Goal: Task Accomplishment & Management: Manage account settings

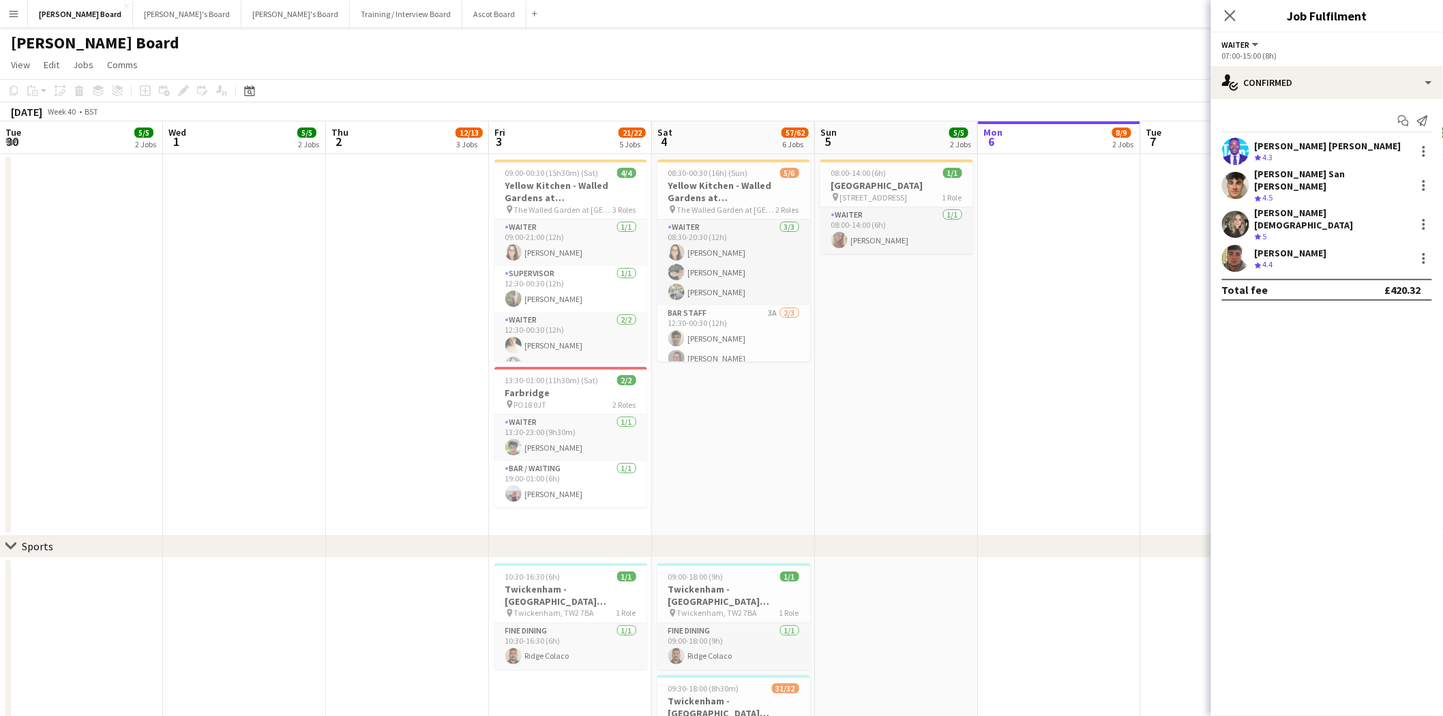
scroll to position [0, 394]
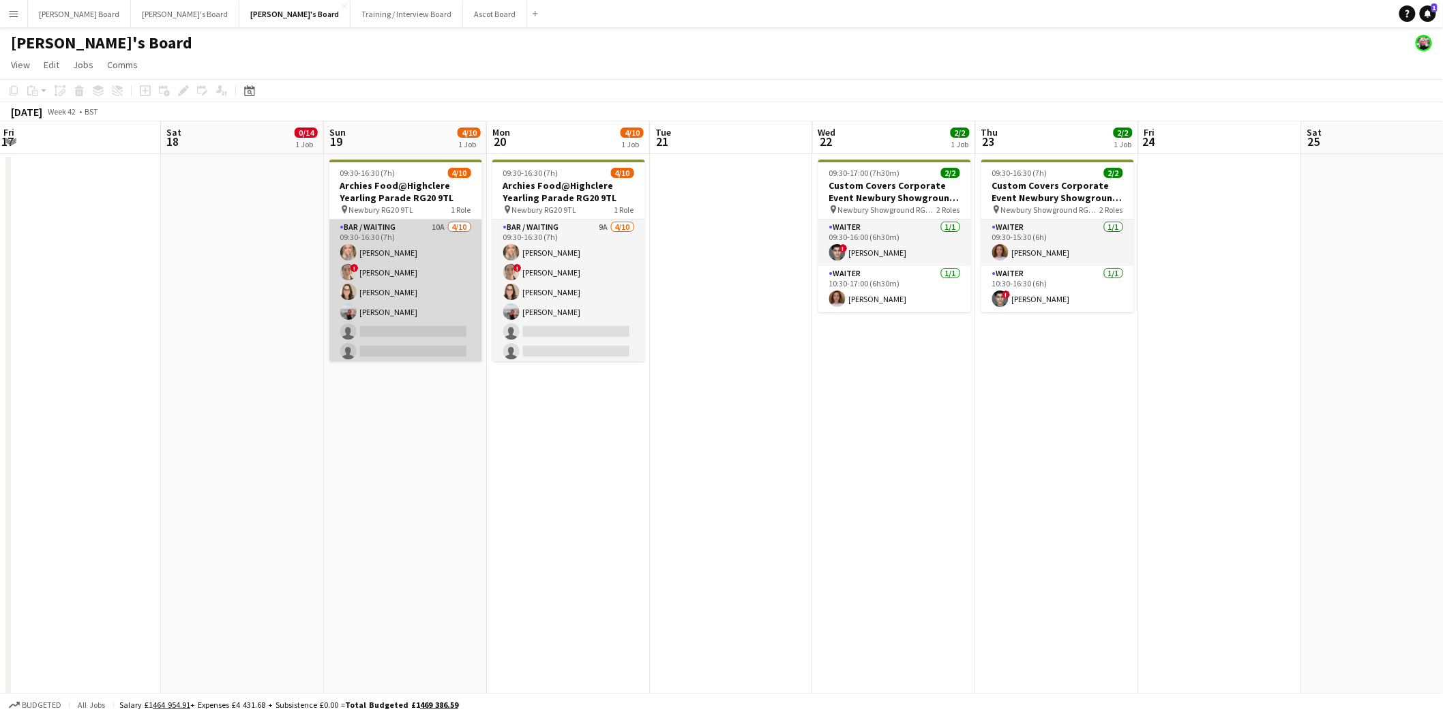
click at [428, 297] on app-card-role "Bar / Waiting 10A [DATE] 09:30-16:30 (7h) [PERSON_NAME] ! [PERSON_NAME] [PERSON…" at bounding box center [405, 332] width 153 height 224
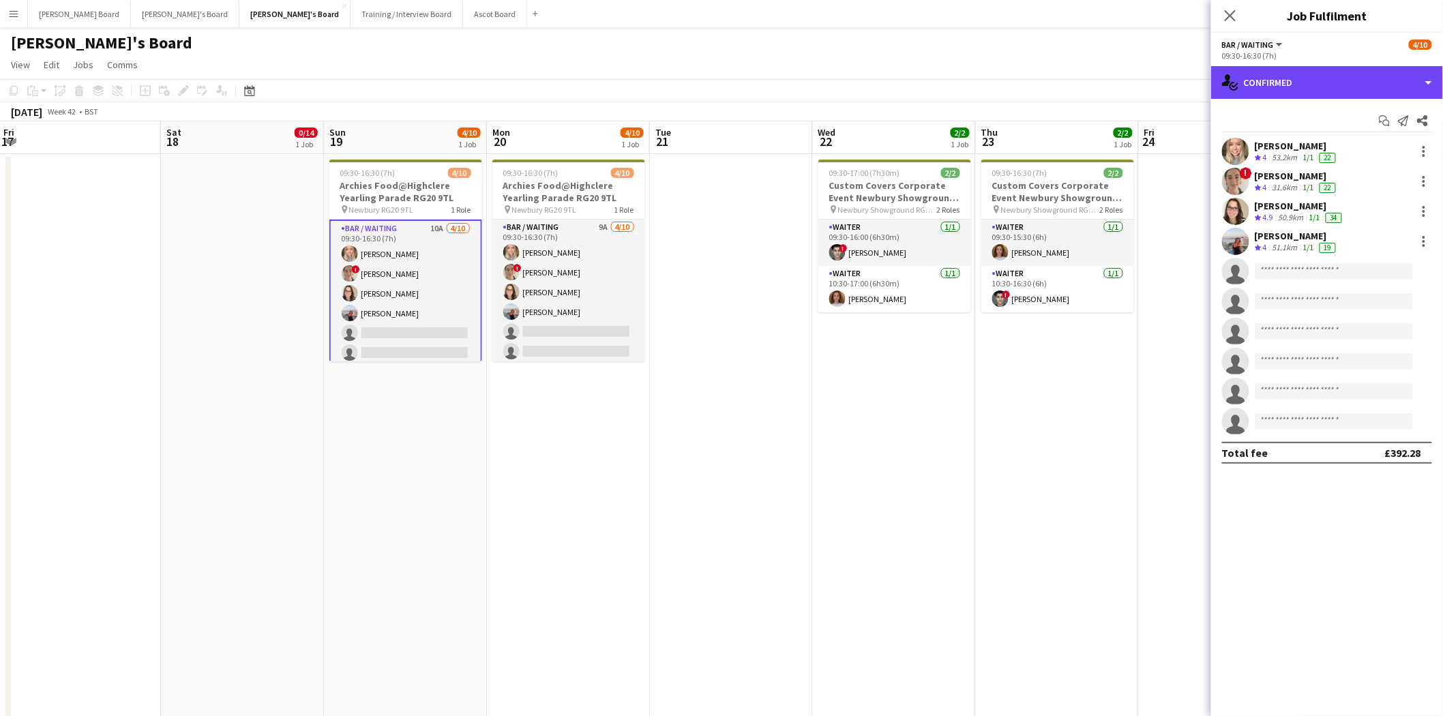
drag, startPoint x: 1355, startPoint y: 85, endPoint x: 1372, endPoint y: 207, distance: 123.2
click at [1355, 85] on div "single-neutral-actions-check-2 Confirmed" at bounding box center [1327, 82] width 232 height 33
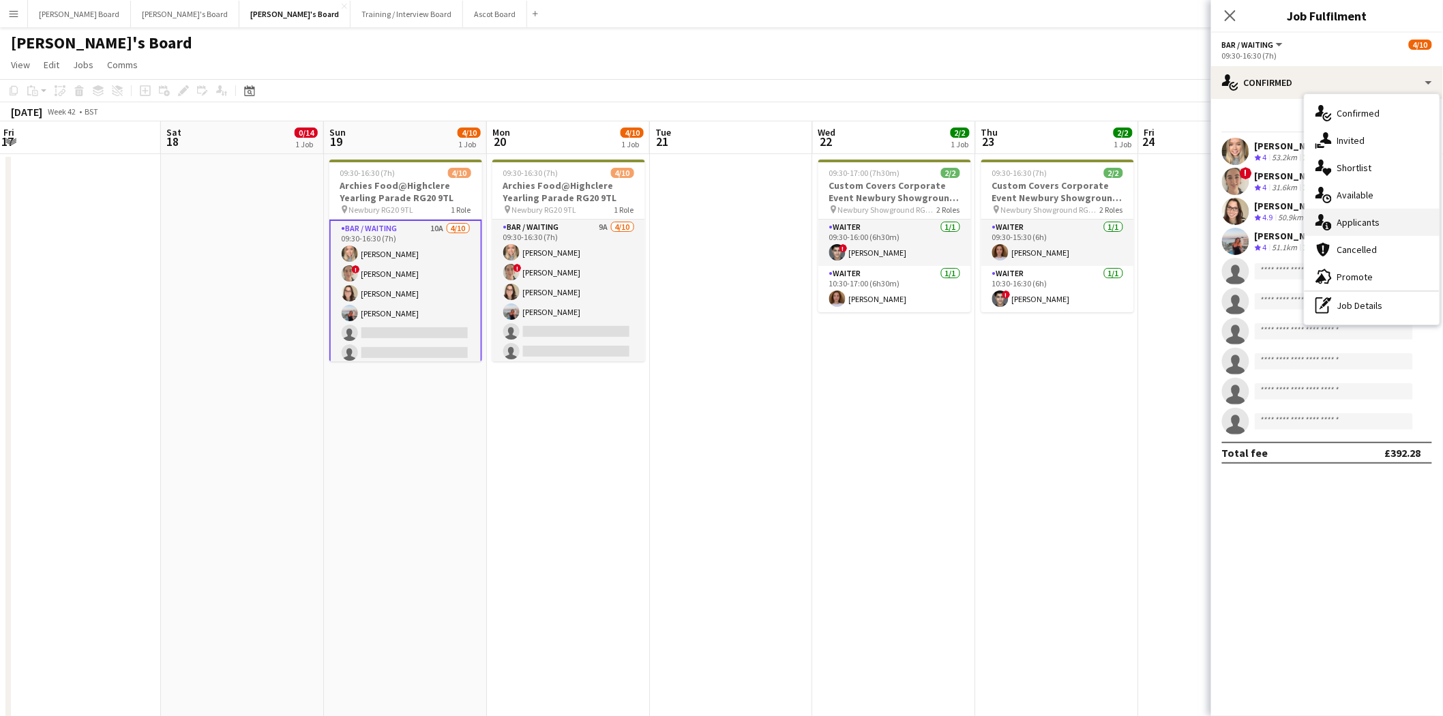
click at [1368, 223] on span "Applicants" at bounding box center [1359, 222] width 43 height 12
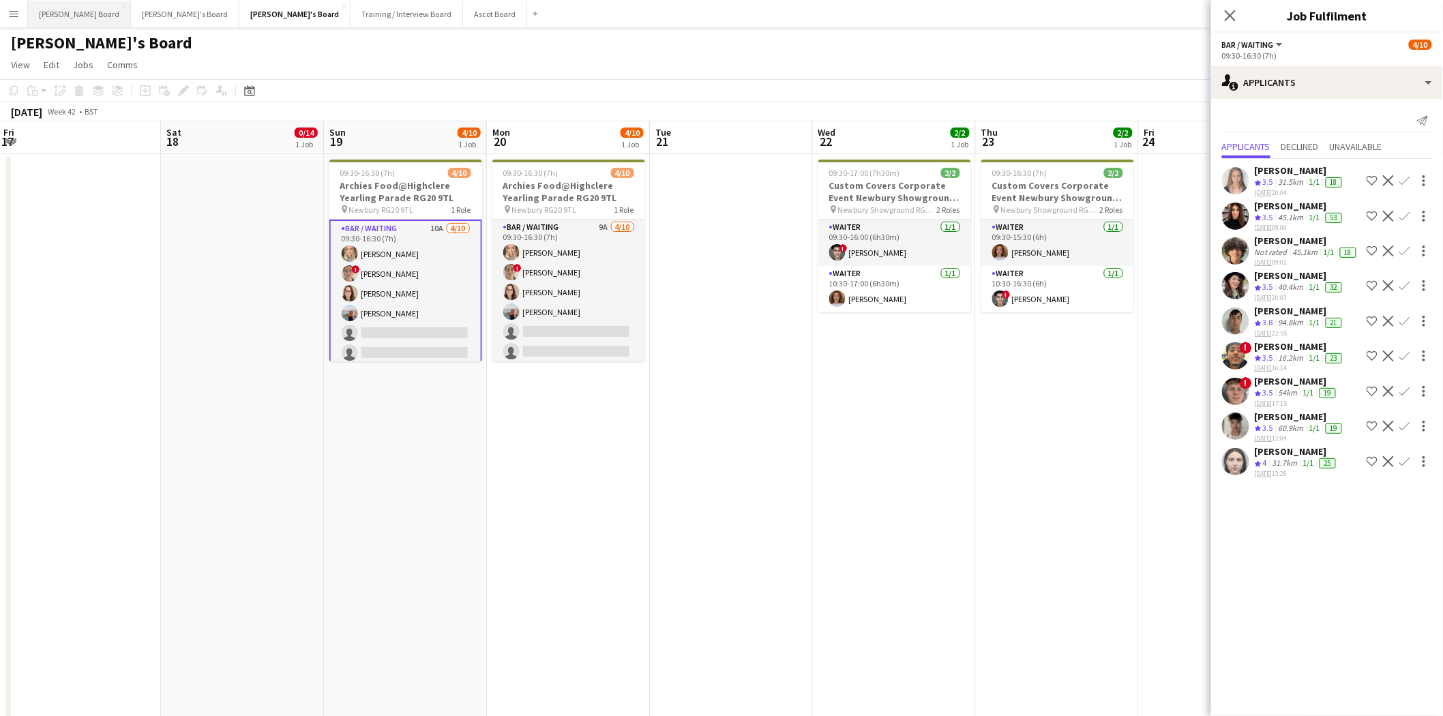
click at [52, 8] on button "[PERSON_NAME] Board Close" at bounding box center [79, 14] width 103 height 27
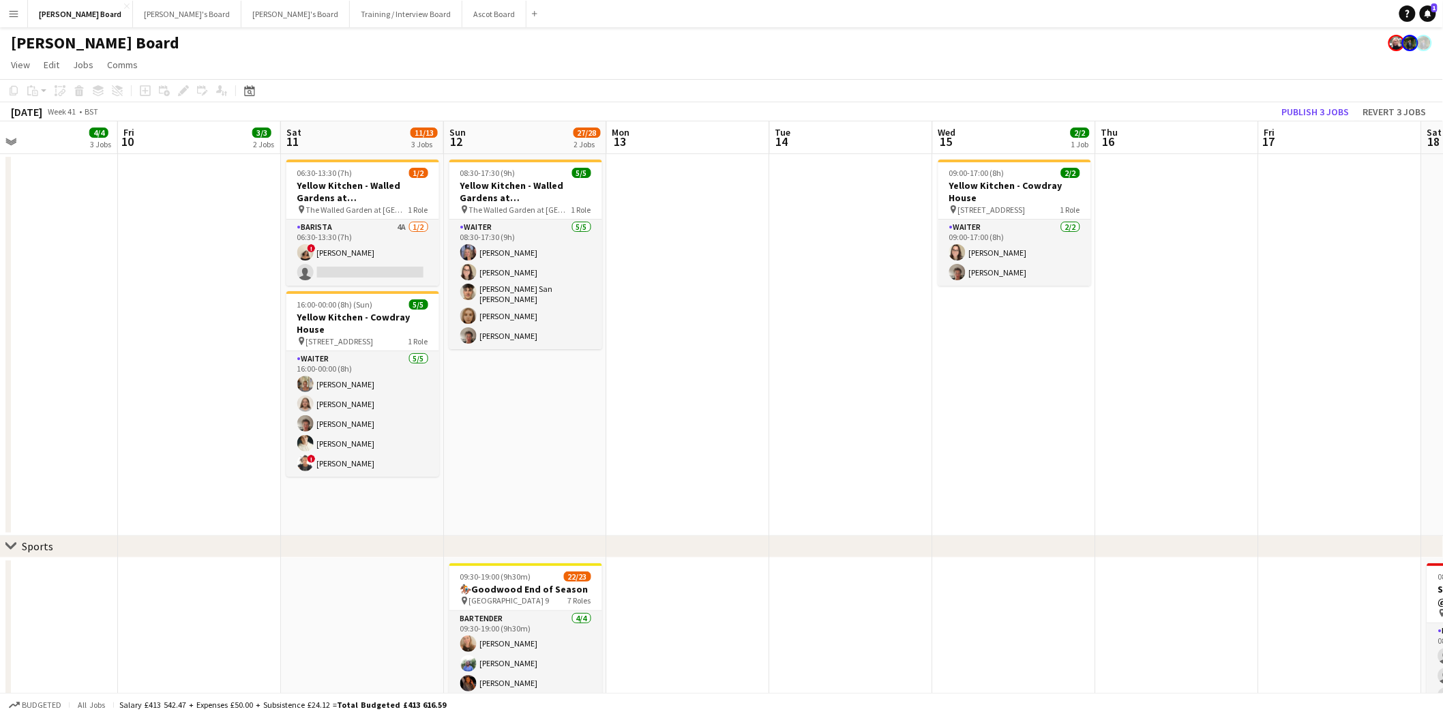
scroll to position [0, 472]
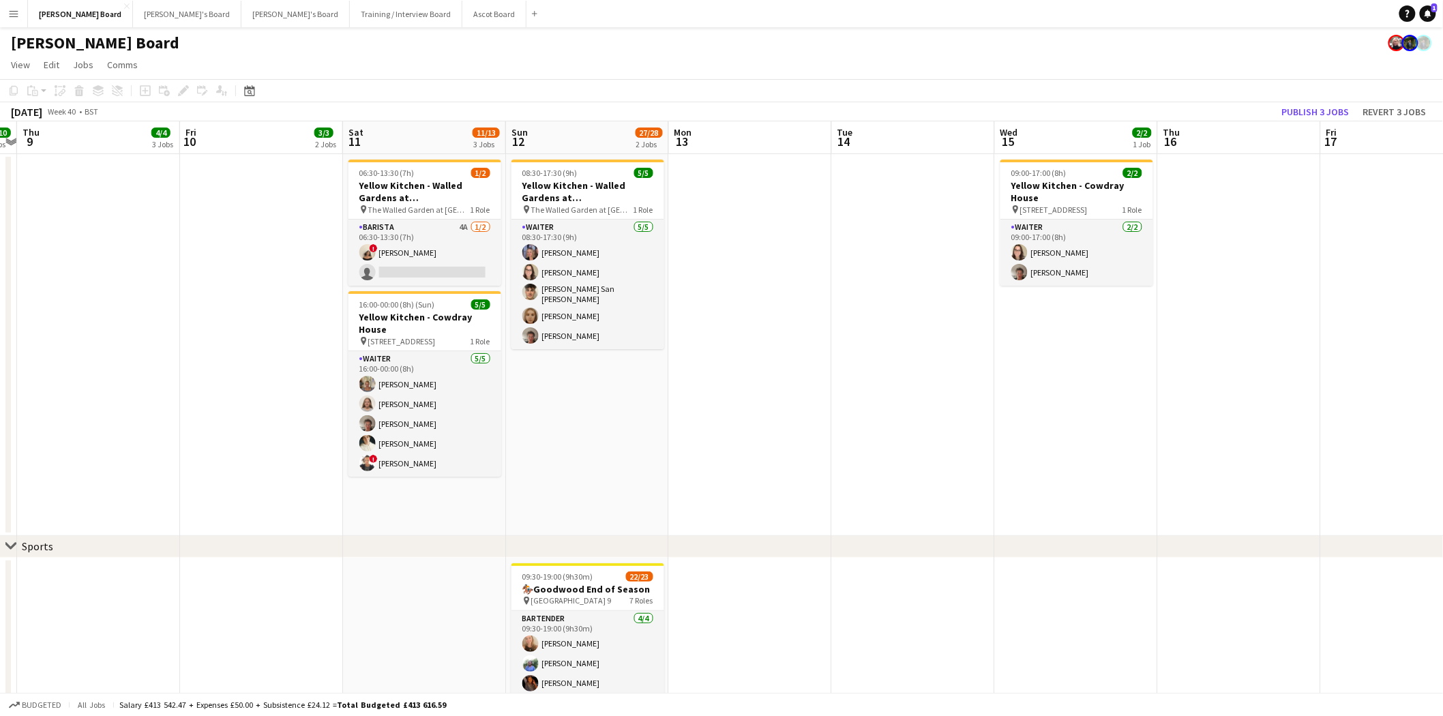
drag, startPoint x: 789, startPoint y: 276, endPoint x: 153, endPoint y: 275, distance: 635.0
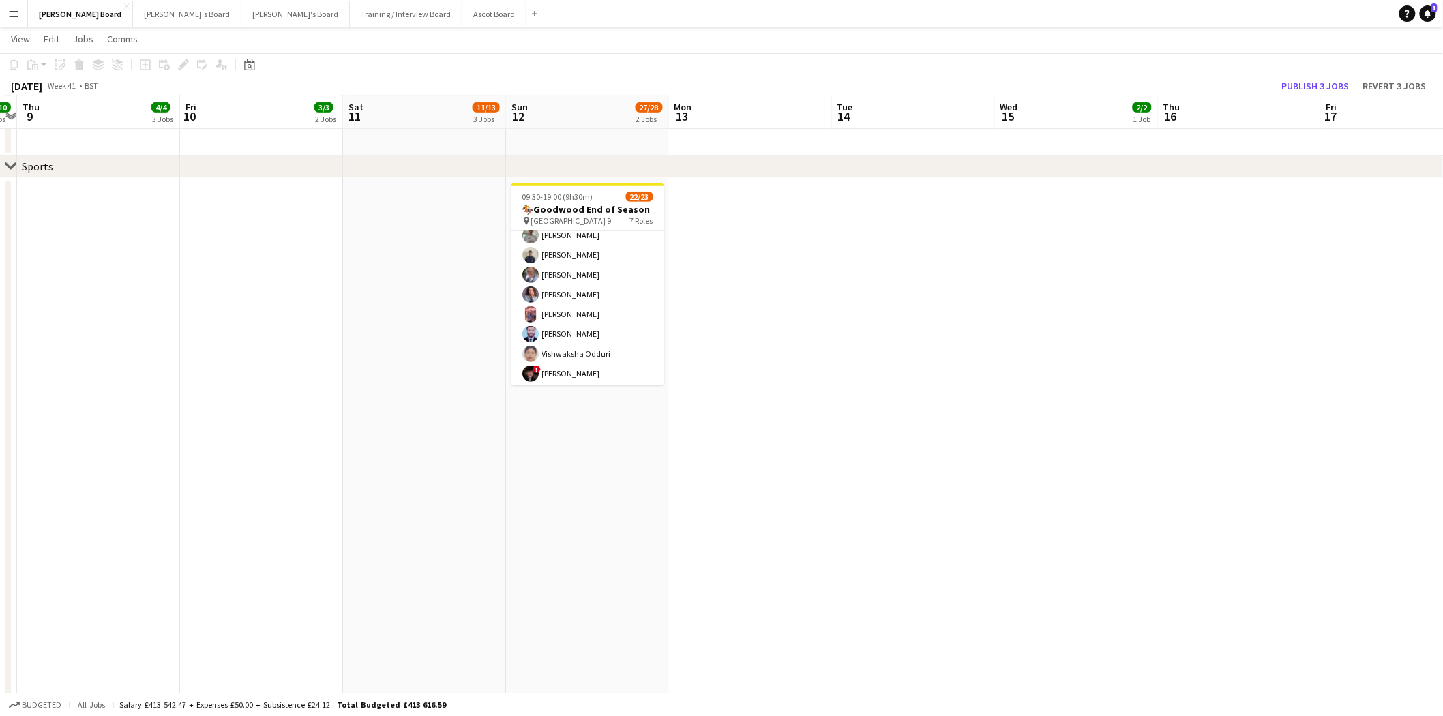
scroll to position [379, 0]
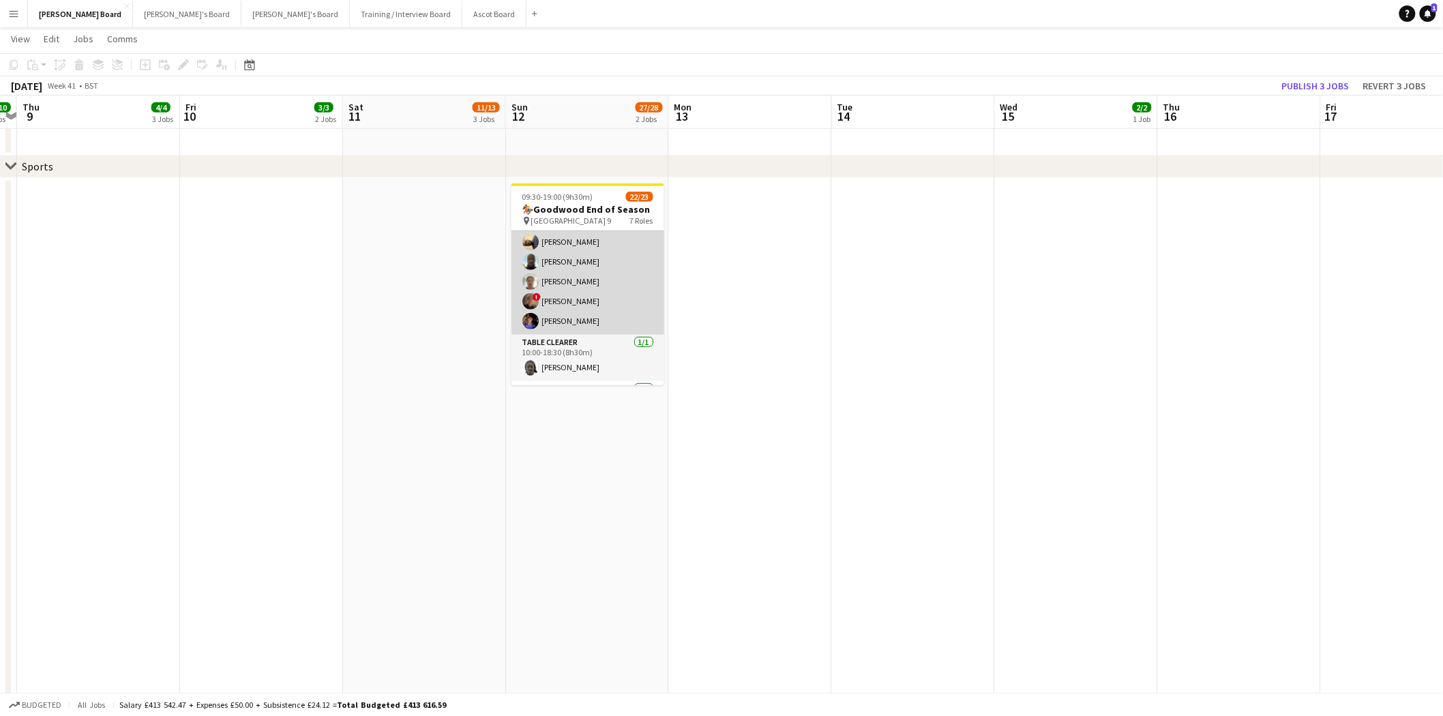
click at [582, 305] on app-card-role "Bartender 13/13 10:00-18:30 (8h30m) [PERSON_NAME] [PERSON_NAME] [PERSON_NAME] […" at bounding box center [588, 193] width 153 height 284
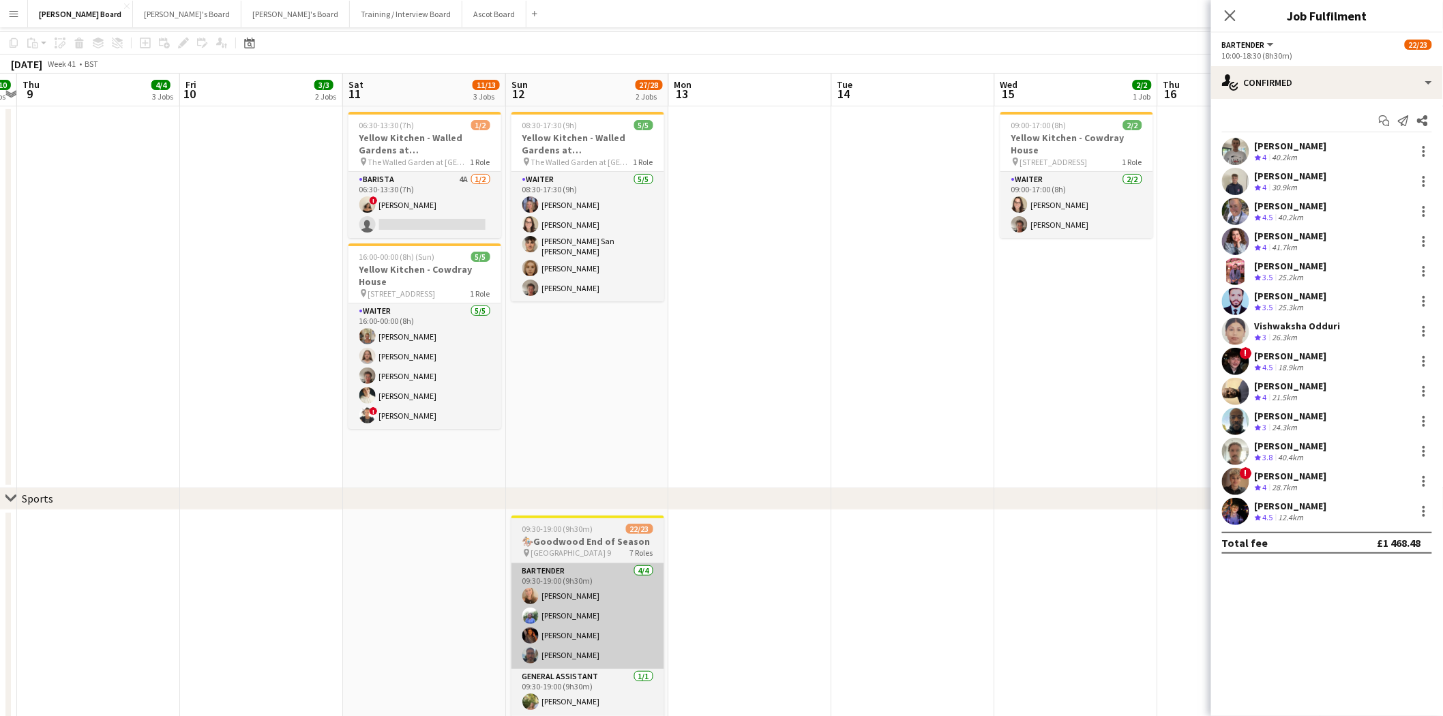
scroll to position [0, 0]
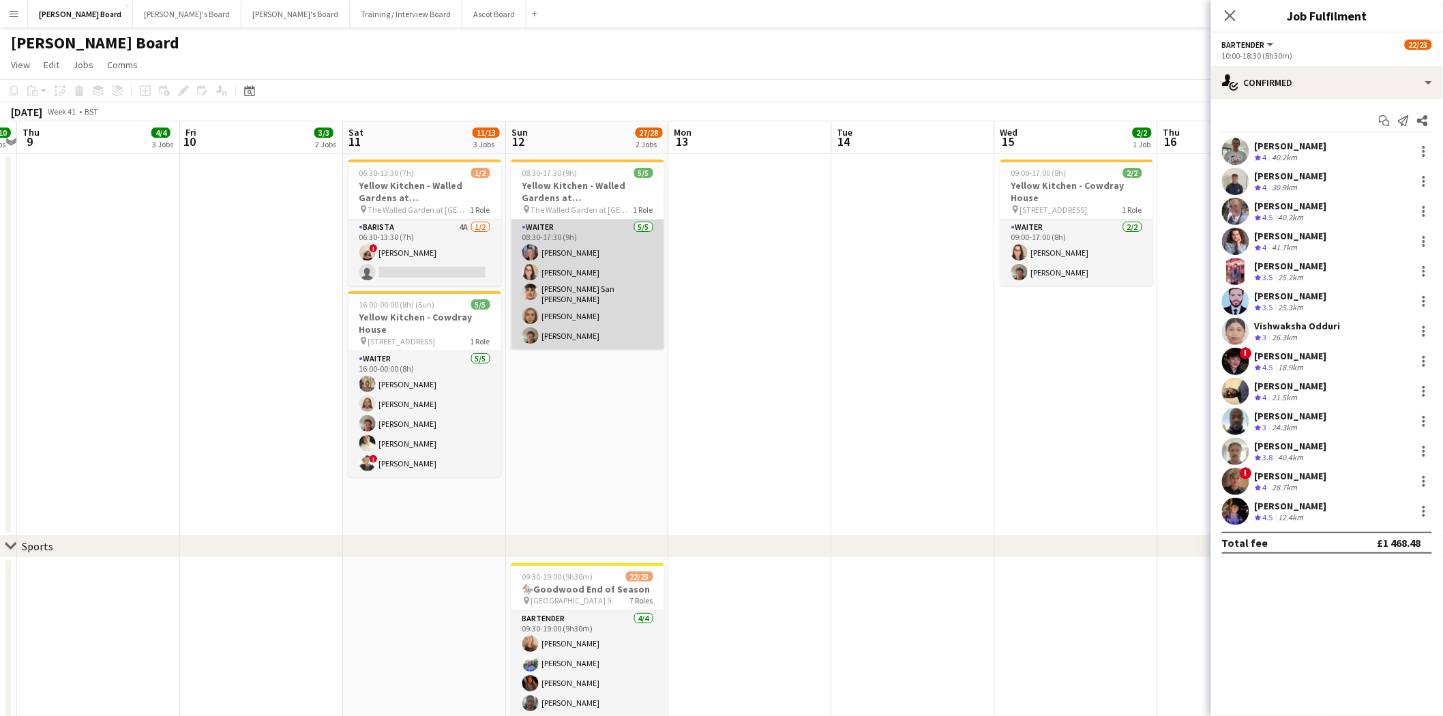
click at [607, 261] on app-card-role "Waiter [DATE] 08:30-17:30 (9h) [PERSON_NAME] Hannah [PERSON_NAME] San [PERSON_N…" at bounding box center [588, 285] width 153 height 130
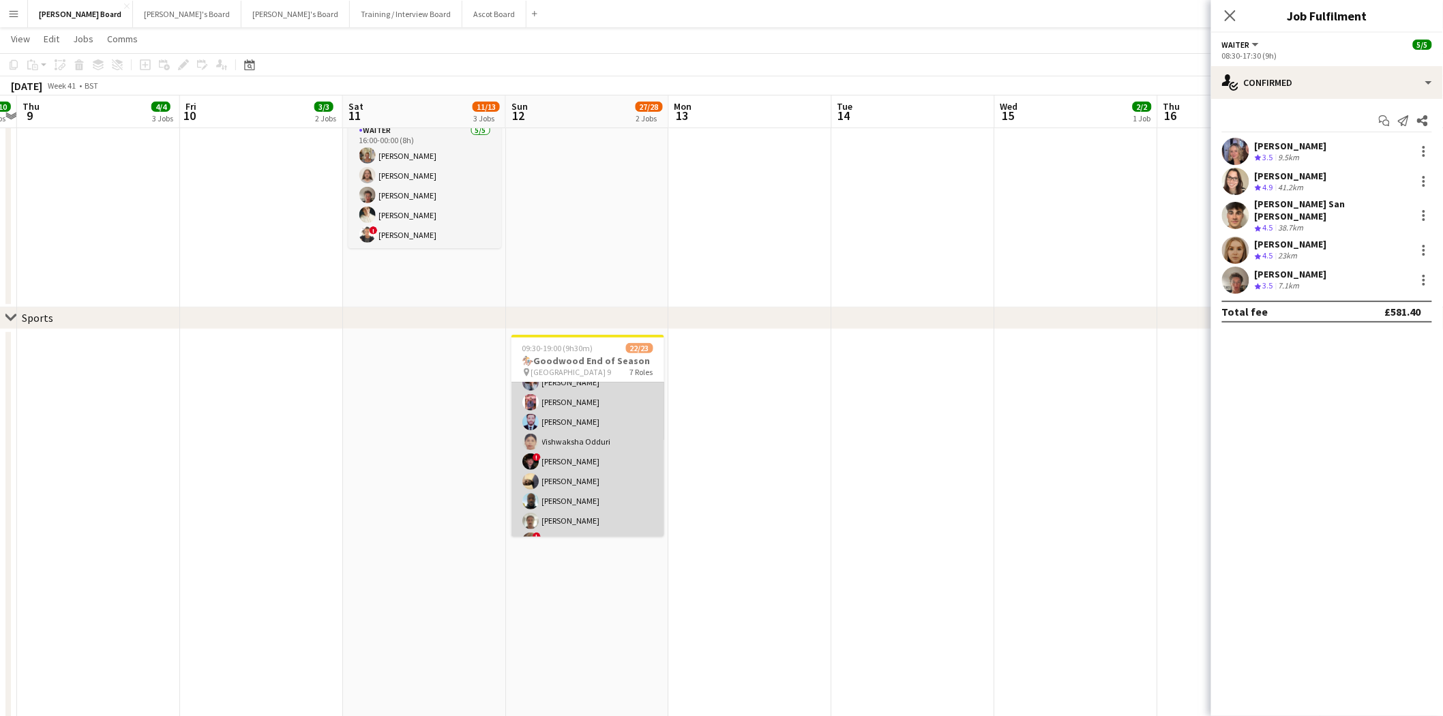
scroll to position [303, 0]
click at [590, 417] on app-card-role "Bartender 13/13 10:00-18:30 (8h30m) [PERSON_NAME] [PERSON_NAME] [PERSON_NAME] […" at bounding box center [588, 420] width 153 height 284
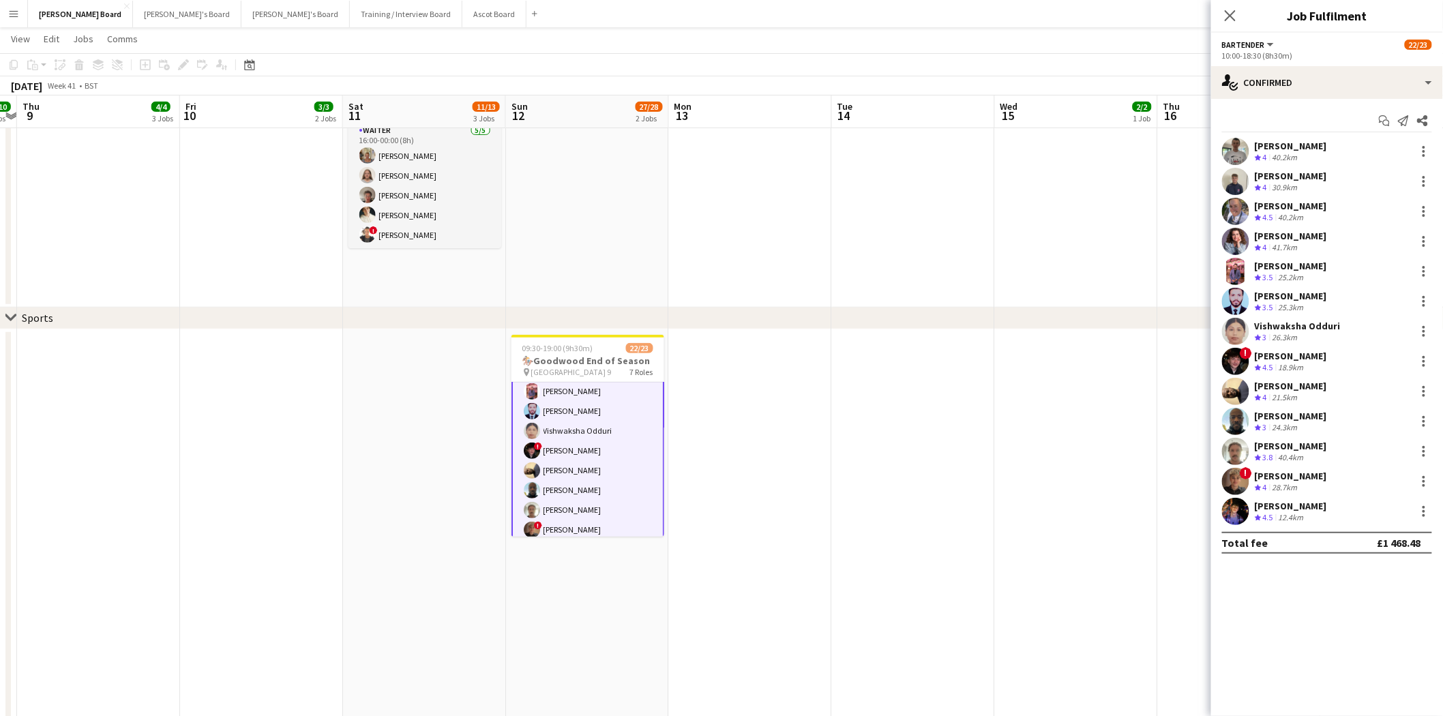
scroll to position [304, 0]
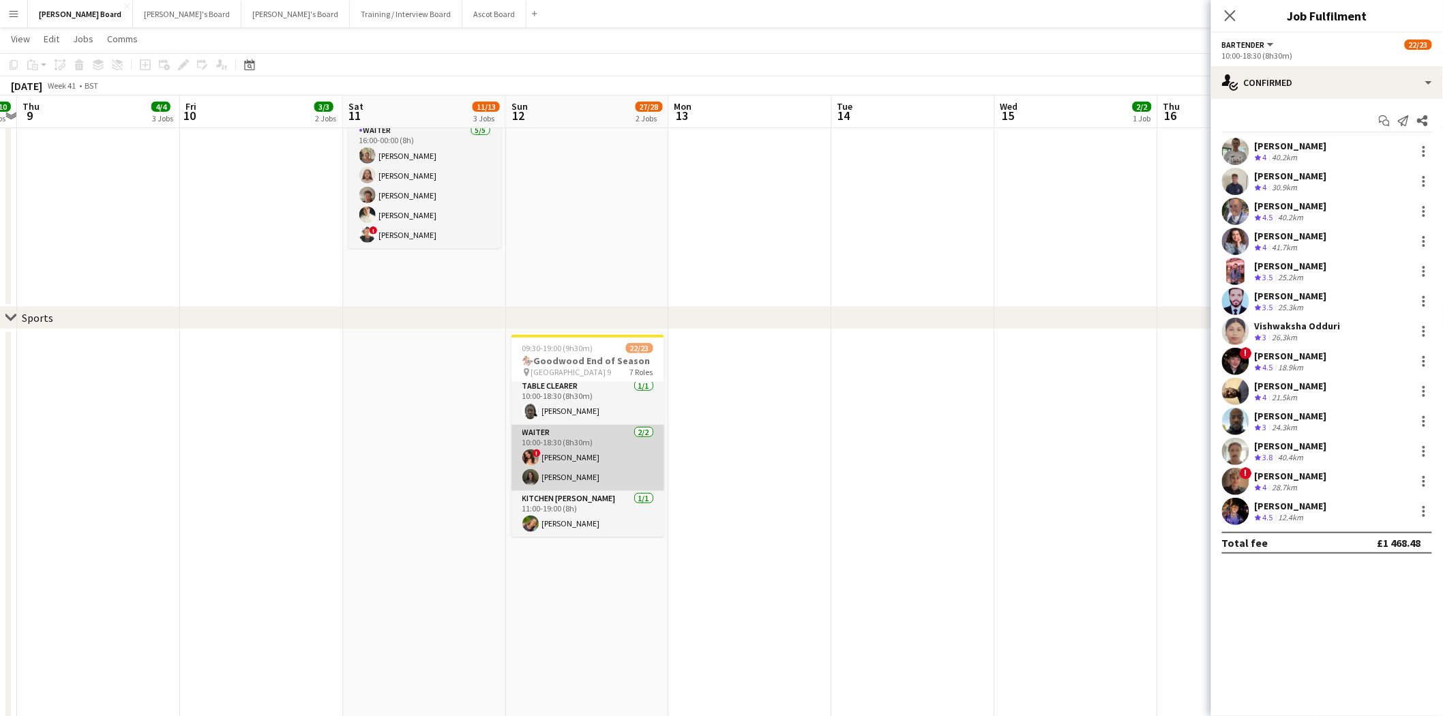
click at [608, 473] on app-card-role "Waiter [DATE] 10:00-18:30 (8h30m) ! [PERSON_NAME] [PERSON_NAME]" at bounding box center [588, 458] width 153 height 66
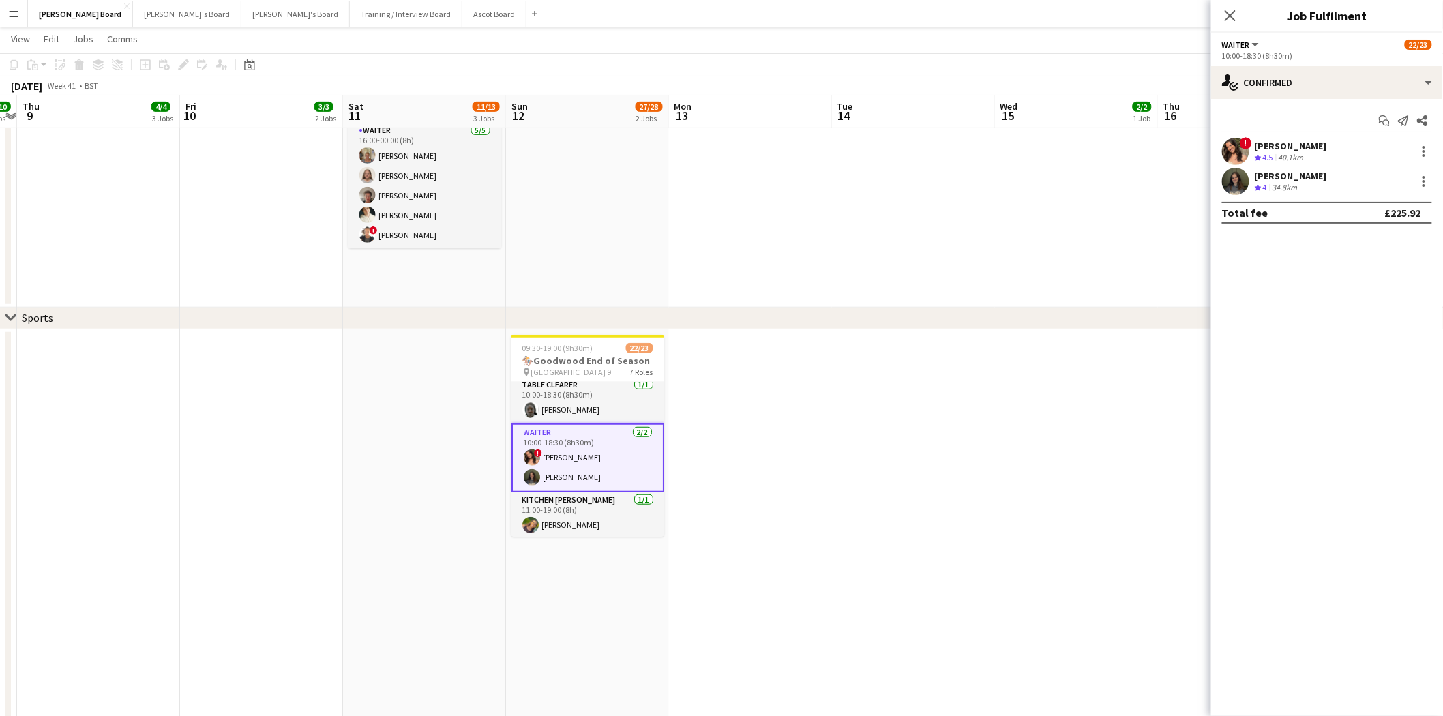
scroll to position [489, 0]
click at [570, 516] on app-card-role "Kitchen [PERSON_NAME] [DATE] 11:00-19:00 (8h) [PERSON_NAME]" at bounding box center [588, 514] width 153 height 46
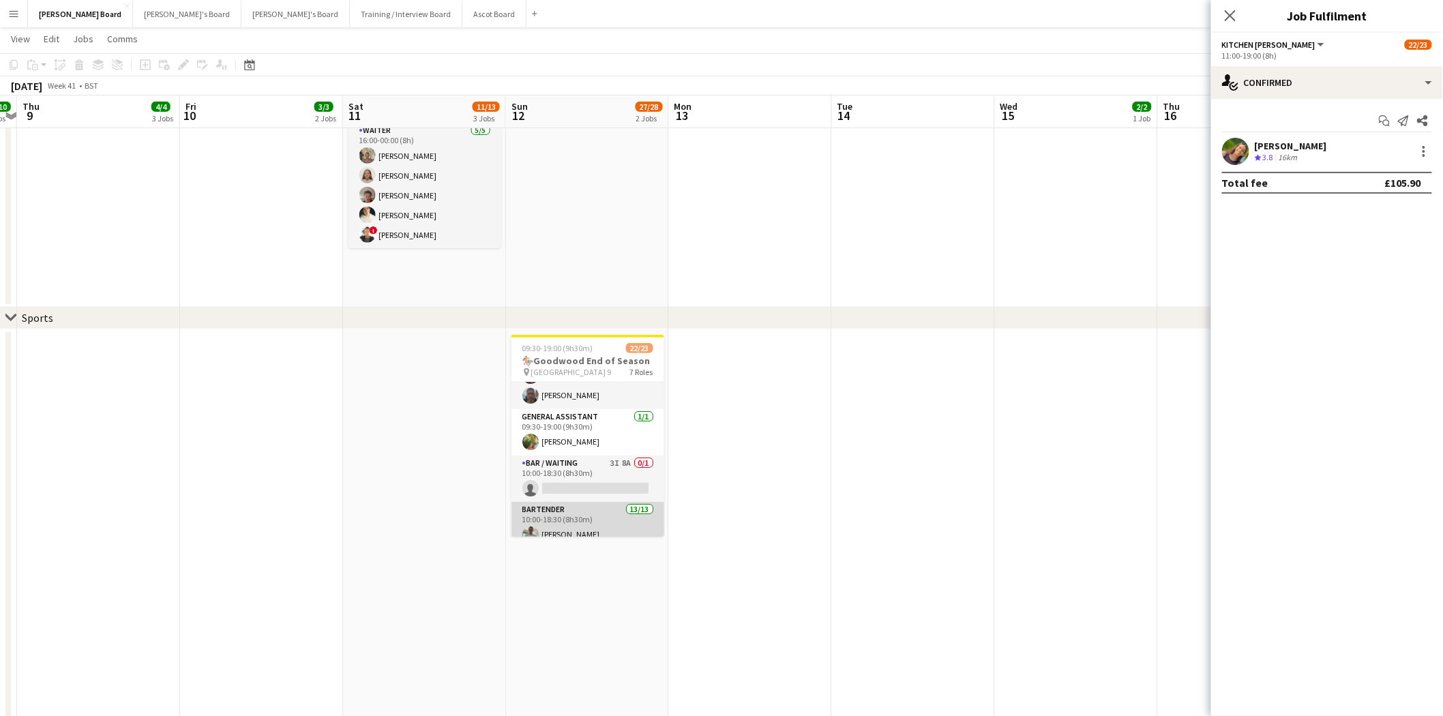
scroll to position [0, 0]
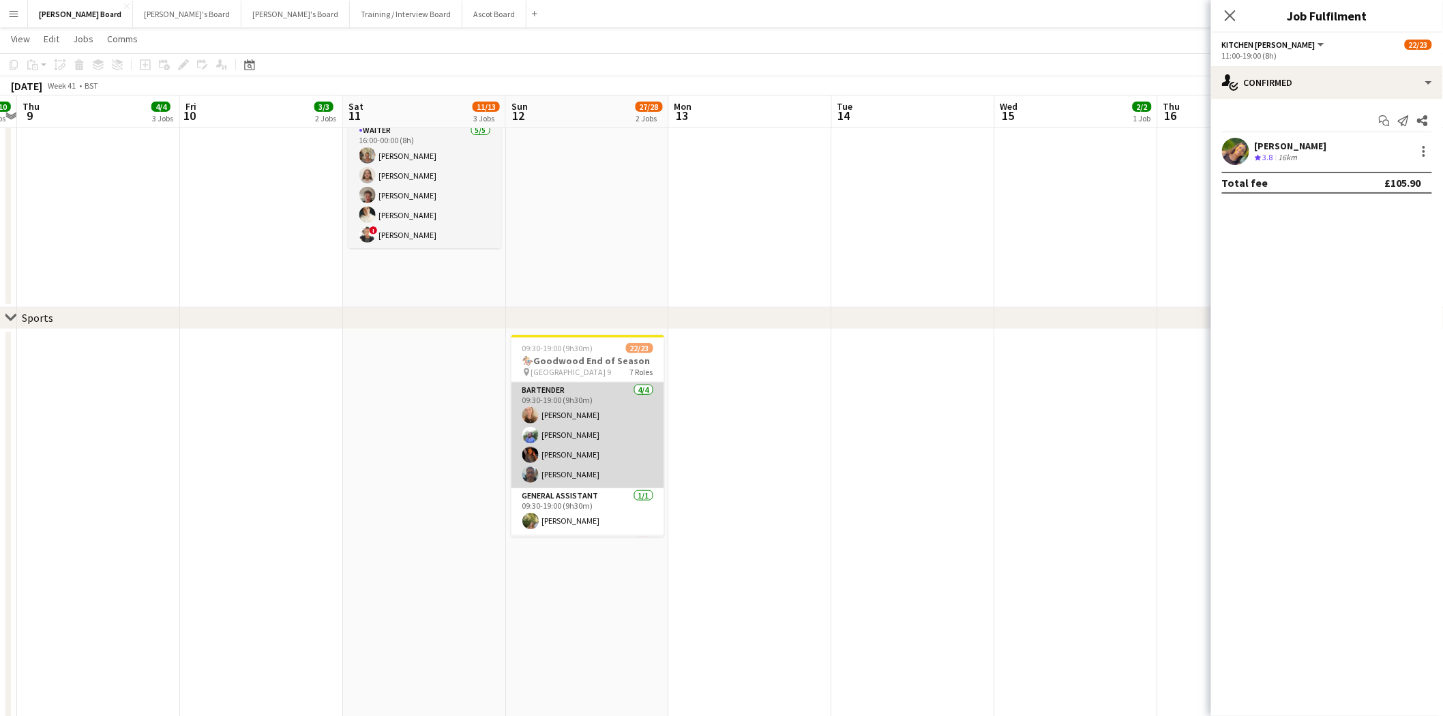
drag, startPoint x: 599, startPoint y: 461, endPoint x: 563, endPoint y: 435, distance: 43.9
click at [598, 461] on app-card-role "Bartender [DATE] 09:30-19:00 (9h30m) [PERSON_NAME] [PERSON_NAME] [PERSON_NAME]" at bounding box center [588, 436] width 153 height 106
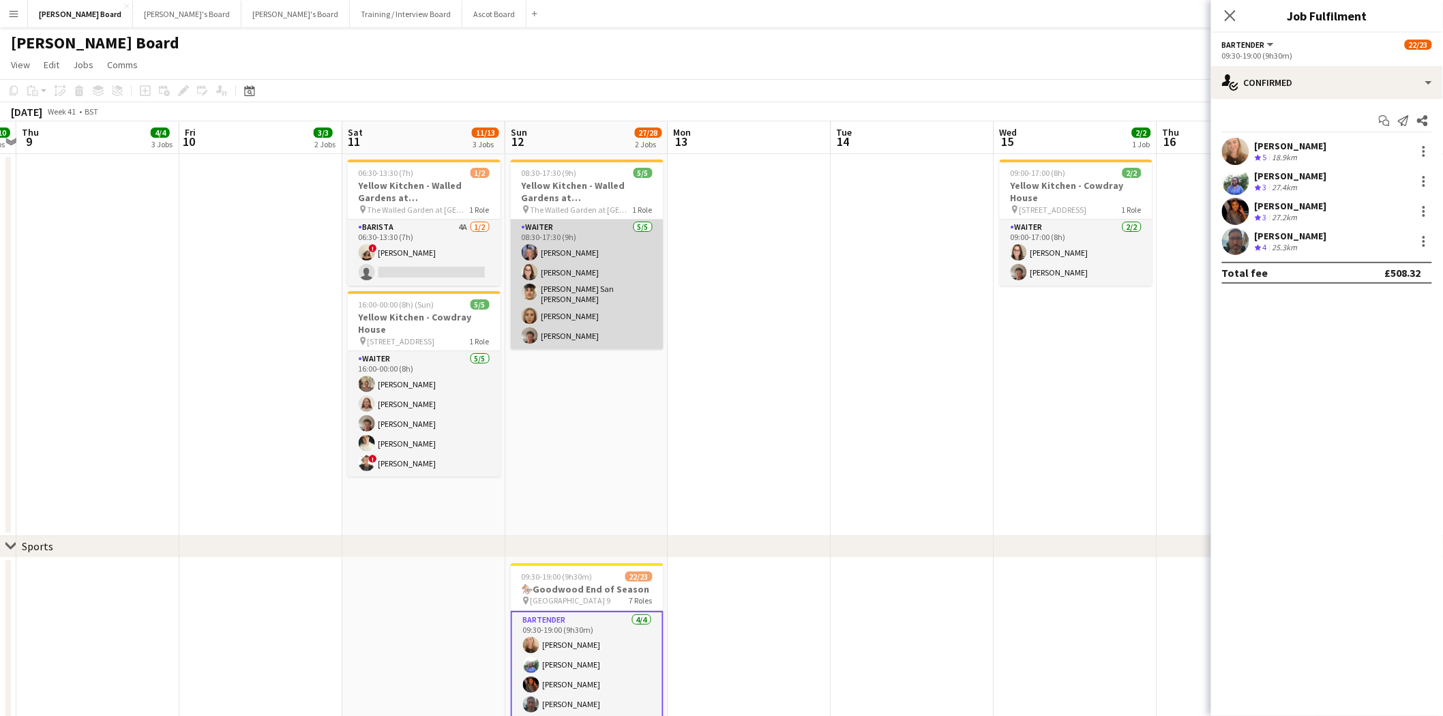
click at [589, 299] on app-card-role "Waiter [DATE] 08:30-17:30 (9h) [PERSON_NAME] Hannah [PERSON_NAME] San [PERSON_N…" at bounding box center [587, 285] width 153 height 130
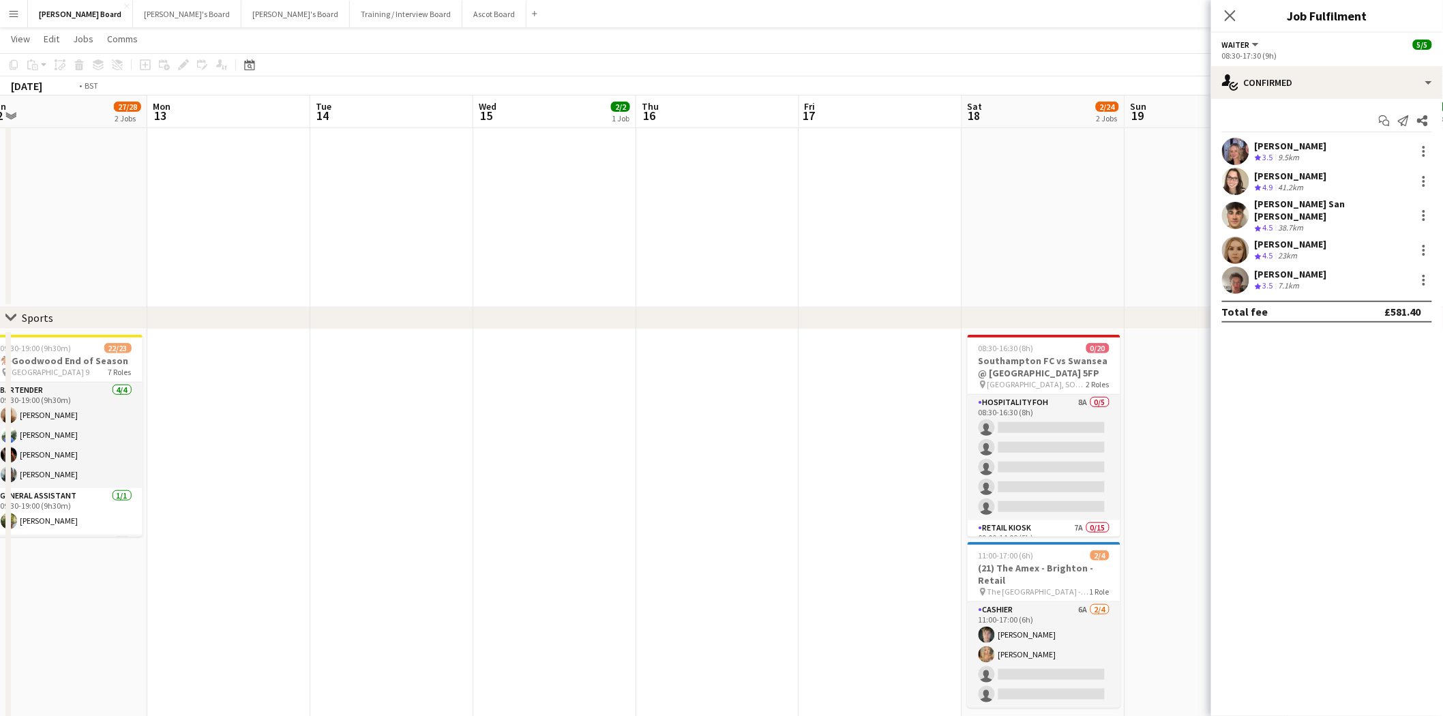
scroll to position [0, 347]
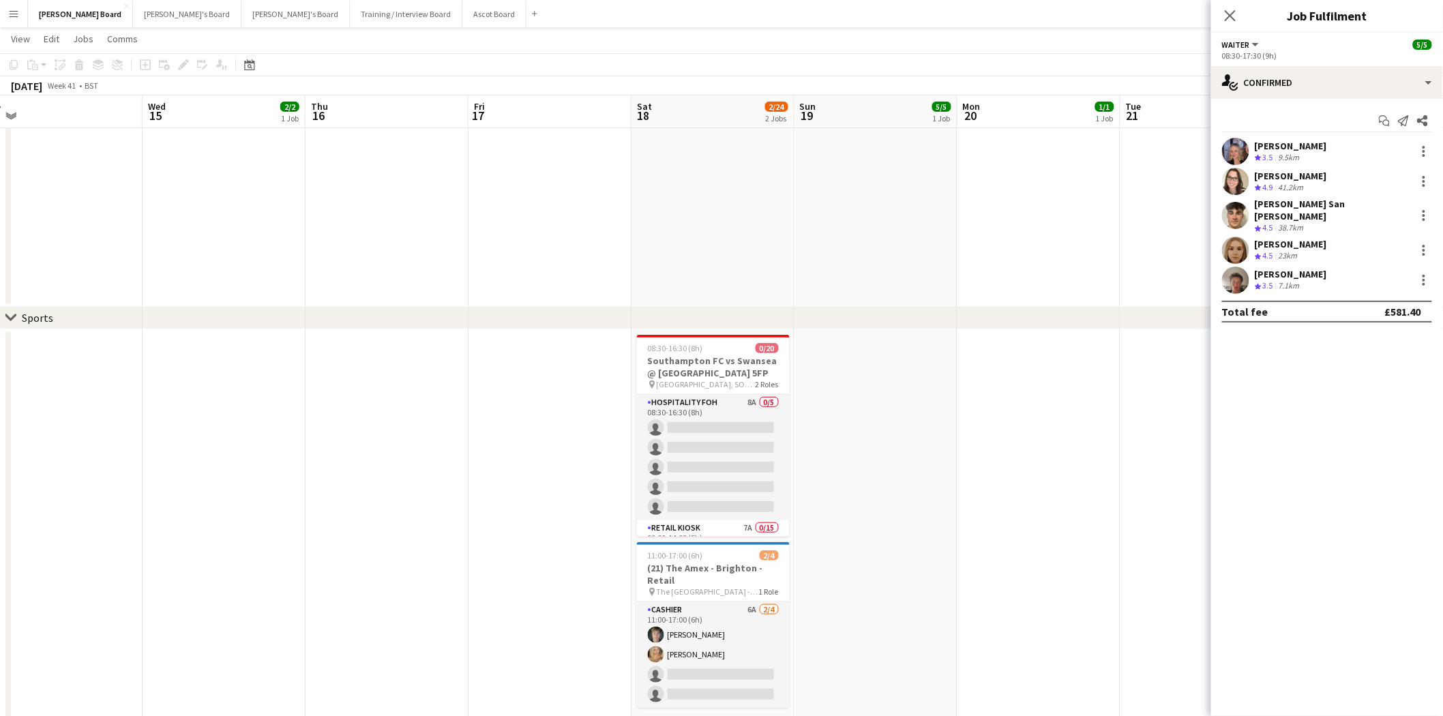
drag, startPoint x: 926, startPoint y: 221, endPoint x: 74, endPoint y: 297, distance: 856.0
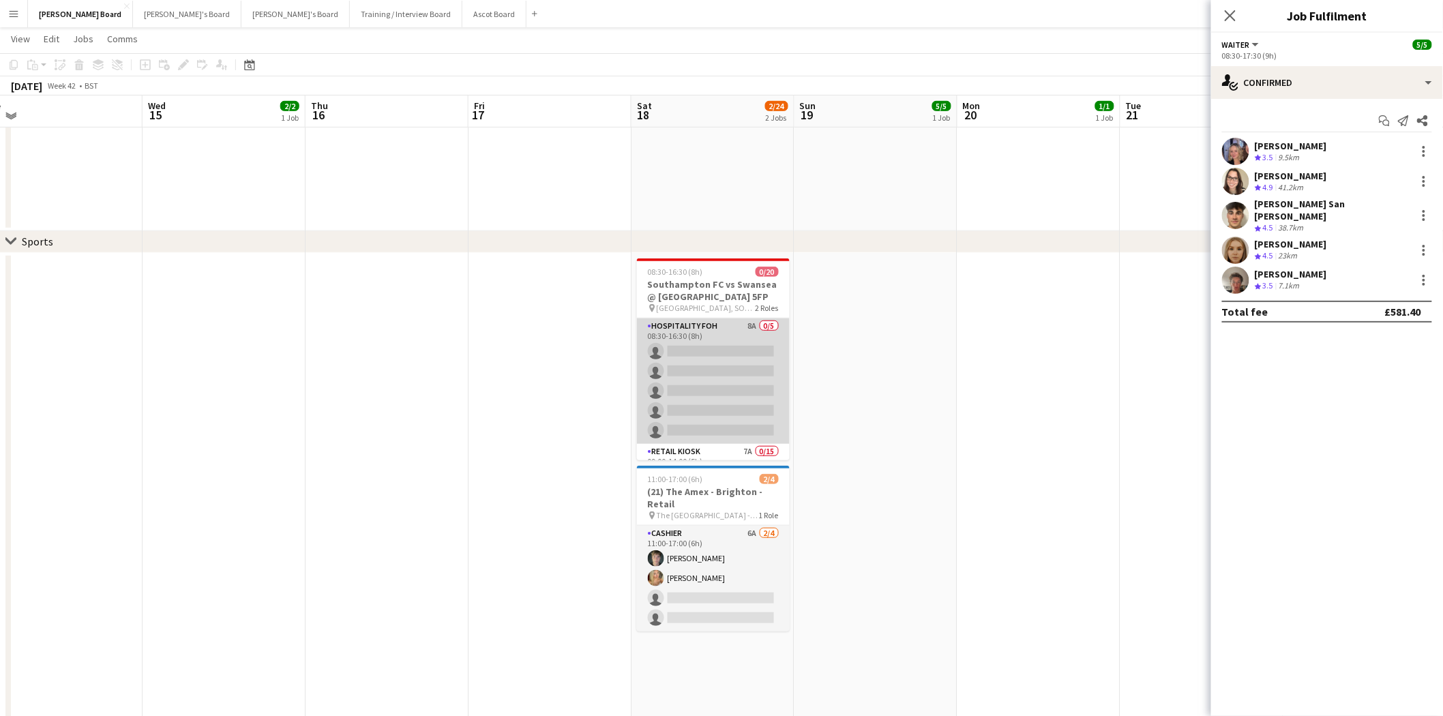
scroll to position [303, 0]
click at [748, 362] on app-card-role "Hospitality FOH 8A 0/5 08:30-16:30 (8h) single-neutral-actions single-neutral-a…" at bounding box center [713, 382] width 153 height 126
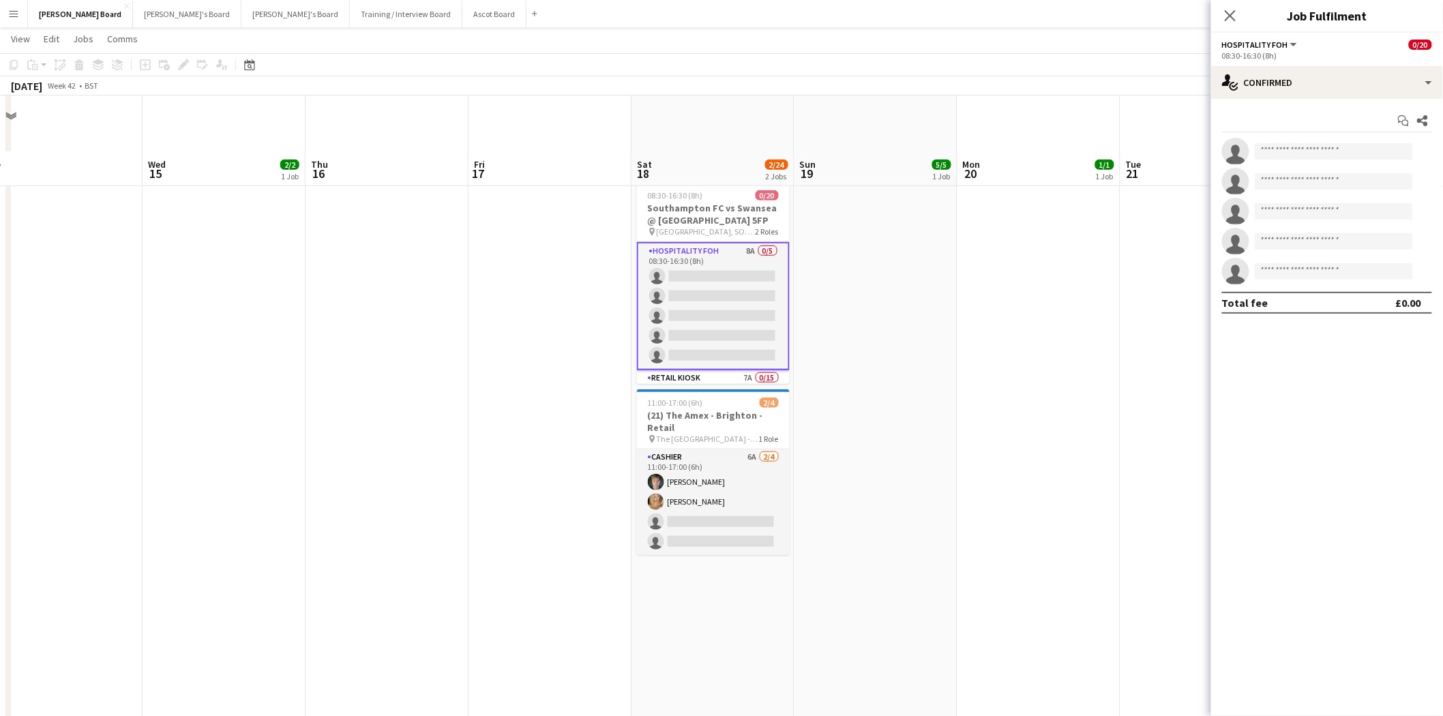
scroll to position [379, 0]
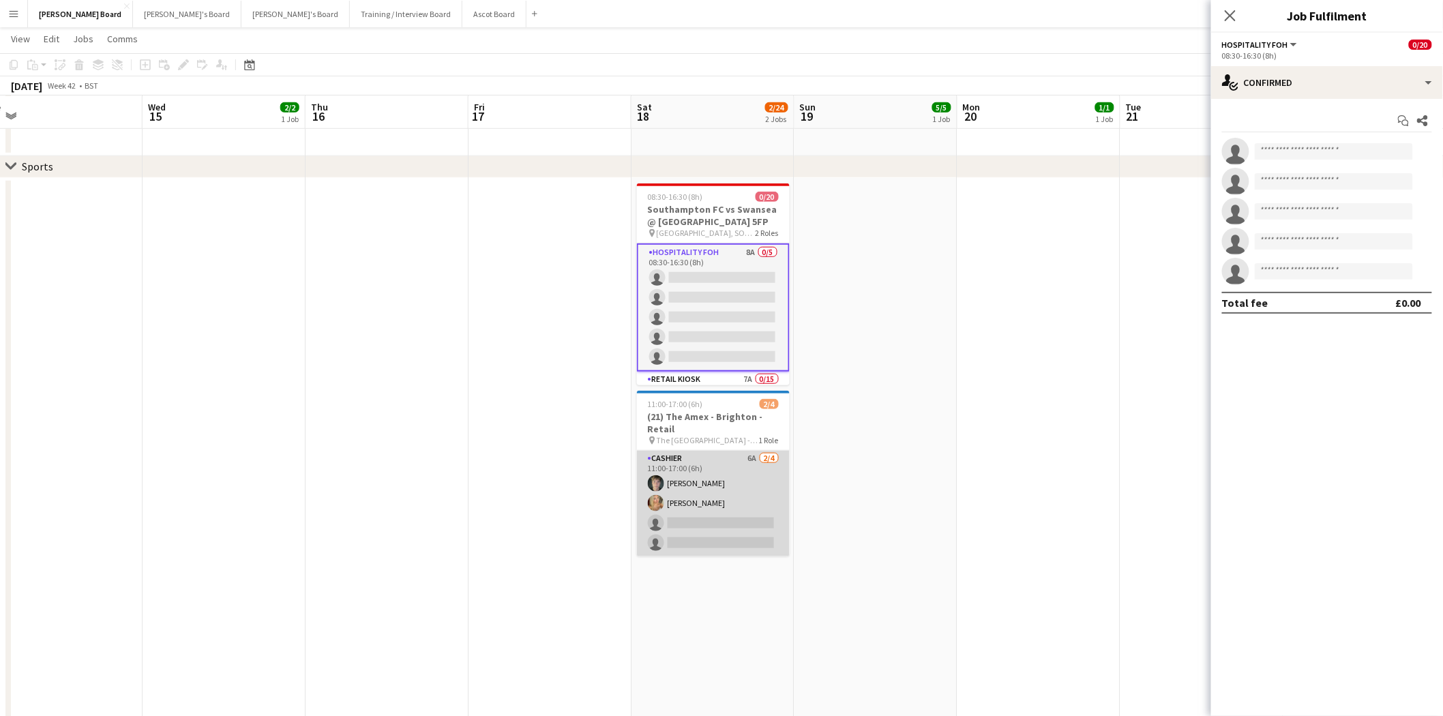
click at [703, 521] on app-card-role "Cashier 6A [DATE] 11:00-17:00 (6h) [PERSON_NAME] [PERSON_NAME] single-neutral-a…" at bounding box center [713, 504] width 153 height 106
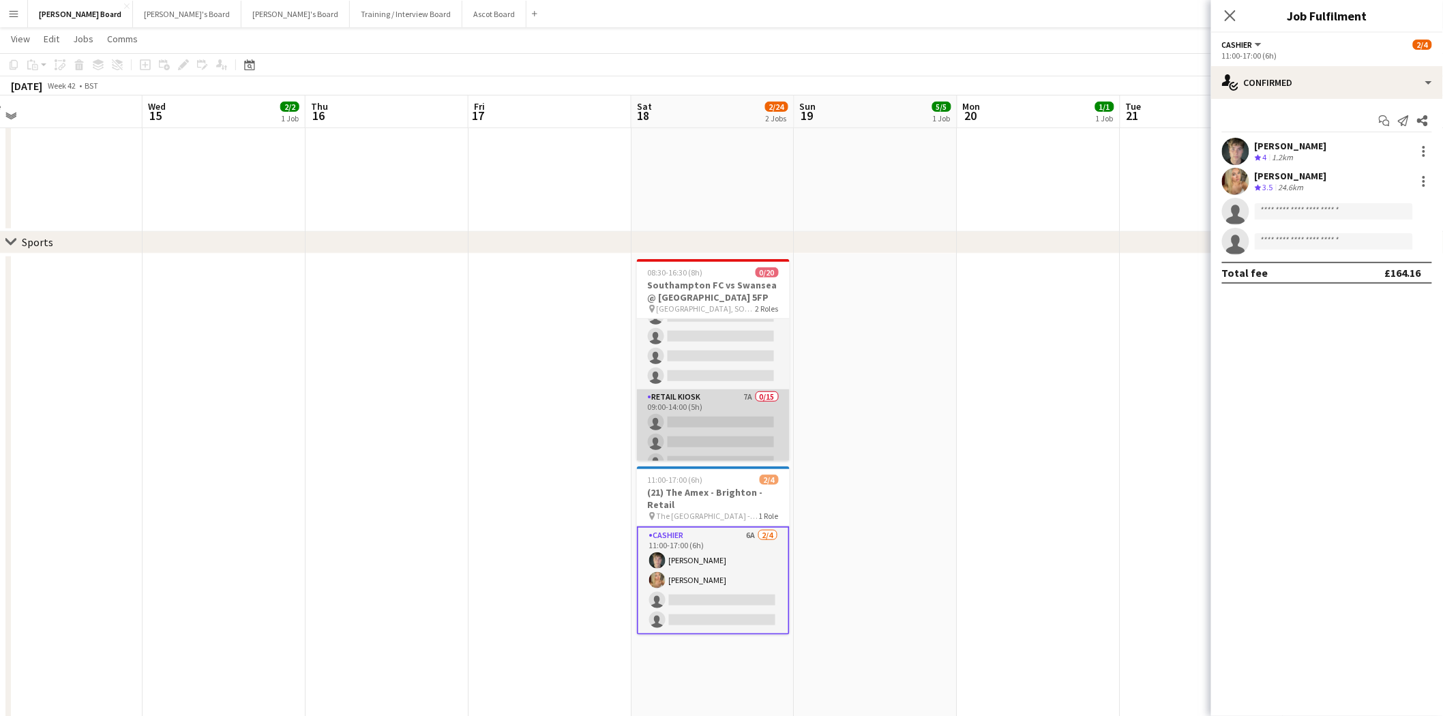
scroll to position [0, 0]
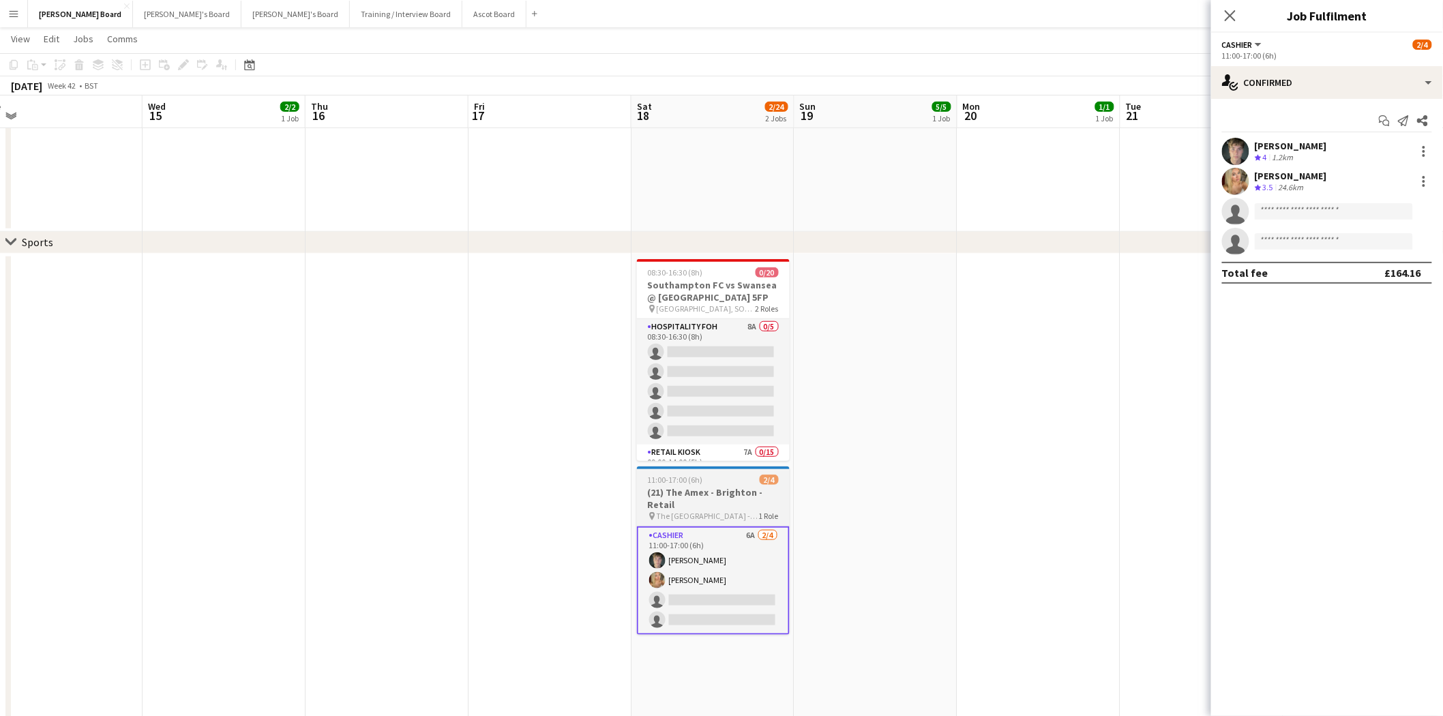
click at [722, 494] on h3 "(21) The Amex - Brighton - Retail" at bounding box center [713, 498] width 153 height 25
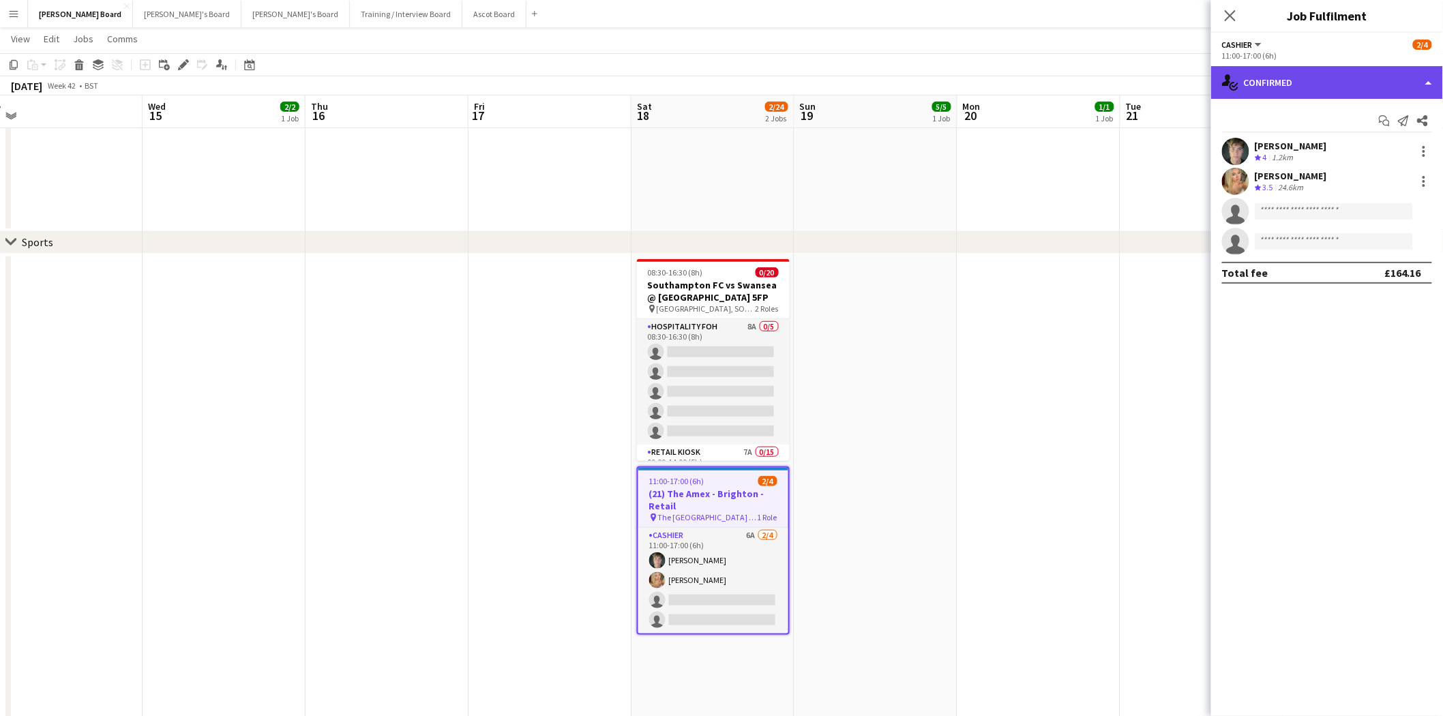
click at [1297, 87] on div "single-neutral-actions-check-2 Confirmed" at bounding box center [1327, 82] width 232 height 33
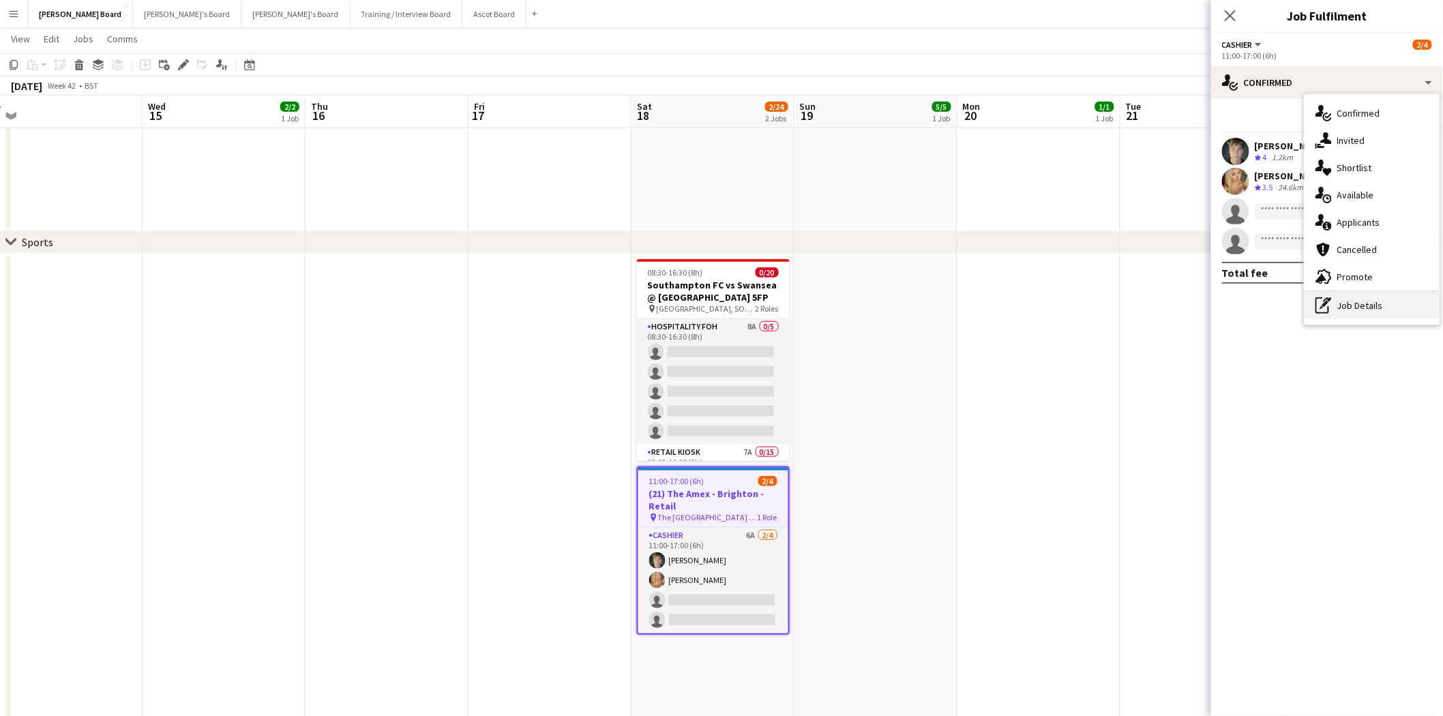
click at [1359, 308] on div "pen-write Job Details" at bounding box center [1372, 305] width 135 height 27
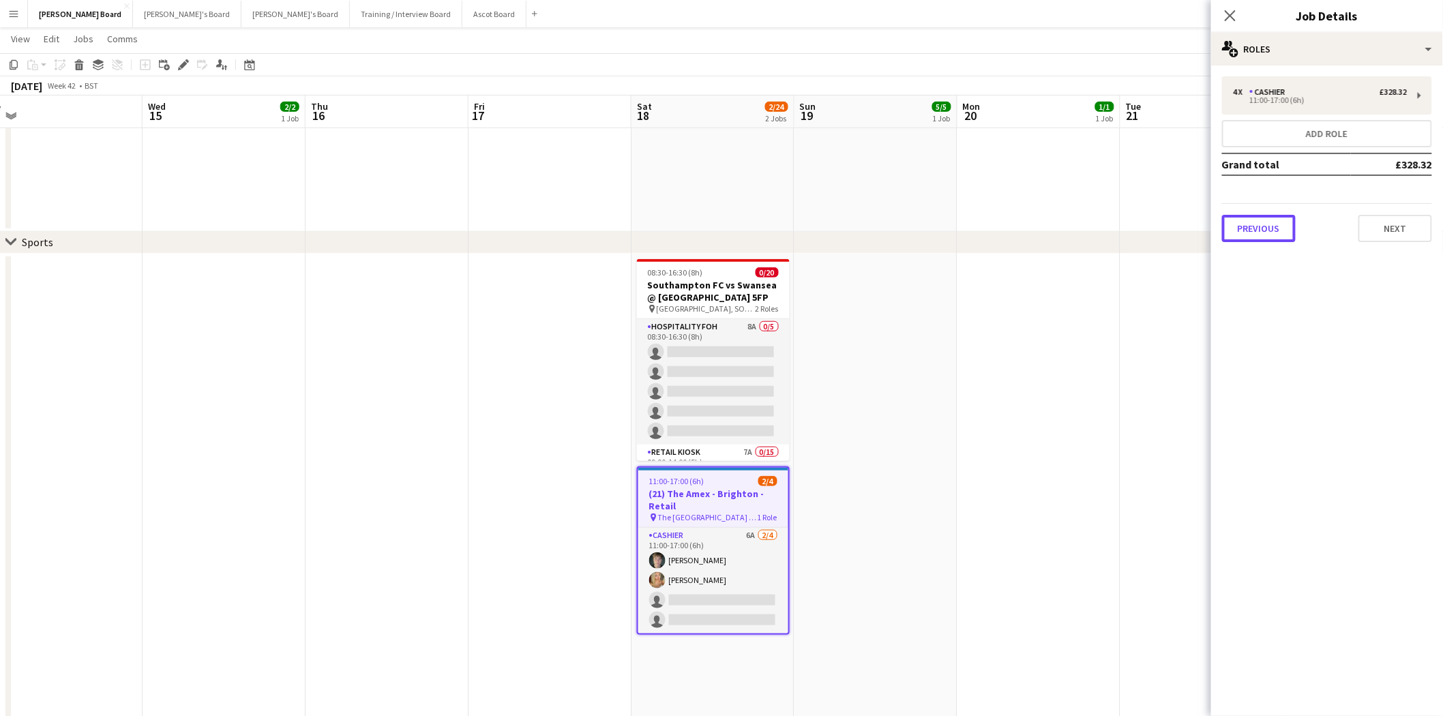
drag, startPoint x: 1259, startPoint y: 216, endPoint x: 1225, endPoint y: 217, distance: 34.1
click at [1259, 219] on button "Previous" at bounding box center [1259, 228] width 74 height 27
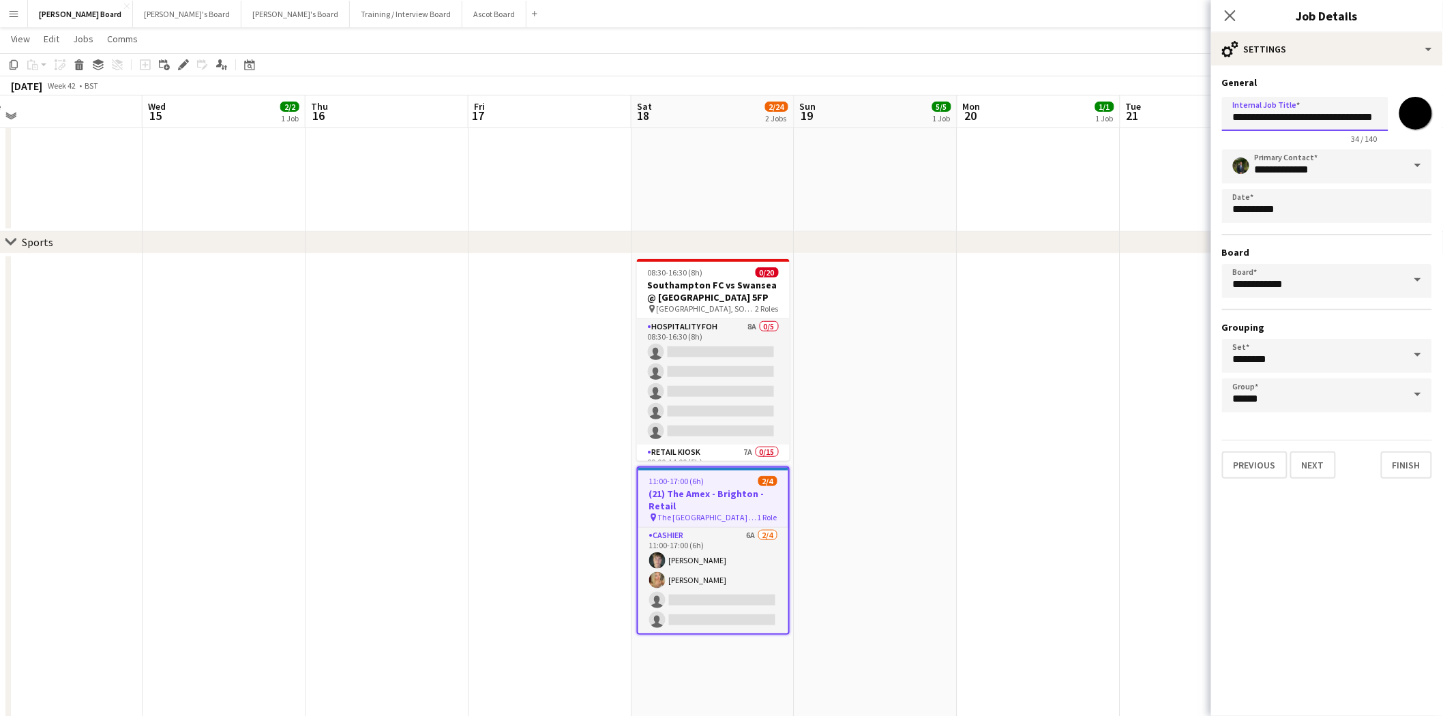
click at [1245, 119] on input "**********" at bounding box center [1305, 114] width 166 height 34
type input "**********"
click at [965, 387] on app-date-cell at bounding box center [1039, 560] width 163 height 613
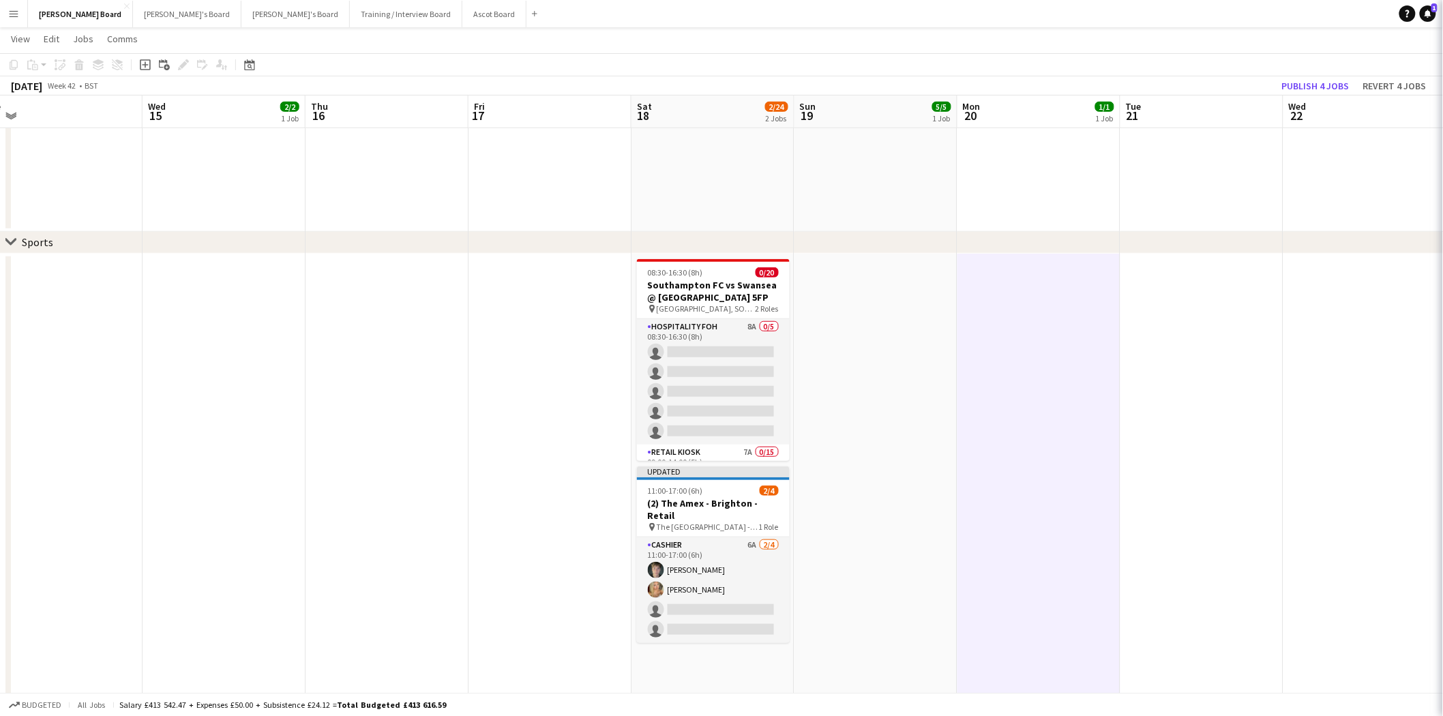
scroll to position [0, 344]
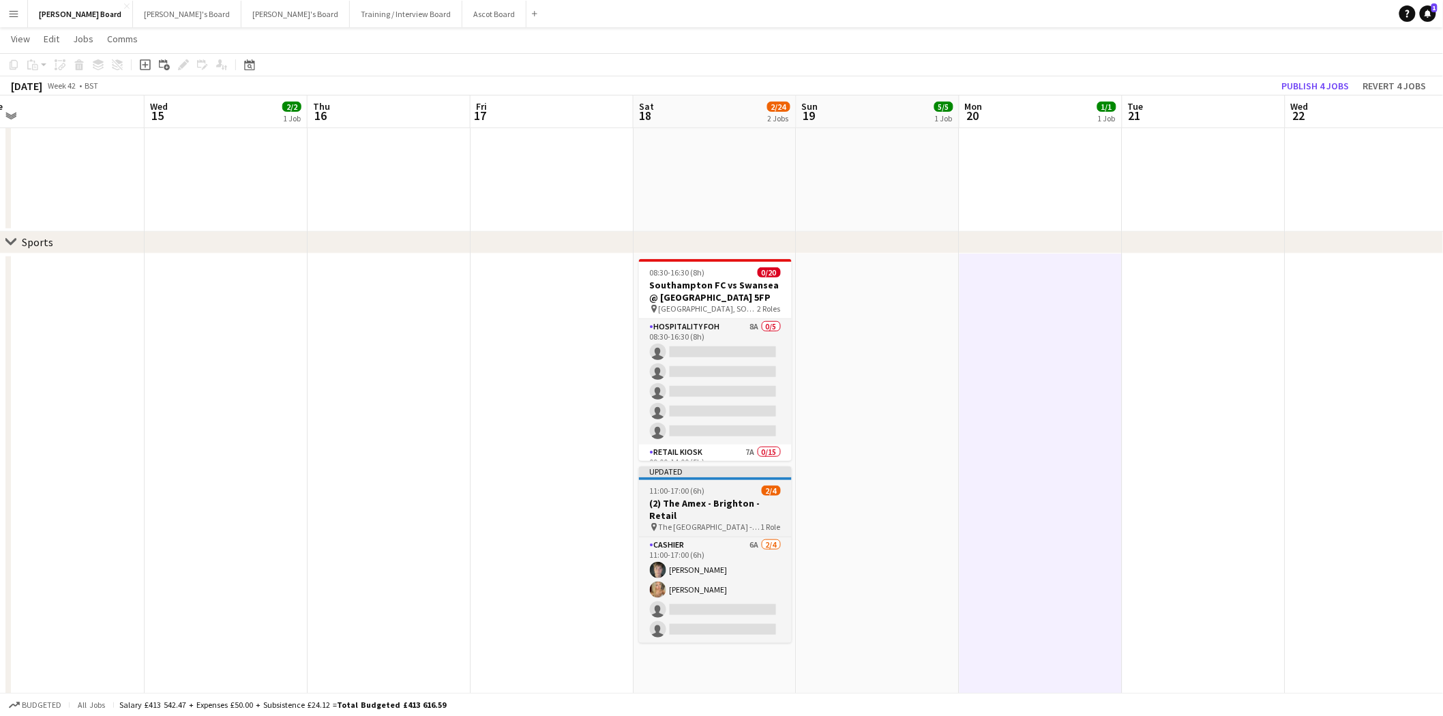
click at [683, 489] on span "11:00-17:00 (6h)" at bounding box center [677, 491] width 55 height 10
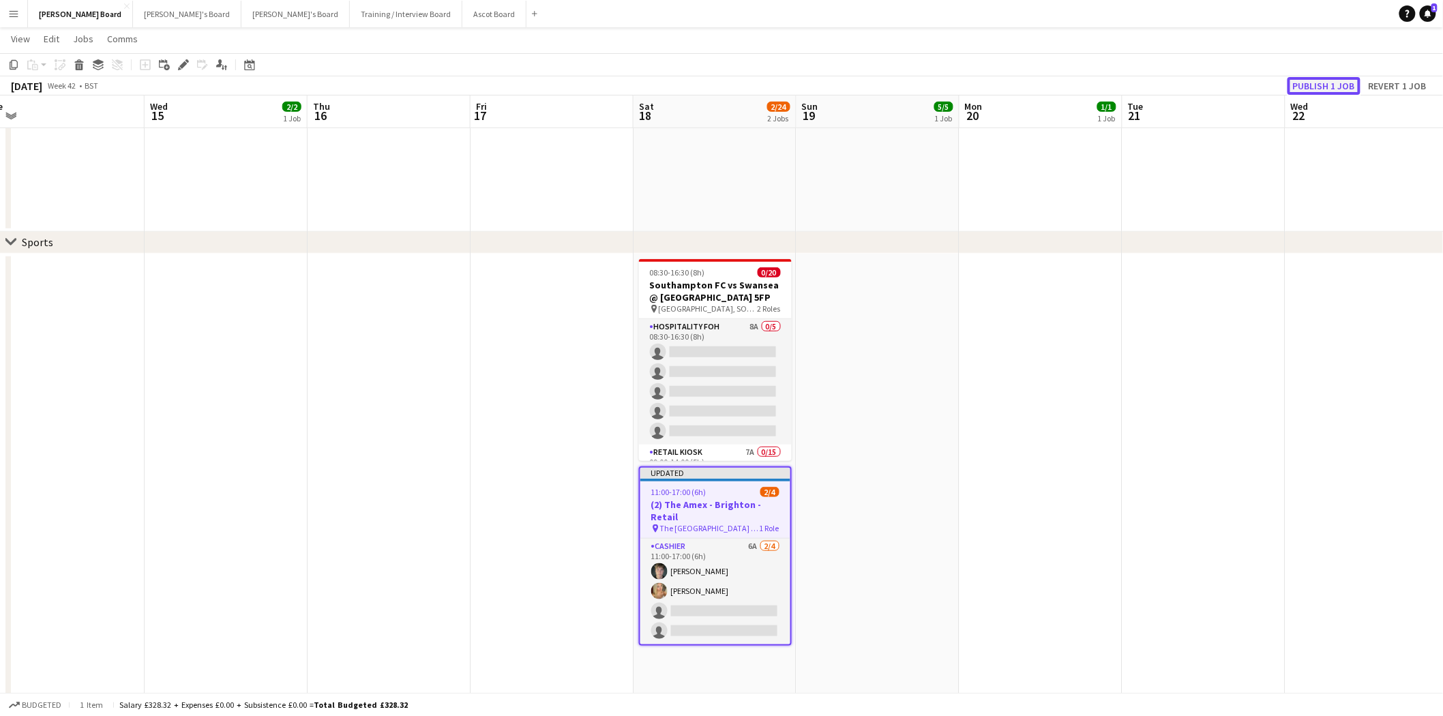
click at [1335, 82] on button "Publish 1 job" at bounding box center [1324, 86] width 73 height 18
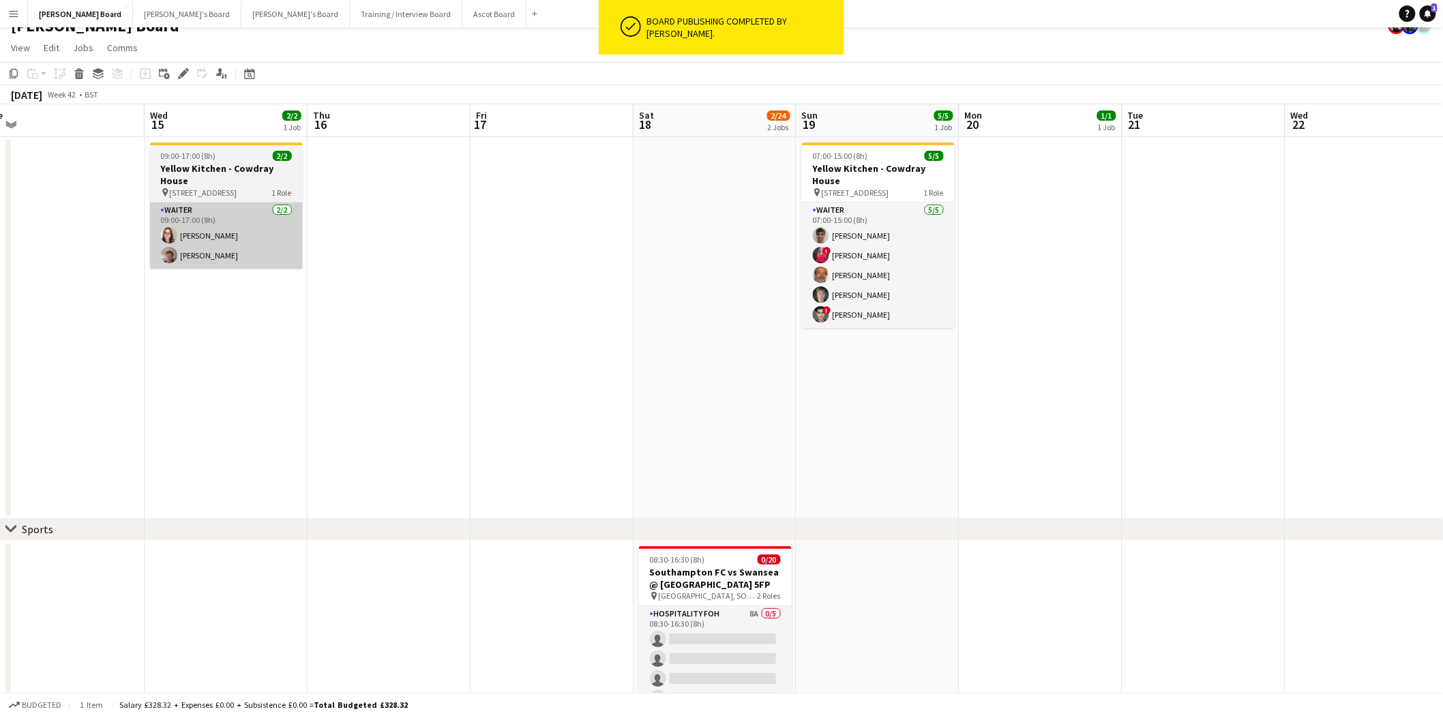
scroll to position [0, 0]
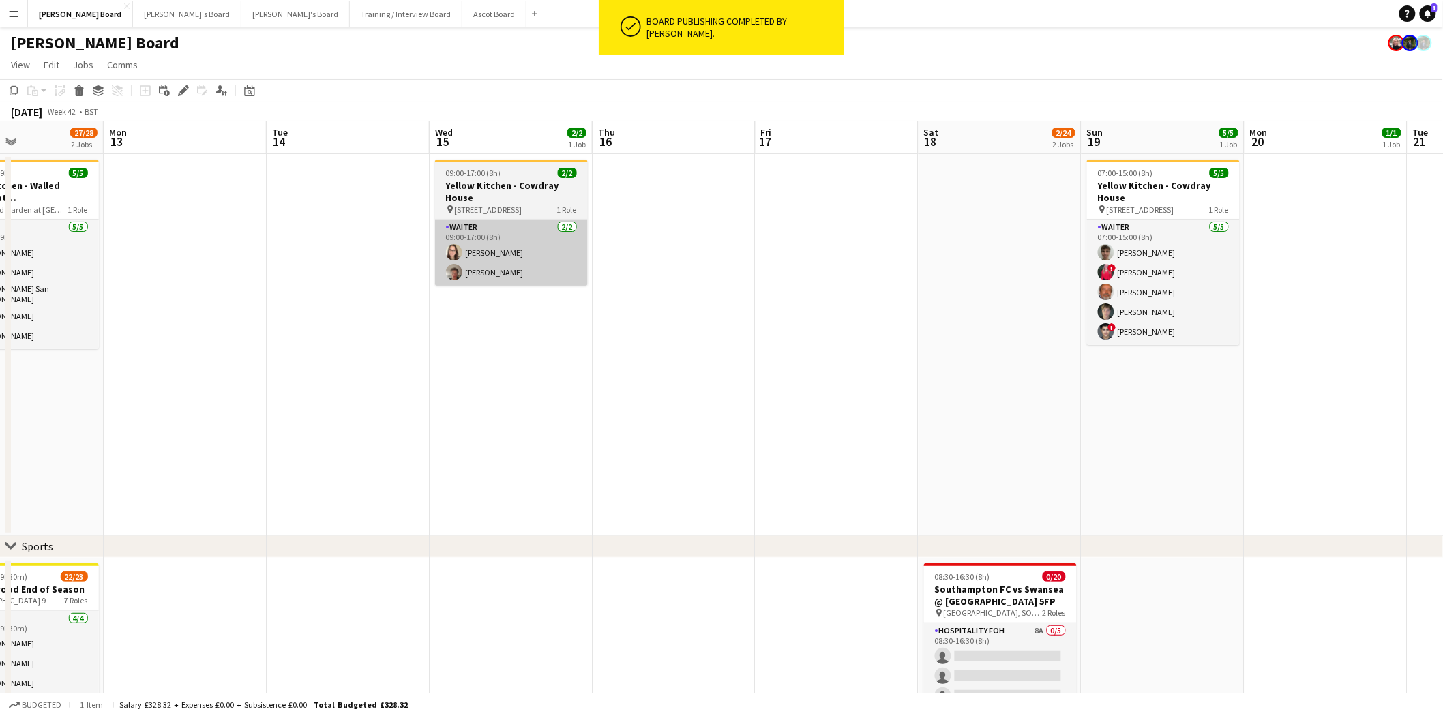
drag, startPoint x: 223, startPoint y: 220, endPoint x: 496, endPoint y: 229, distance: 273.0
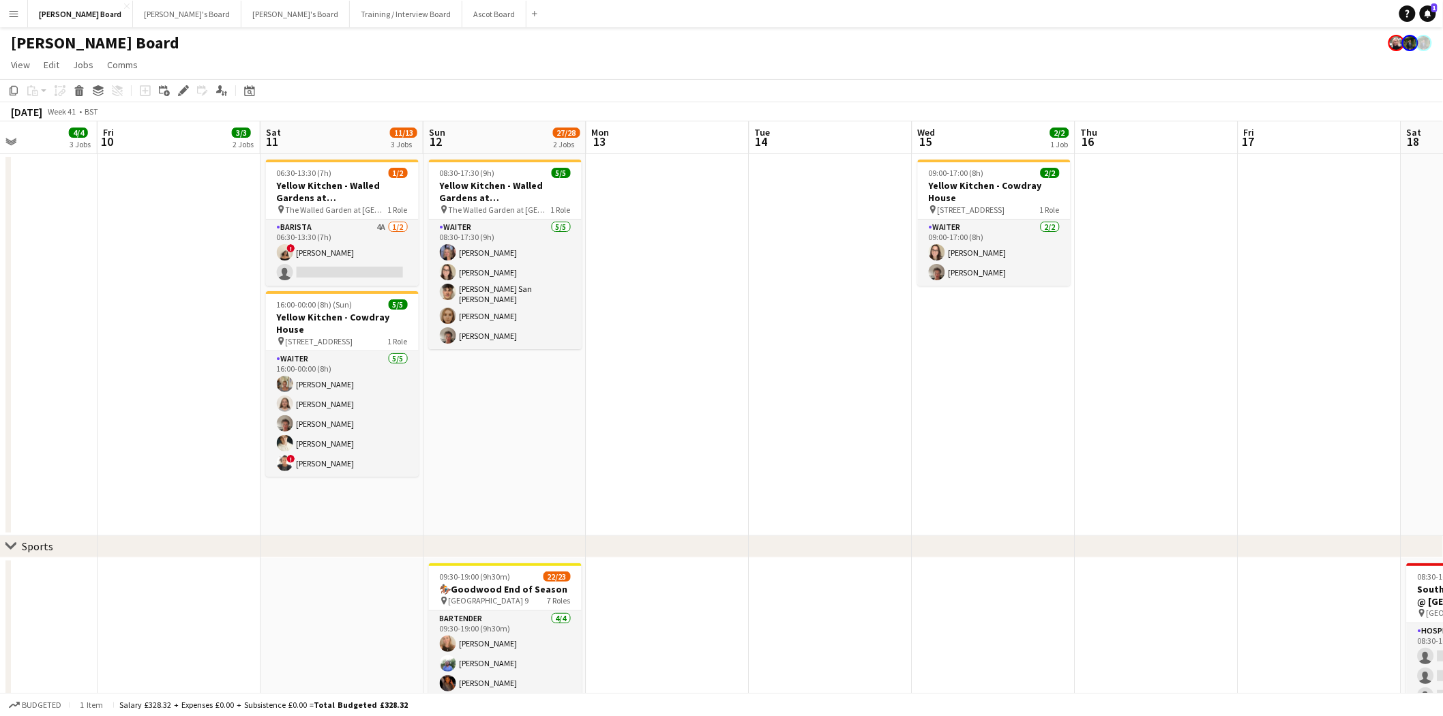
drag, startPoint x: 326, startPoint y: 257, endPoint x: 619, endPoint y: 308, distance: 297.7
click at [158, 11] on button "[PERSON_NAME]'s Board Close" at bounding box center [187, 14] width 108 height 27
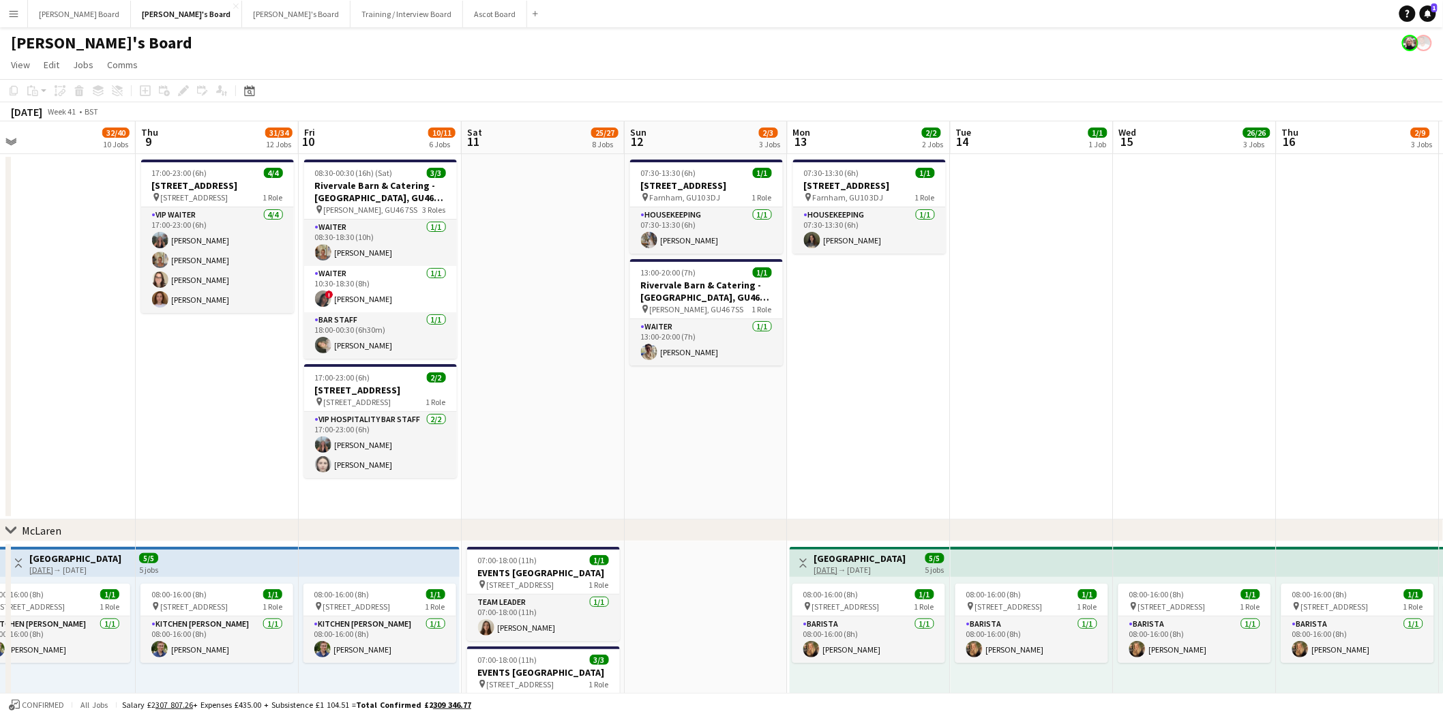
drag, startPoint x: 988, startPoint y: 364, endPoint x: 469, endPoint y: 383, distance: 518.7
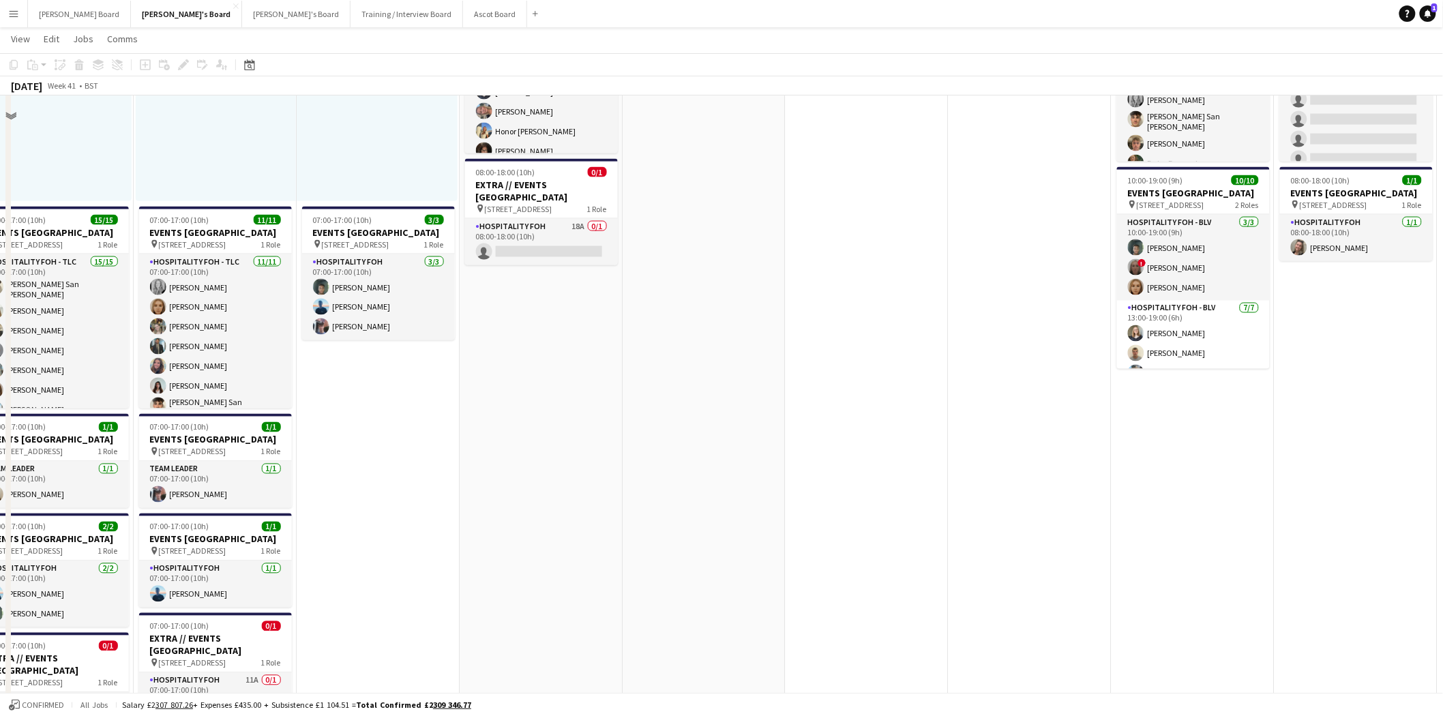
scroll to position [530, 0]
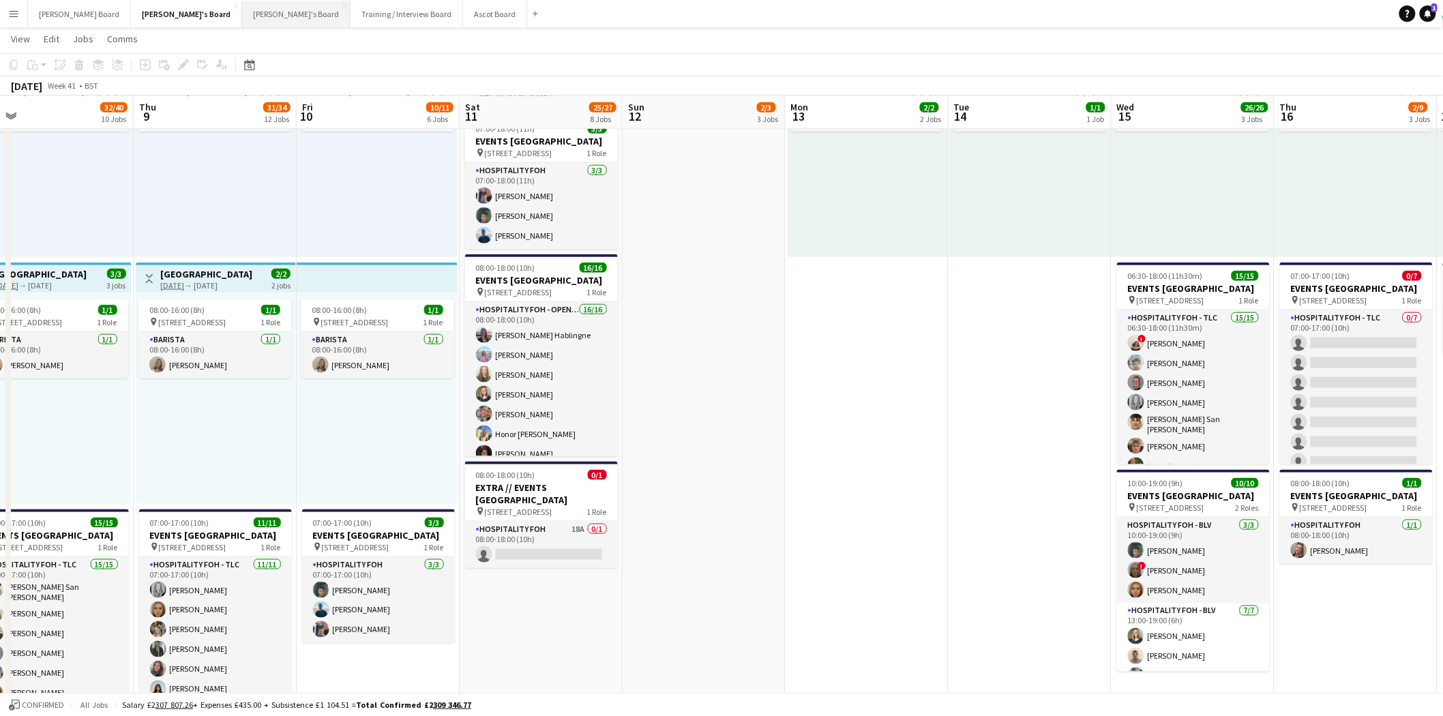
click at [242, 12] on button "[PERSON_NAME]'s Board Close" at bounding box center [296, 14] width 108 height 27
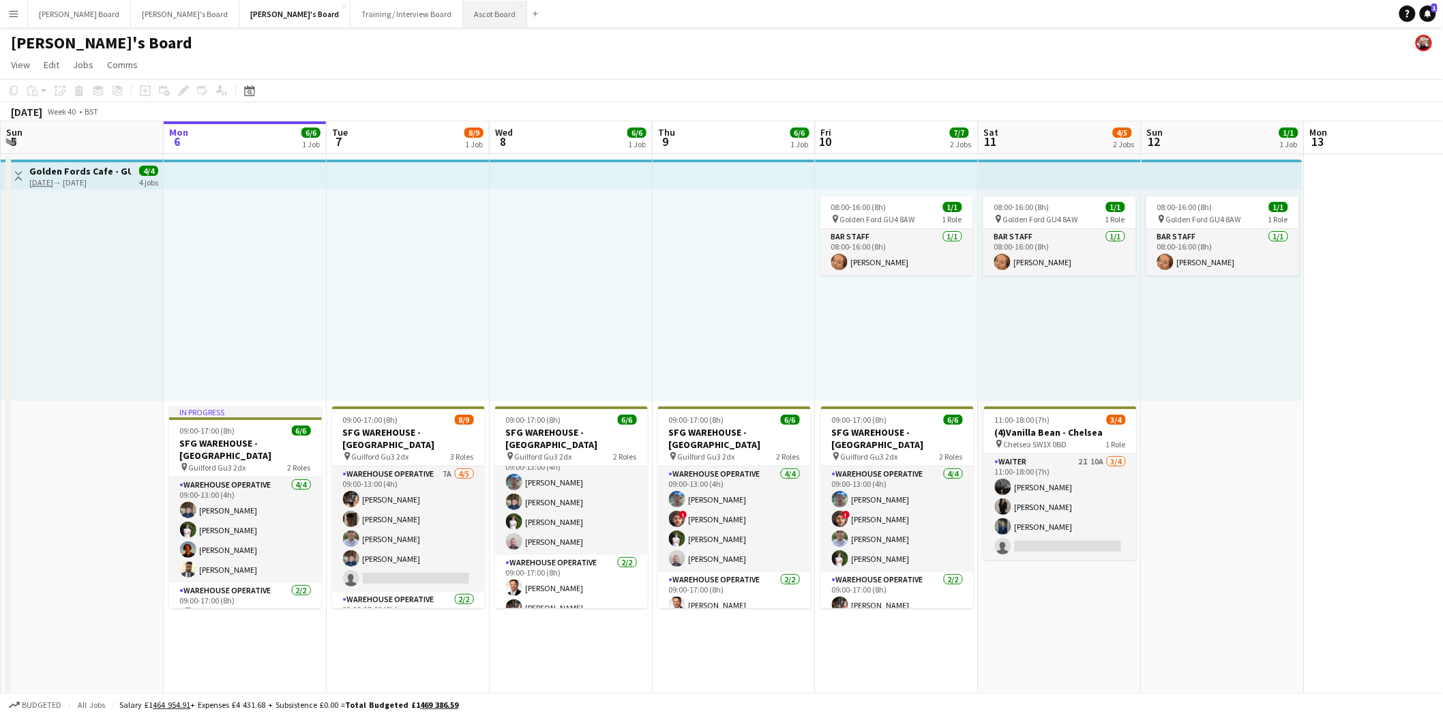
click at [463, 11] on button "Ascot Board Close" at bounding box center [495, 14] width 64 height 27
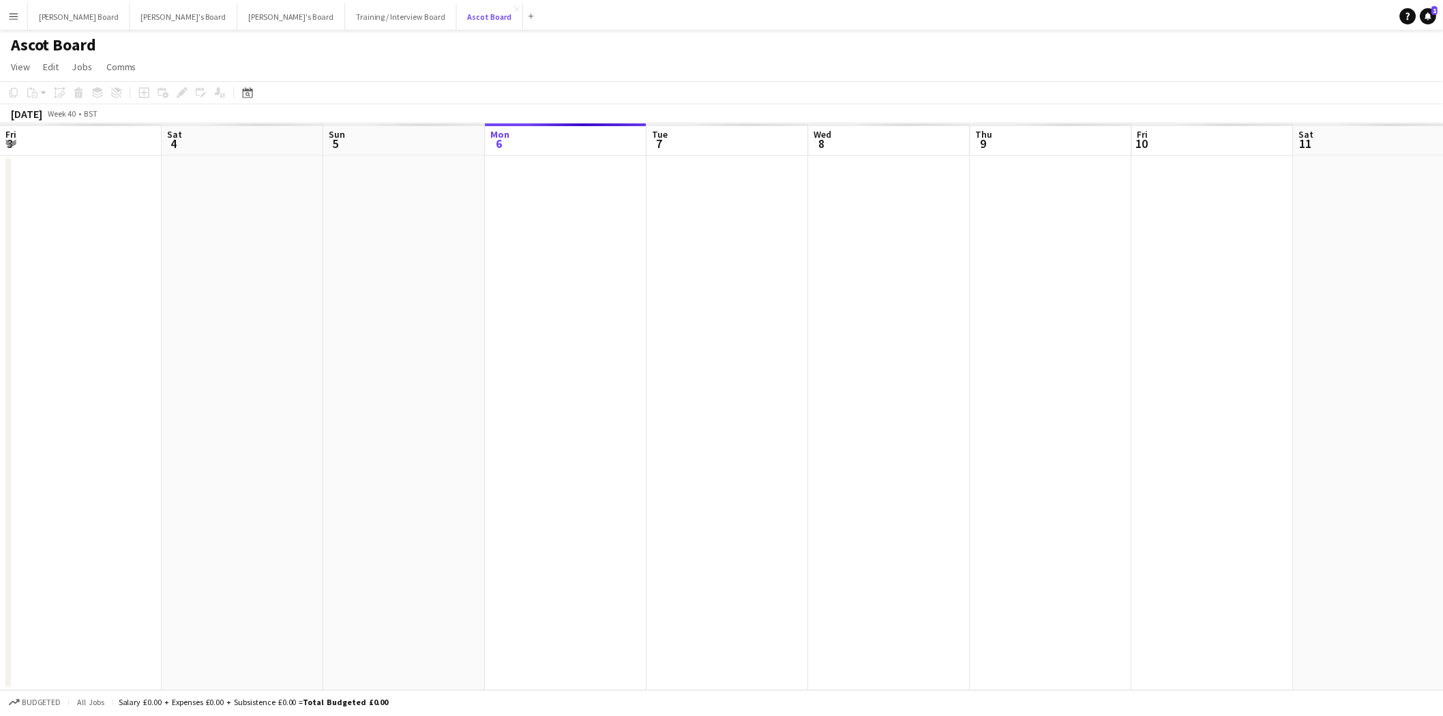
scroll to position [0, 325]
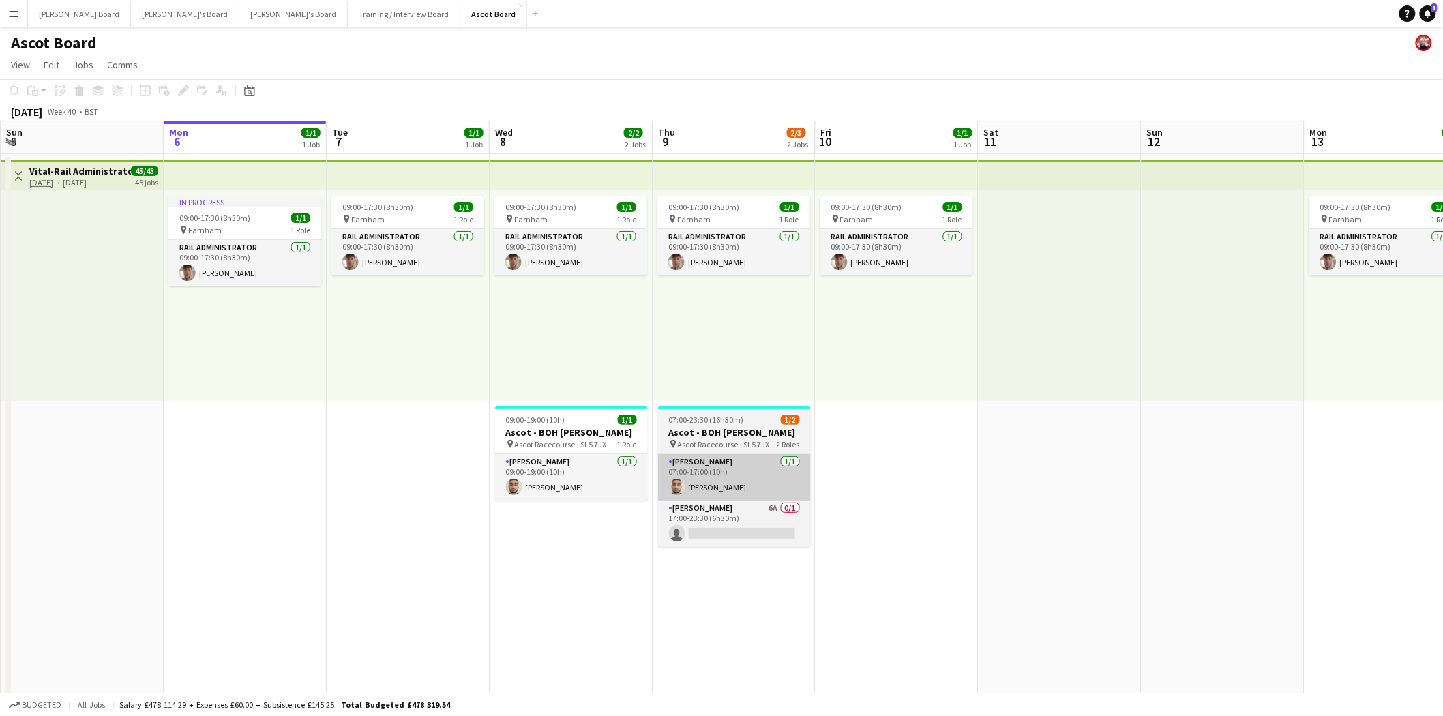
drag, startPoint x: 561, startPoint y: 482, endPoint x: 676, endPoint y: 495, distance: 115.3
click at [563, 482] on app-card-role "[PERSON_NAME] [DATE] 09:00-19:00 (10h) [PERSON_NAME]" at bounding box center [571, 477] width 153 height 46
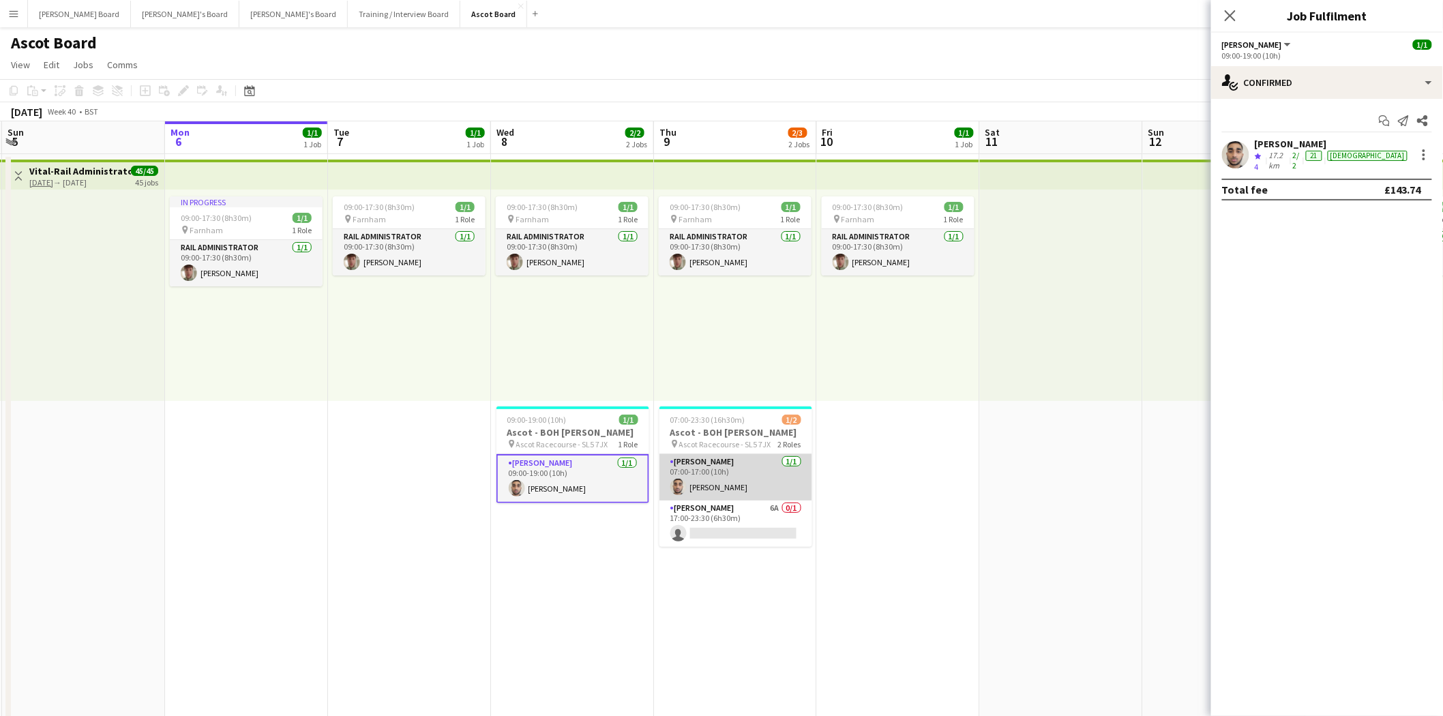
click at [712, 490] on app-card-role "[PERSON_NAME] [DATE] 07:00-17:00 (10h) [PERSON_NAME]" at bounding box center [736, 477] width 153 height 46
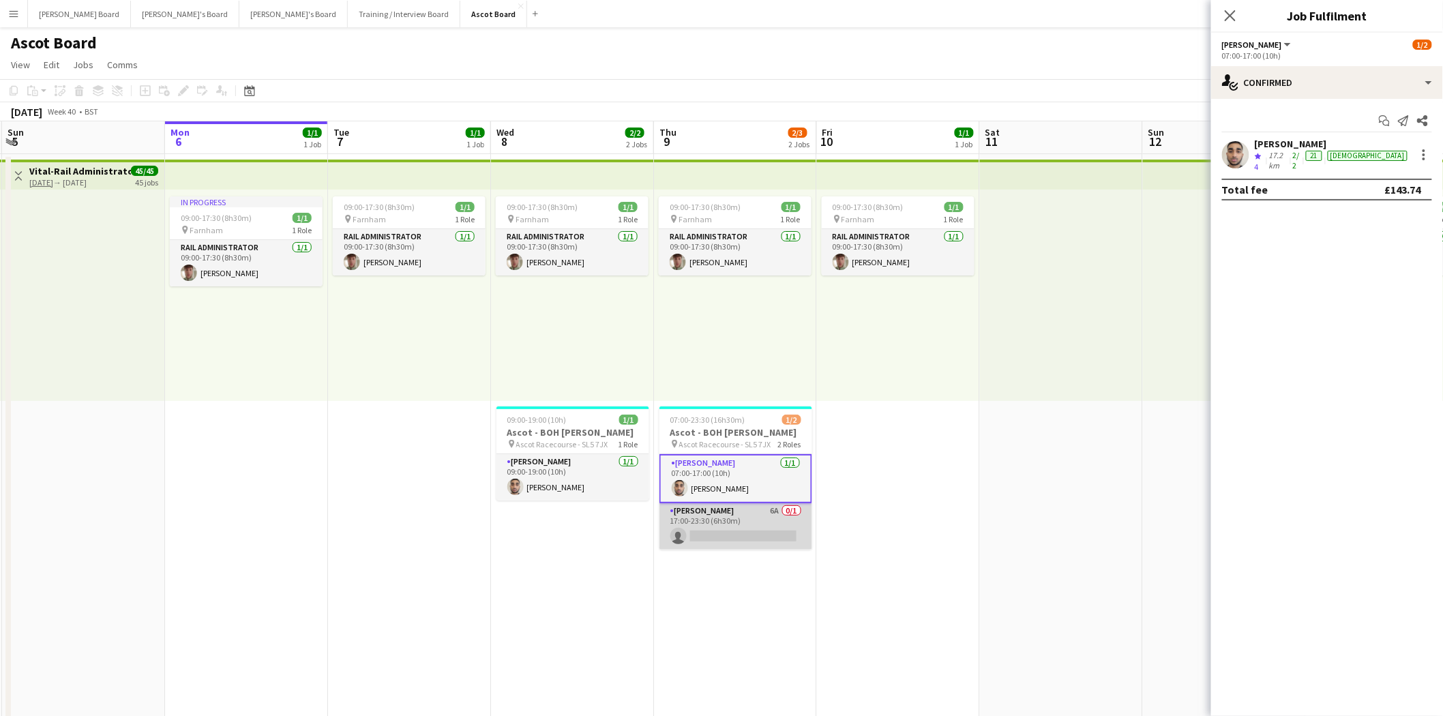
click at [740, 527] on app-card-role "[PERSON_NAME] 6A 0/1 17:00-23:30 (6h30m) single-neutral-actions" at bounding box center [736, 526] width 153 height 46
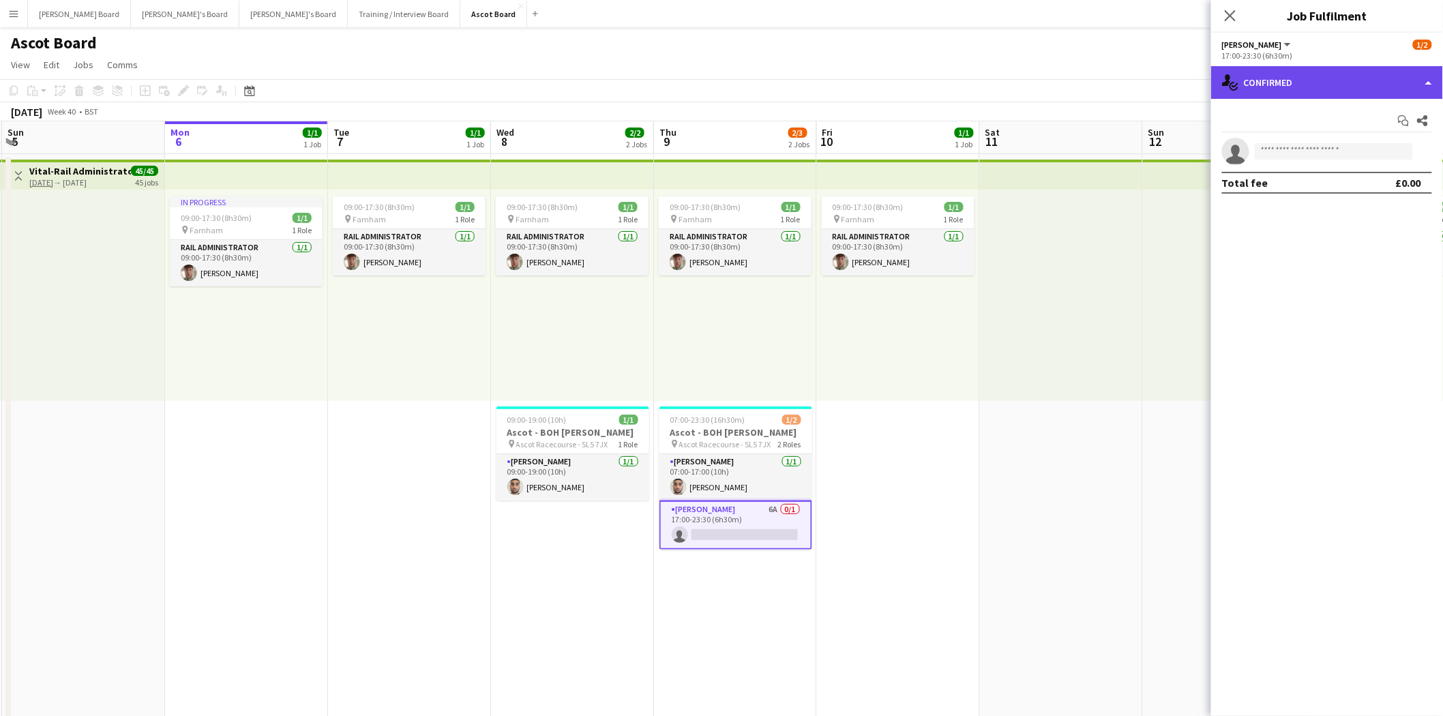
drag, startPoint x: 1313, startPoint y: 93, endPoint x: 1334, endPoint y: 179, distance: 88.3
click at [1313, 93] on div "single-neutral-actions-check-2 Confirmed" at bounding box center [1327, 82] width 232 height 33
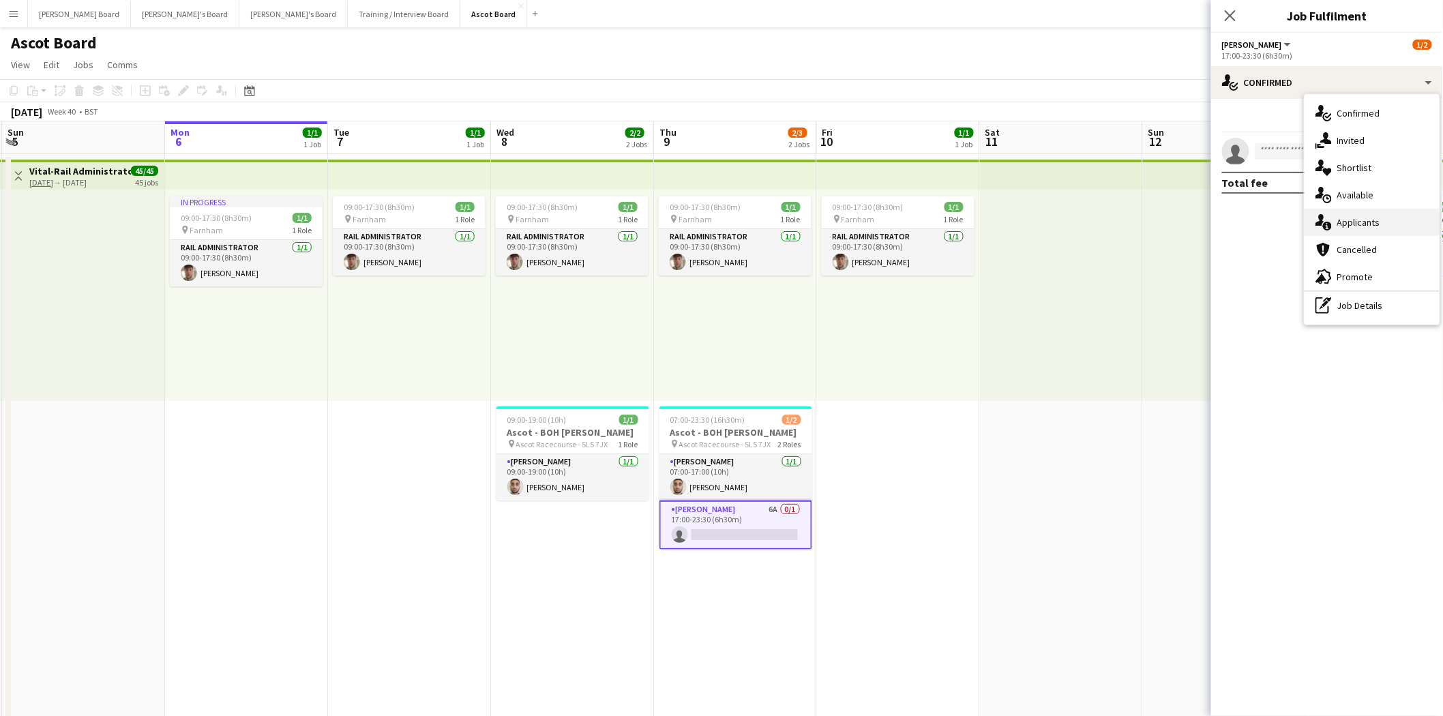
click at [1359, 226] on span "Applicants" at bounding box center [1359, 222] width 43 height 12
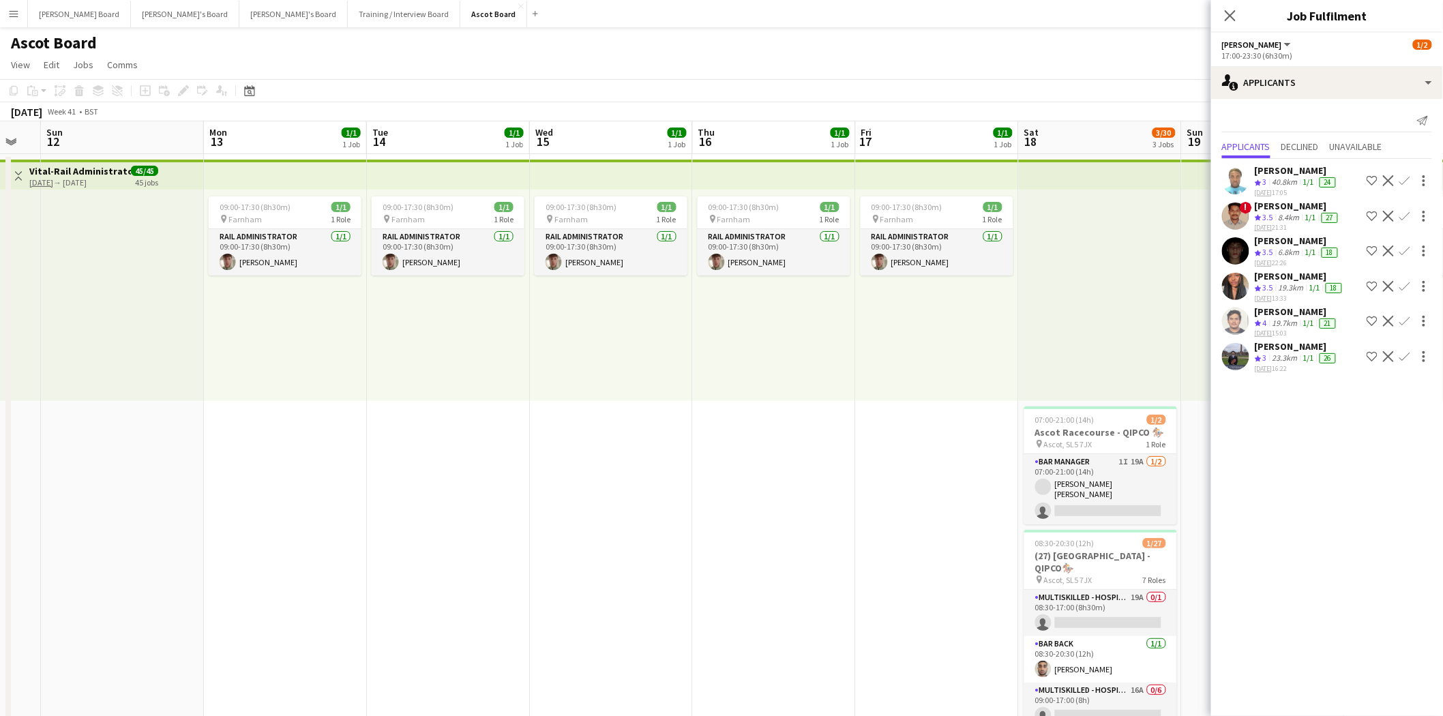
drag, startPoint x: 1115, startPoint y: 506, endPoint x: 42, endPoint y: 544, distance: 1073.6
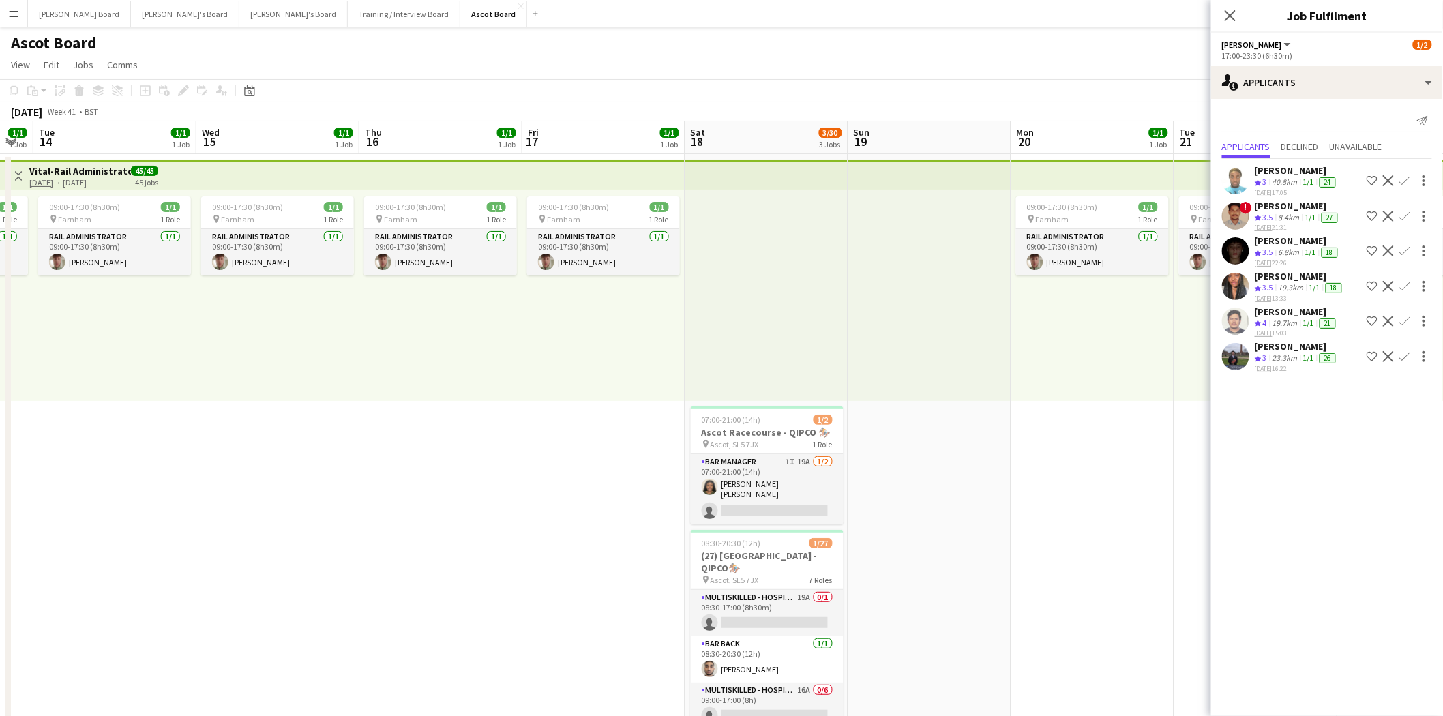
drag, startPoint x: 727, startPoint y: 617, endPoint x: 421, endPoint y: 615, distance: 306.3
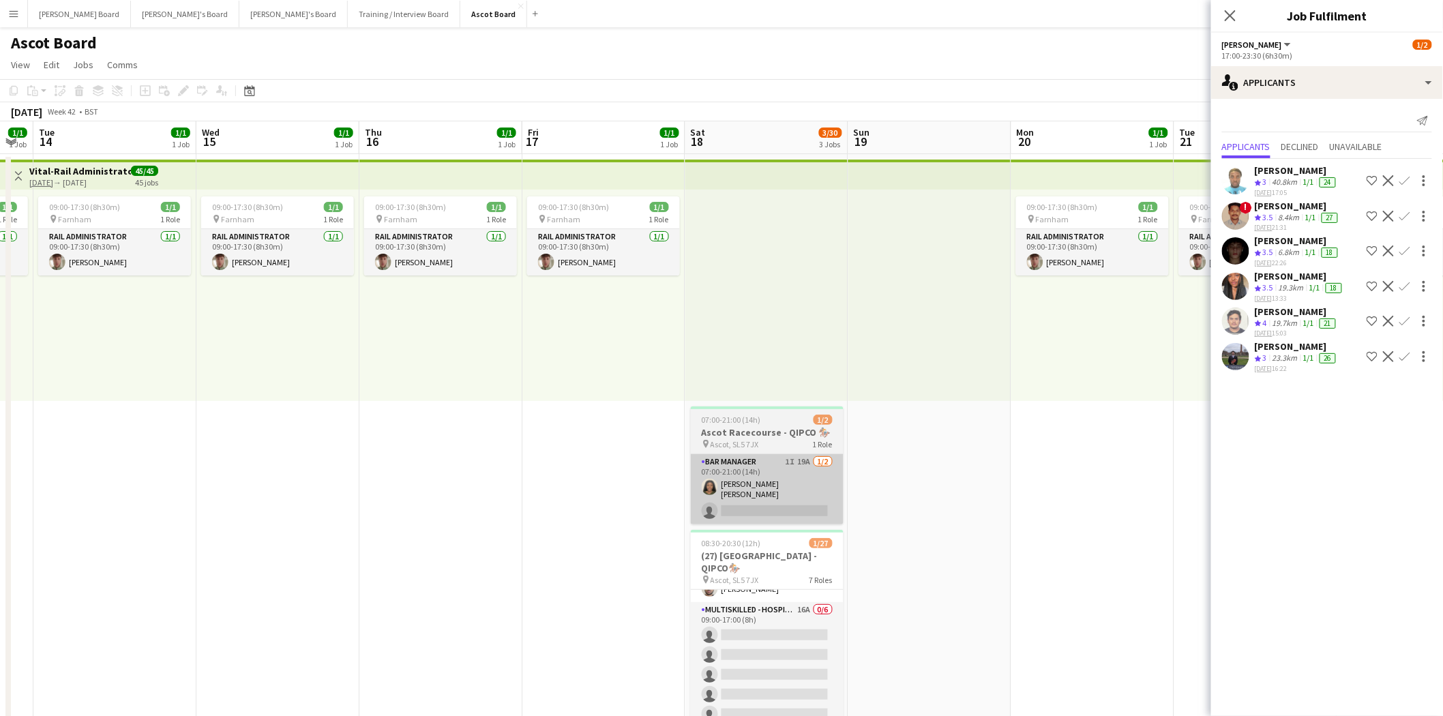
scroll to position [0, 0]
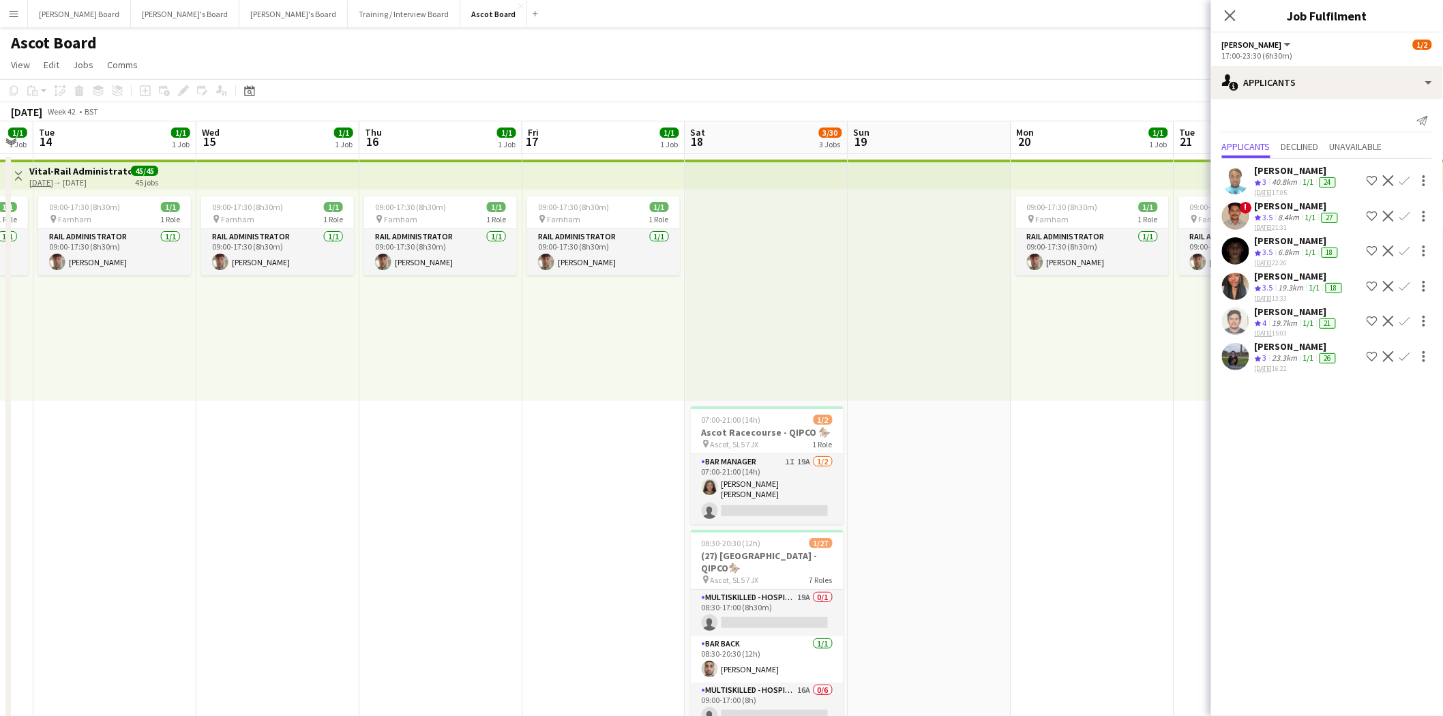
drag, startPoint x: 780, startPoint y: 482, endPoint x: 797, endPoint y: 452, distance: 33.9
click at [782, 480] on app-card-role "Bar Manager 1I 19A [DATE] 07:00-21:00 (14h) [PERSON_NAME] [PERSON_NAME] single-…" at bounding box center [767, 489] width 153 height 70
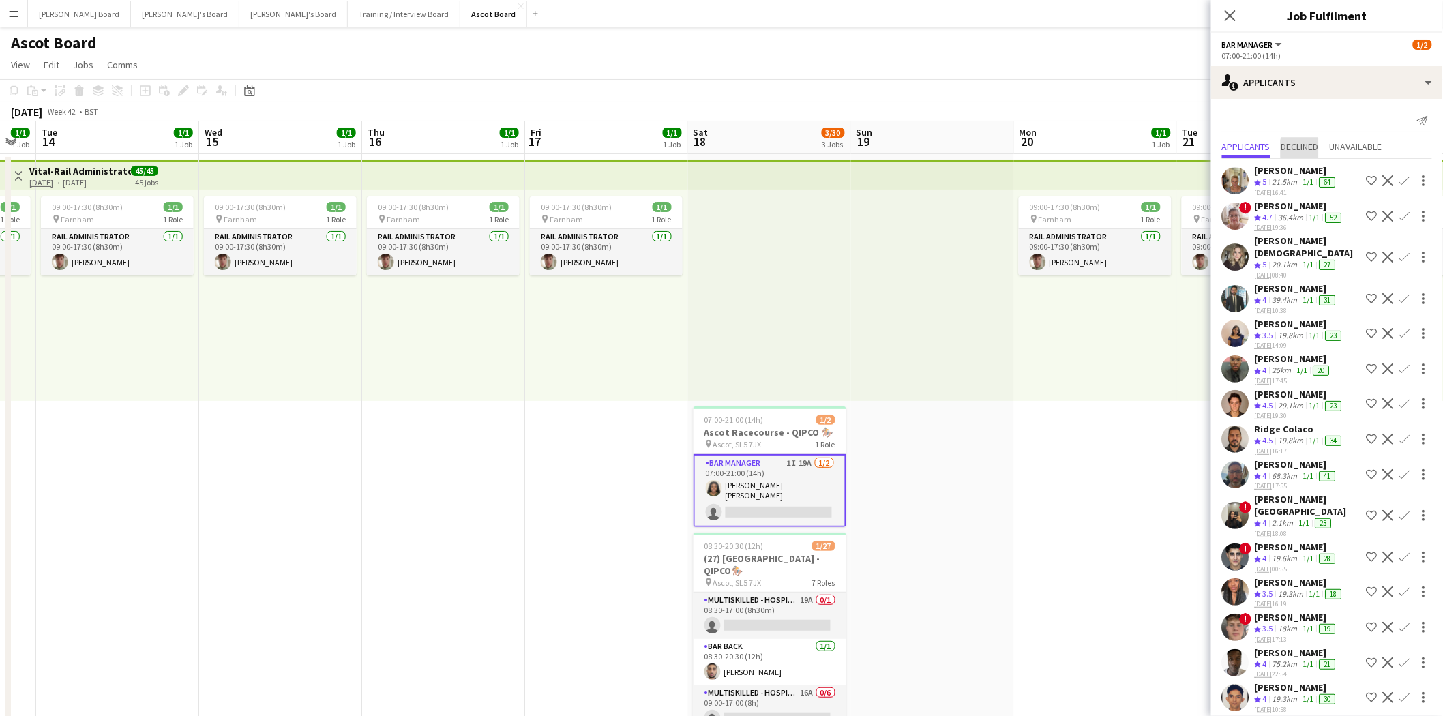
click at [1308, 149] on span "Declined" at bounding box center [1301, 147] width 38 height 10
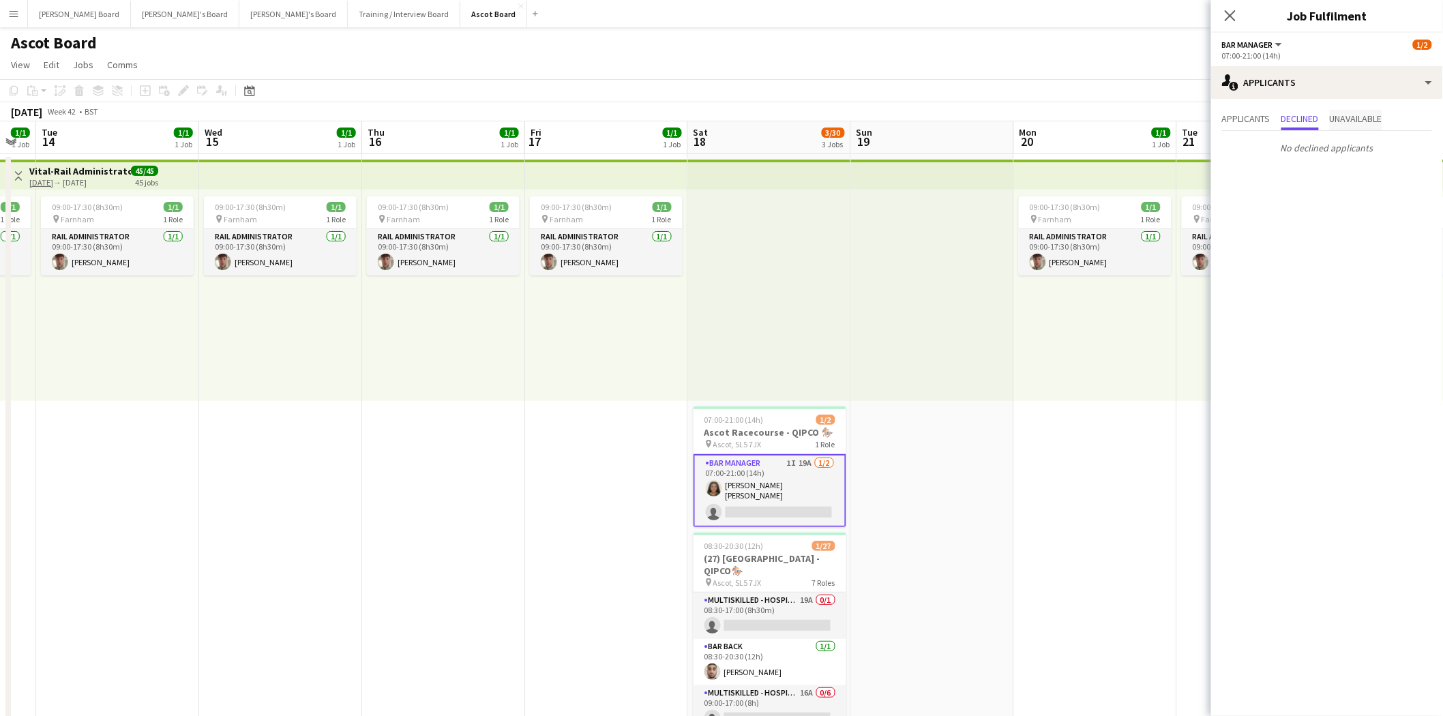
click at [1356, 126] on span "Unavailable" at bounding box center [1356, 120] width 53 height 20
click at [1247, 119] on span "Applicants" at bounding box center [1246, 119] width 48 height 10
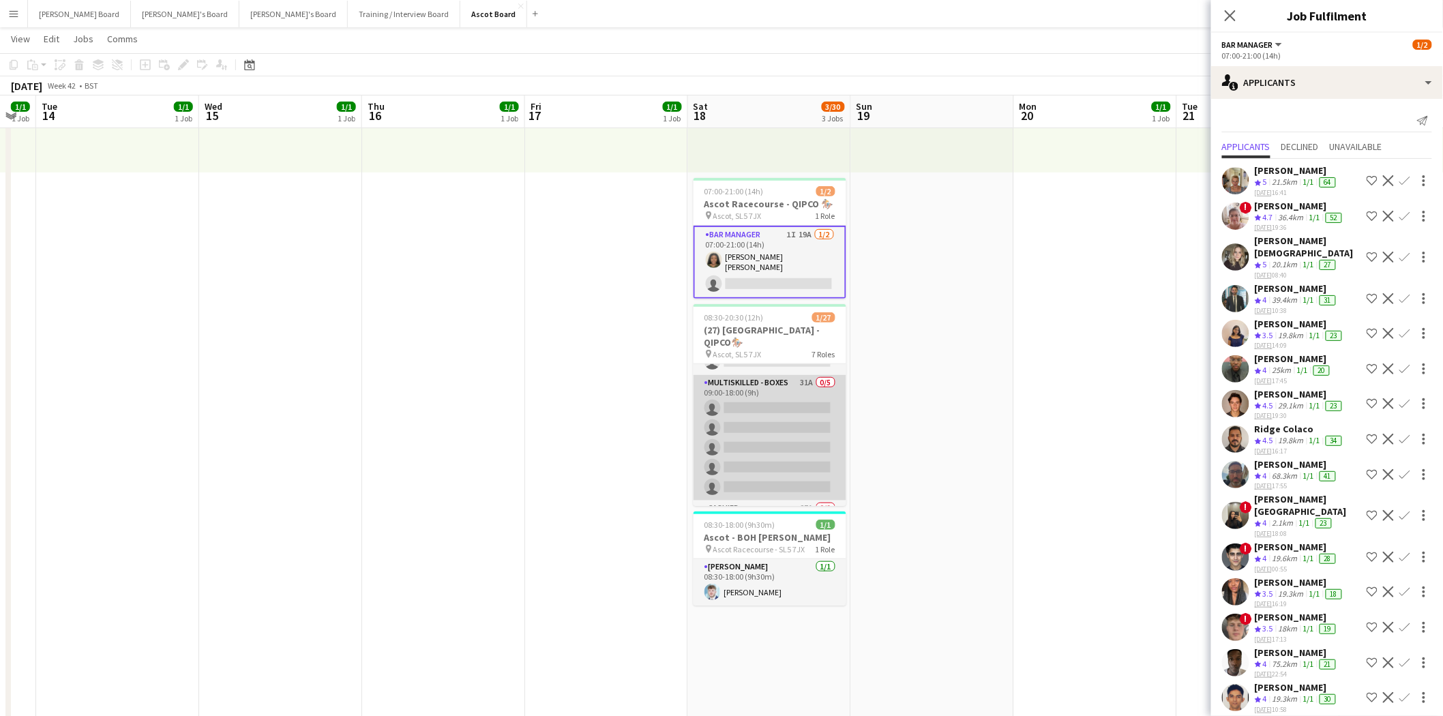
scroll to position [0, 0]
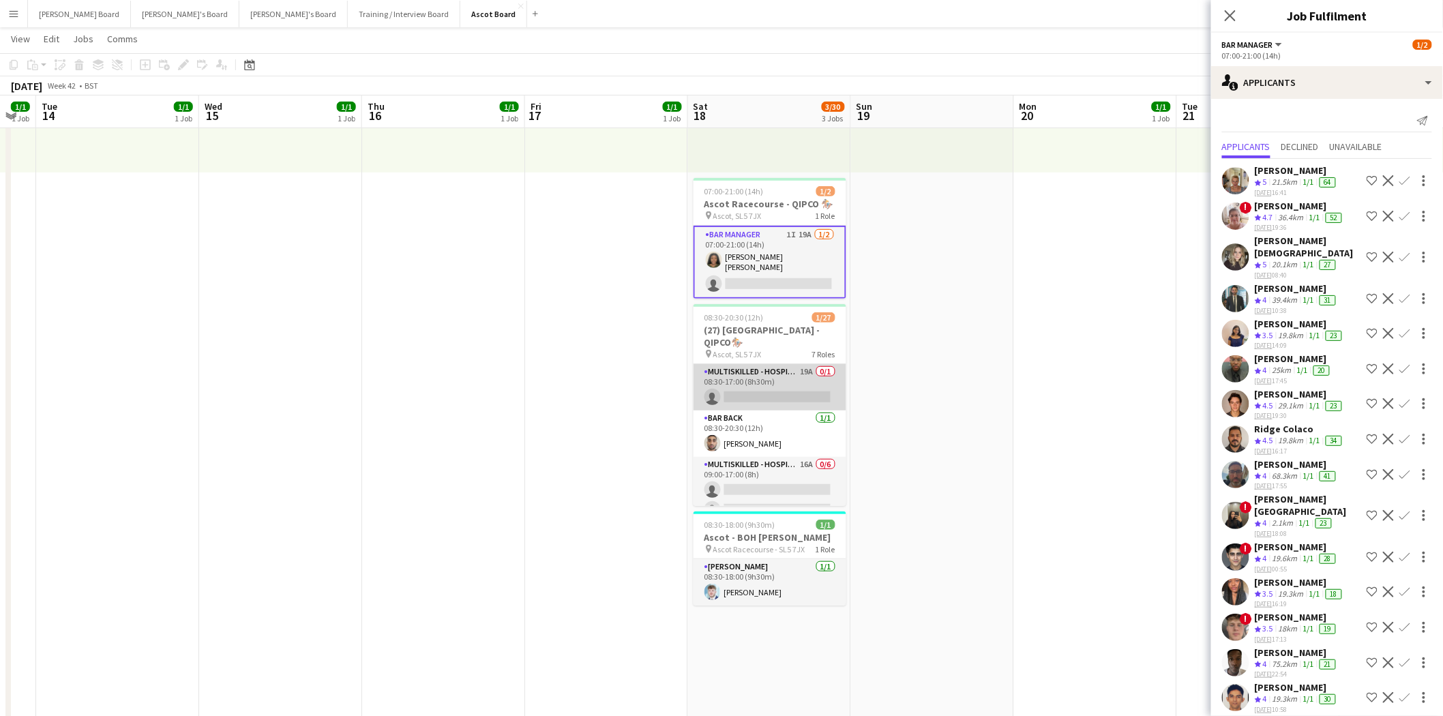
click at [768, 386] on app-card-role "Multiskilled - Hospitality 19A 0/1 08:30-17:00 (8h30m) single-neutral-actions" at bounding box center [770, 387] width 153 height 46
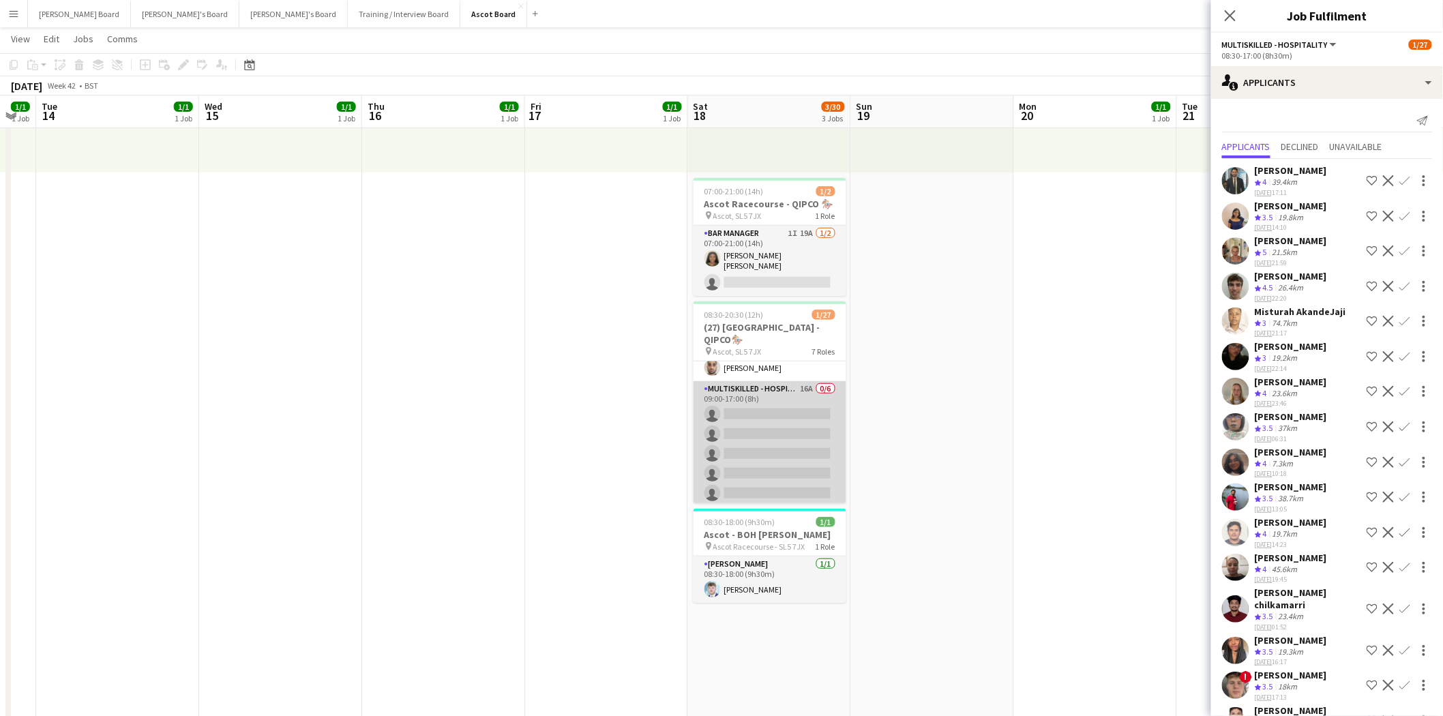
click at [750, 425] on app-card-role "Multiskilled - Hospitality 16A 0/6 09:00-17:00 (8h) single-neutral-actions sing…" at bounding box center [770, 453] width 153 height 145
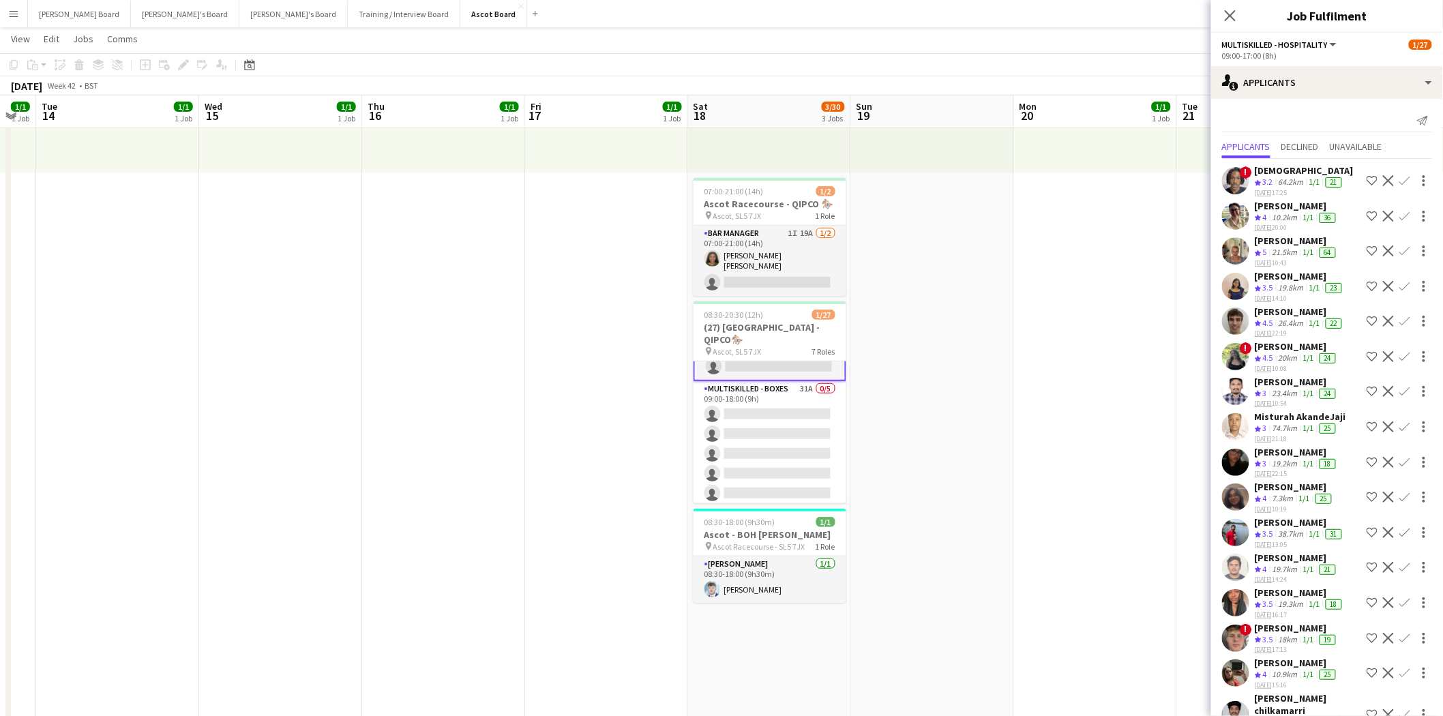
scroll to position [226, 0]
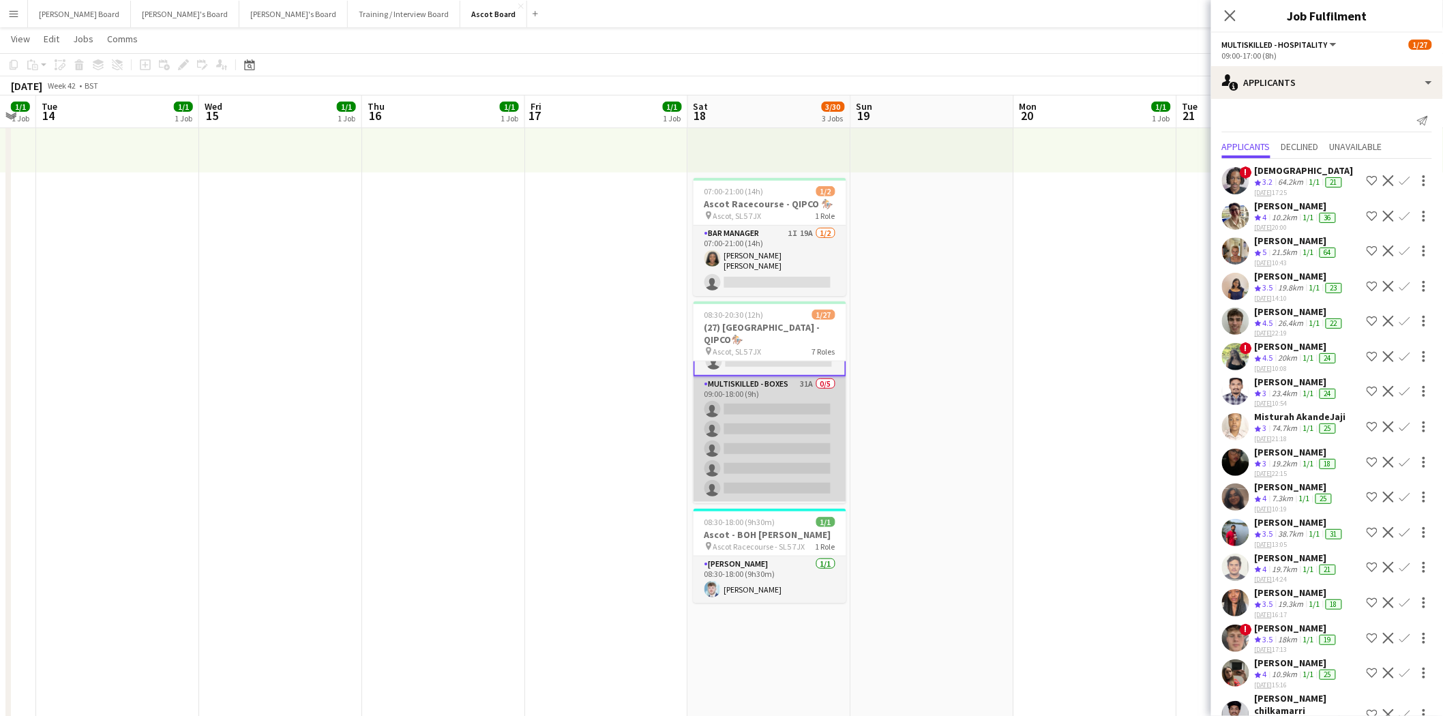
click at [765, 448] on app-card-role "Multiskilled - Boxes 31A 0/5 09:00-18:00 (9h) single-neutral-actions single-neu…" at bounding box center [770, 440] width 153 height 126
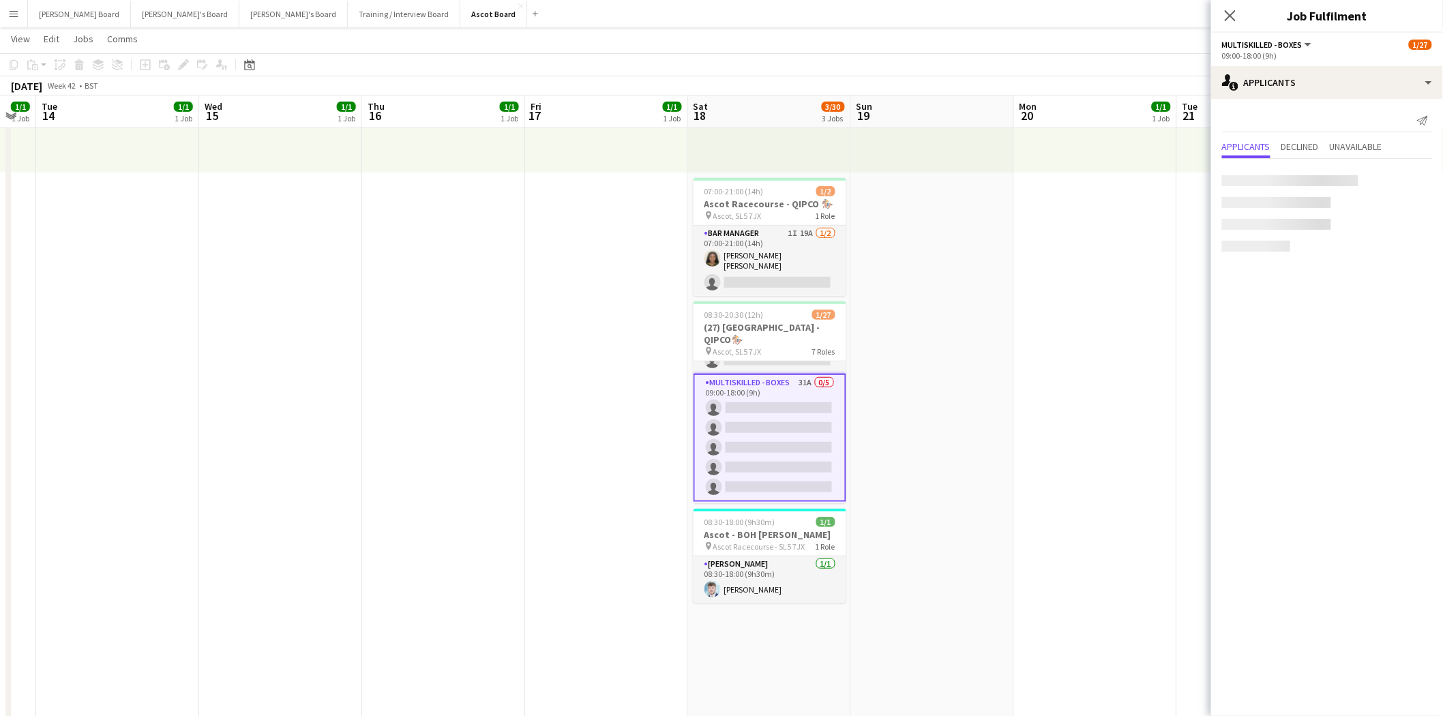
scroll to position [225, 0]
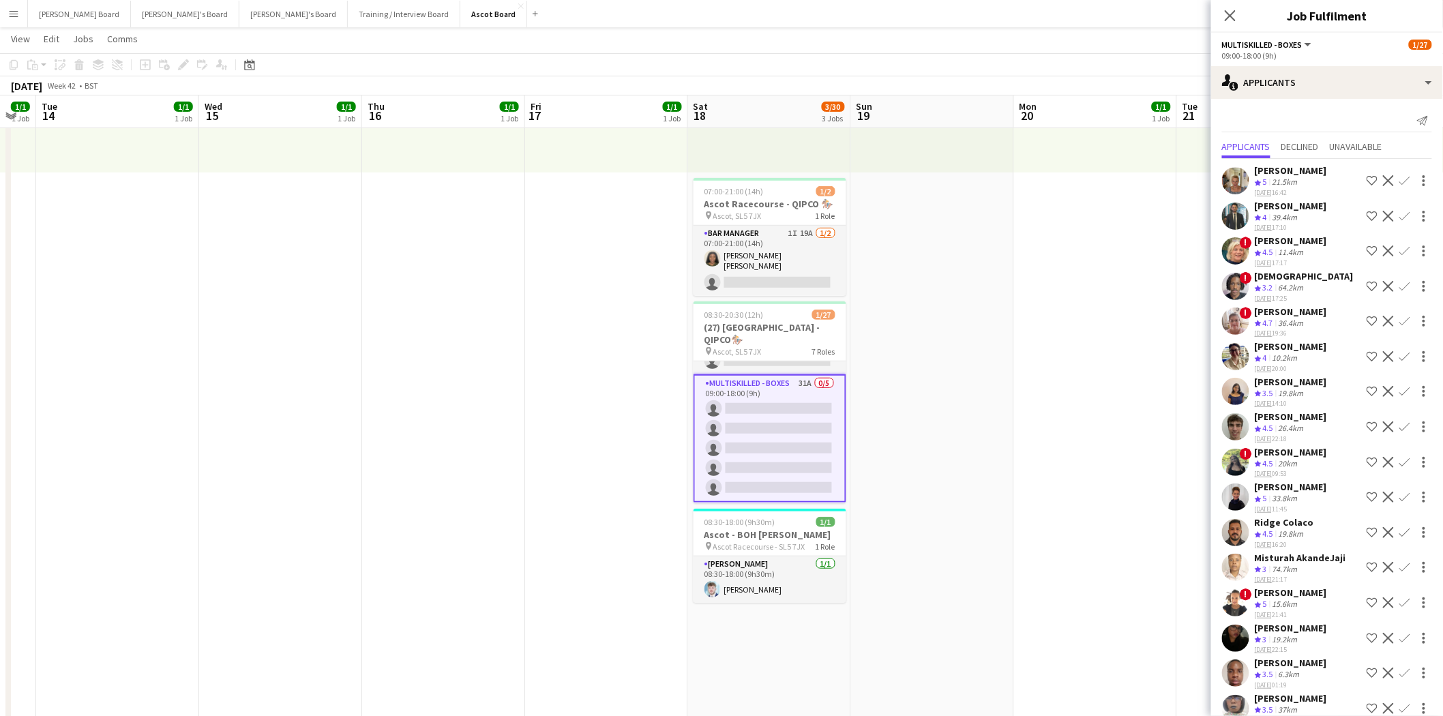
click at [1400, 256] on app-icon "Confirm" at bounding box center [1405, 251] width 11 height 11
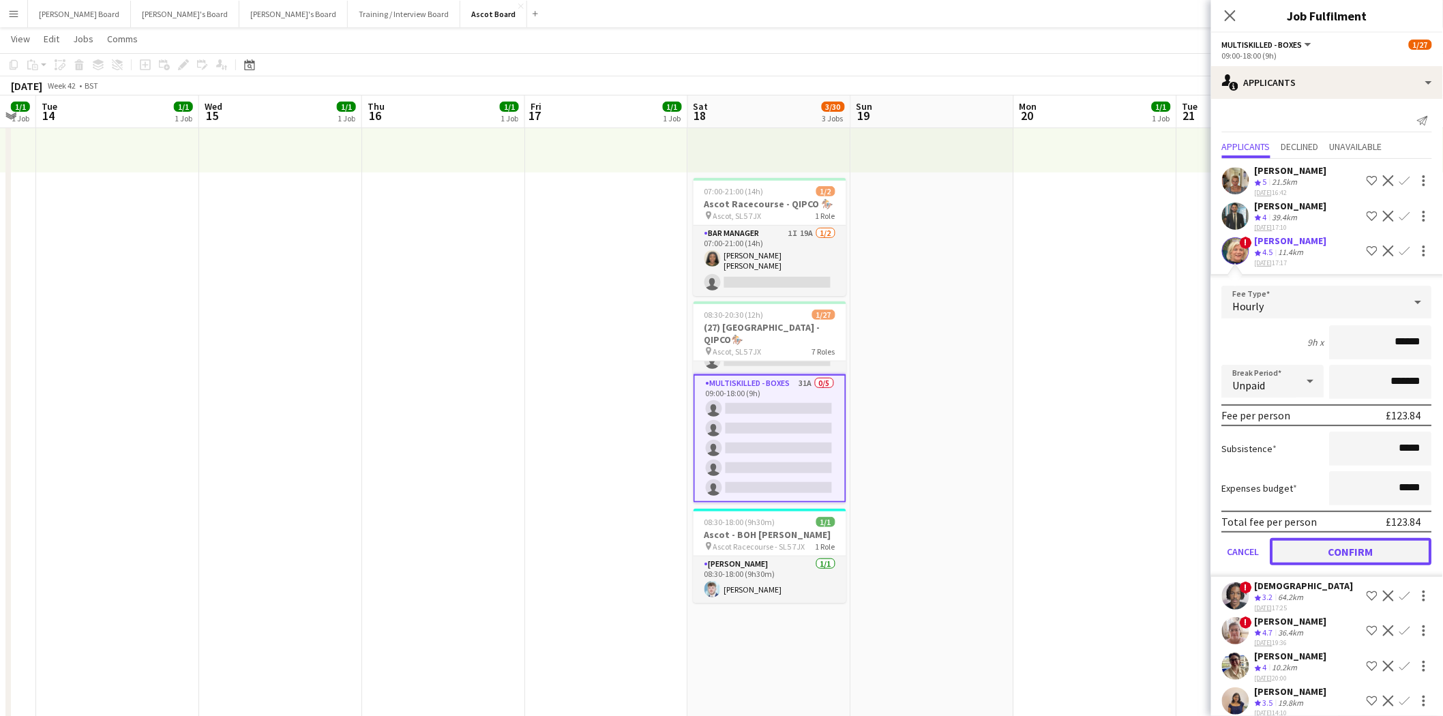
click at [1338, 565] on button "Confirm" at bounding box center [1352, 551] width 162 height 27
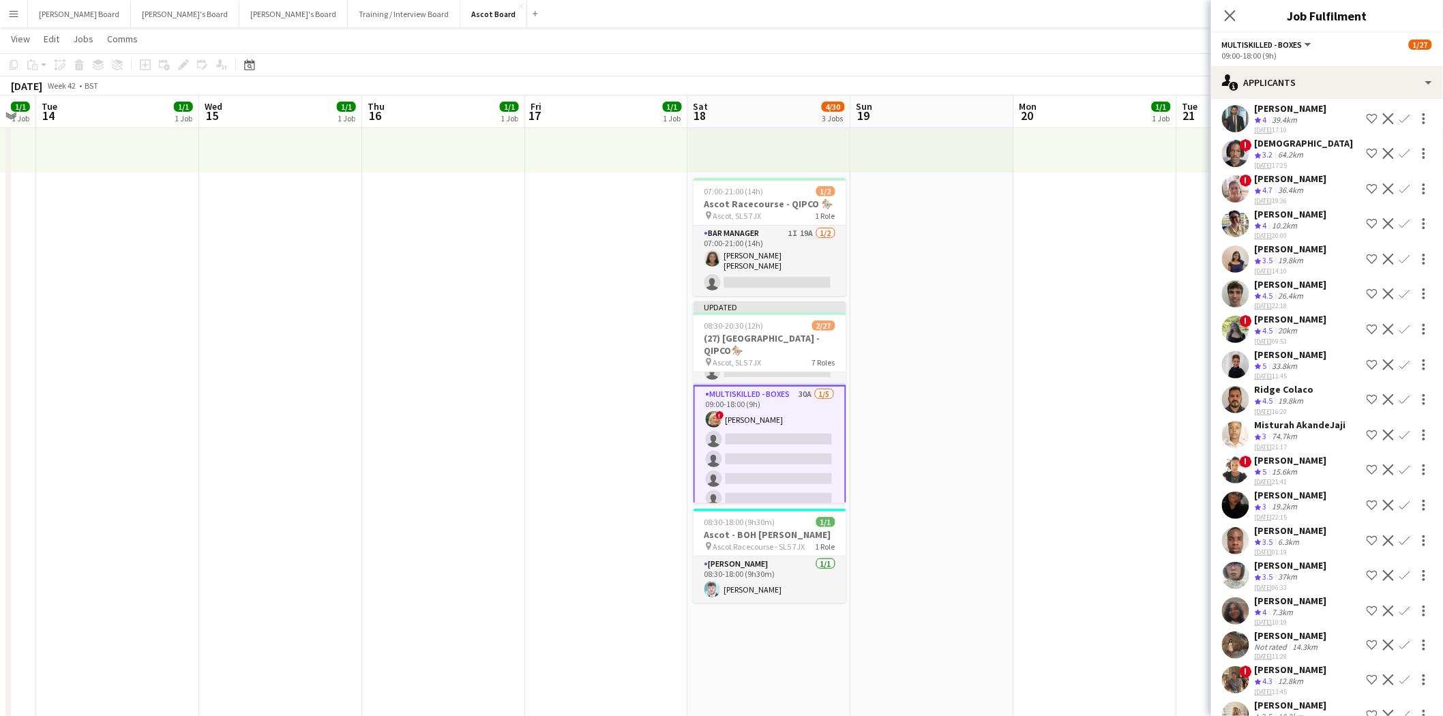
scroll to position [227, 0]
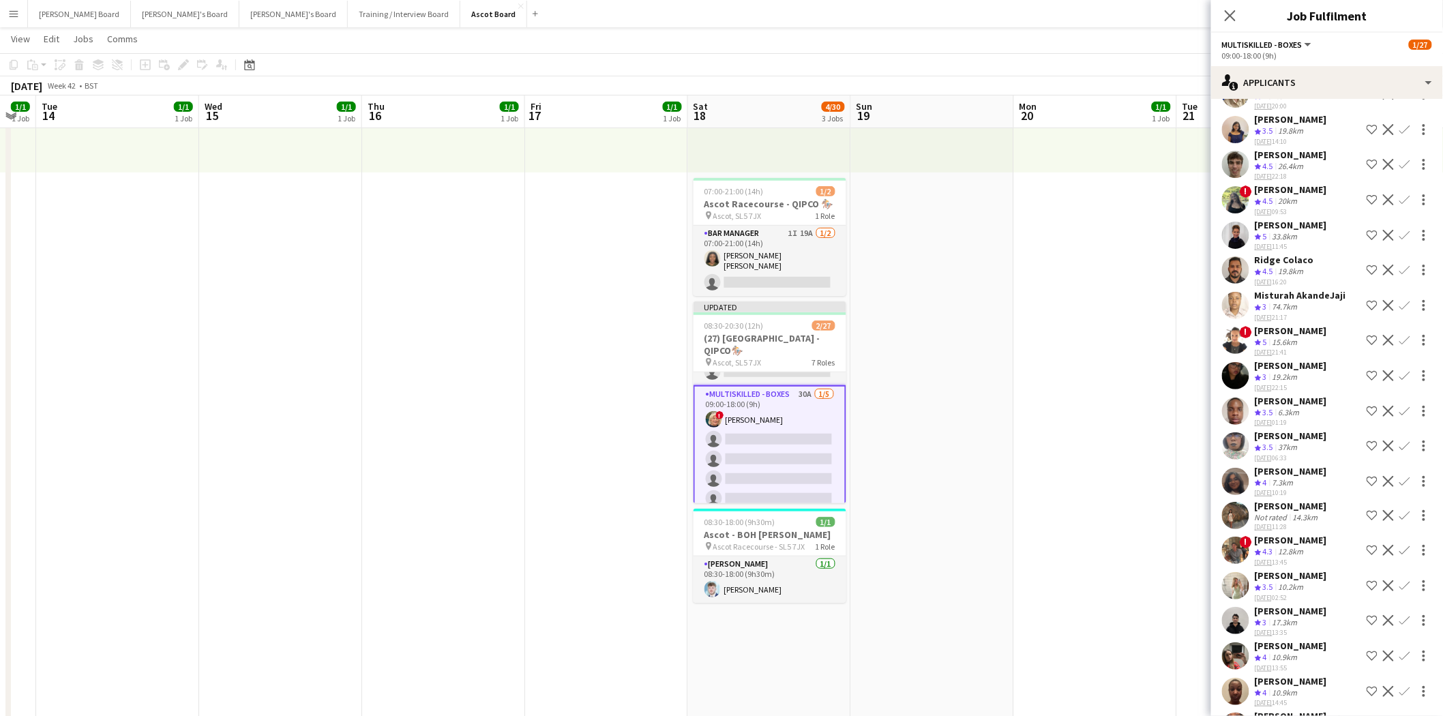
click at [1400, 343] on app-icon "Confirm" at bounding box center [1405, 340] width 11 height 11
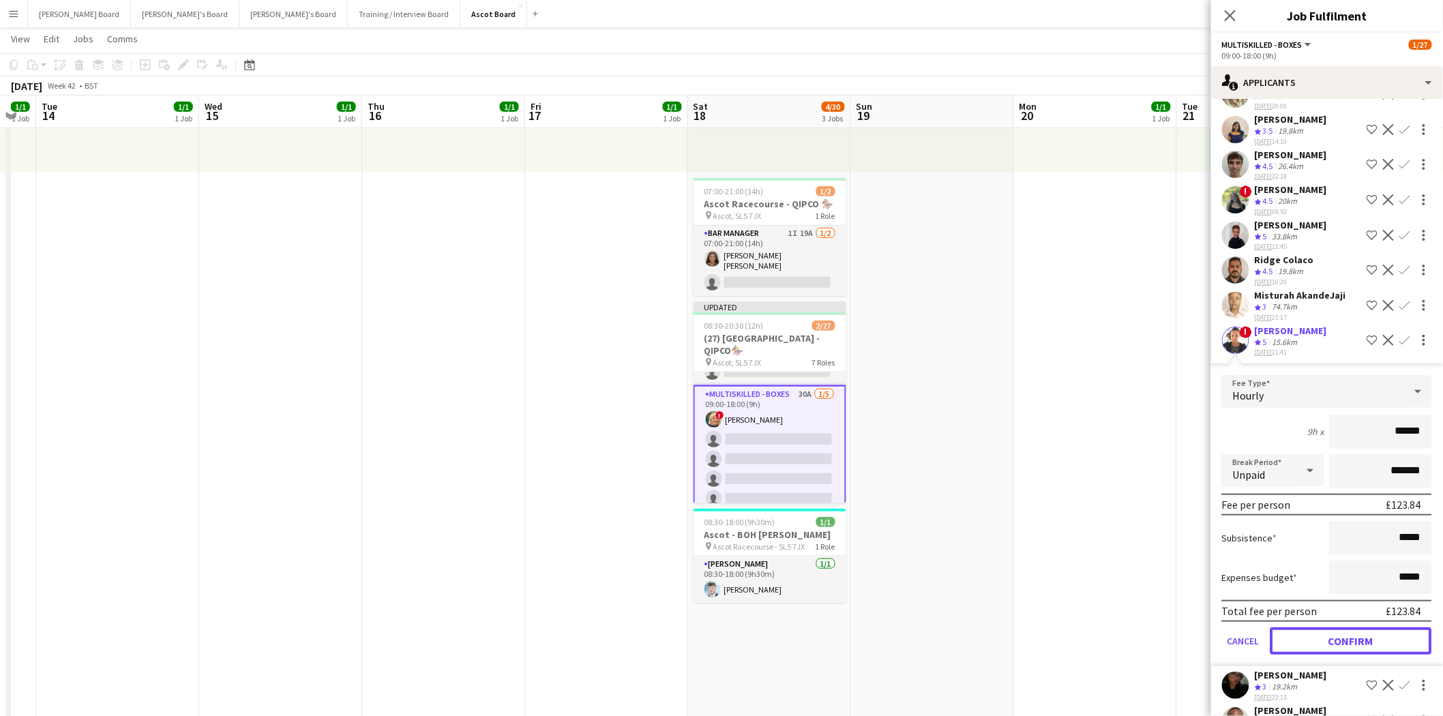
drag, startPoint x: 1360, startPoint y: 636, endPoint x: 1337, endPoint y: 625, distance: 25.6
click at [1359, 636] on button "Confirm" at bounding box center [1352, 641] width 162 height 27
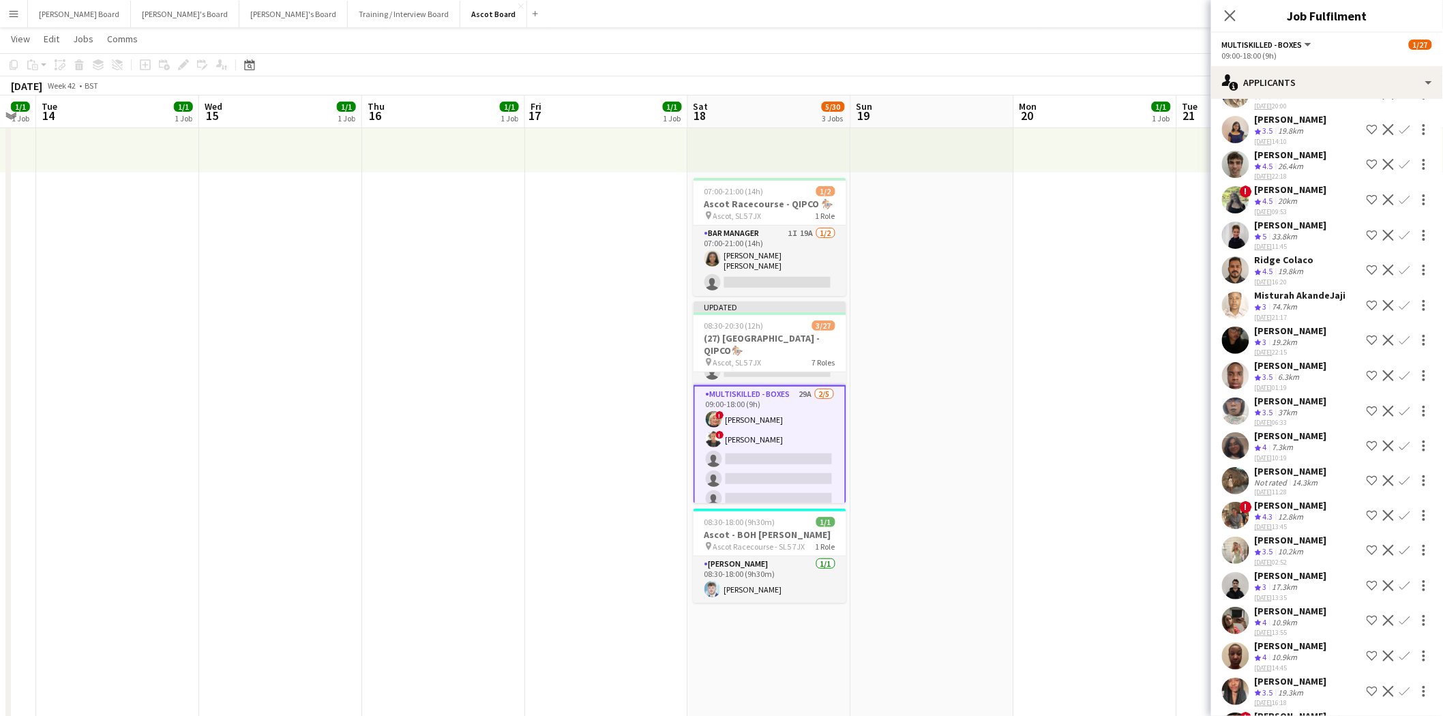
scroll to position [454, 0]
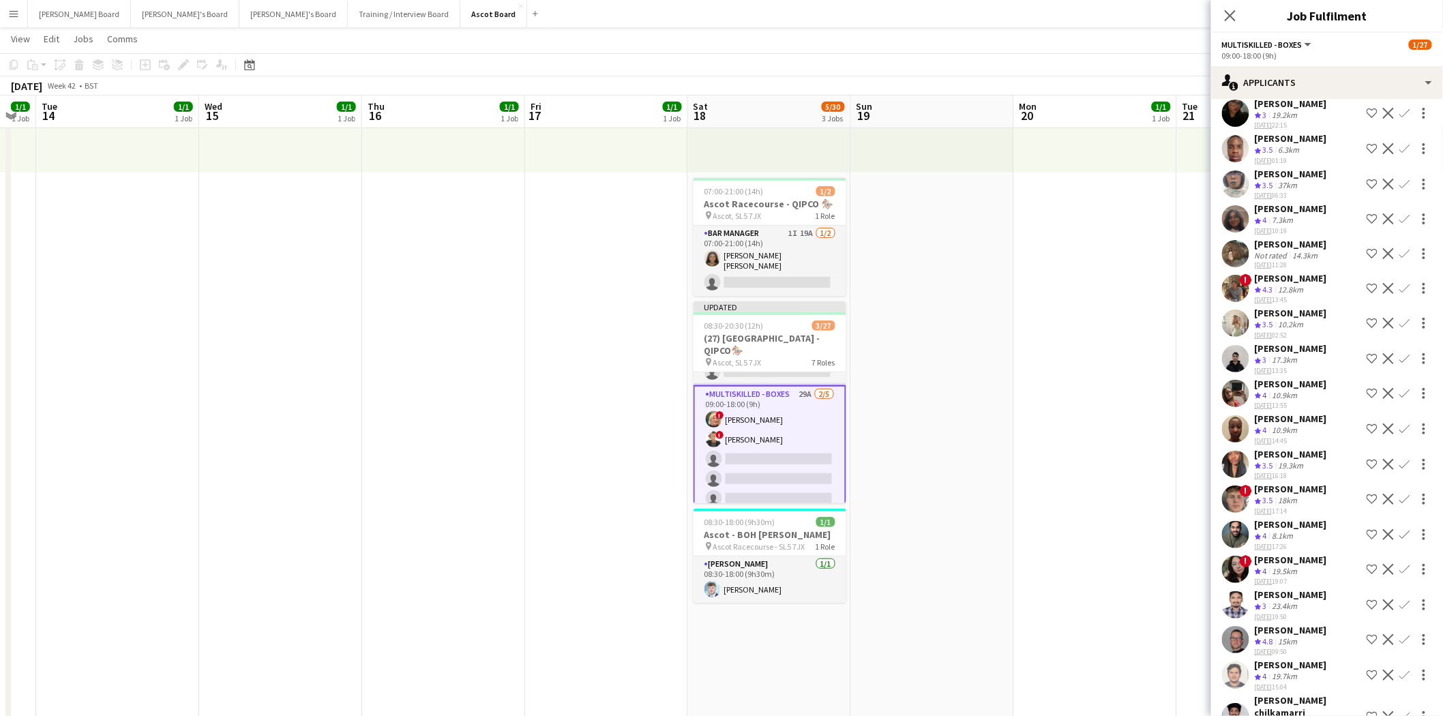
click at [1400, 291] on app-icon "Confirm" at bounding box center [1405, 288] width 11 height 11
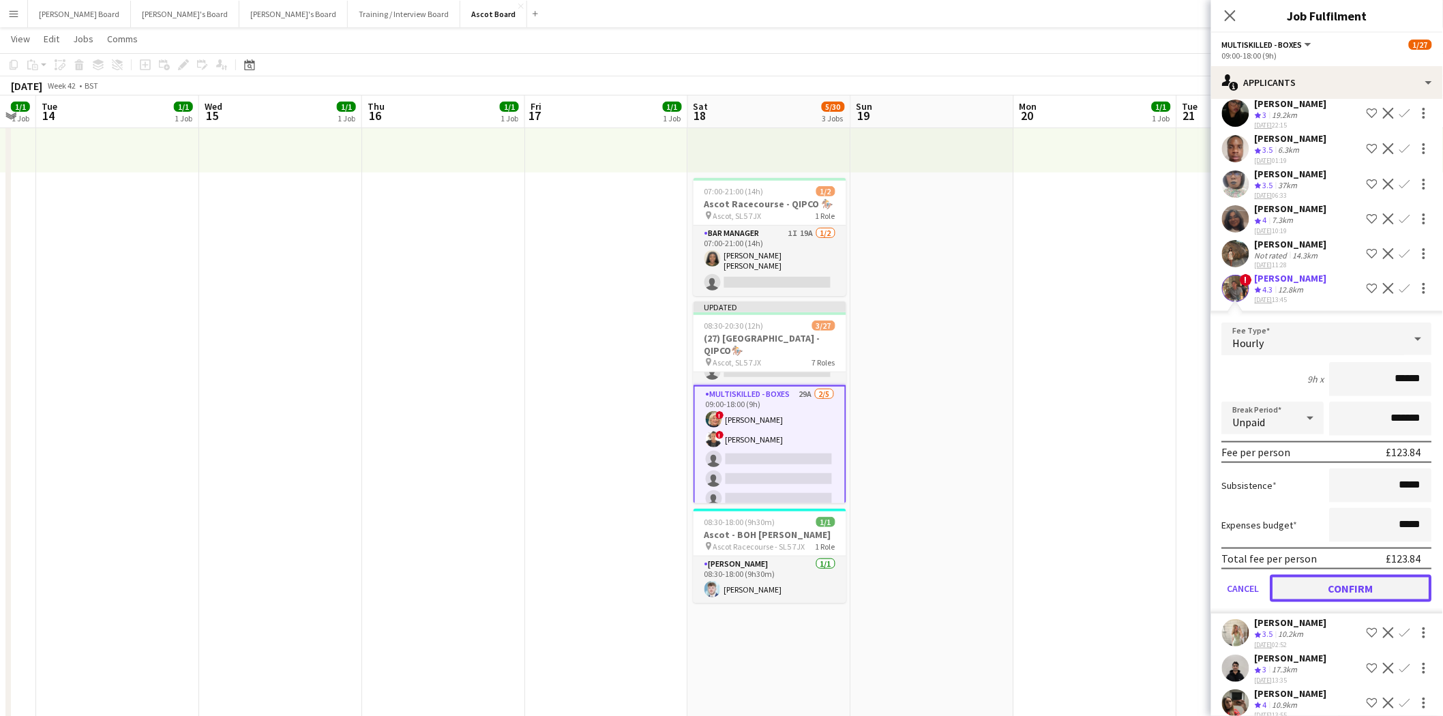
click at [1316, 588] on button "Confirm" at bounding box center [1352, 588] width 162 height 27
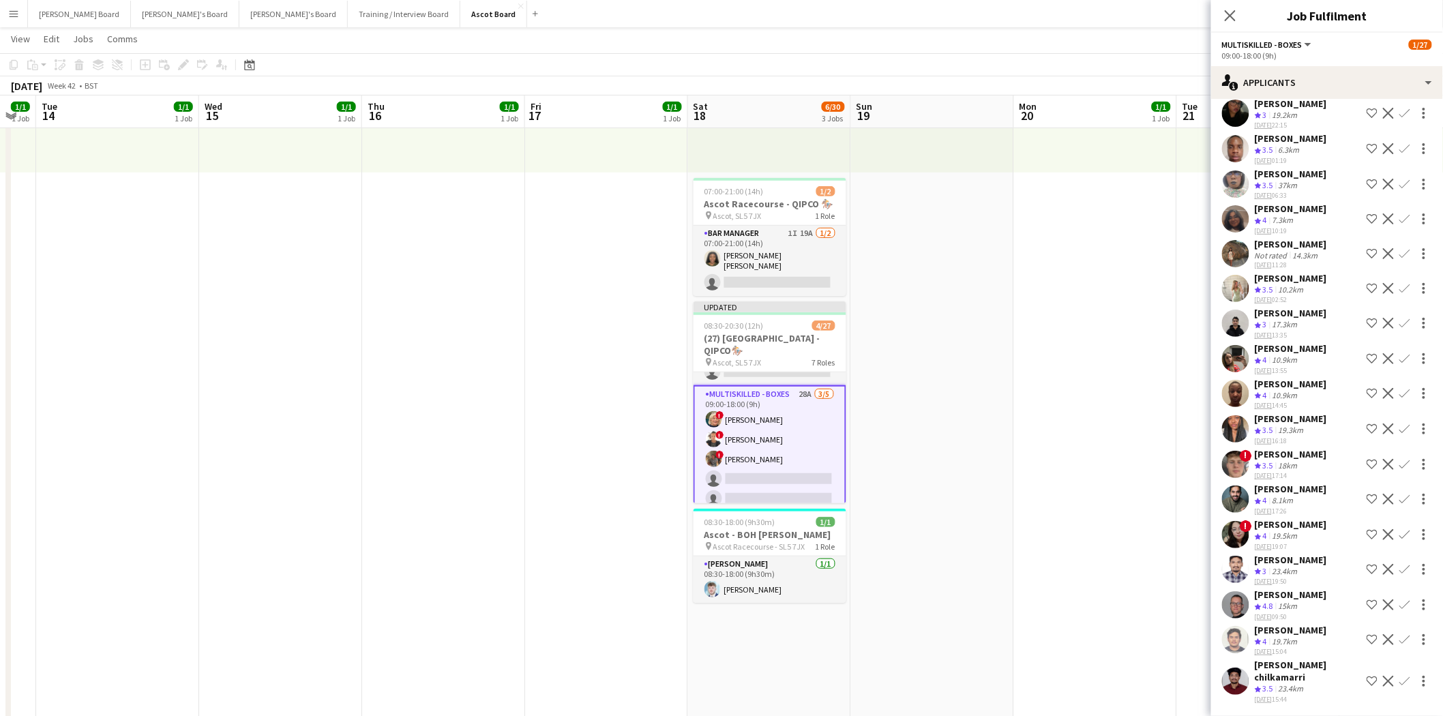
scroll to position [439, 0]
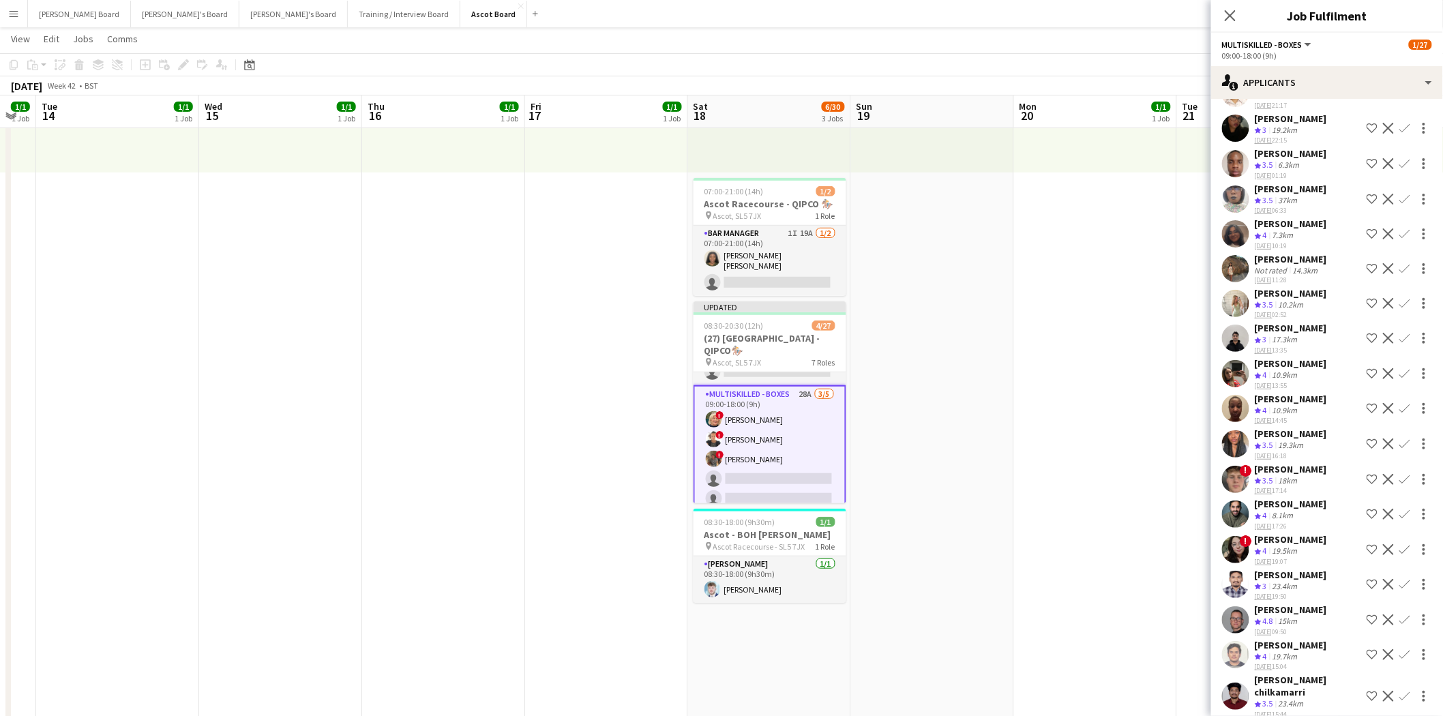
click at [1400, 235] on app-icon "Confirm" at bounding box center [1405, 234] width 11 height 11
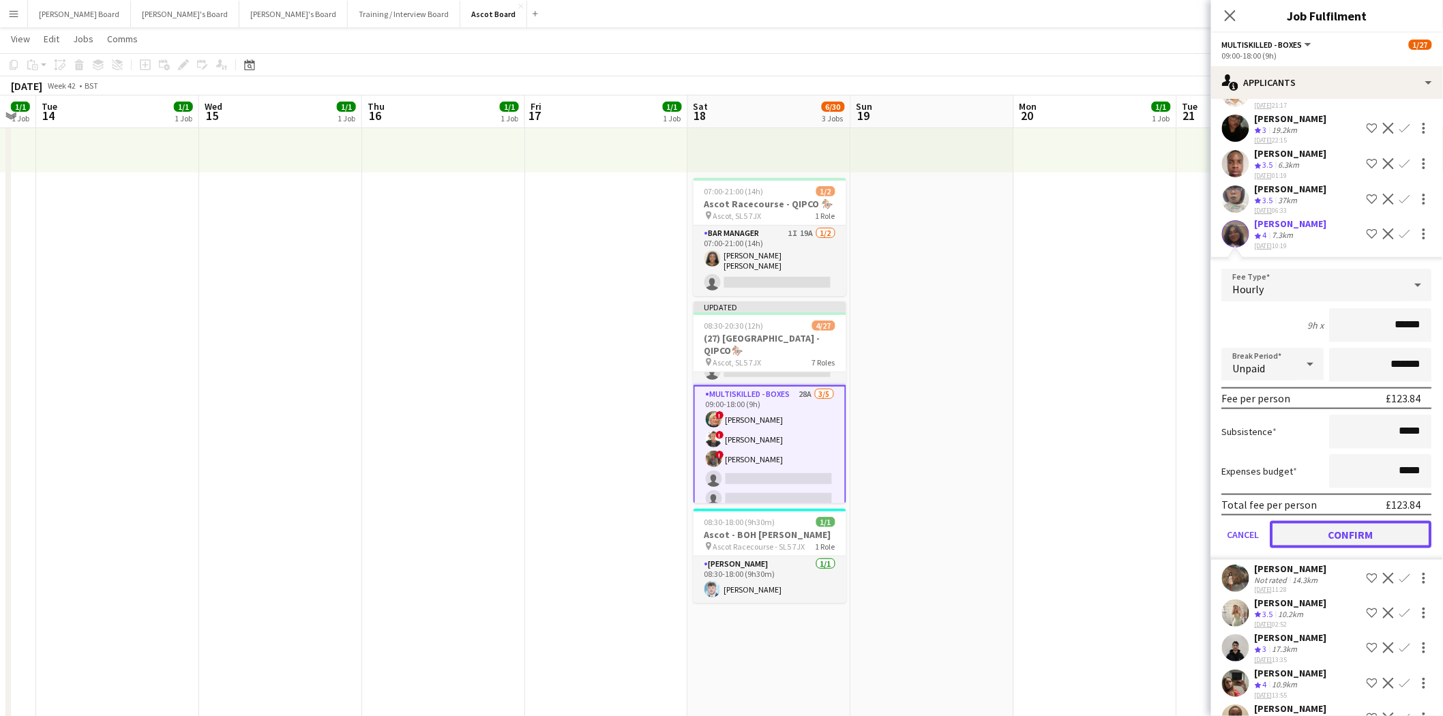
click at [1324, 533] on button "Confirm" at bounding box center [1352, 534] width 162 height 27
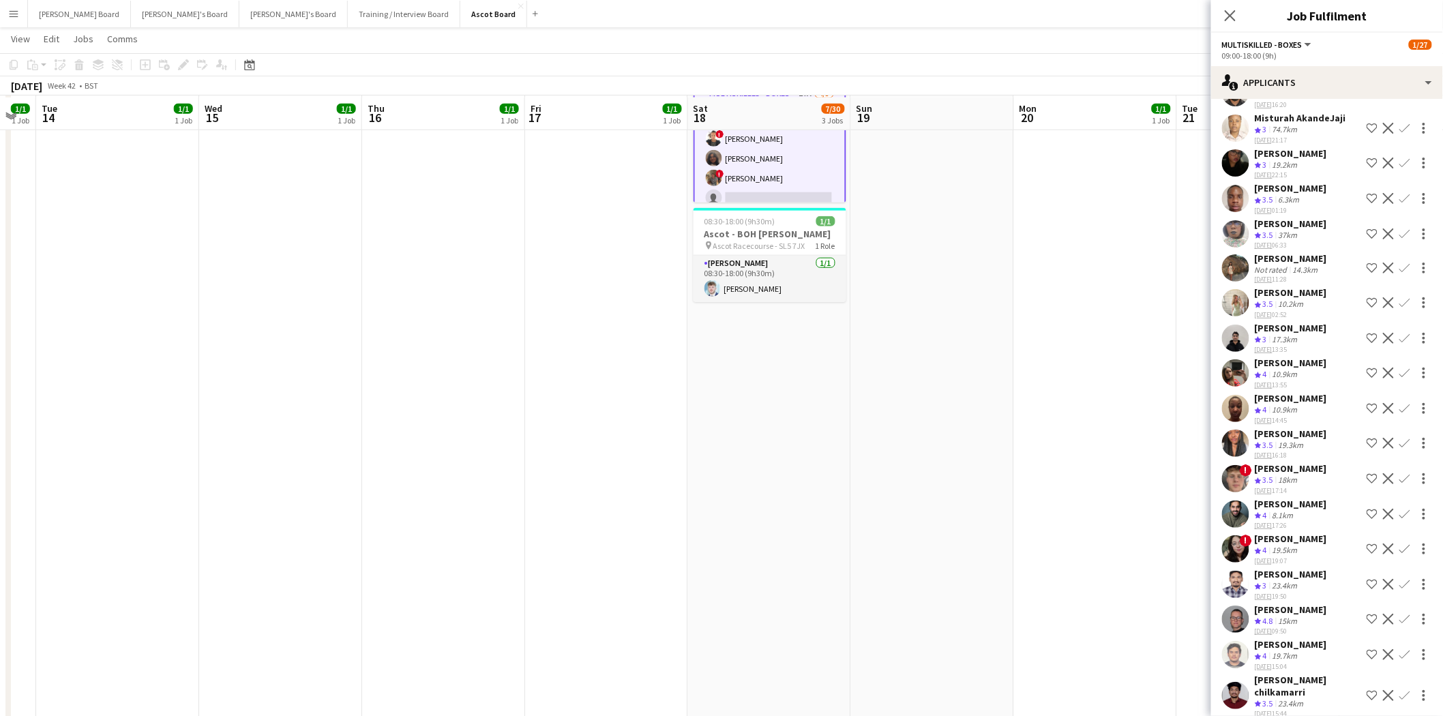
scroll to position [530, 0]
click at [1400, 619] on app-icon "Confirm" at bounding box center [1405, 619] width 11 height 11
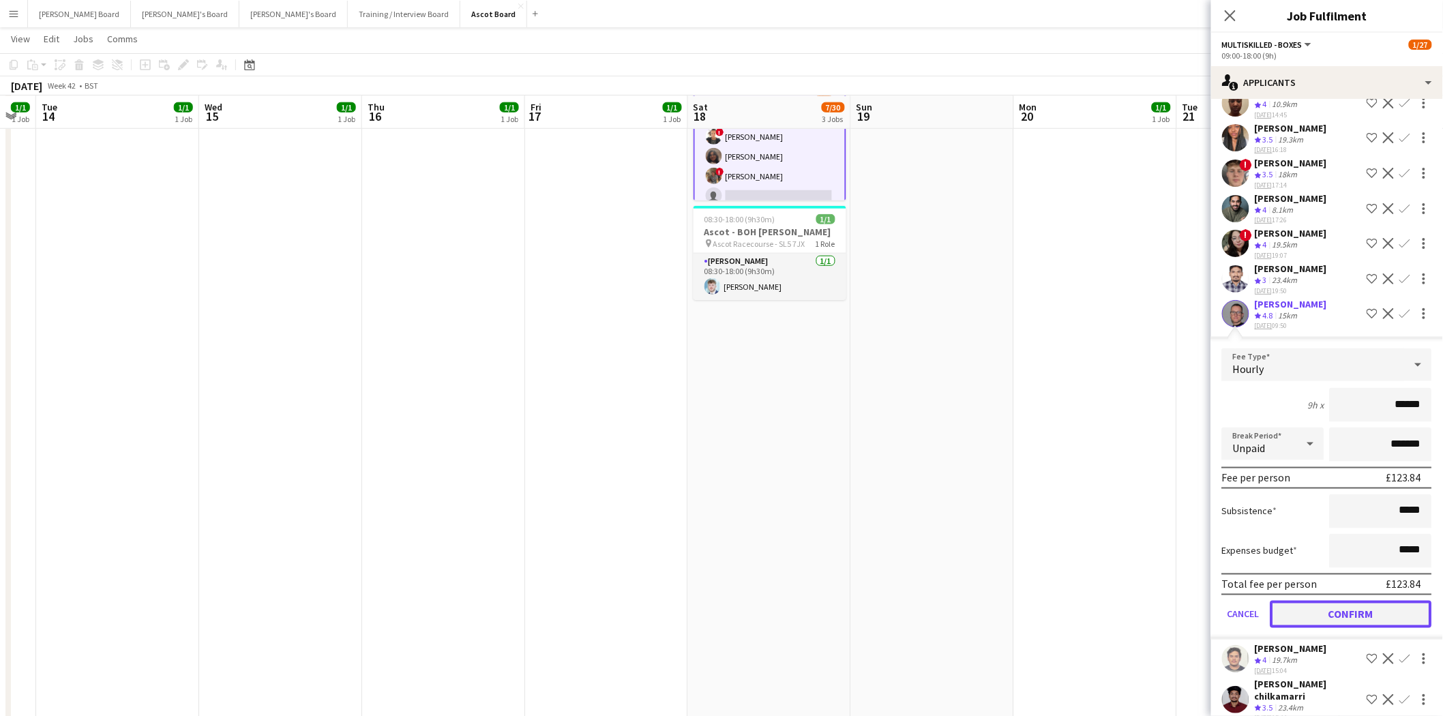
click at [1331, 601] on button "Confirm" at bounding box center [1352, 614] width 162 height 27
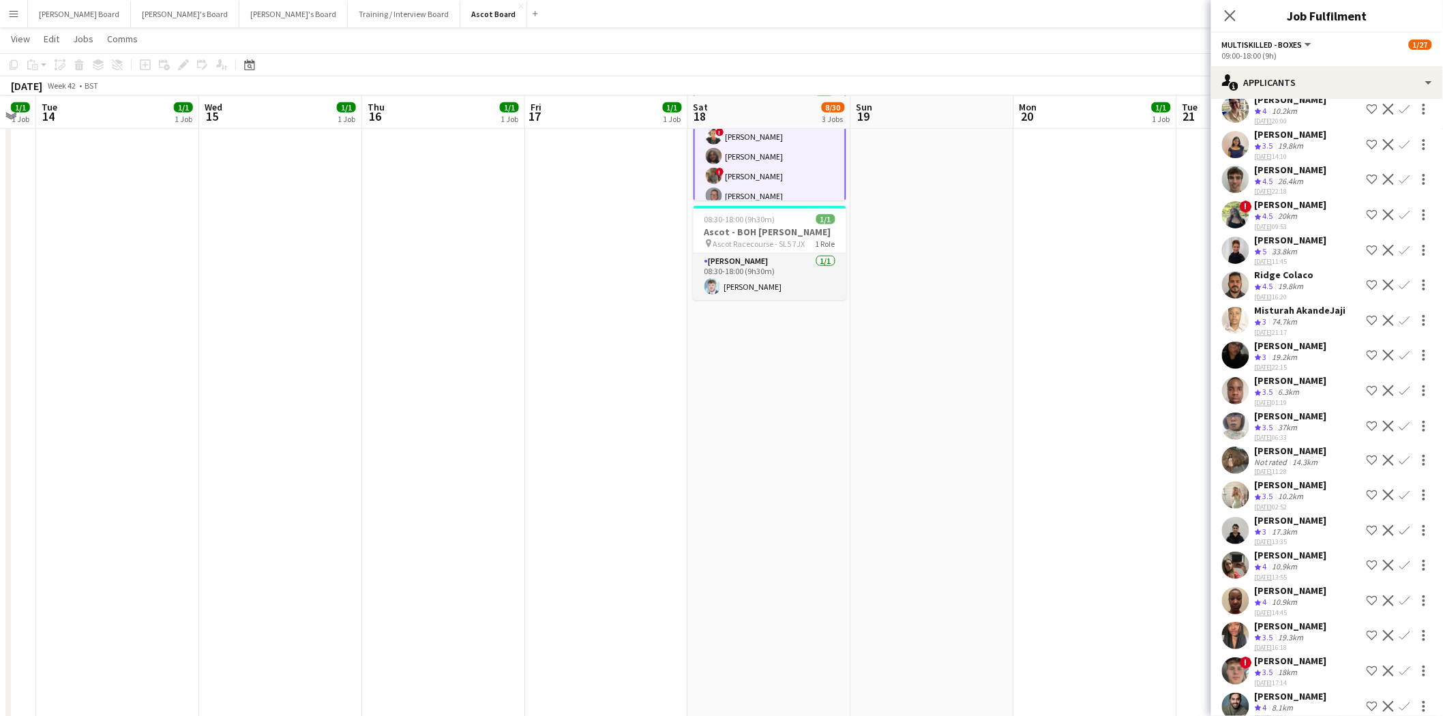
scroll to position [0, 0]
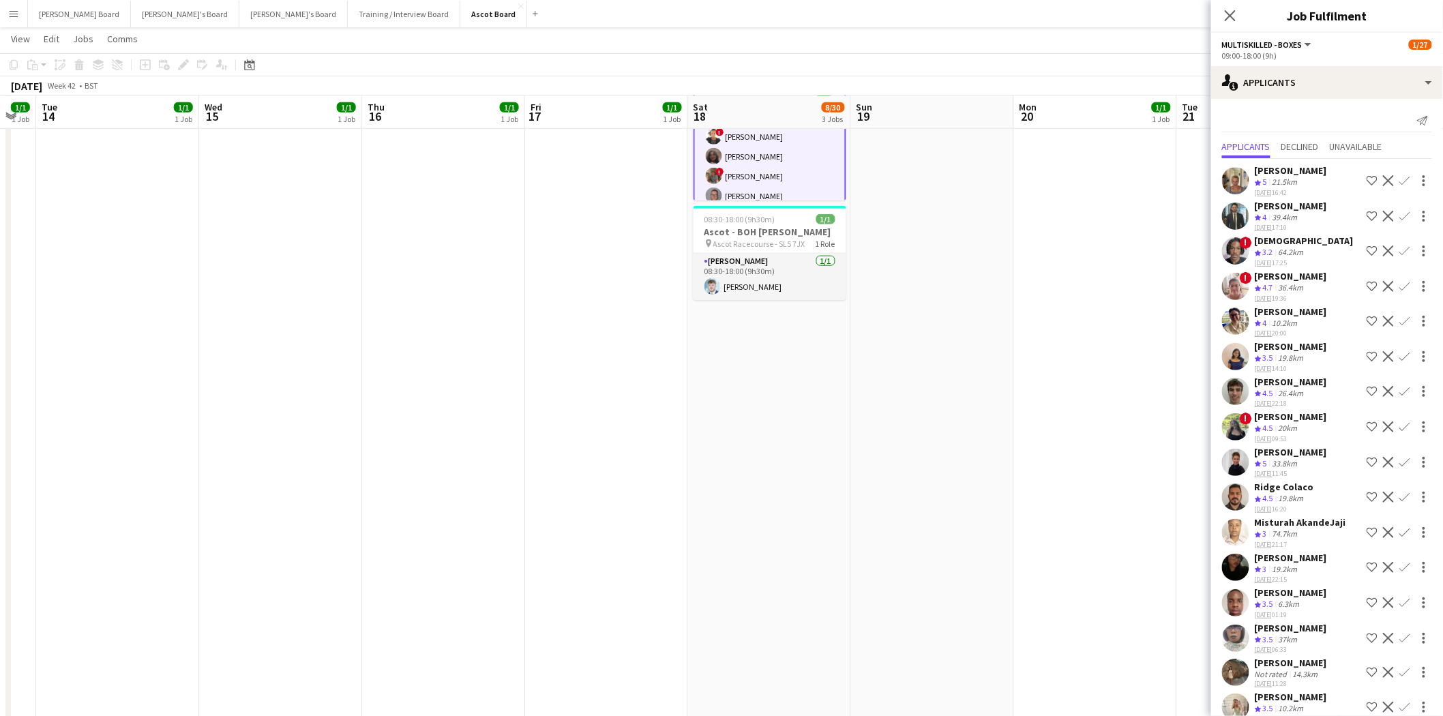
drag, startPoint x: 1398, startPoint y: 296, endPoint x: 1366, endPoint y: 310, distance: 34.8
click at [1400, 292] on app-icon "Confirm" at bounding box center [1405, 286] width 11 height 11
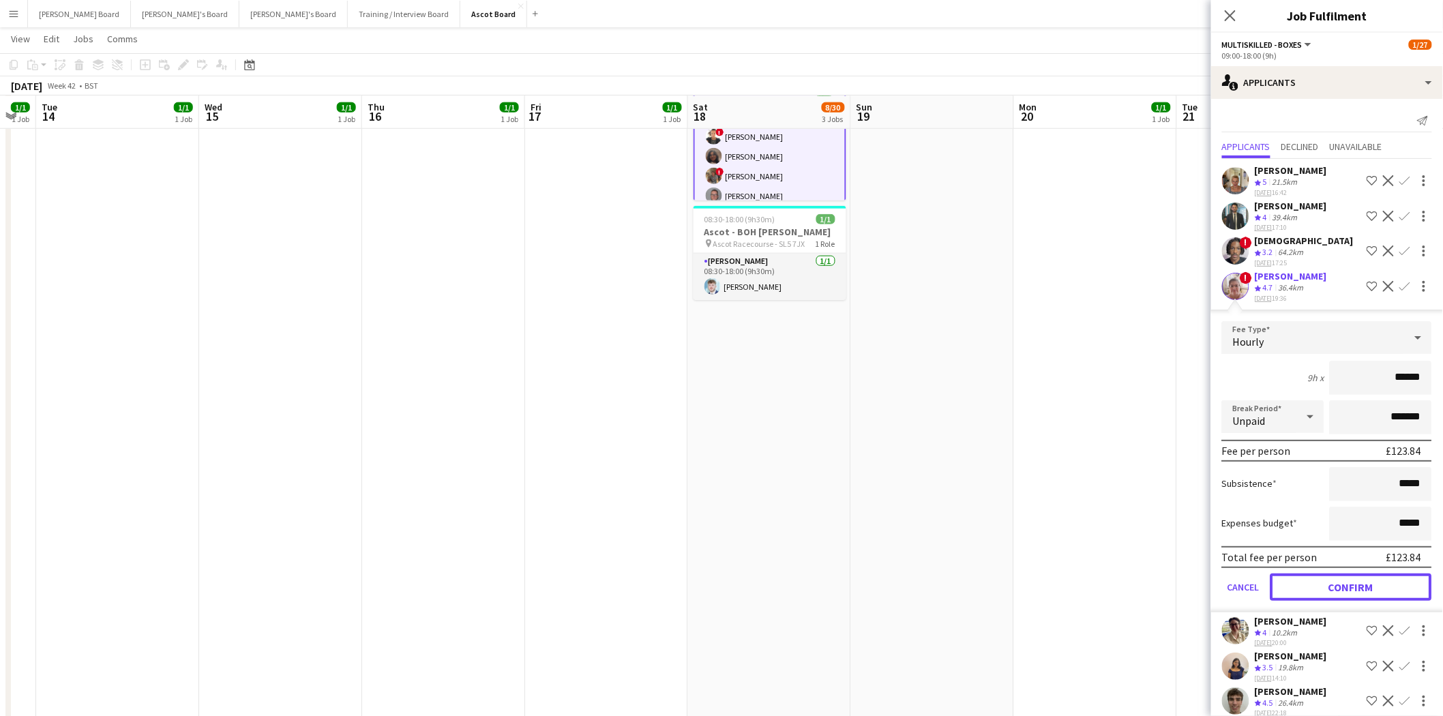
click at [1367, 588] on button "Confirm" at bounding box center [1352, 587] width 162 height 27
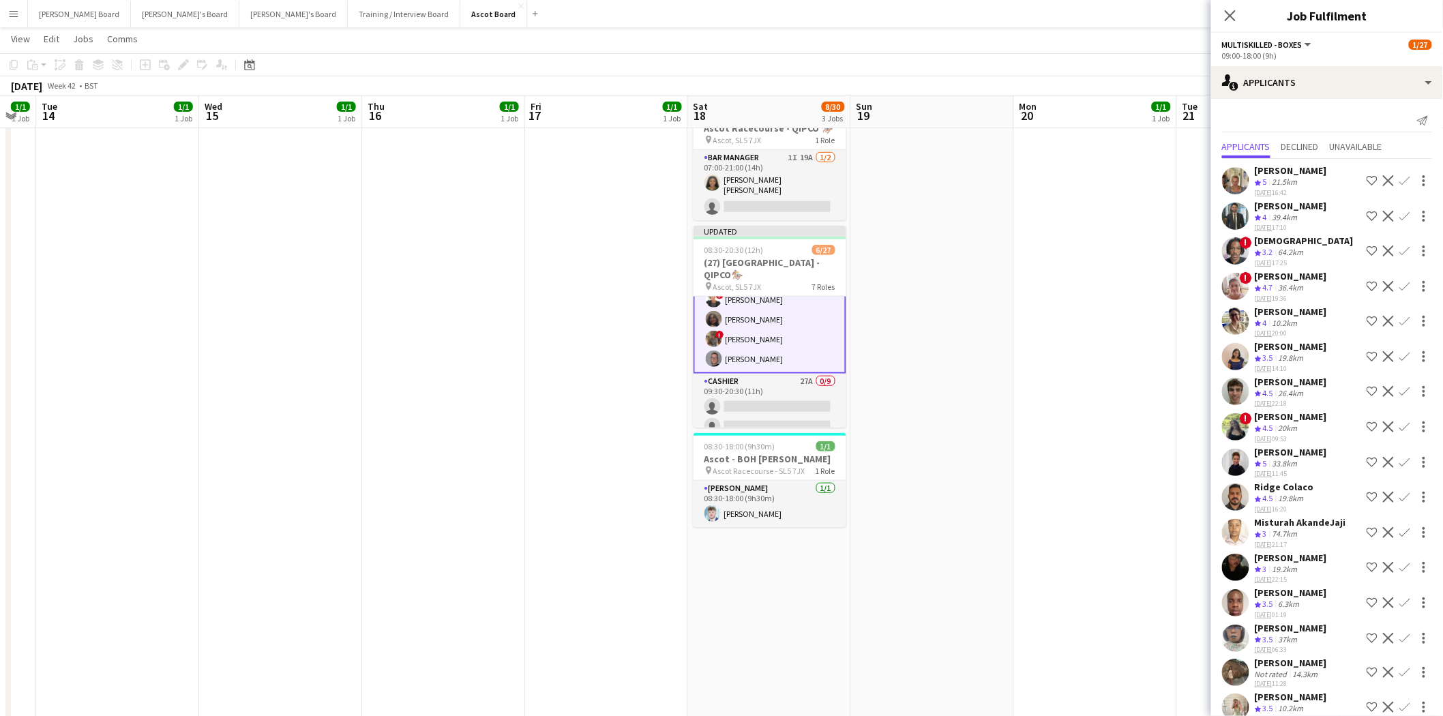
scroll to position [303, 0]
drag, startPoint x: 1226, startPoint y: 16, endPoint x: 1026, endPoint y: 150, distance: 241.4
click at [1226, 16] on icon "Close pop-in" at bounding box center [1230, 15] width 11 height 11
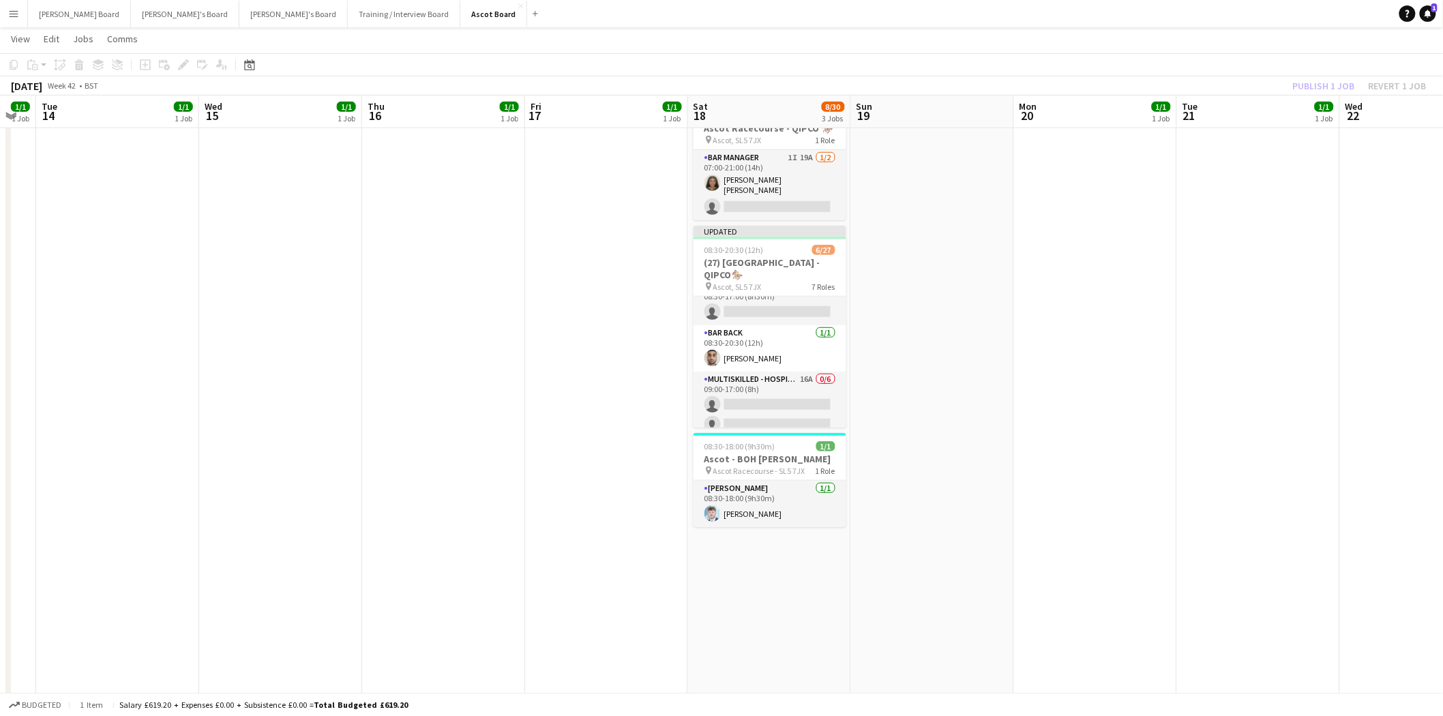
scroll to position [0, 0]
click at [773, 318] on app-card-role "Multiskilled - Hospitality 19A 0/1 08:30-17:00 (8h30m) single-neutral-actions" at bounding box center [770, 320] width 153 height 46
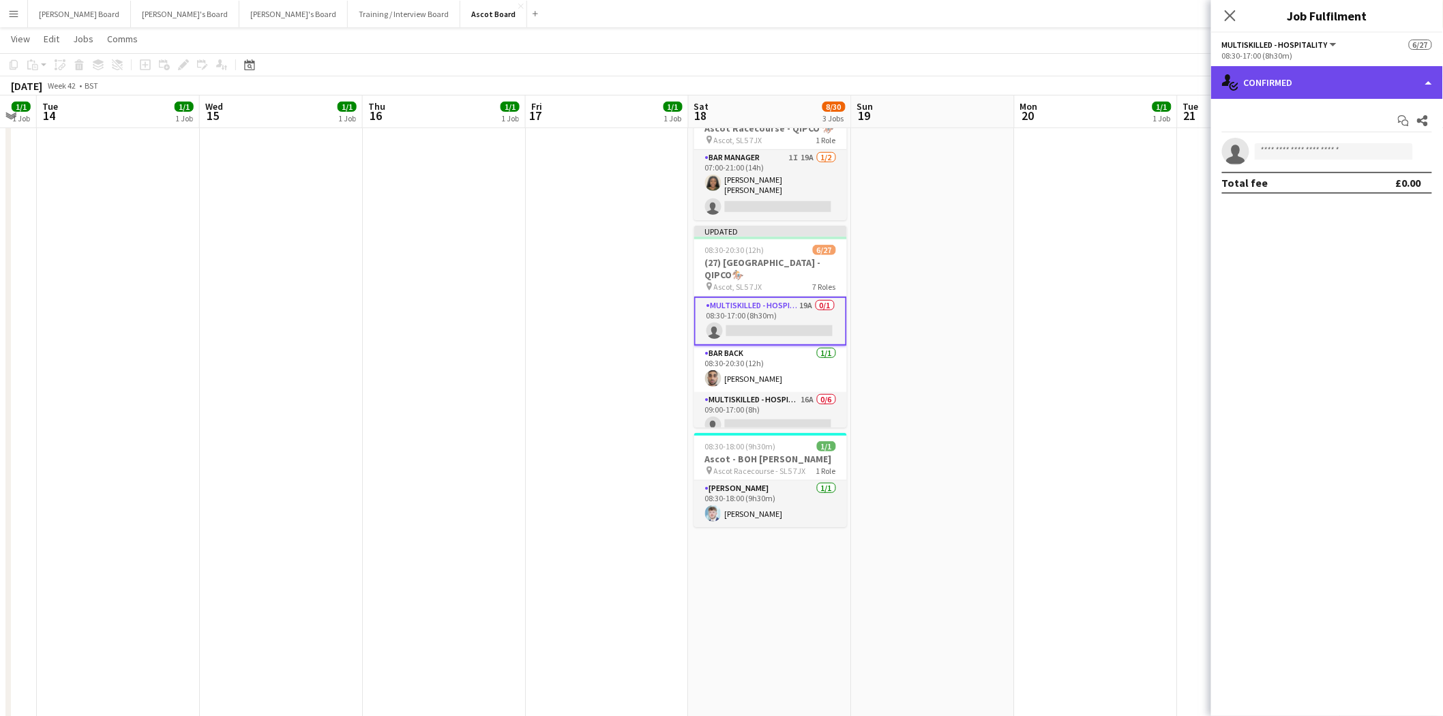
click at [1321, 82] on div "single-neutral-actions-check-2 Confirmed" at bounding box center [1327, 82] width 232 height 33
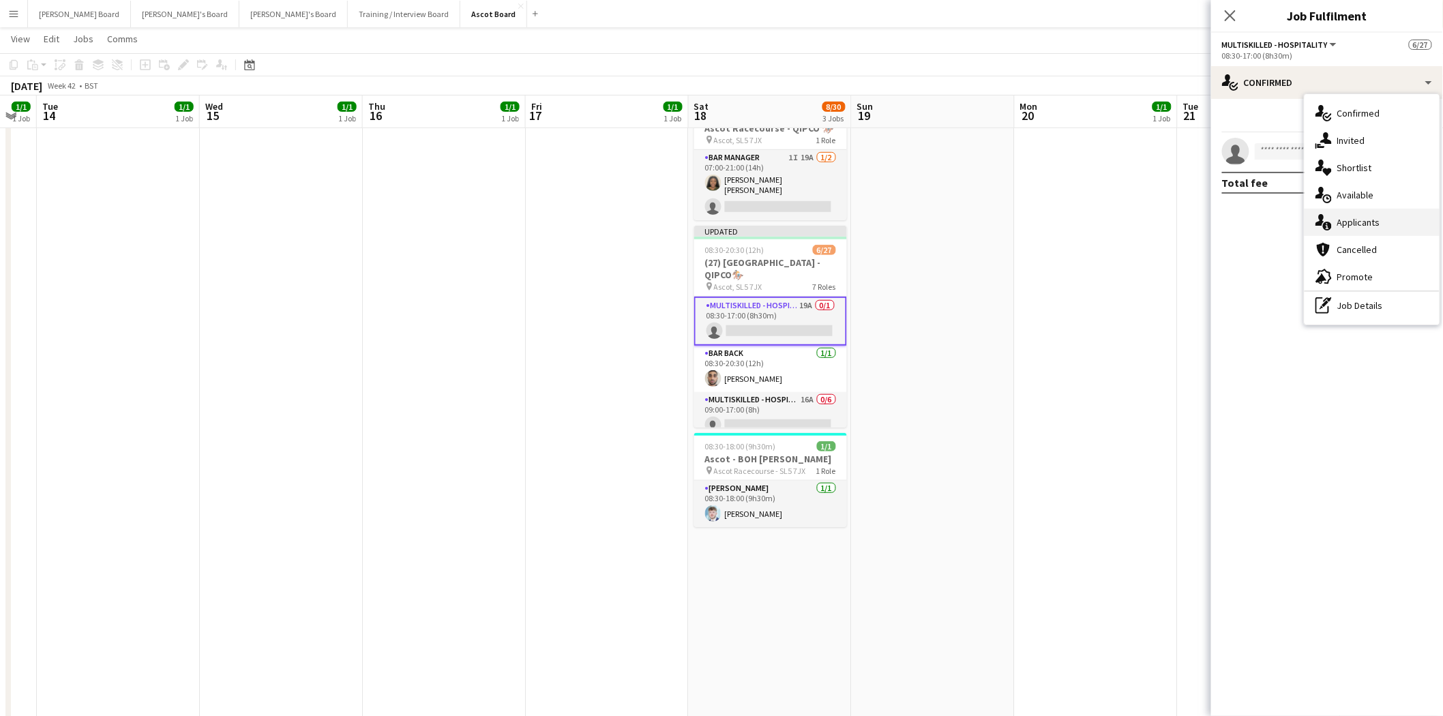
click at [1371, 221] on span "Applicants" at bounding box center [1359, 222] width 43 height 12
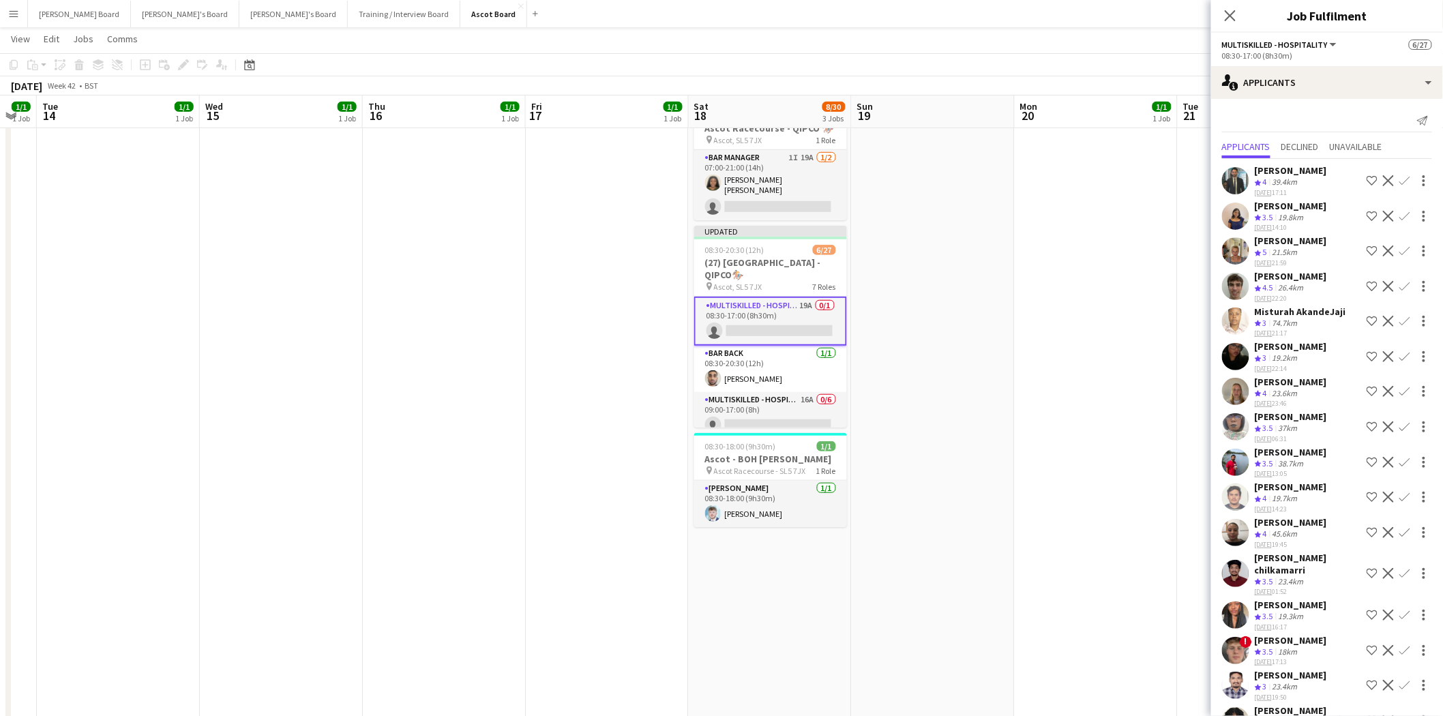
click at [1400, 253] on app-icon "Confirm" at bounding box center [1405, 251] width 11 height 11
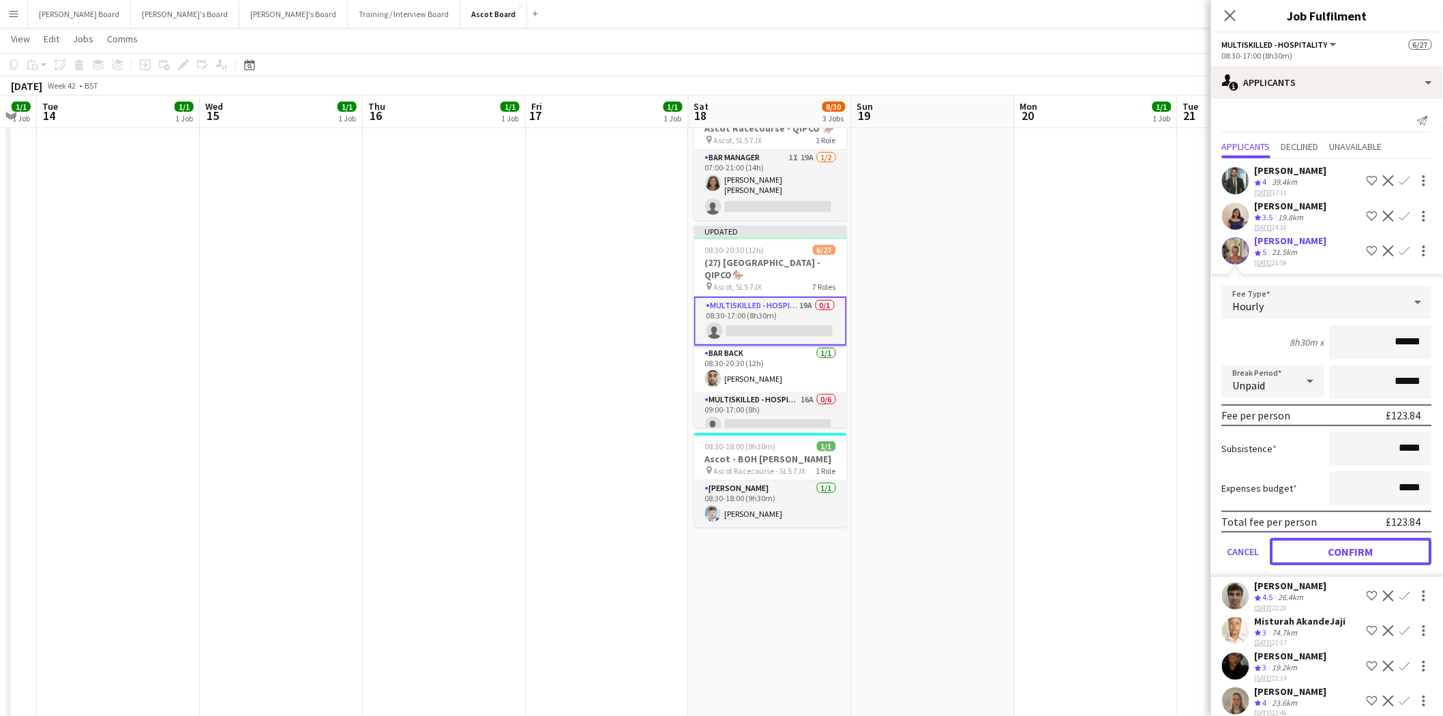
drag, startPoint x: 1355, startPoint y: 555, endPoint x: 1087, endPoint y: 489, distance: 276.0
click at [1353, 553] on button "Confirm" at bounding box center [1352, 551] width 162 height 27
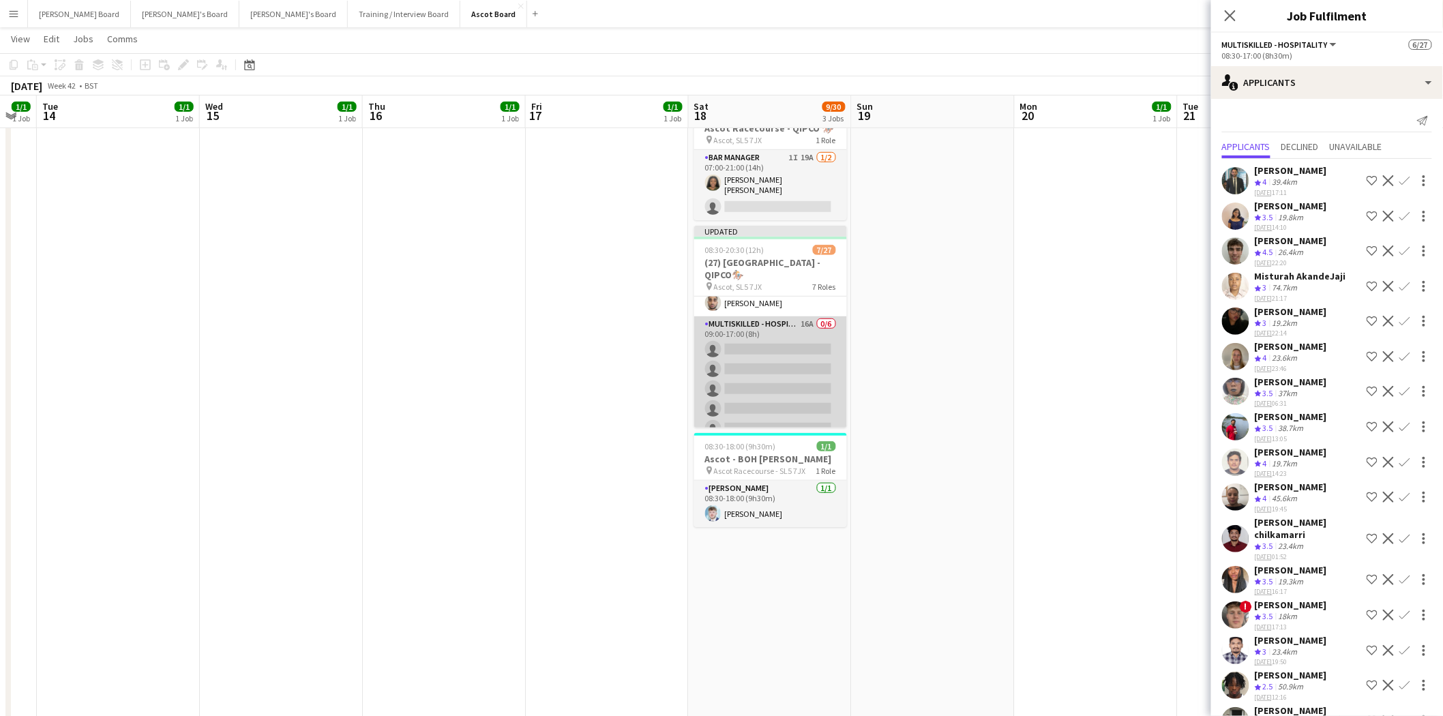
click at [774, 355] on app-card-role "Multiskilled - Hospitality 16A 0/6 09:00-17:00 (8h) single-neutral-actions sing…" at bounding box center [770, 389] width 153 height 145
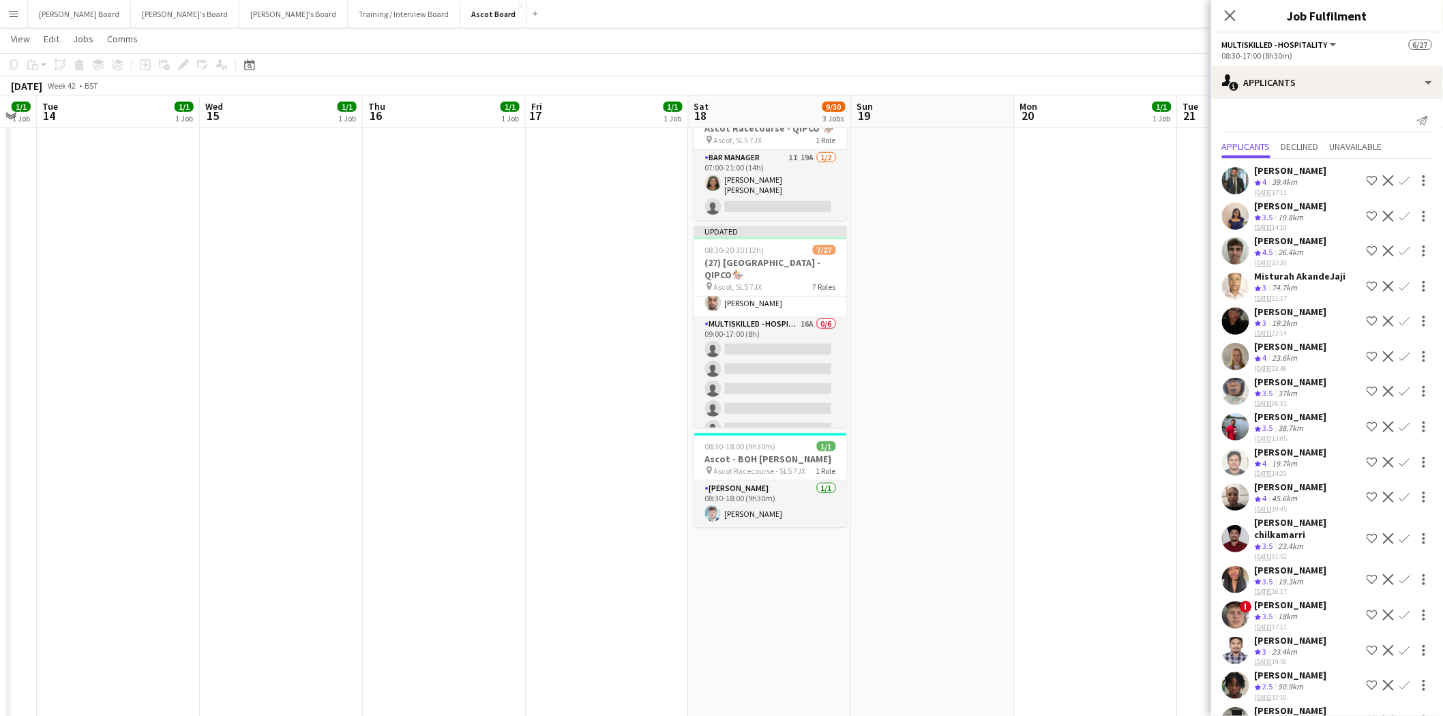
scroll to position [74, 0]
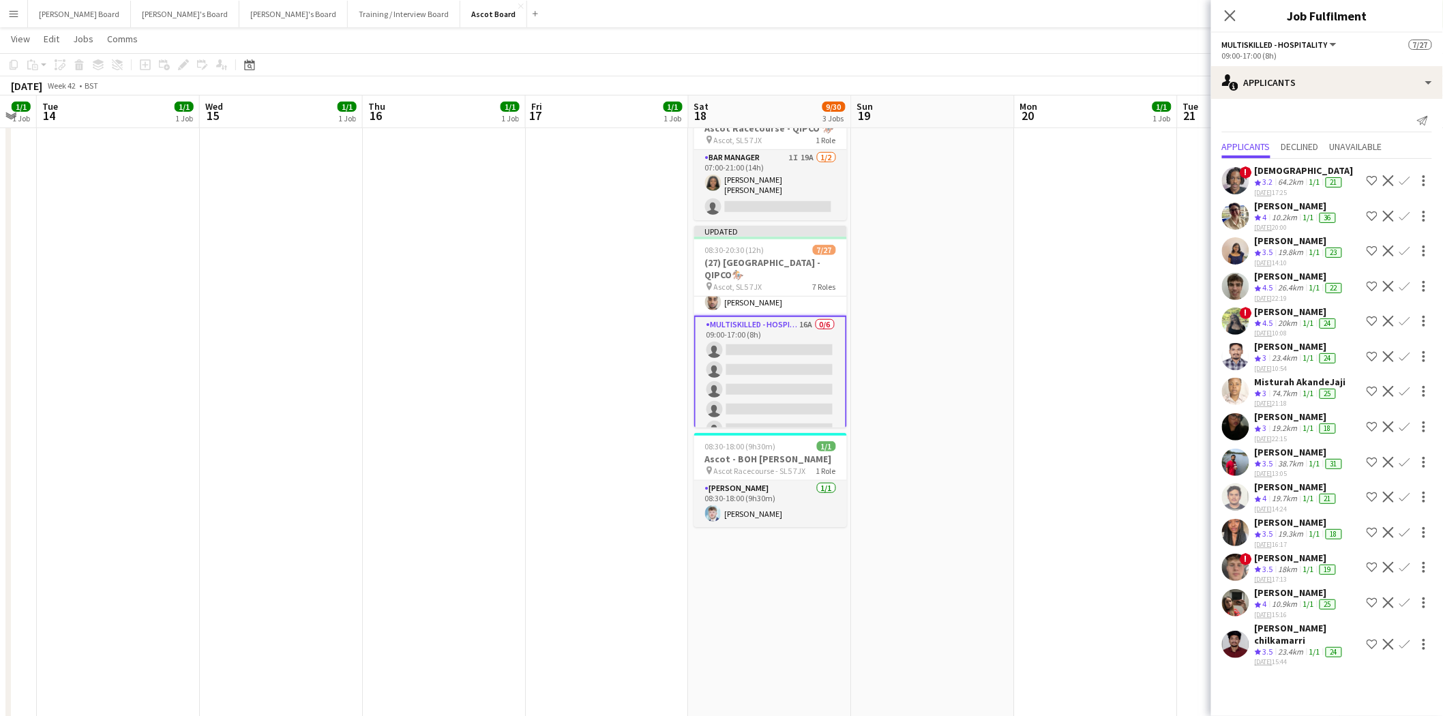
click at [1406, 179] on app-icon "Confirm" at bounding box center [1405, 180] width 11 height 11
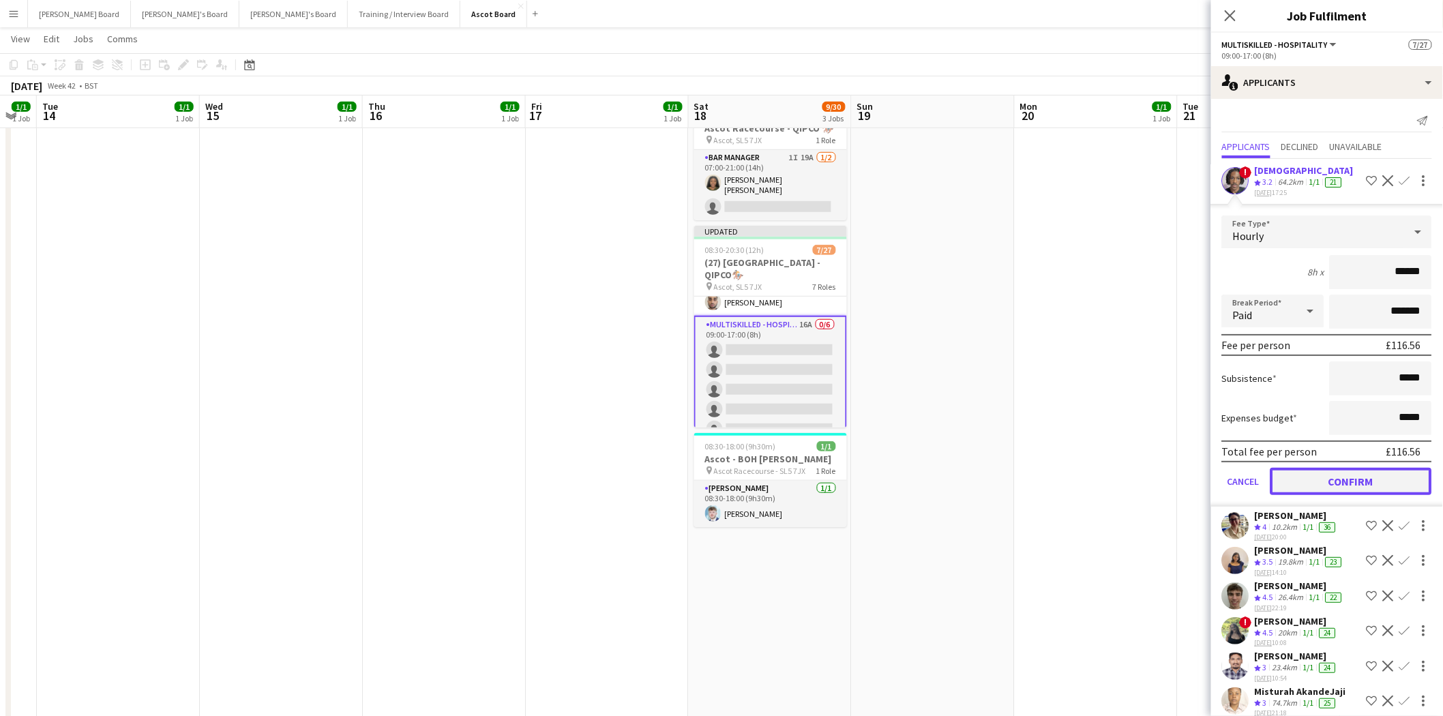
click at [1342, 473] on button "Confirm" at bounding box center [1352, 481] width 162 height 27
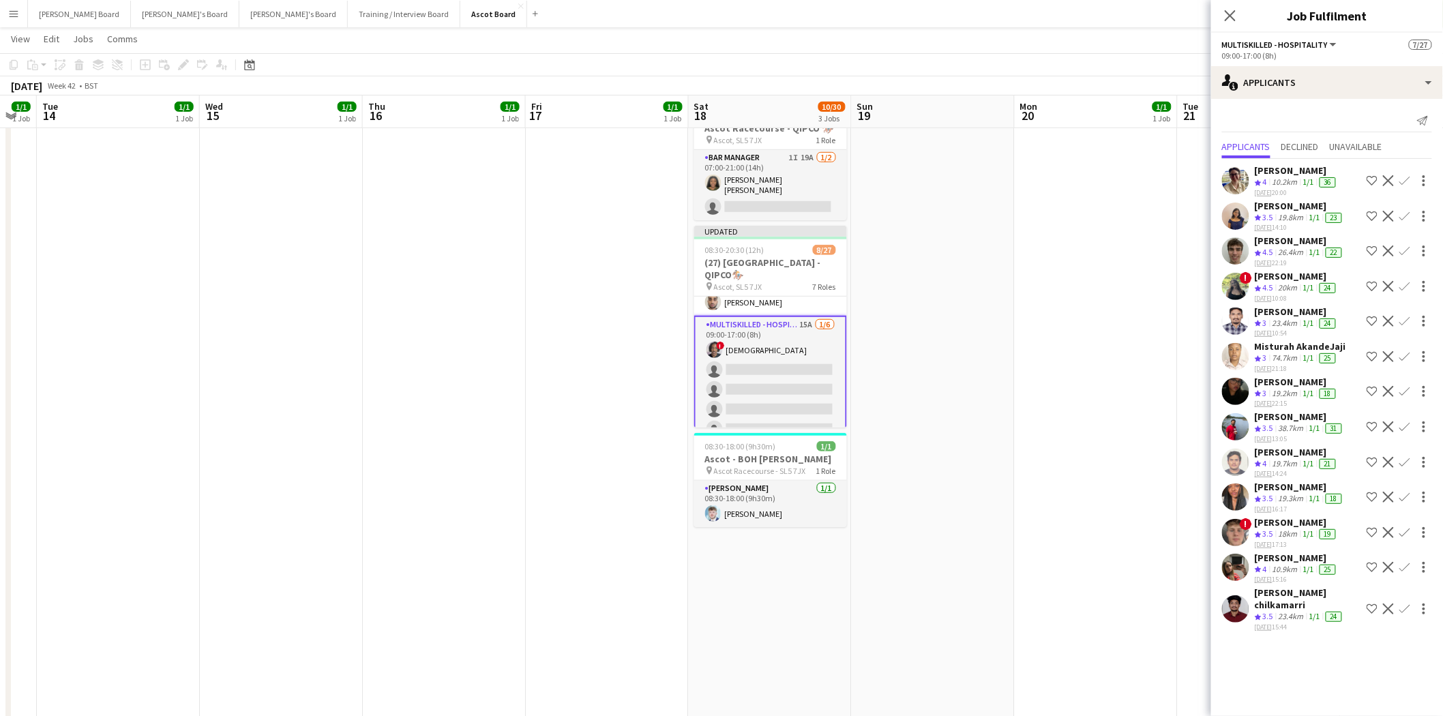
click at [1404, 282] on app-icon "Confirm" at bounding box center [1405, 286] width 11 height 11
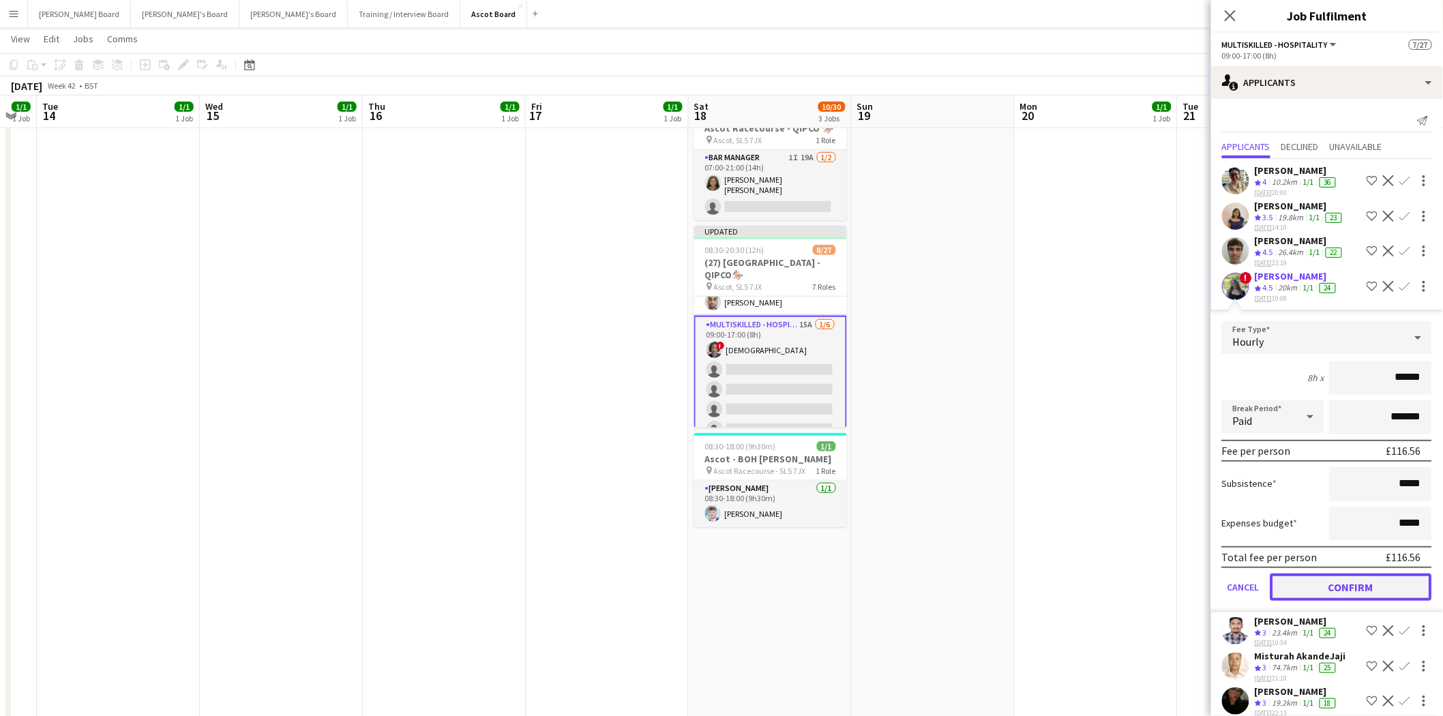
click at [1330, 580] on button "Confirm" at bounding box center [1352, 587] width 162 height 27
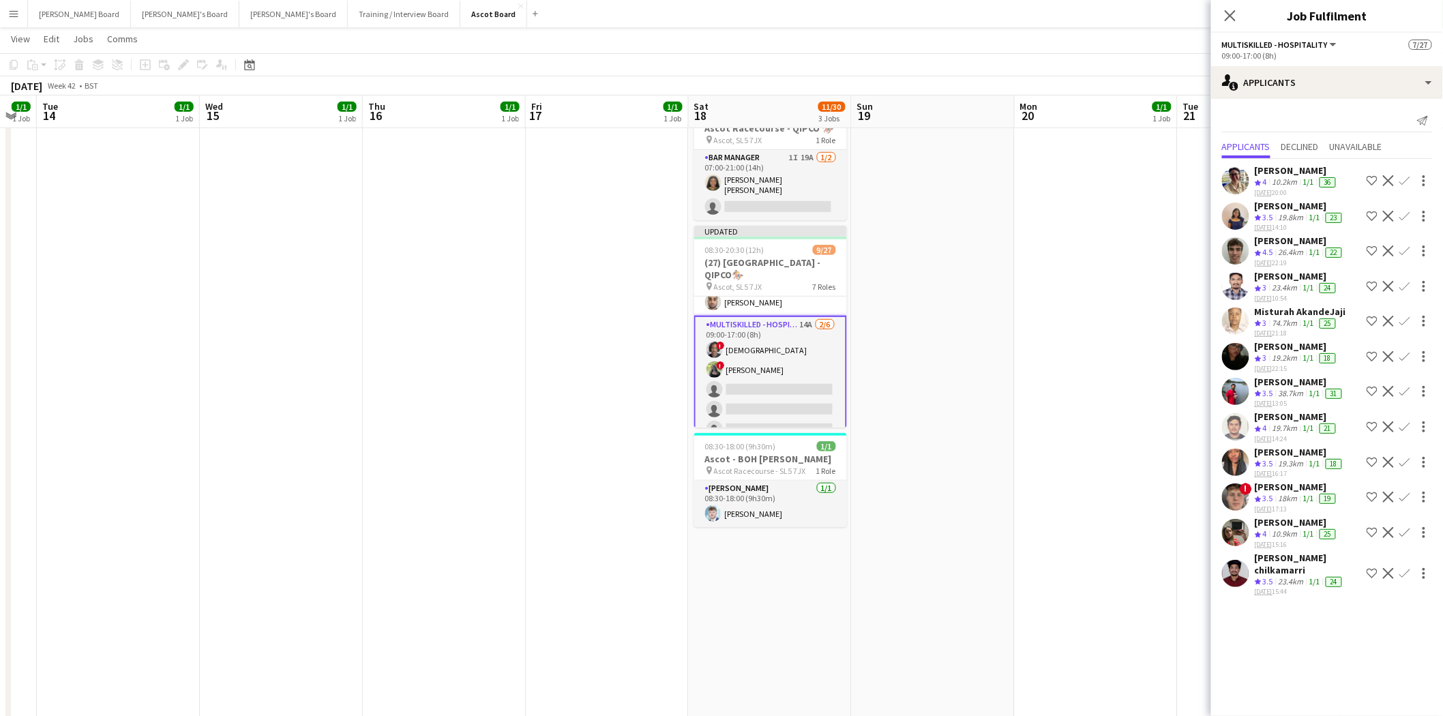
click at [1401, 529] on app-icon "Confirm" at bounding box center [1405, 532] width 11 height 11
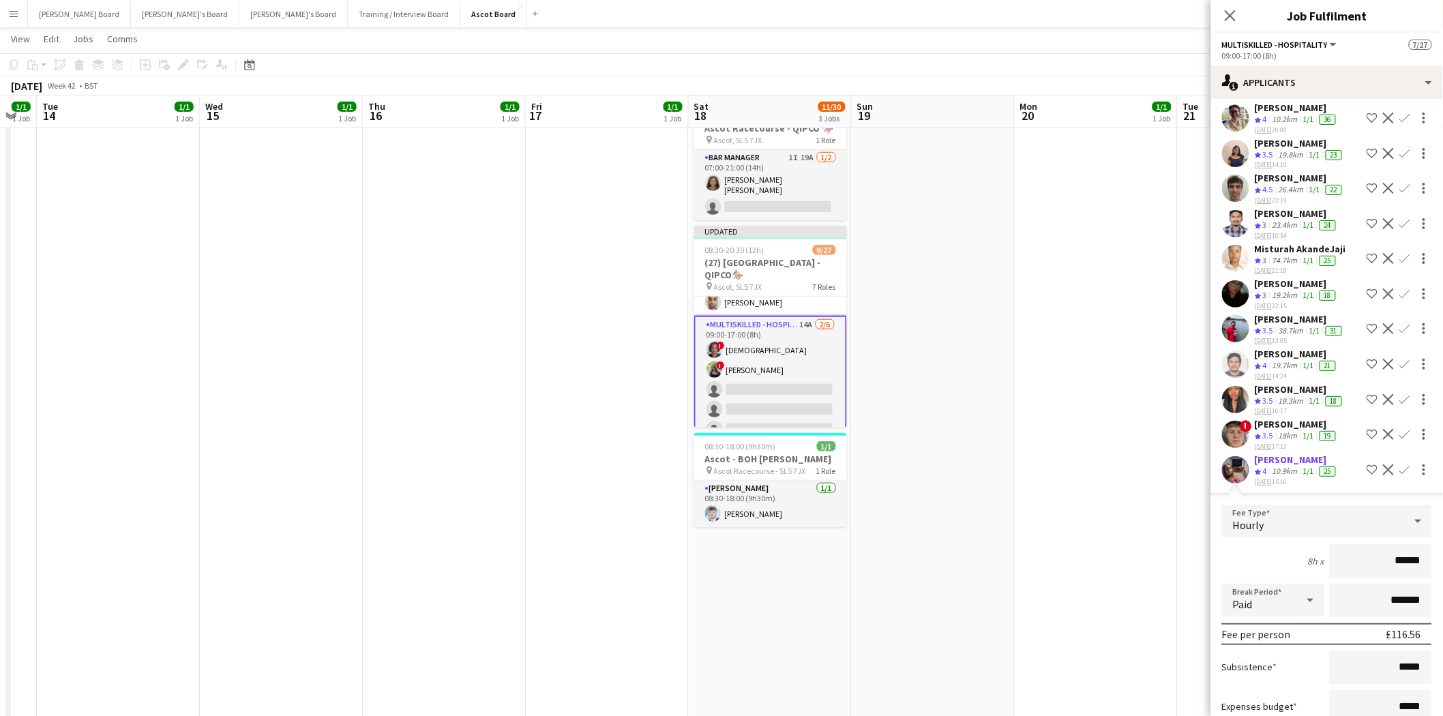
scroll to position [179, 0]
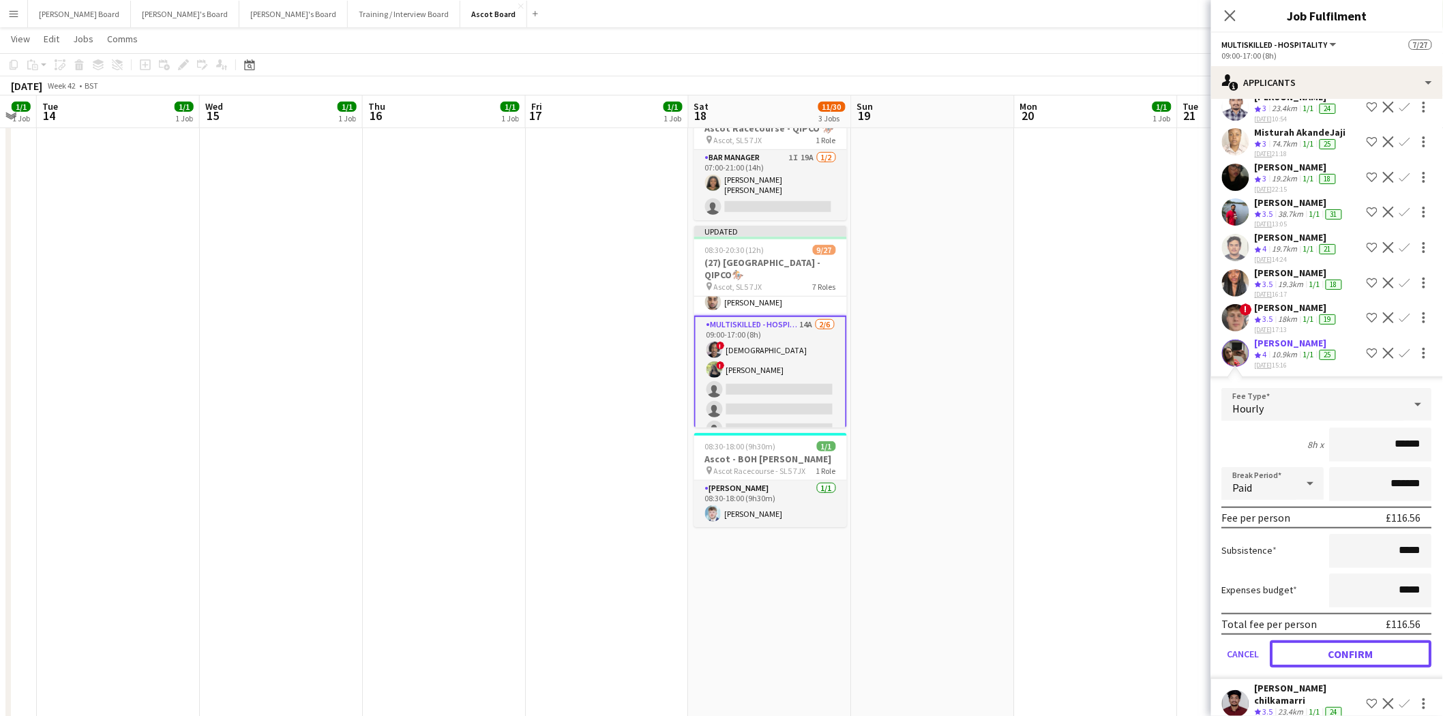
drag, startPoint x: 1340, startPoint y: 638, endPoint x: 1342, endPoint y: 626, distance: 11.7
click at [1340, 641] on button "Confirm" at bounding box center [1352, 654] width 162 height 27
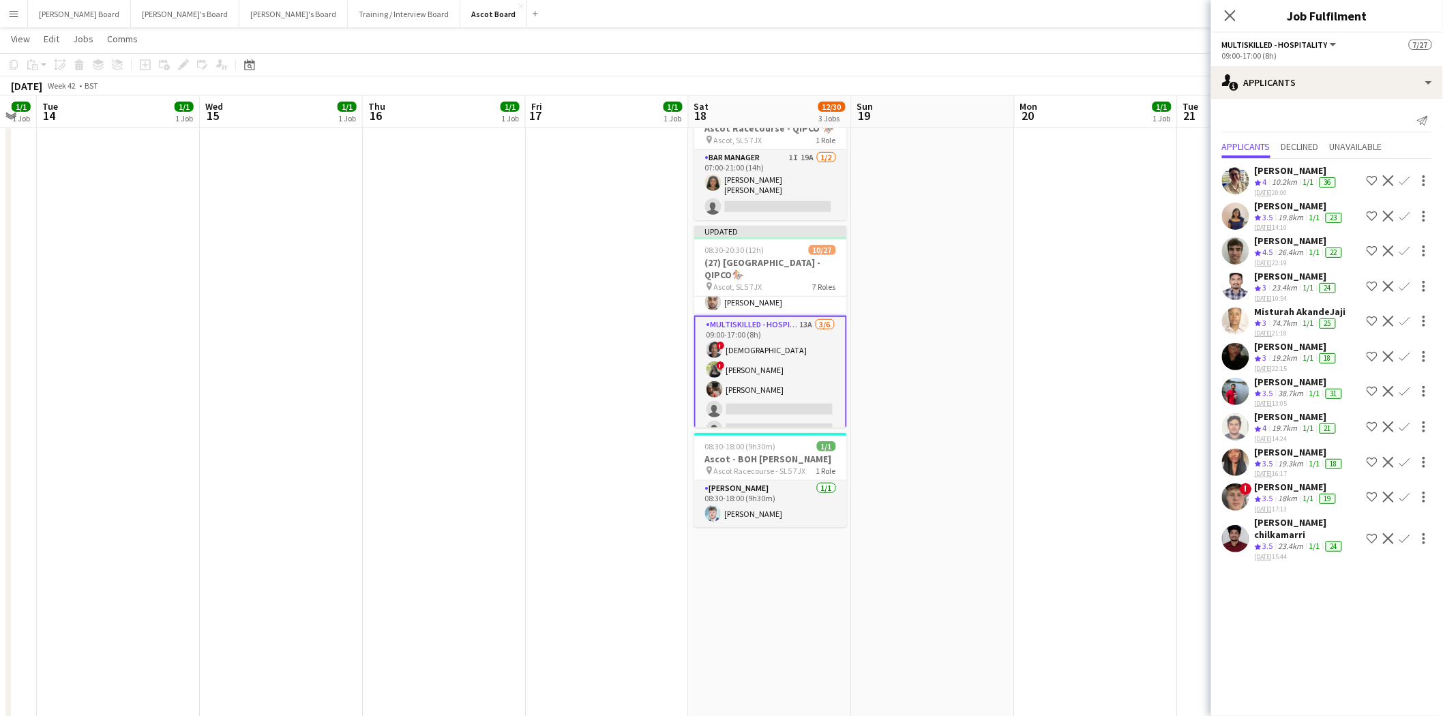
scroll to position [0, 0]
click at [1405, 179] on app-icon "Confirm" at bounding box center [1405, 180] width 11 height 11
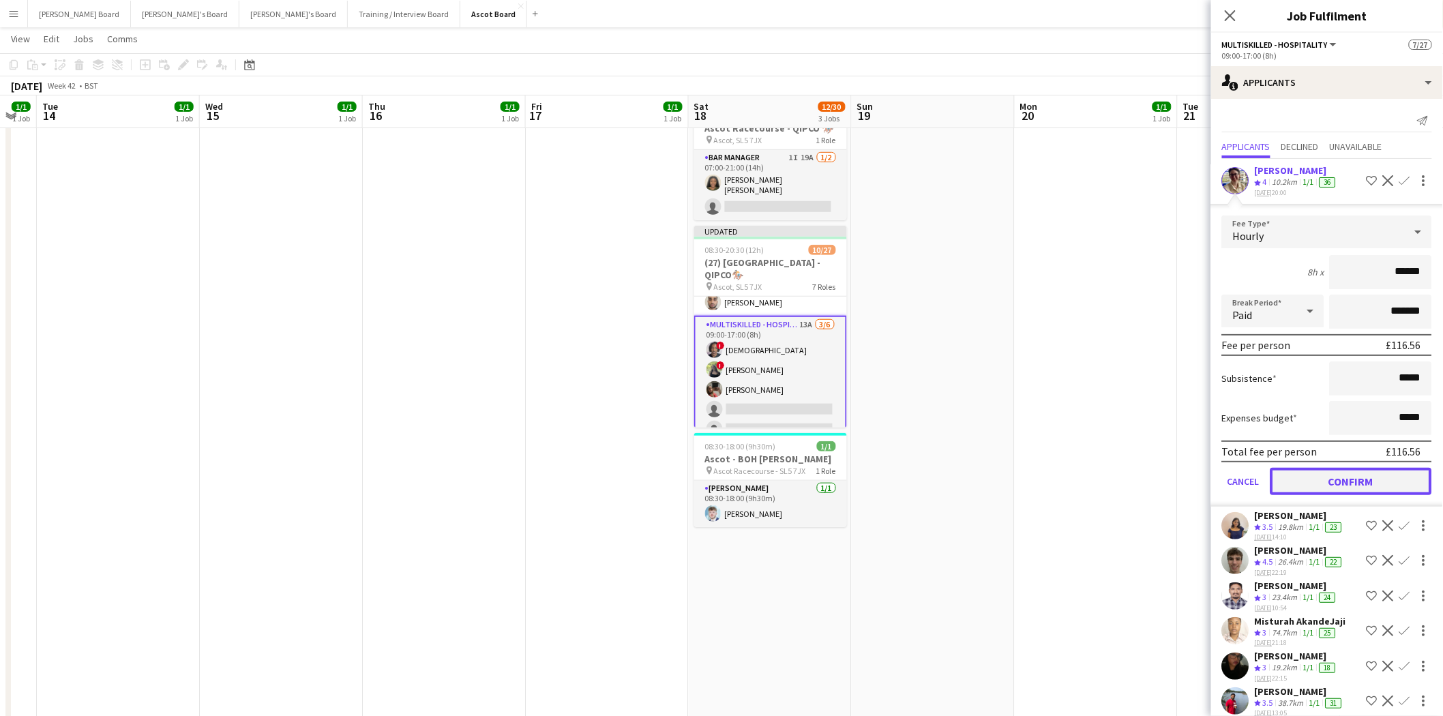
click at [1351, 475] on button "Confirm" at bounding box center [1352, 481] width 162 height 27
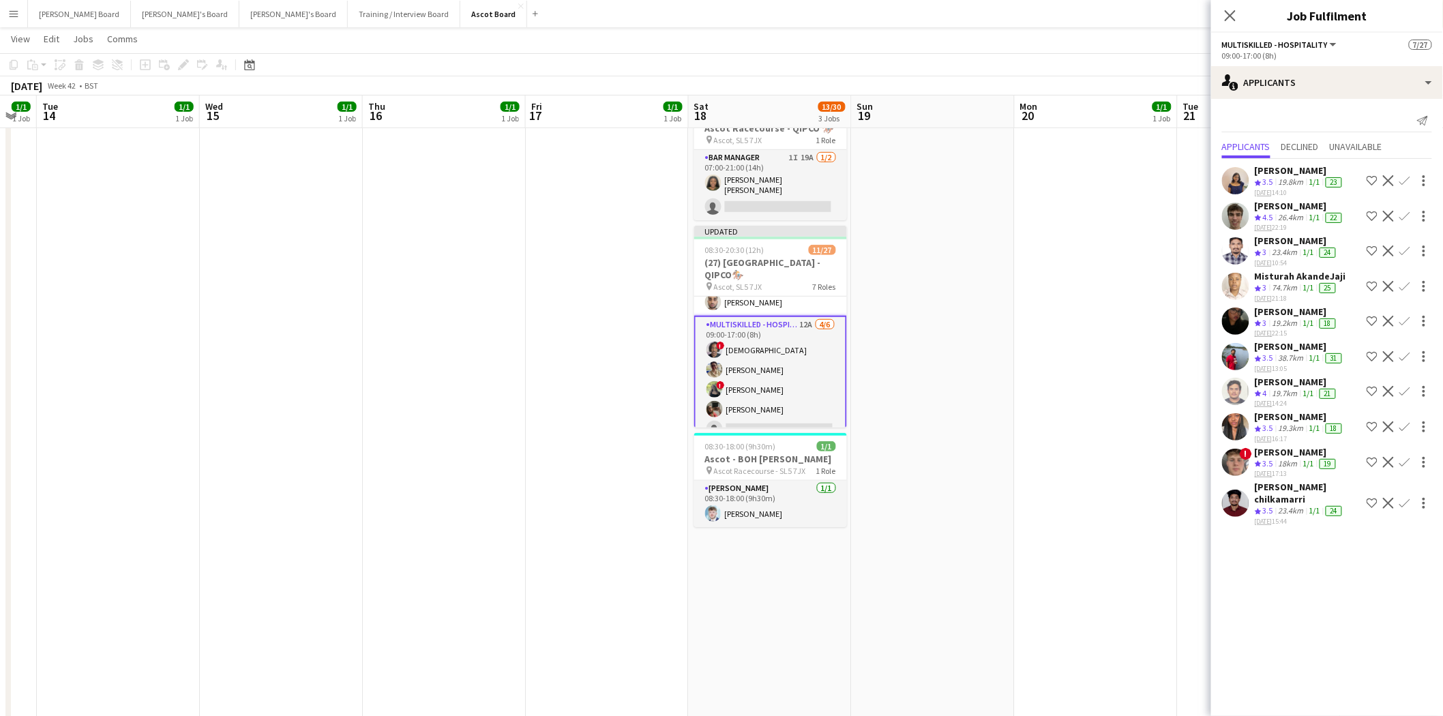
click at [1403, 387] on app-icon "Confirm" at bounding box center [1405, 391] width 11 height 11
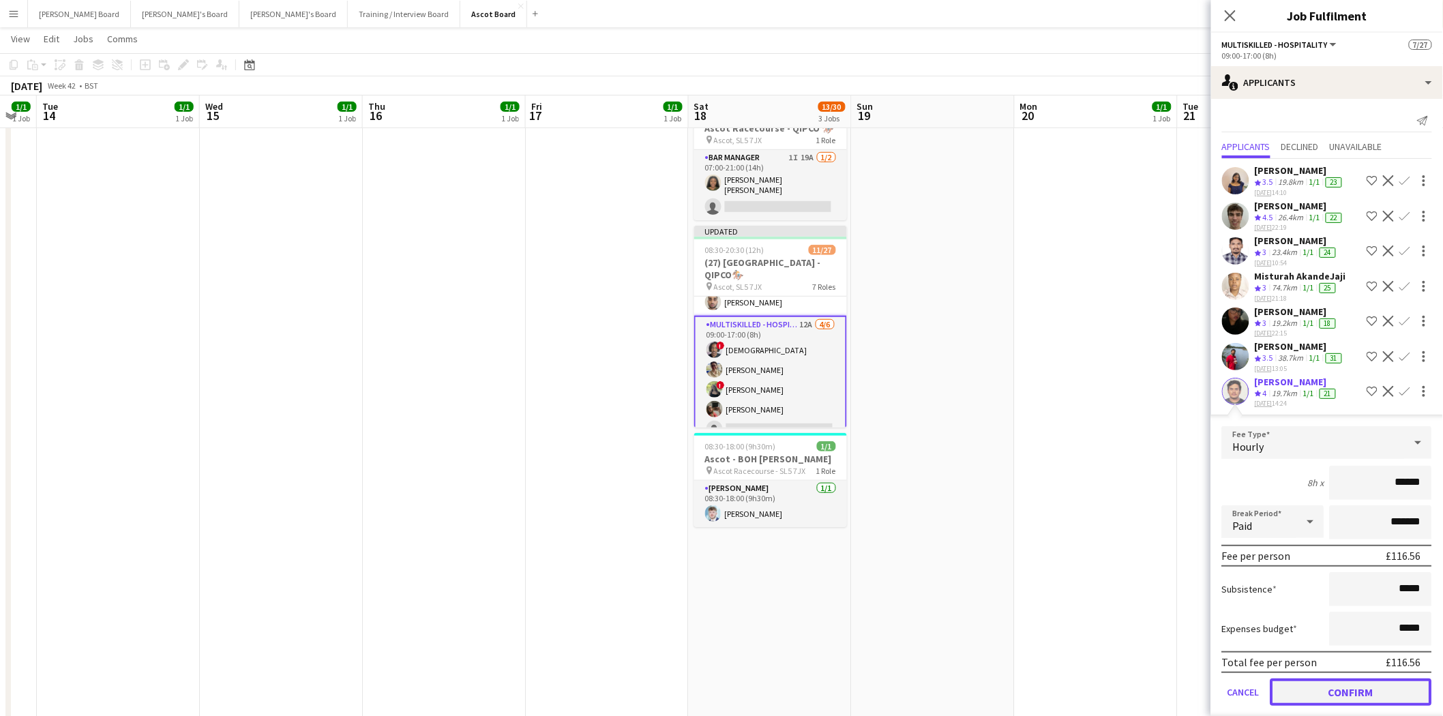
click at [1320, 683] on button "Confirm" at bounding box center [1352, 692] width 162 height 27
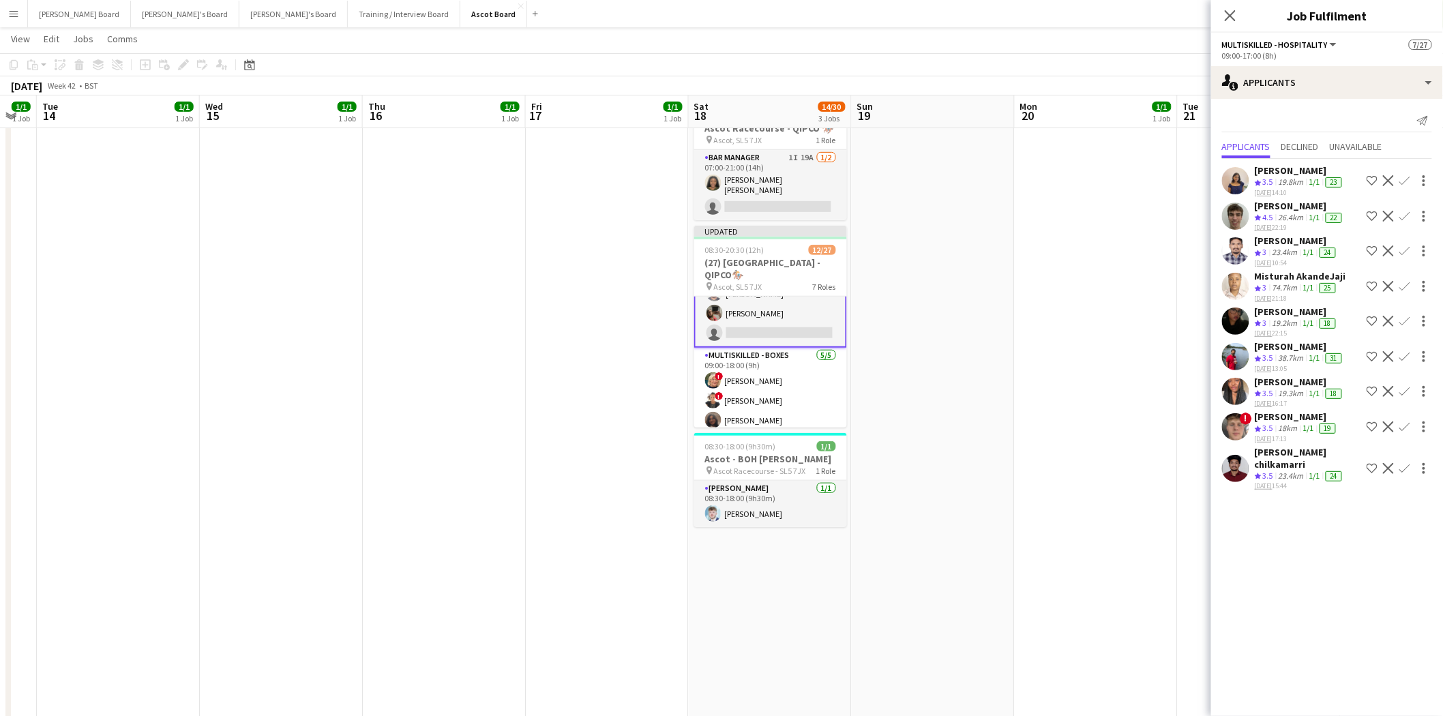
scroll to position [226, 0]
drag, startPoint x: 1408, startPoint y: 420, endPoint x: 1409, endPoint y: 426, distance: 6.9
click at [1409, 422] on app-icon "Confirm" at bounding box center [1405, 427] width 11 height 11
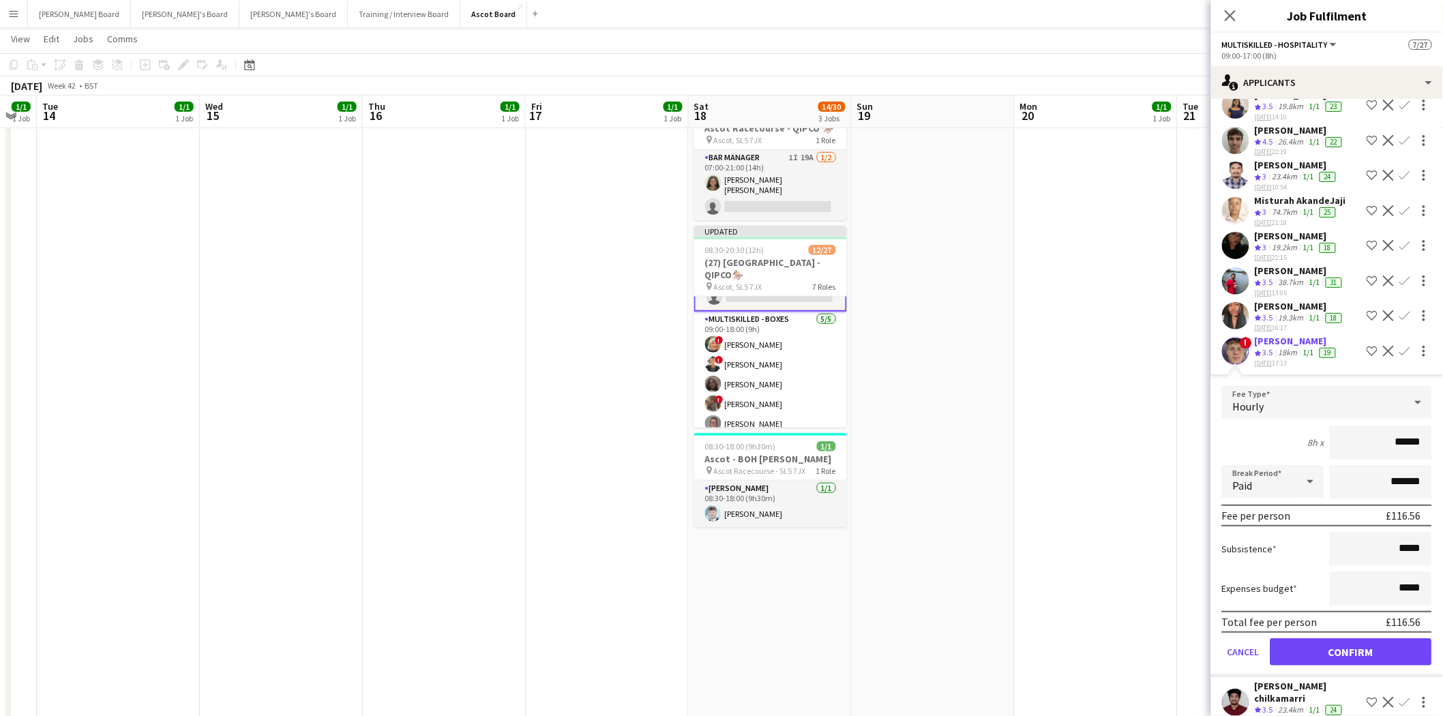
scroll to position [76, 0]
click at [1357, 638] on button "Confirm" at bounding box center [1352, 651] width 162 height 27
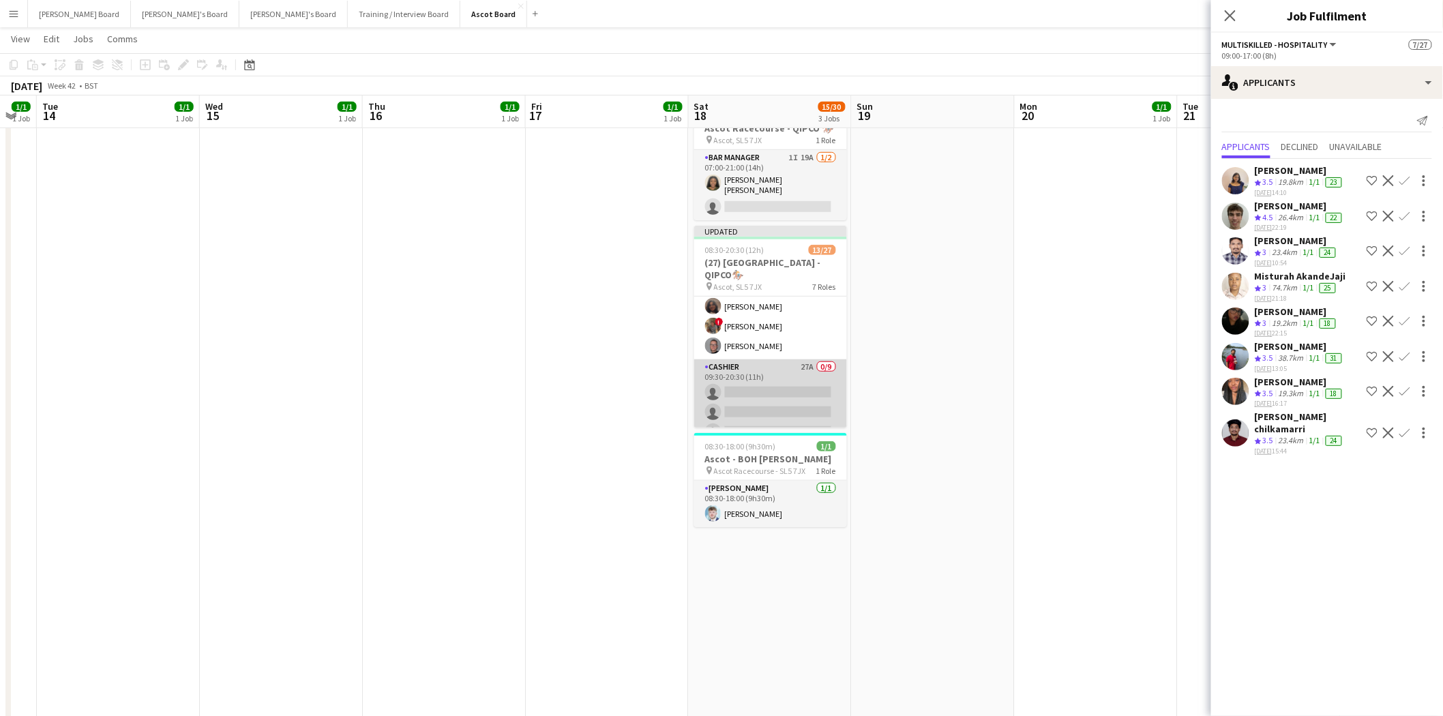
scroll to position [377, 0]
click at [782, 359] on app-card-role "Cashier 27A 0/9 09:30-20:30 (11h) single-neutral-actions single-neutral-actions…" at bounding box center [770, 388] width 153 height 205
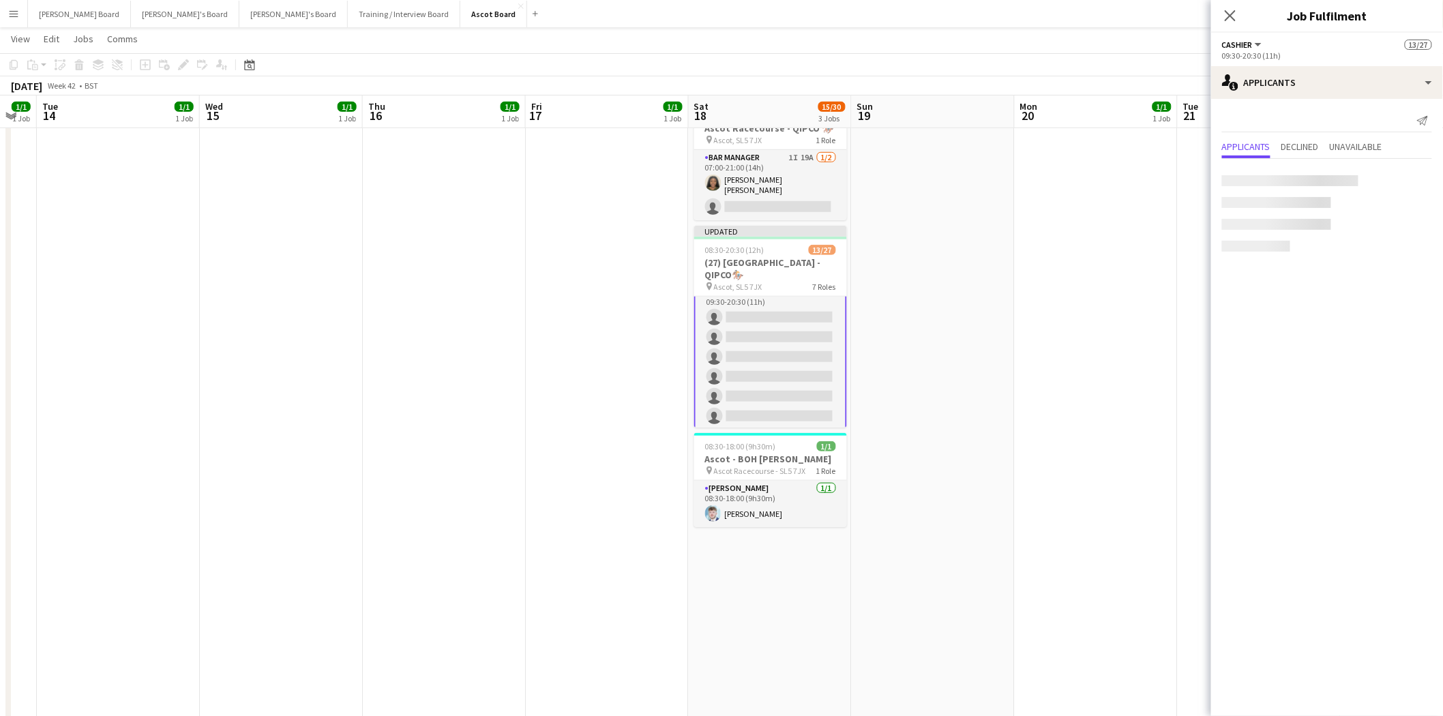
scroll to position [377, 0]
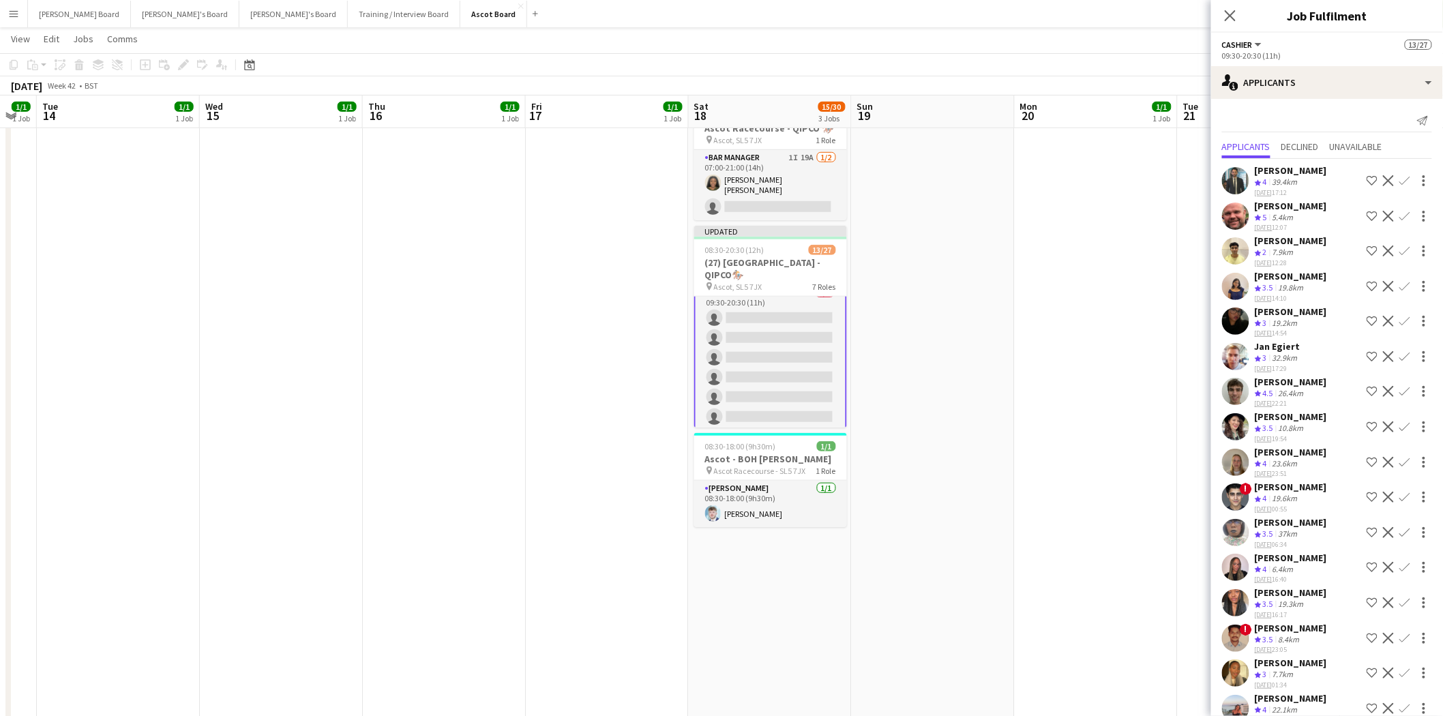
click at [1400, 214] on app-icon "Confirm" at bounding box center [1405, 216] width 11 height 11
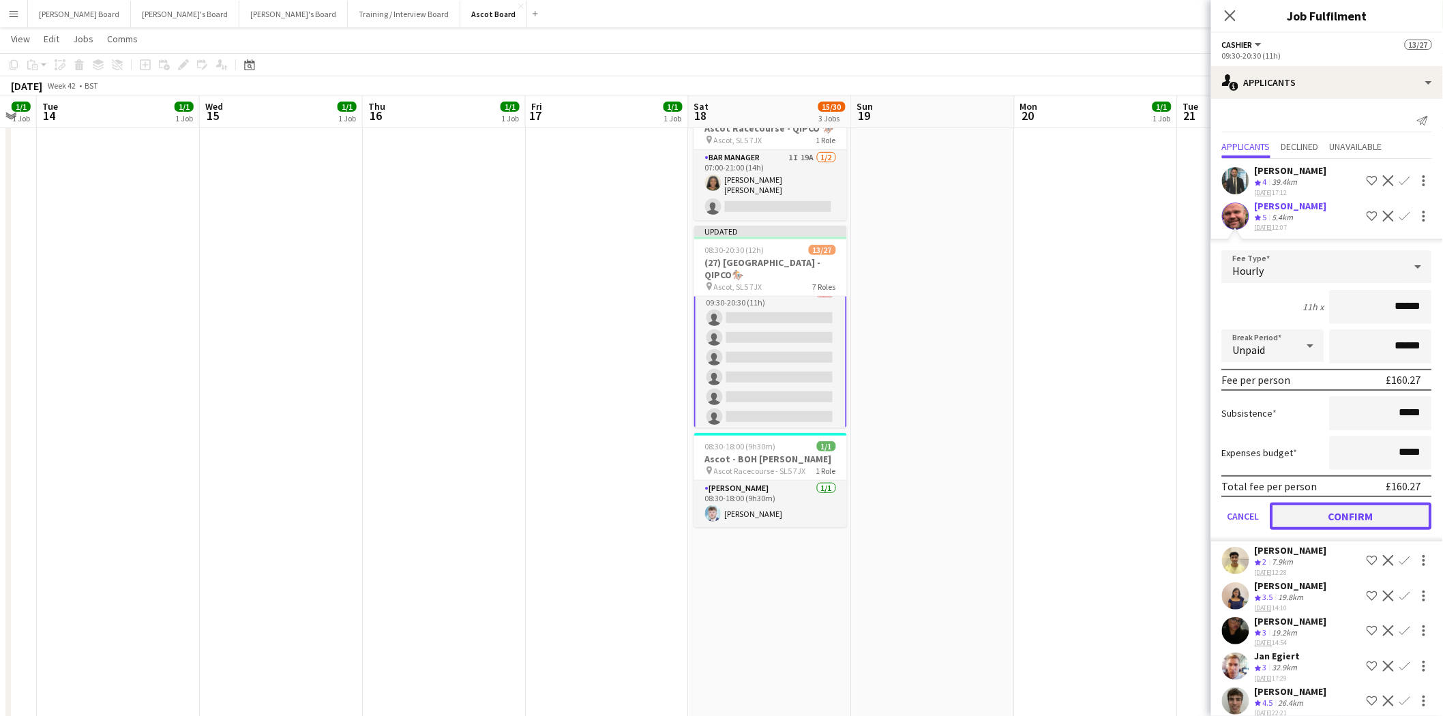
click at [1349, 509] on button "Confirm" at bounding box center [1352, 516] width 162 height 27
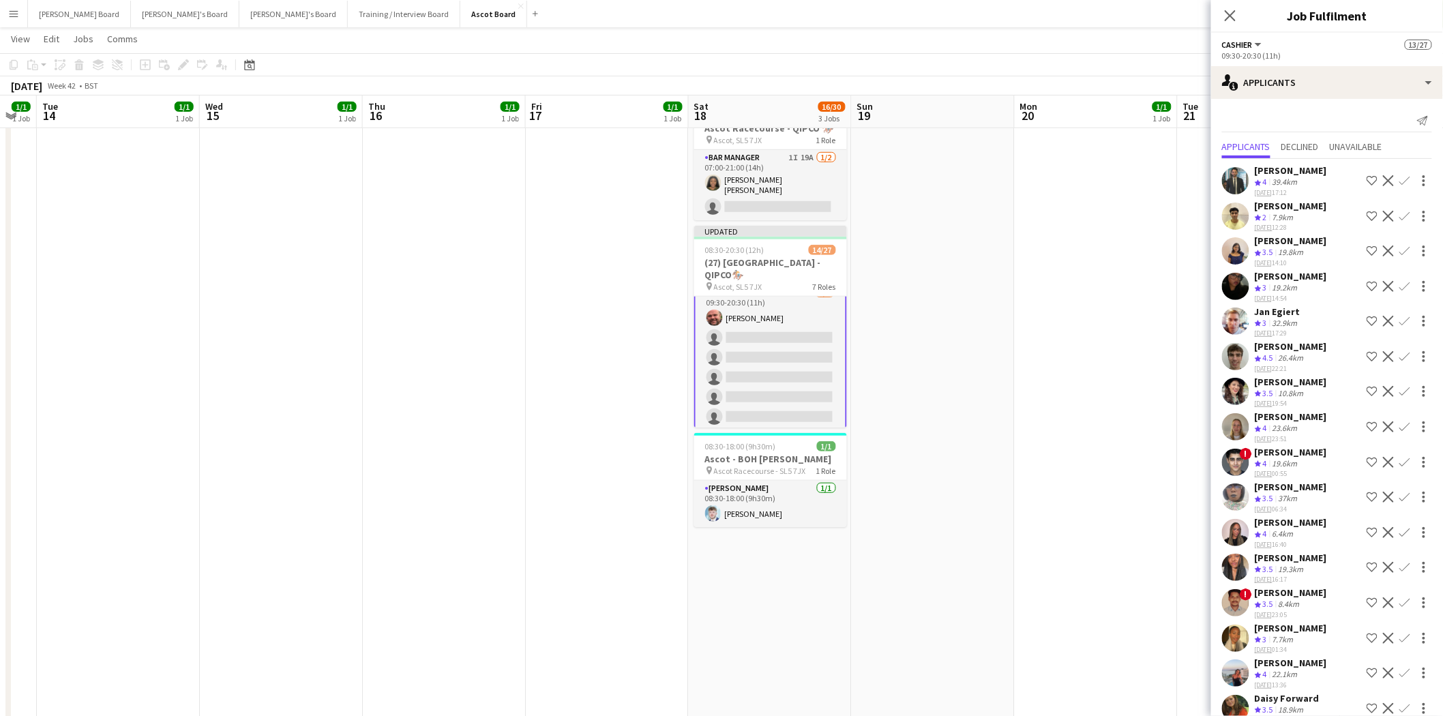
click at [1400, 179] on app-icon "Confirm" at bounding box center [1405, 180] width 11 height 11
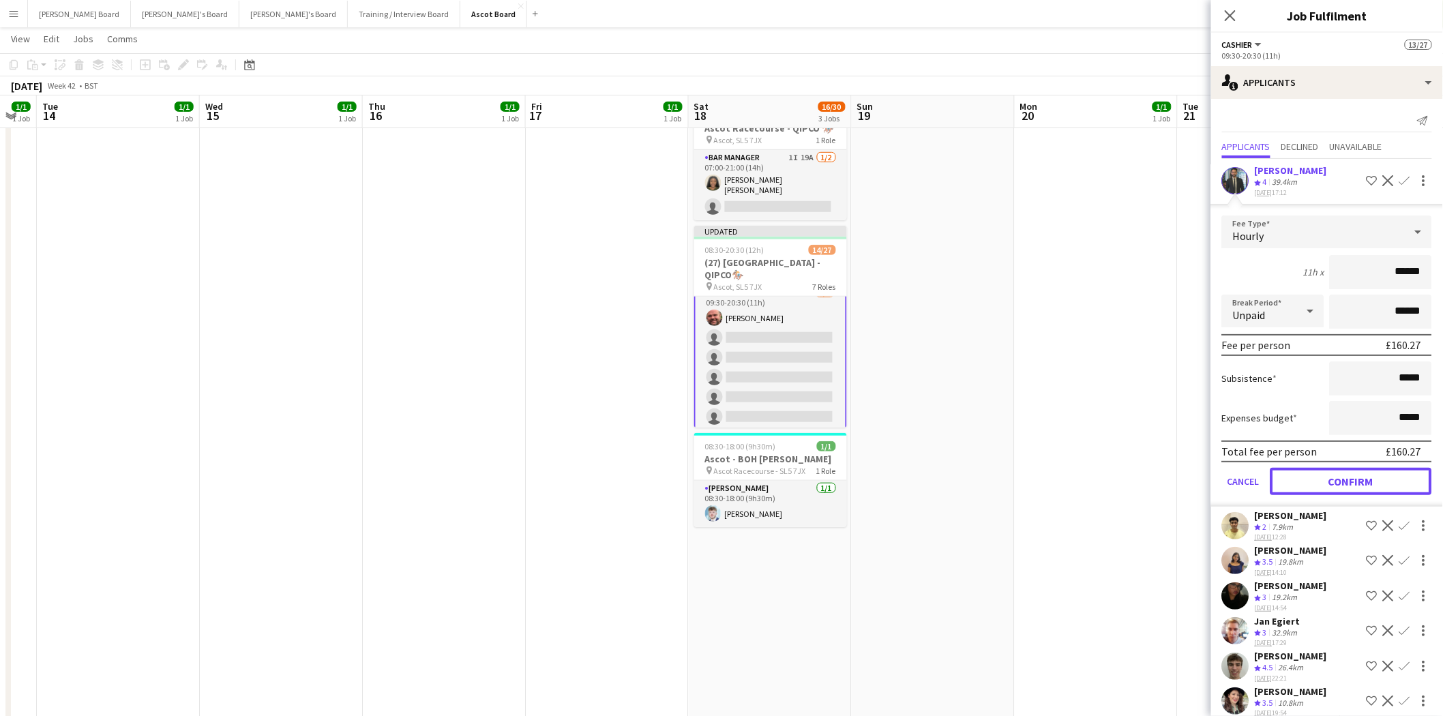
click at [1360, 475] on button "Confirm" at bounding box center [1352, 481] width 162 height 27
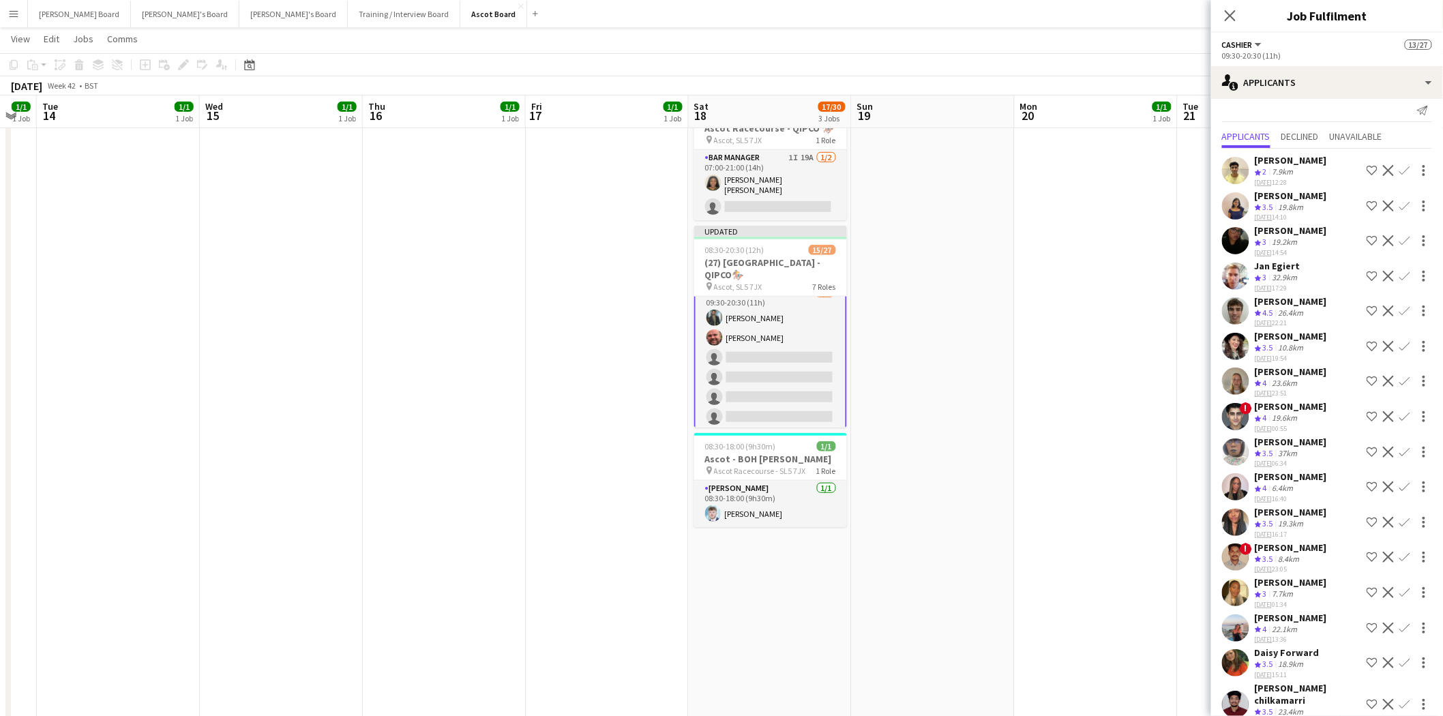
scroll to position [12, 0]
click at [1400, 656] on app-icon "Confirm" at bounding box center [1405, 661] width 11 height 11
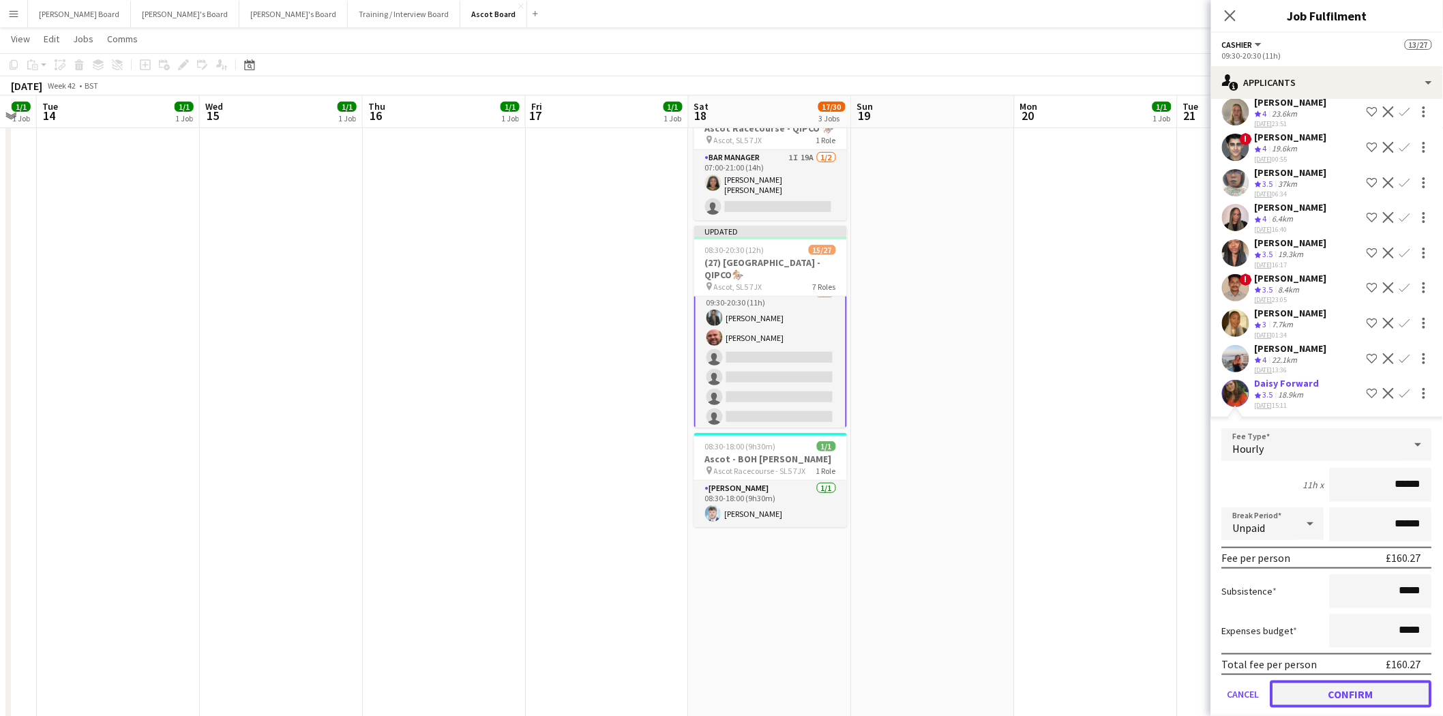
click at [1353, 681] on button "Confirm" at bounding box center [1352, 694] width 162 height 27
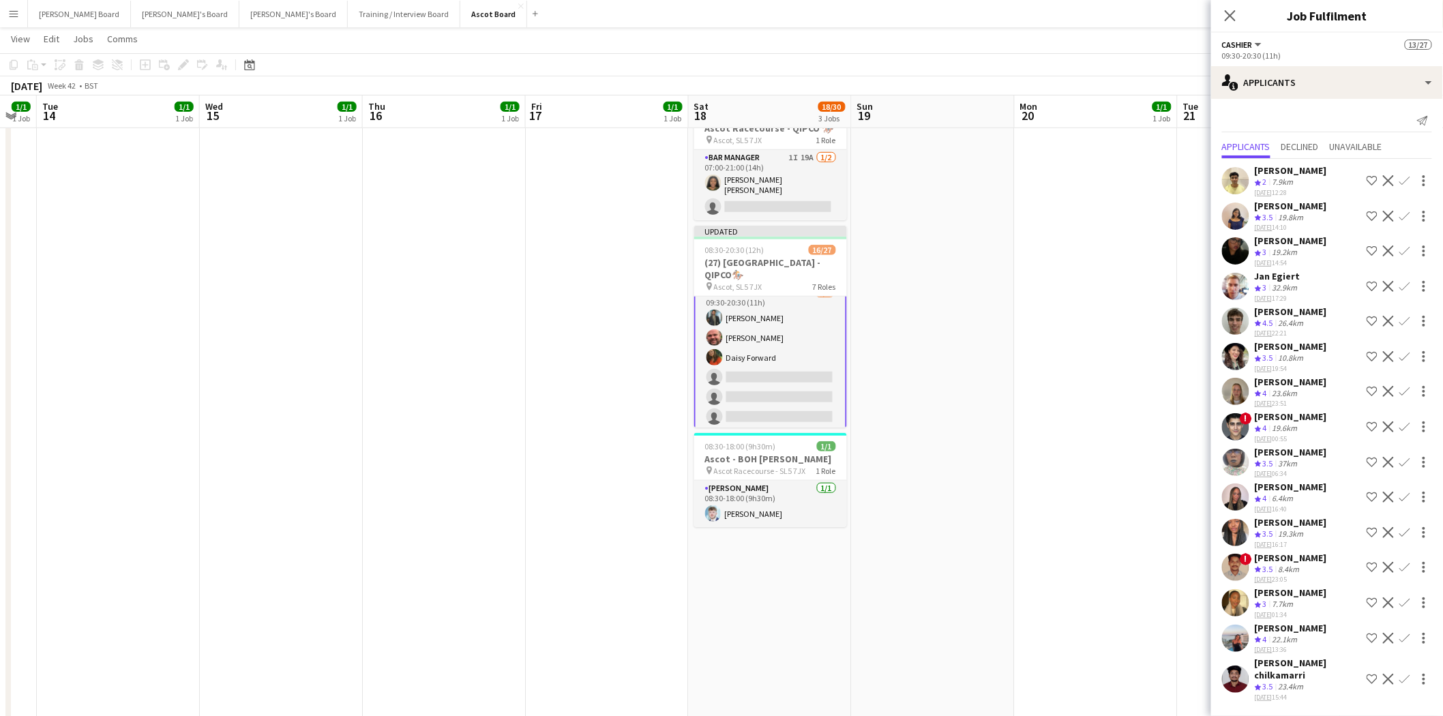
scroll to position [0, 0]
click at [1404, 389] on app-icon "Confirm" at bounding box center [1405, 391] width 11 height 11
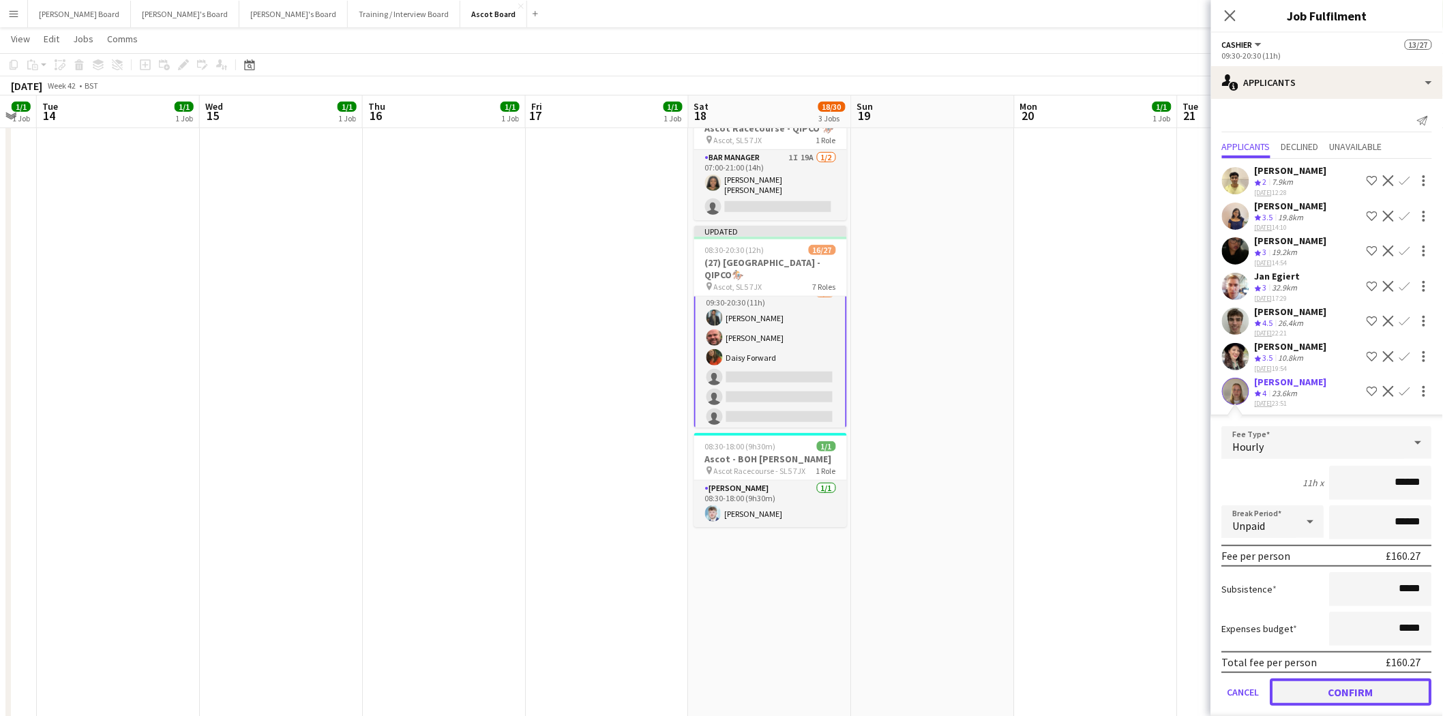
click at [1358, 679] on button "Confirm" at bounding box center [1352, 692] width 162 height 27
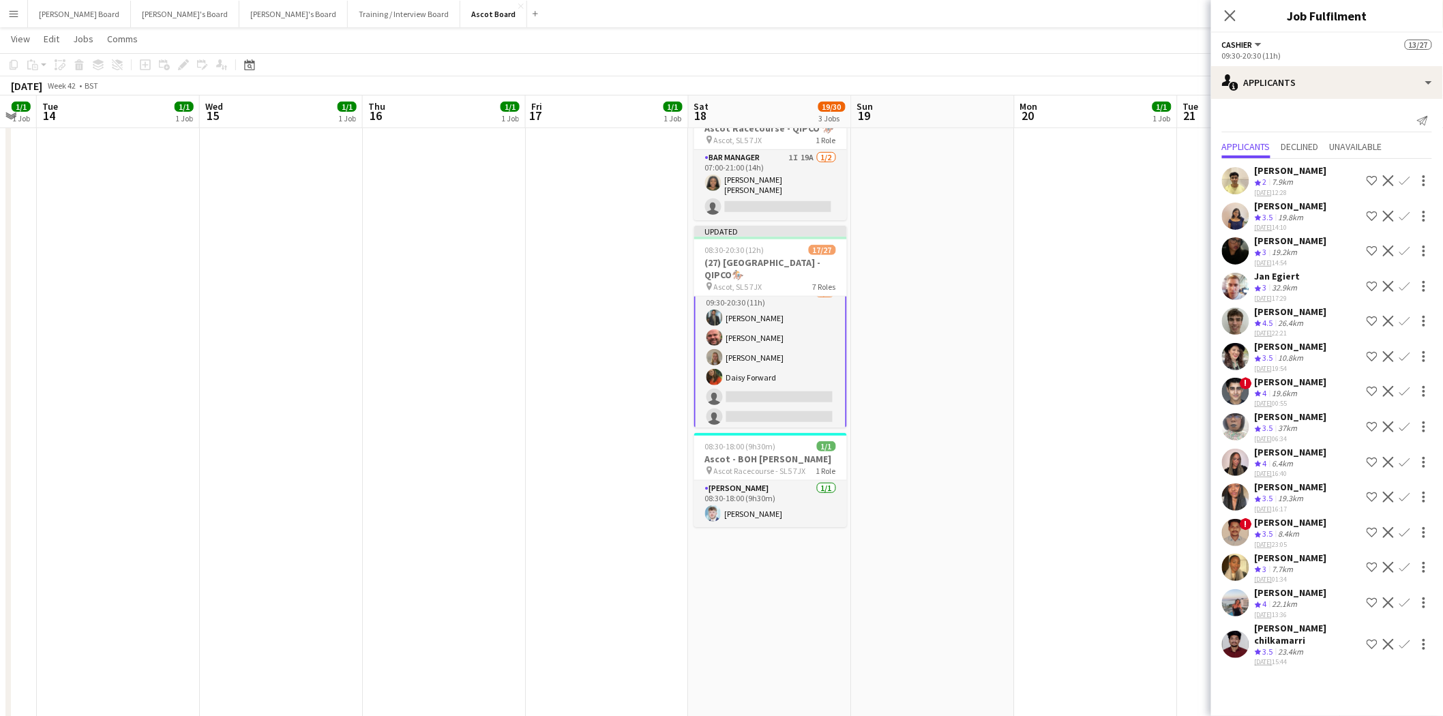
click at [1405, 527] on app-icon "Confirm" at bounding box center [1405, 532] width 11 height 11
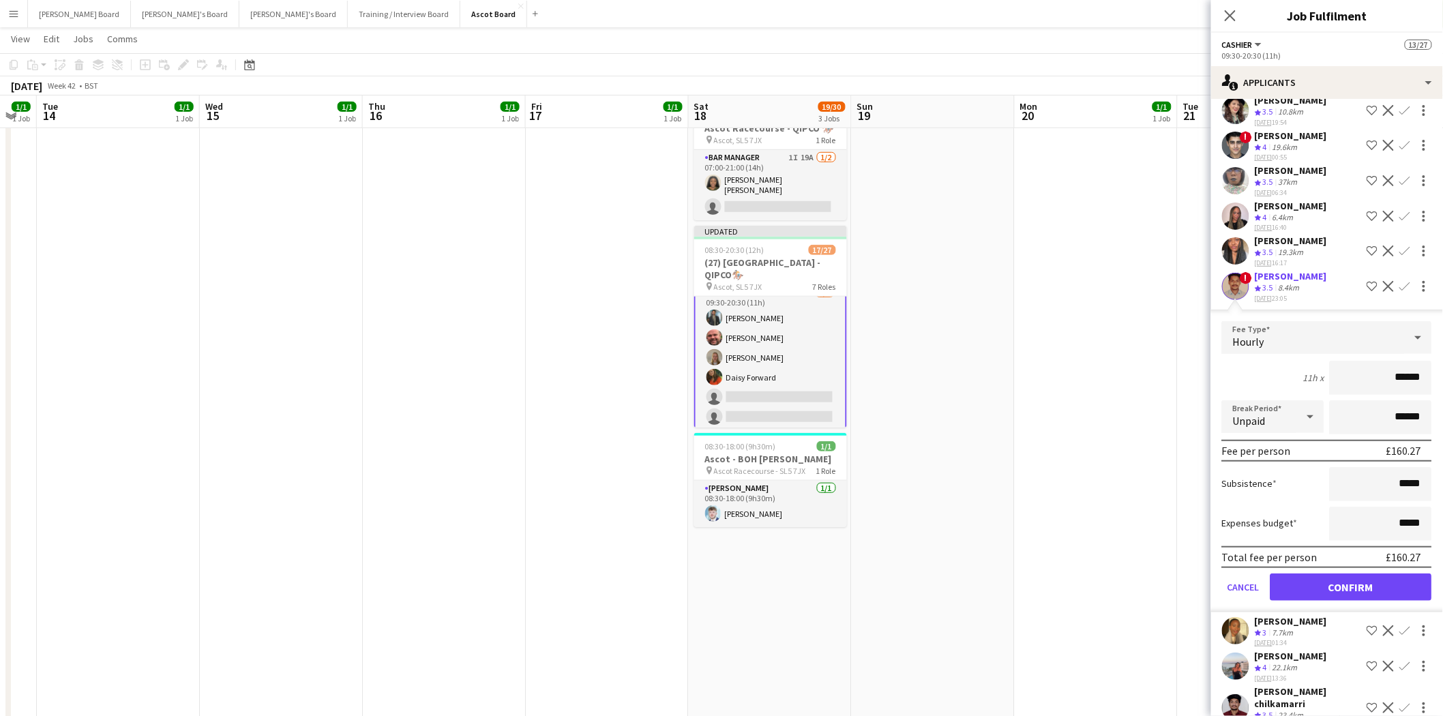
scroll to position [249, 0]
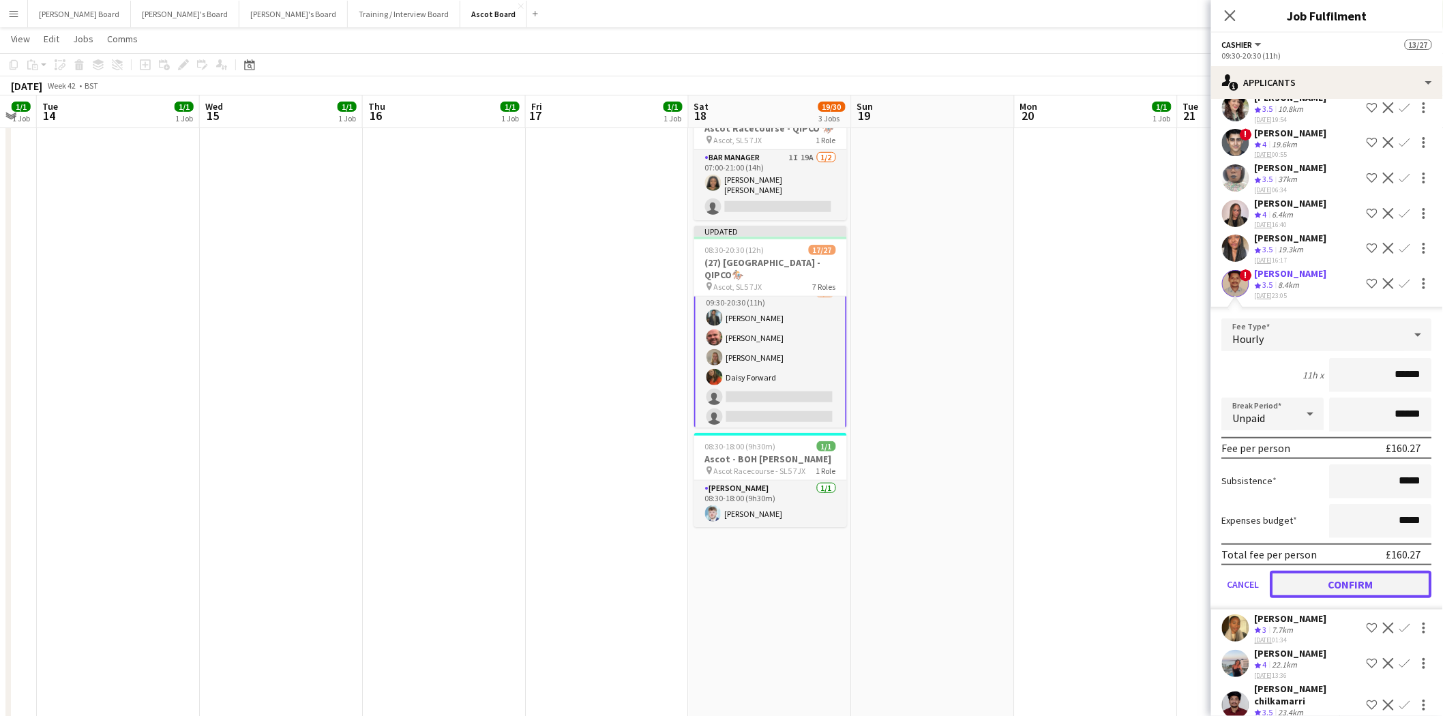
click at [1345, 571] on button "Confirm" at bounding box center [1352, 584] width 162 height 27
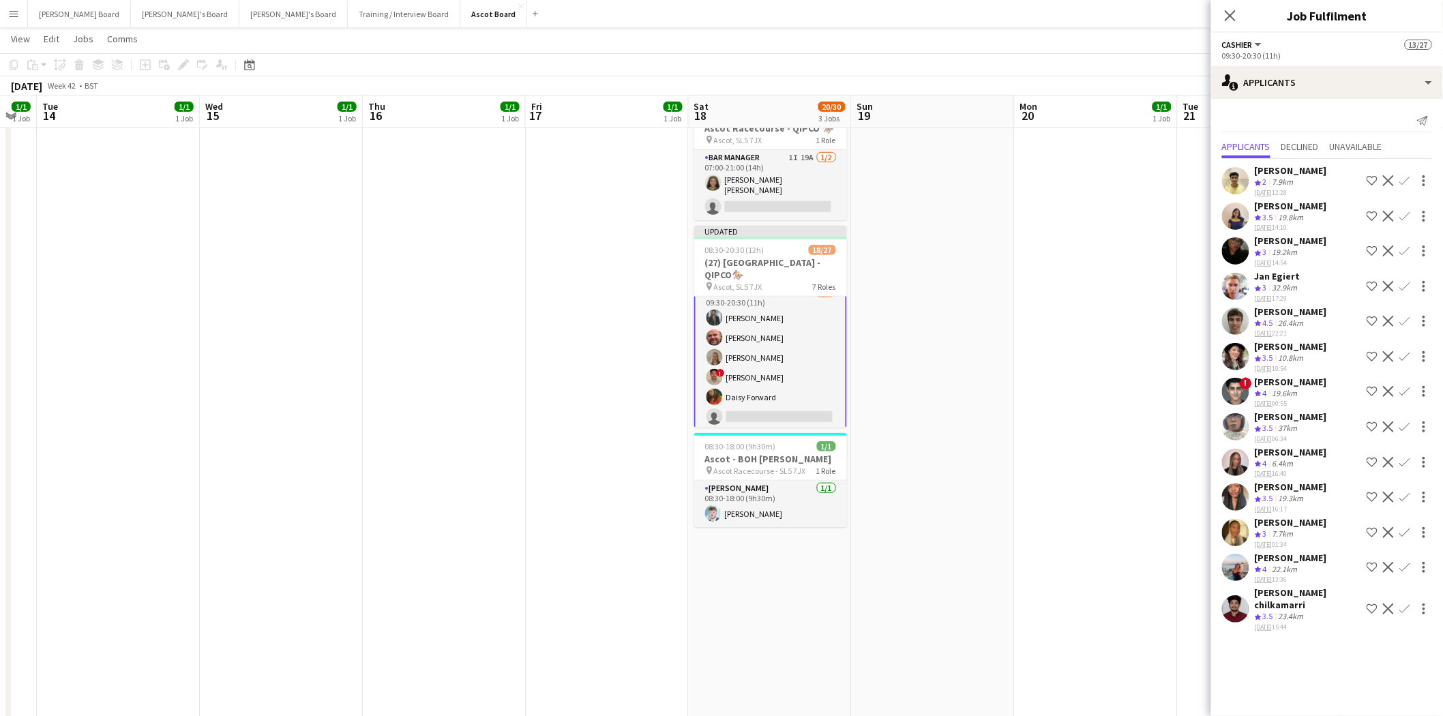
scroll to position [0, 0]
click at [1409, 562] on app-icon "Confirm" at bounding box center [1405, 567] width 11 height 11
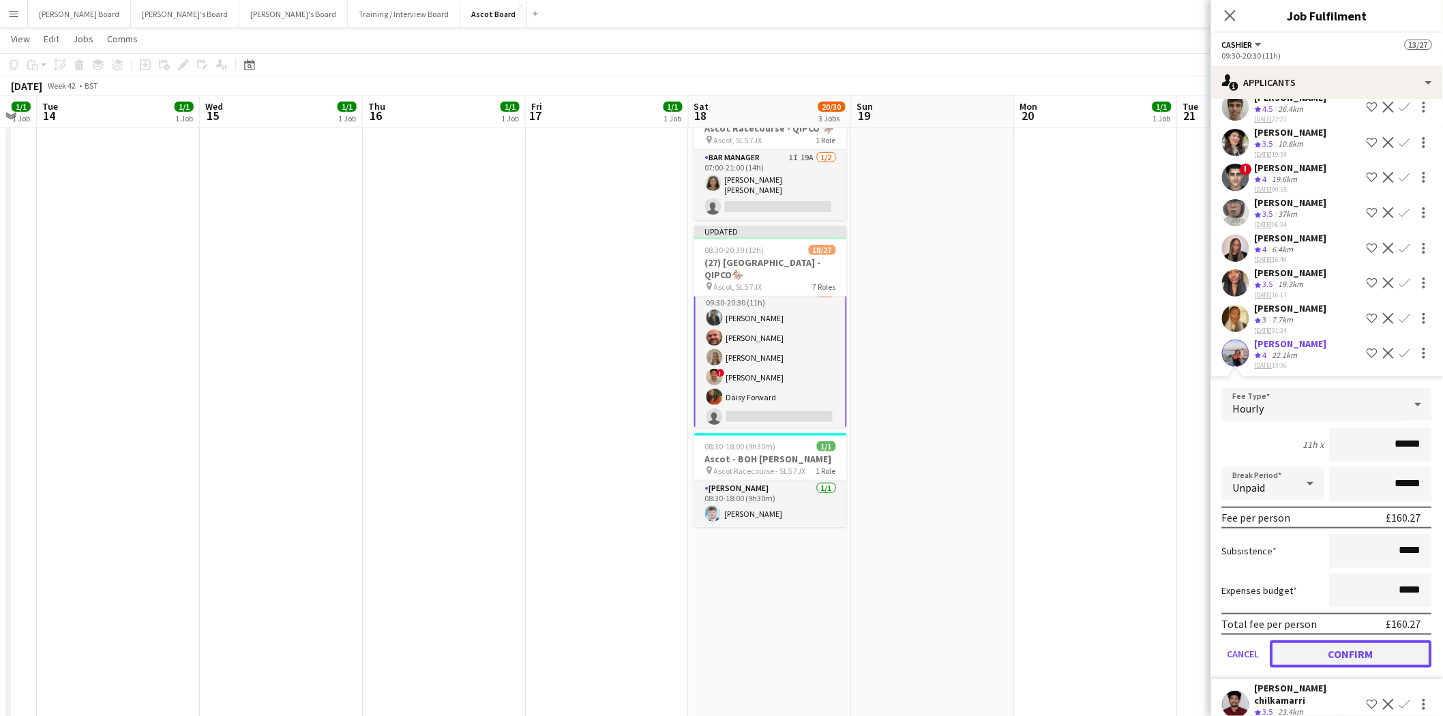
click at [1359, 641] on button "Confirm" at bounding box center [1352, 654] width 162 height 27
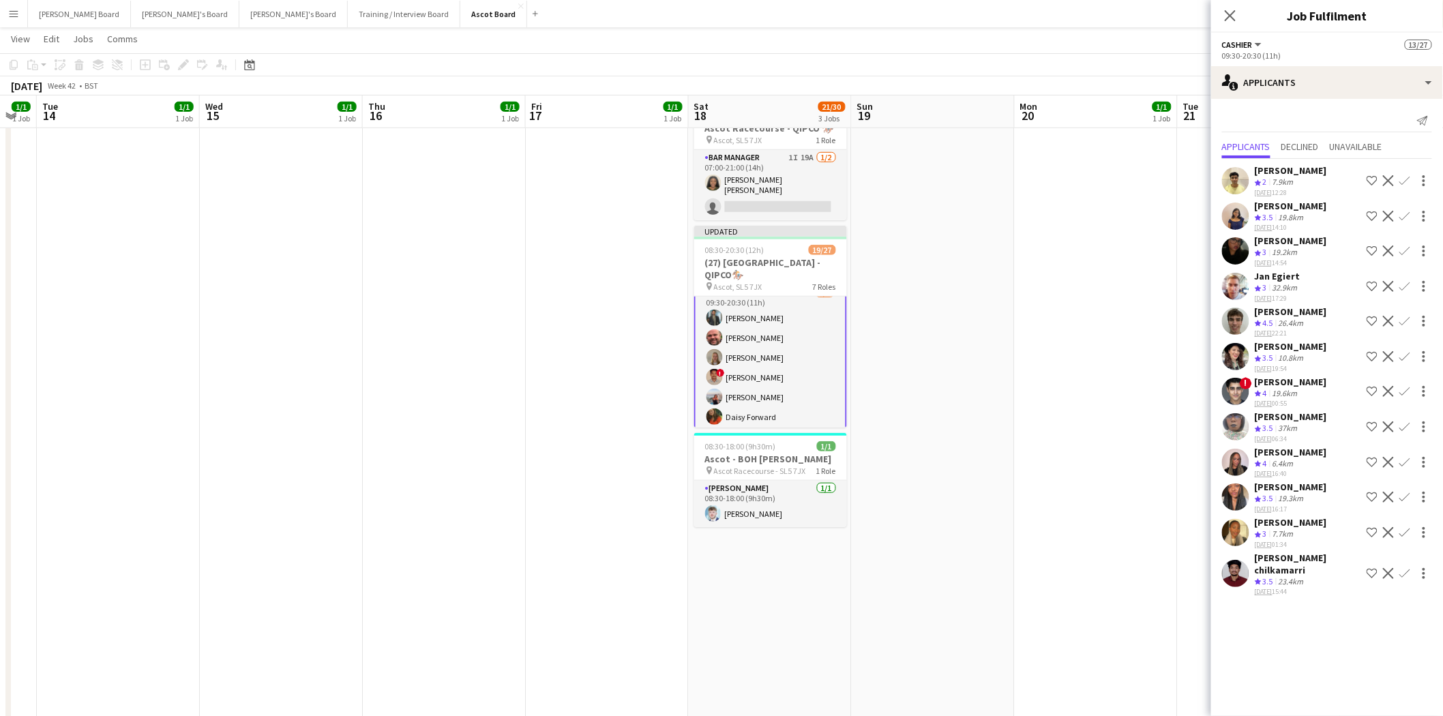
scroll to position [0, 0]
drag, startPoint x: 1092, startPoint y: 412, endPoint x: 1113, endPoint y: 392, distance: 28.5
click at [1093, 411] on app-date-cell "09:00-17:30 (8h30m) 1/1 pin Farnham 1 Role Rail Administrator [DATE] 09:00-17:3…" at bounding box center [1096, 525] width 163 height 1351
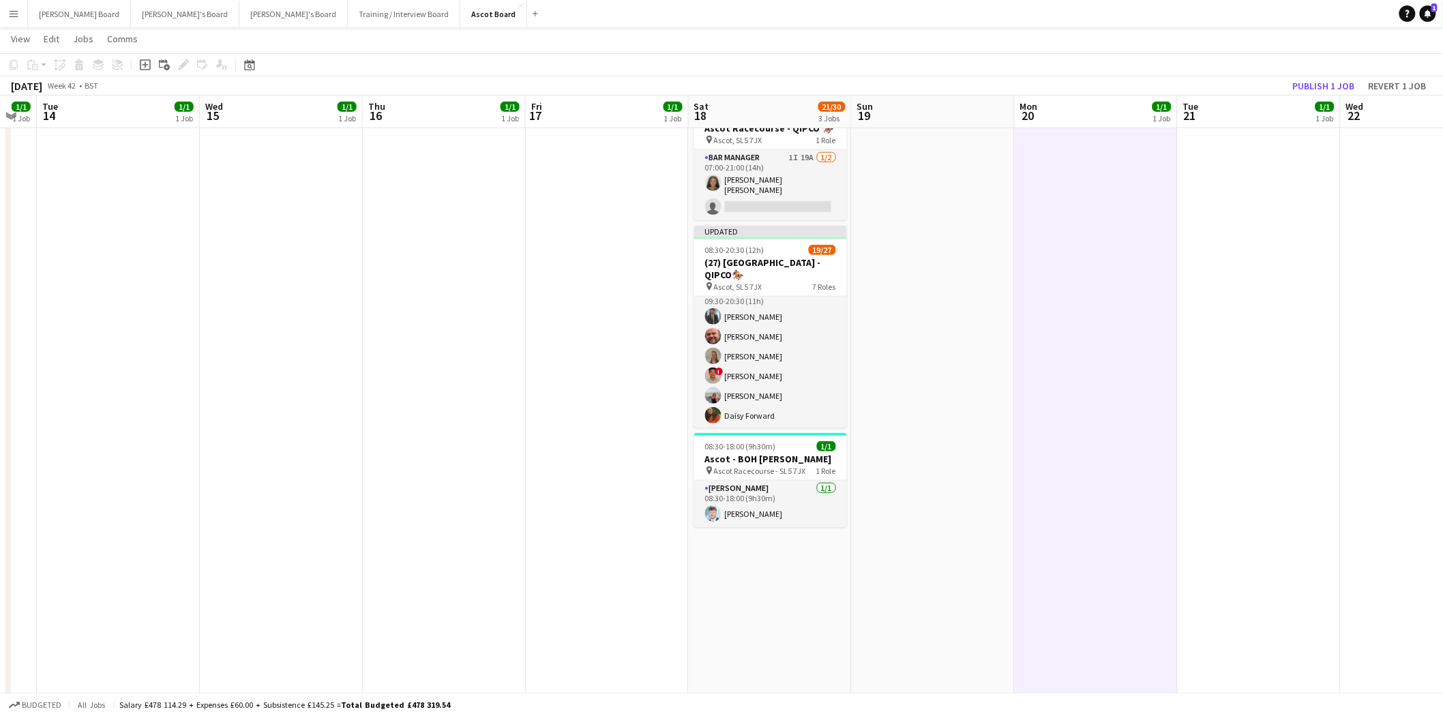
scroll to position [376, 0]
drag, startPoint x: 1337, startPoint y: 84, endPoint x: 1158, endPoint y: 121, distance: 183.1
click at [1335, 84] on button "Publish 1 job" at bounding box center [1324, 86] width 73 height 18
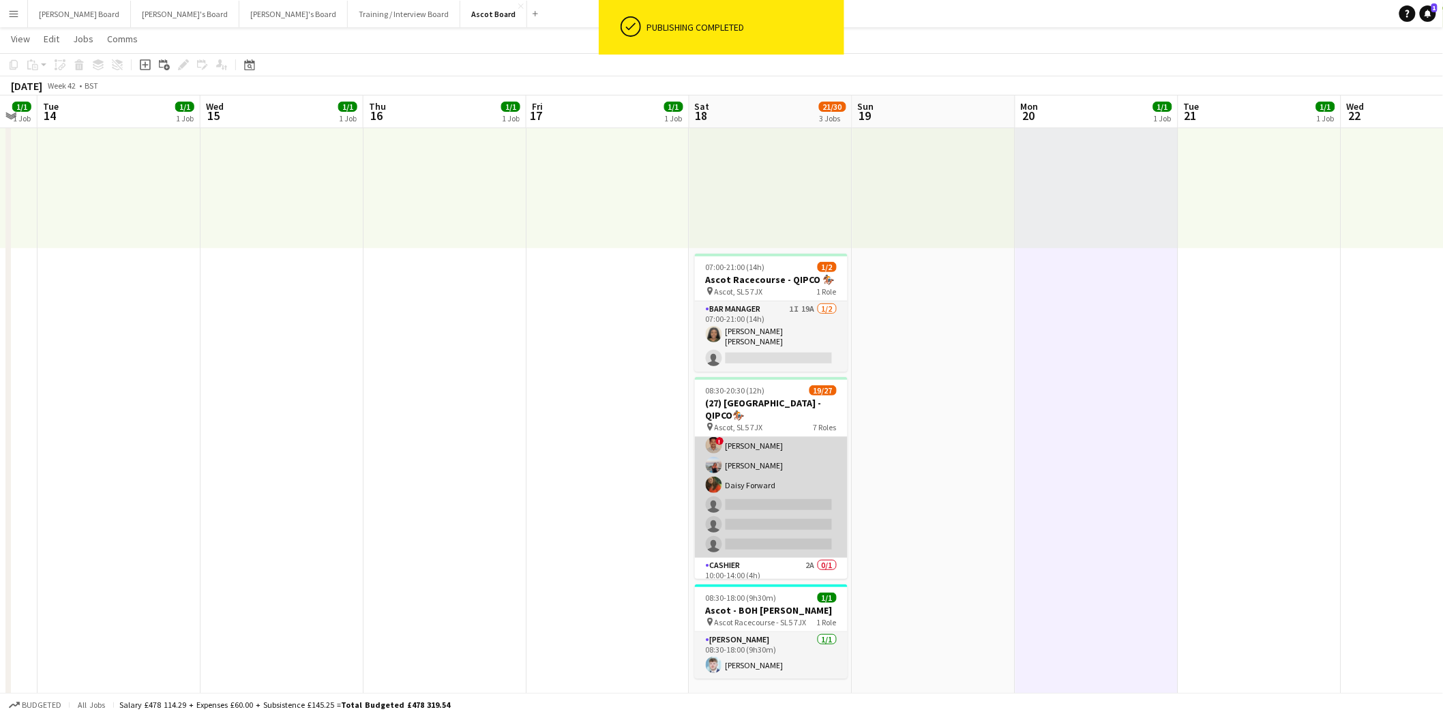
scroll to position [527, 0]
click at [793, 490] on app-card-role "Cashier 2A 0/1 10:00-14:00 (4h) single-neutral-actions" at bounding box center [771, 501] width 153 height 46
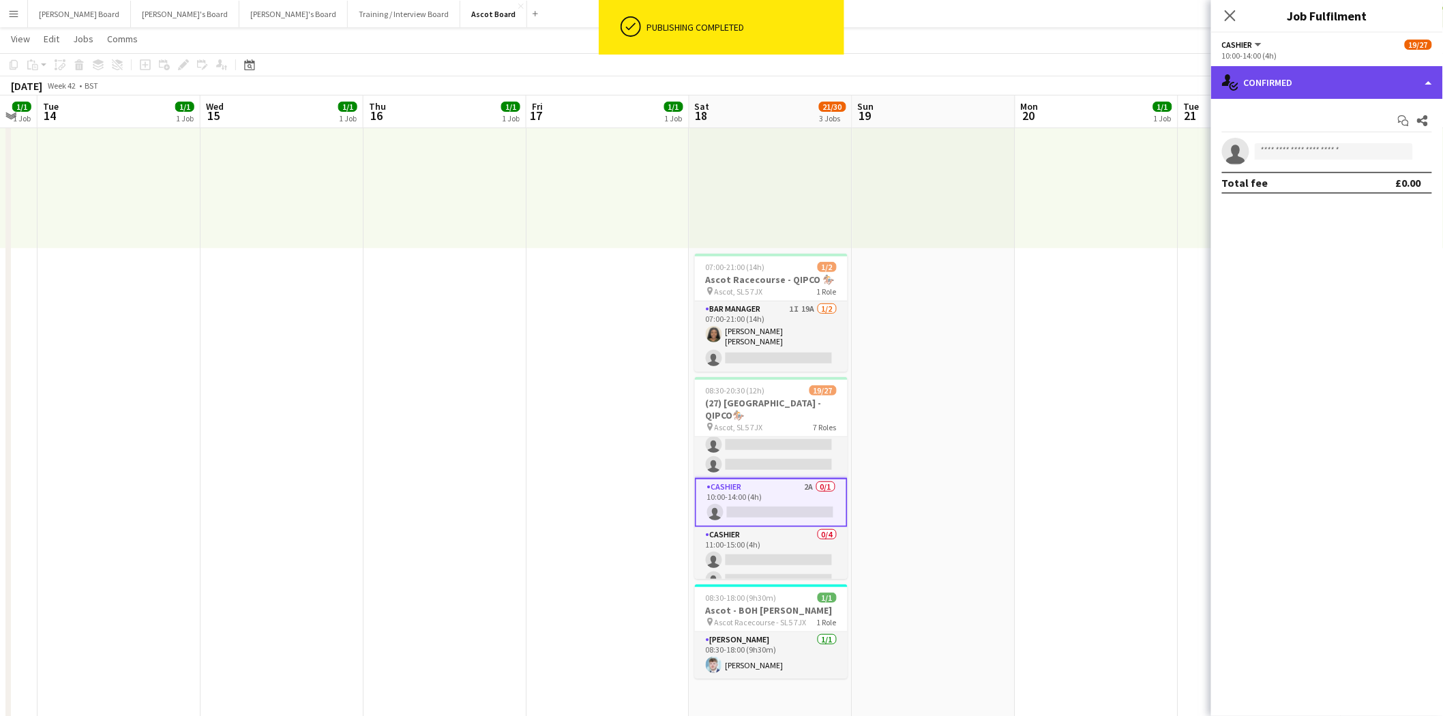
click at [1331, 84] on div "single-neutral-actions-check-2 Confirmed" at bounding box center [1327, 82] width 232 height 33
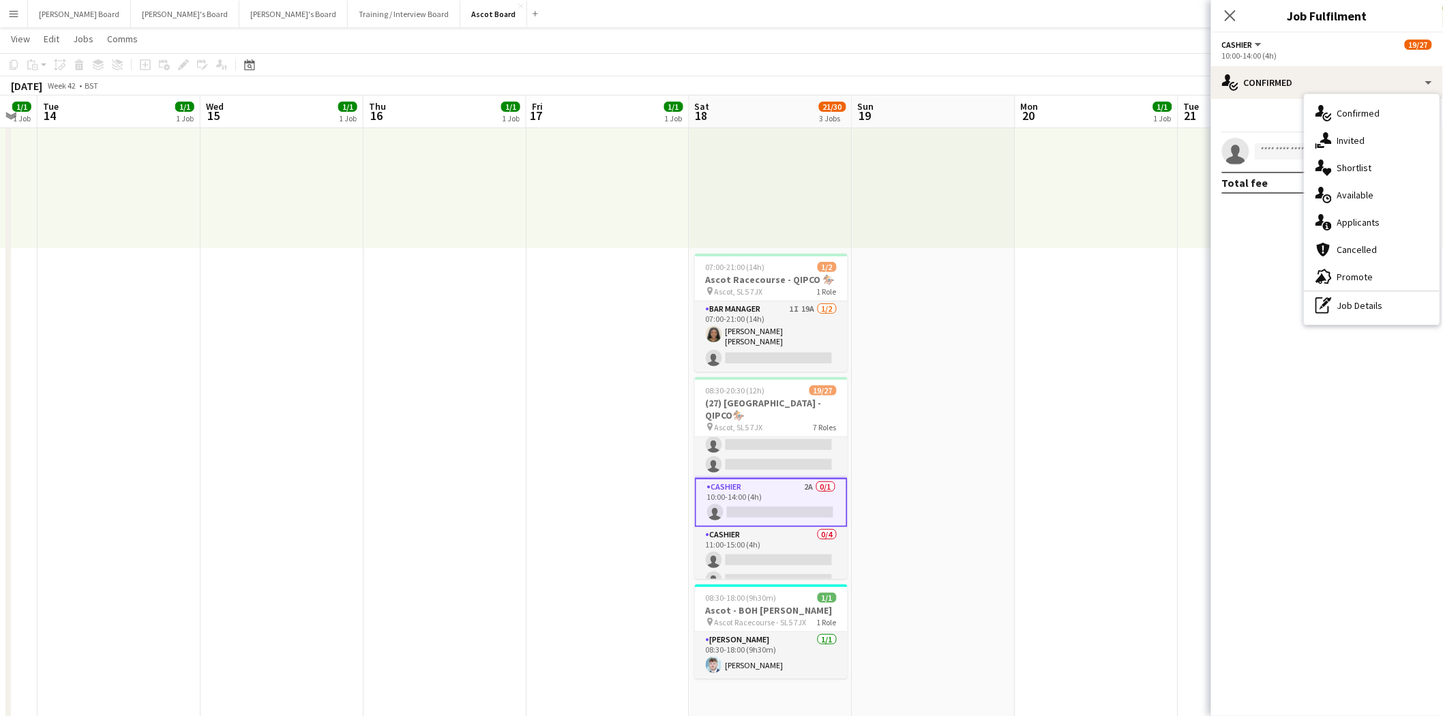
drag, startPoint x: 1365, startPoint y: 221, endPoint x: 1330, endPoint y: 213, distance: 35.7
click at [1363, 218] on span "Applicants" at bounding box center [1359, 222] width 43 height 12
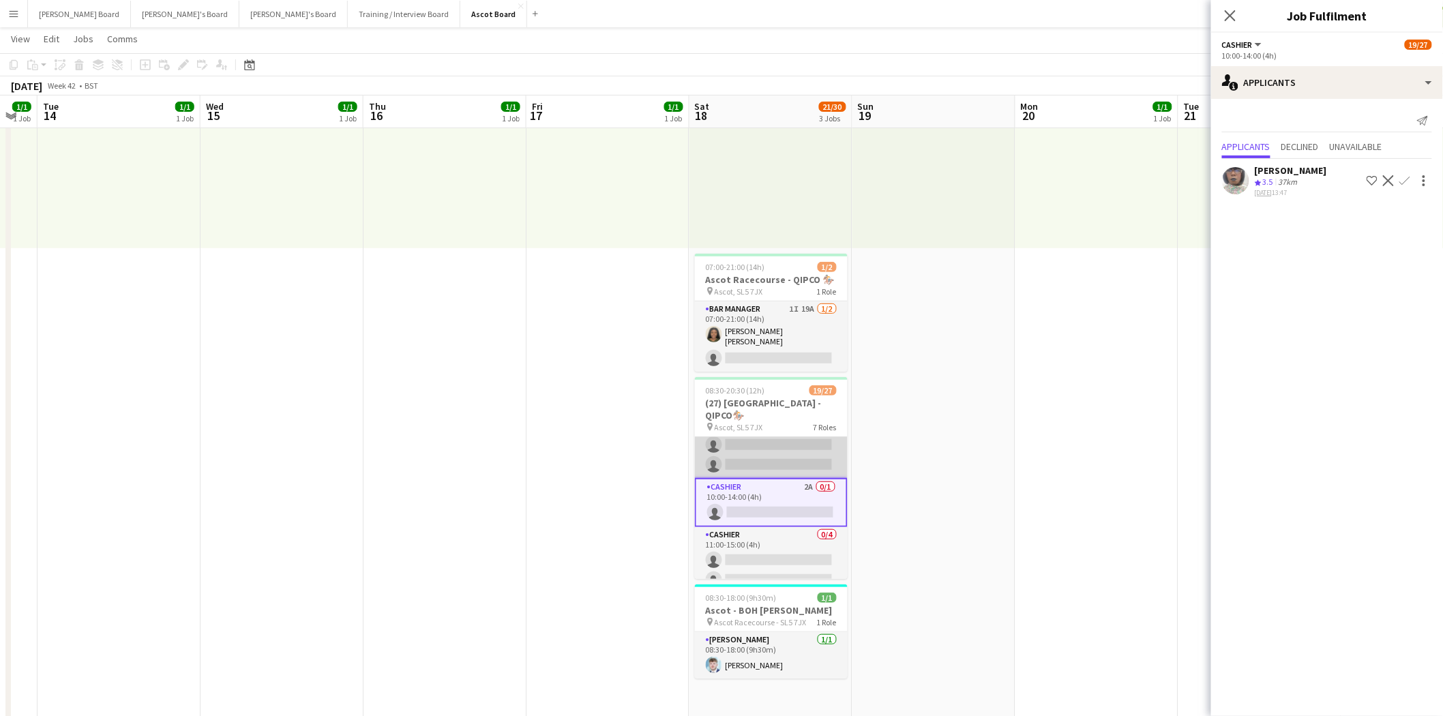
drag, startPoint x: 780, startPoint y: 455, endPoint x: 796, endPoint y: 453, distance: 16.5
click at [780, 455] on app-card-role "Cashier 21A [DATE] 09:30-20:30 (11h) [PERSON_NAME] [PERSON_NAME] [PERSON_NAME] …" at bounding box center [771, 376] width 153 height 205
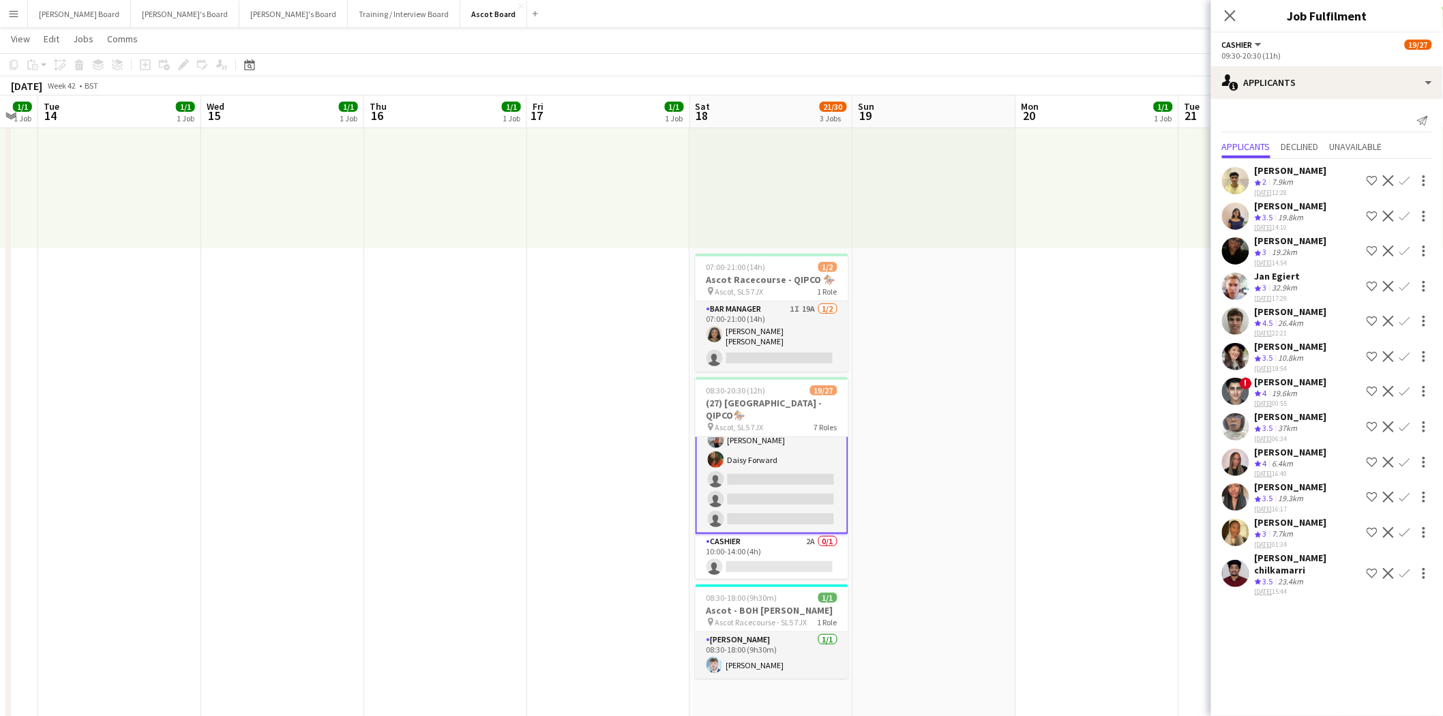
scroll to position [452, 0]
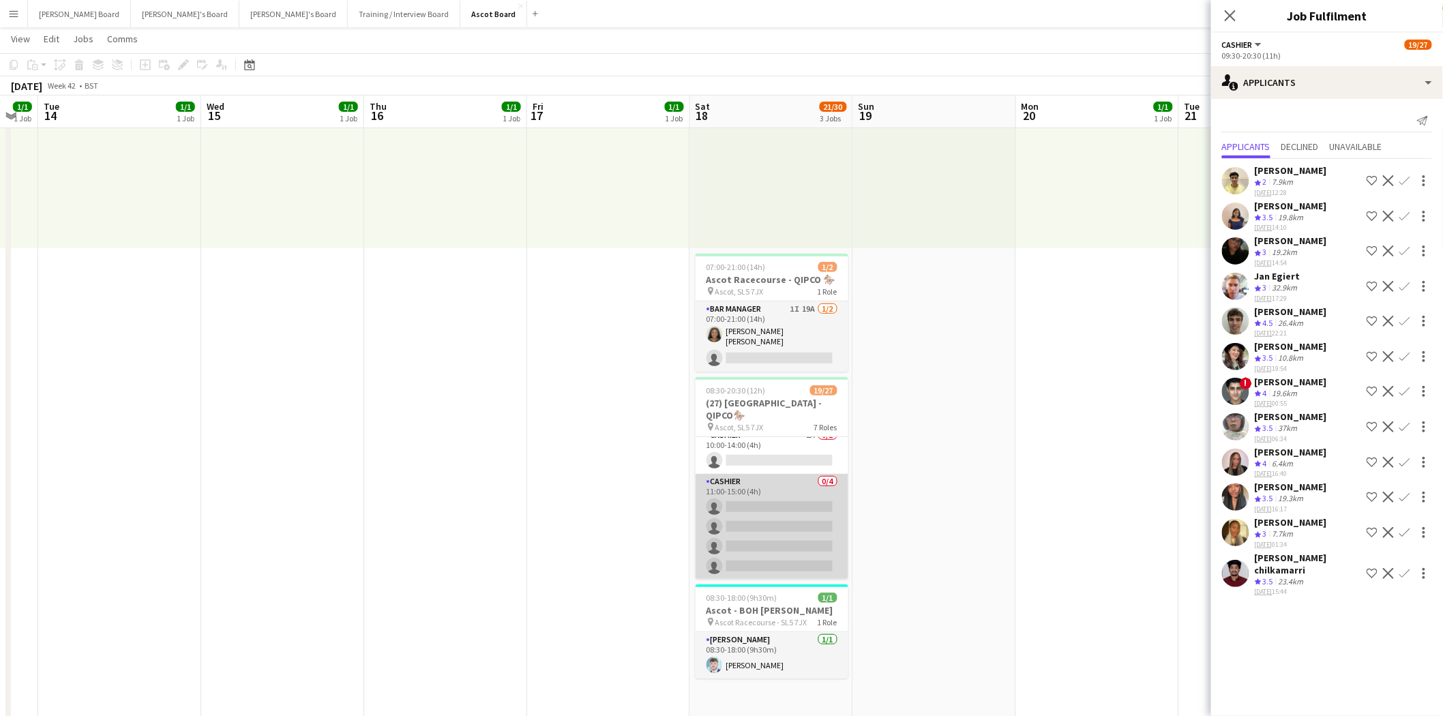
click at [778, 499] on app-card-role "Cashier 0/4 11:00-15:00 (4h) single-neutral-actions single-neutral-actions sing…" at bounding box center [772, 527] width 153 height 106
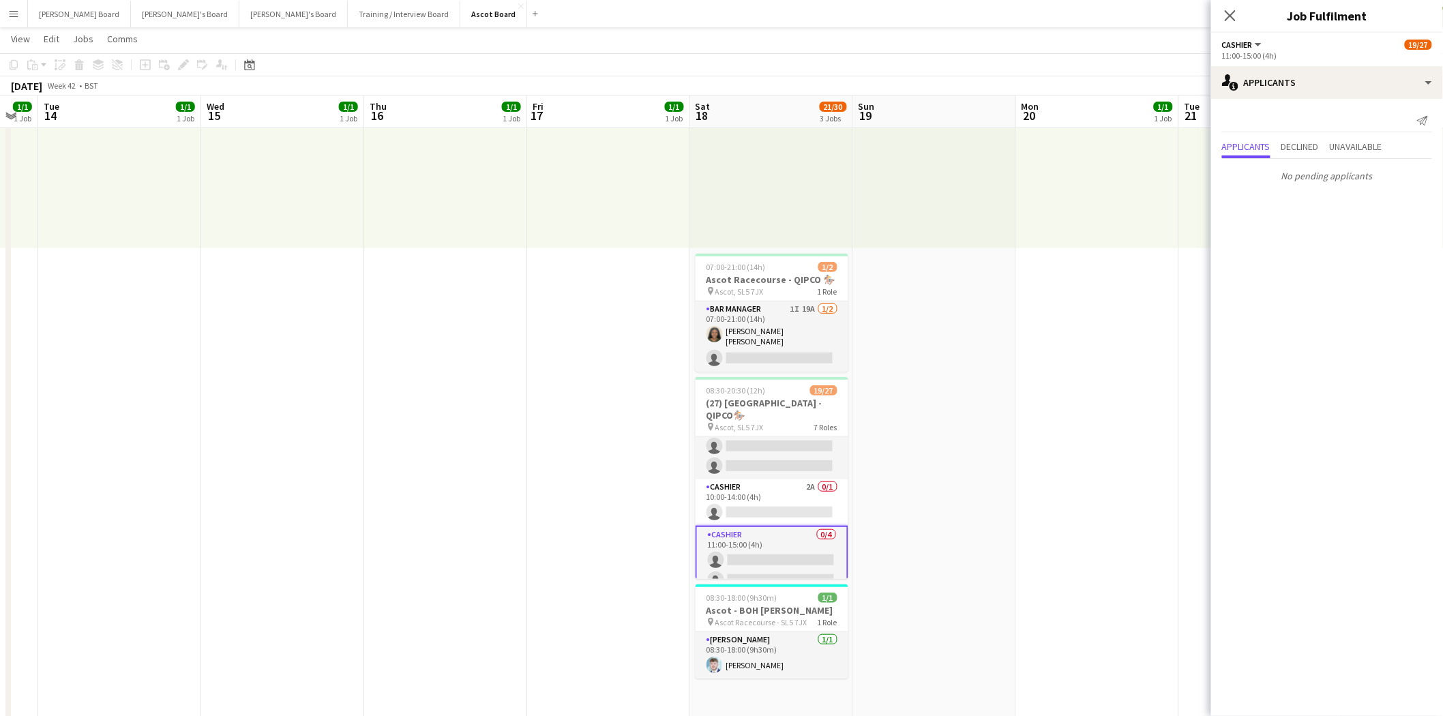
scroll to position [427, 0]
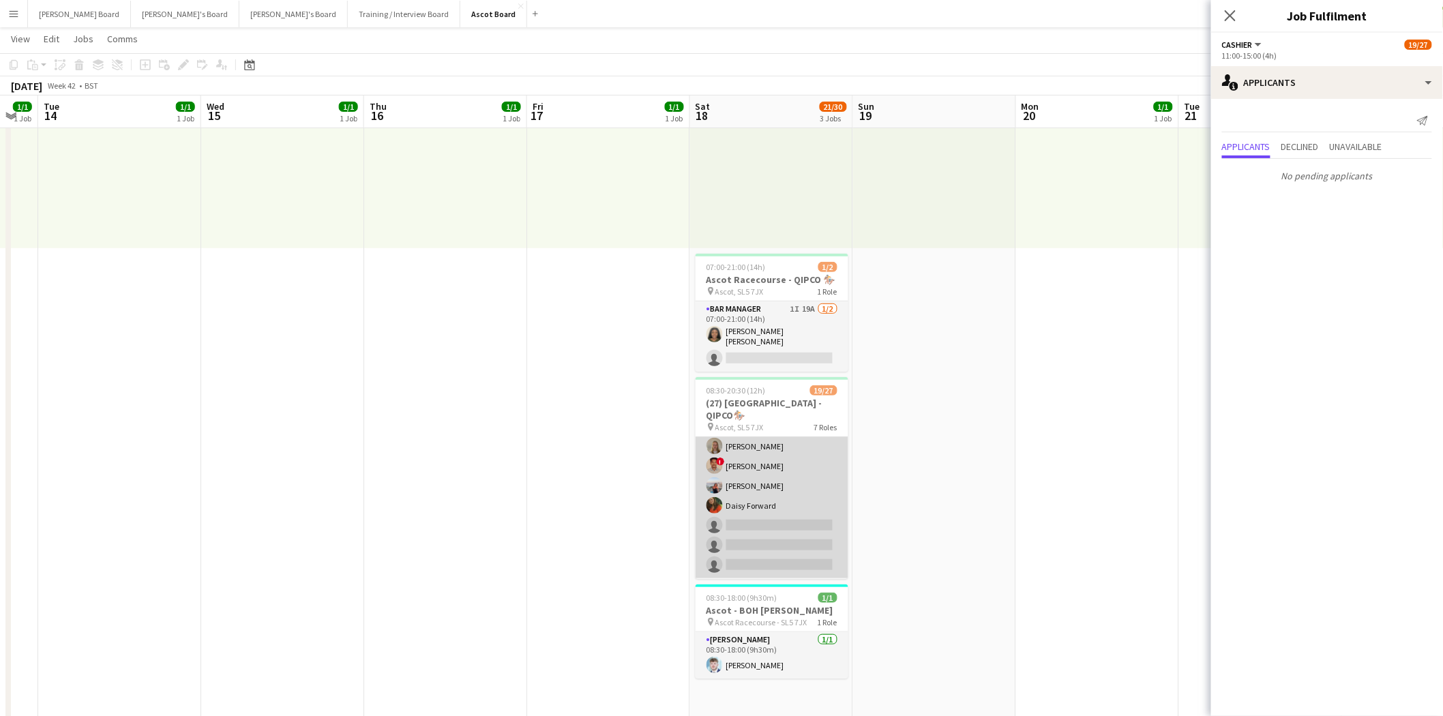
click at [780, 521] on app-card-role "Cashier 21A [DATE] 09:30-20:30 (11h) [PERSON_NAME] [PERSON_NAME] [PERSON_NAME] …" at bounding box center [772, 476] width 153 height 205
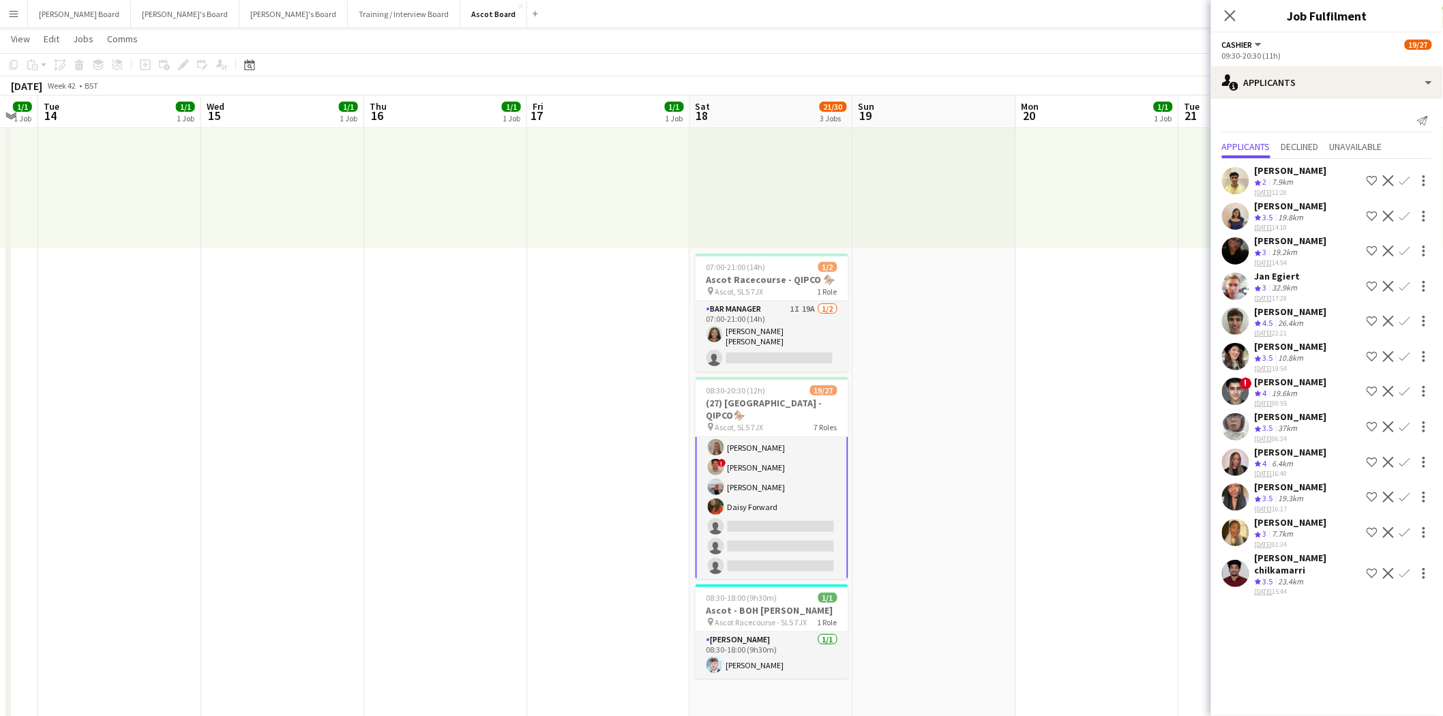
scroll to position [428, 0]
click at [1407, 316] on app-icon "Confirm" at bounding box center [1405, 321] width 11 height 11
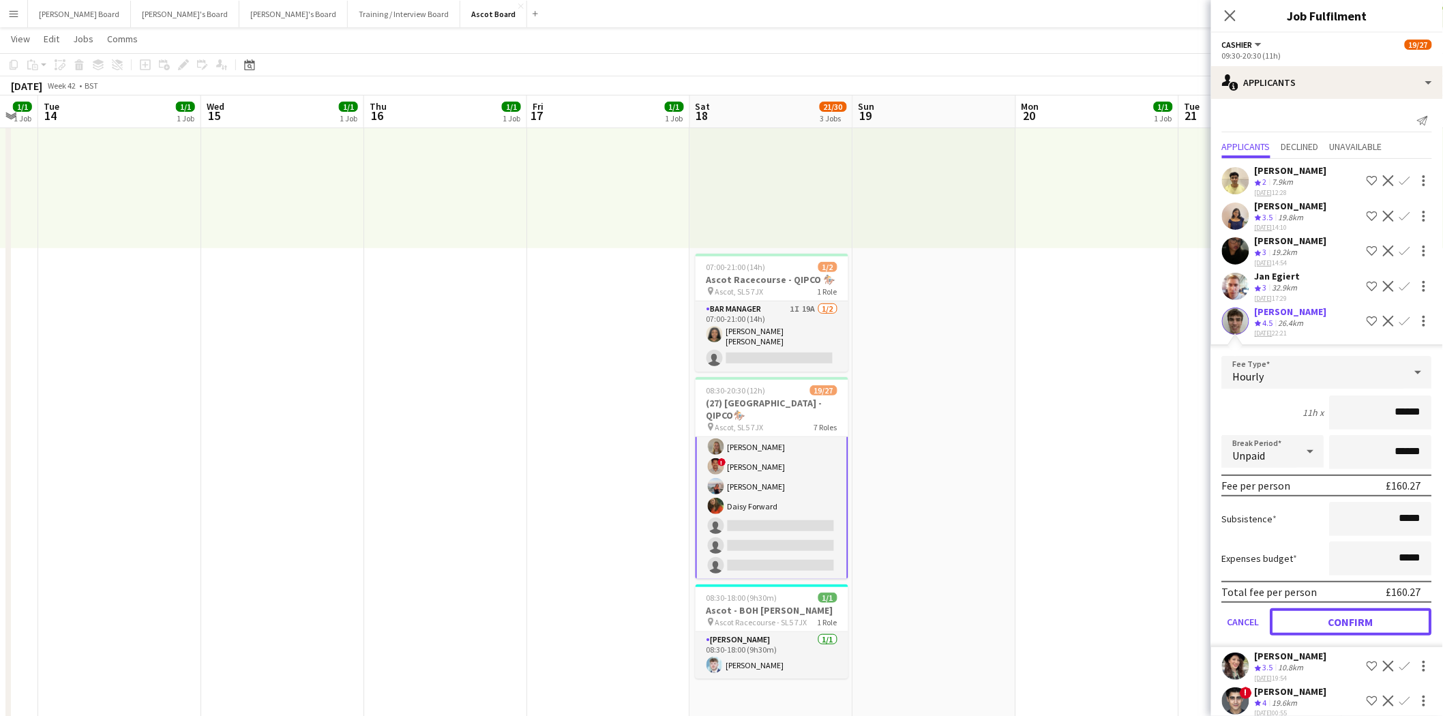
click at [1356, 616] on button "Confirm" at bounding box center [1352, 621] width 162 height 27
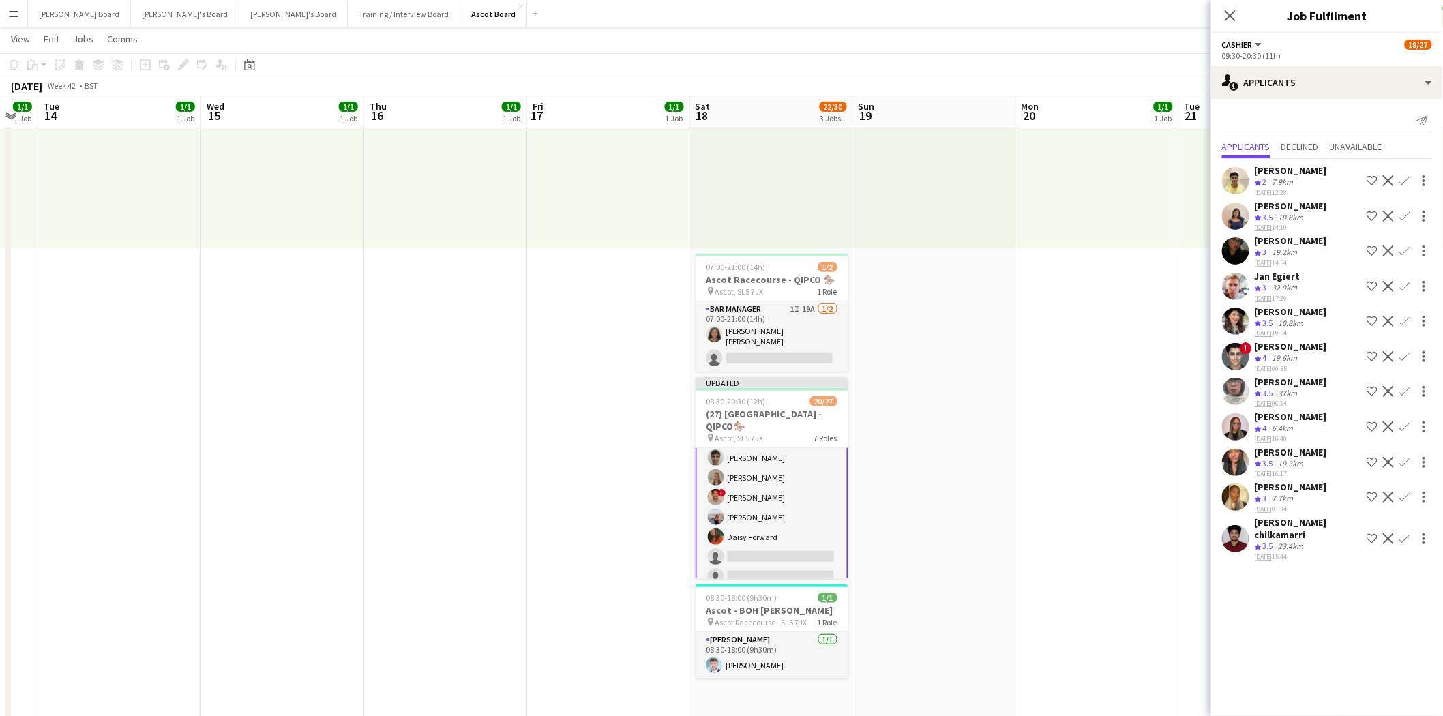
click at [1407, 318] on app-icon "Confirm" at bounding box center [1405, 321] width 11 height 11
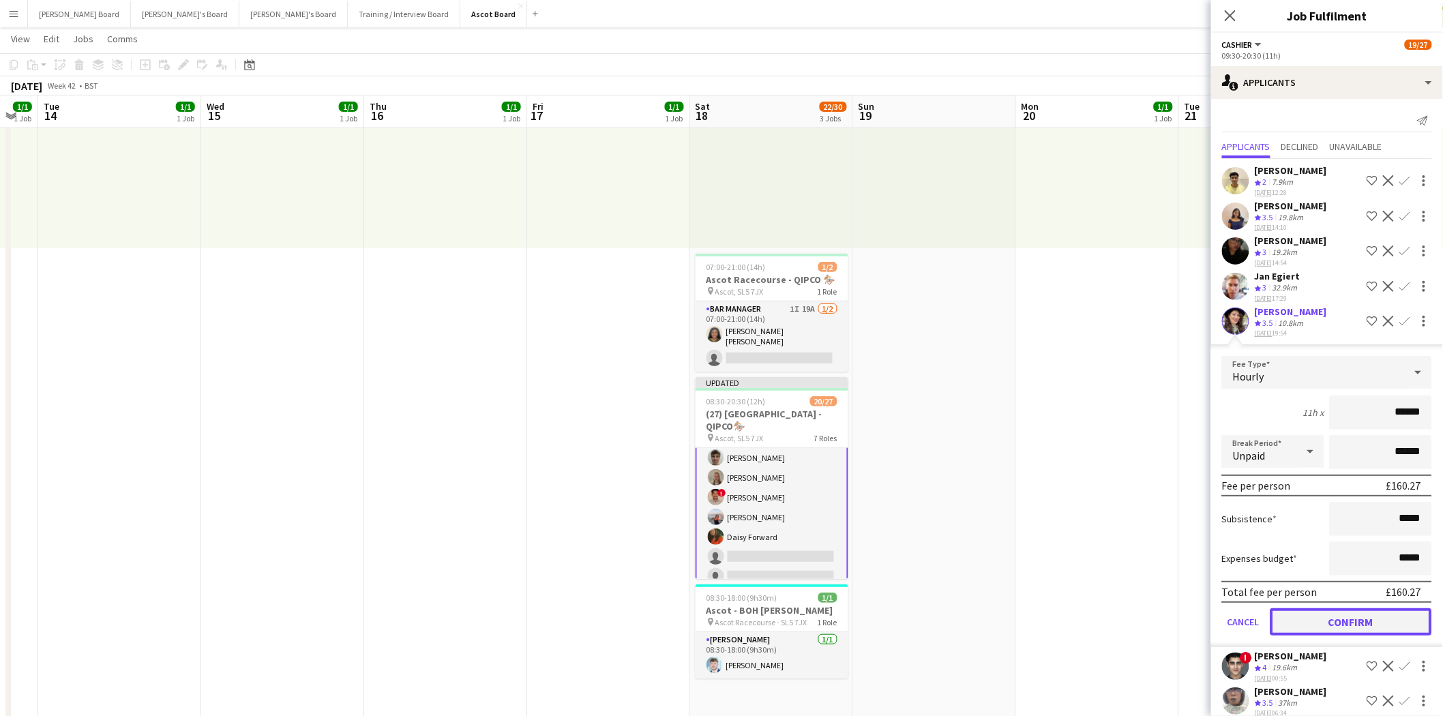
click at [1346, 619] on button "Confirm" at bounding box center [1352, 621] width 162 height 27
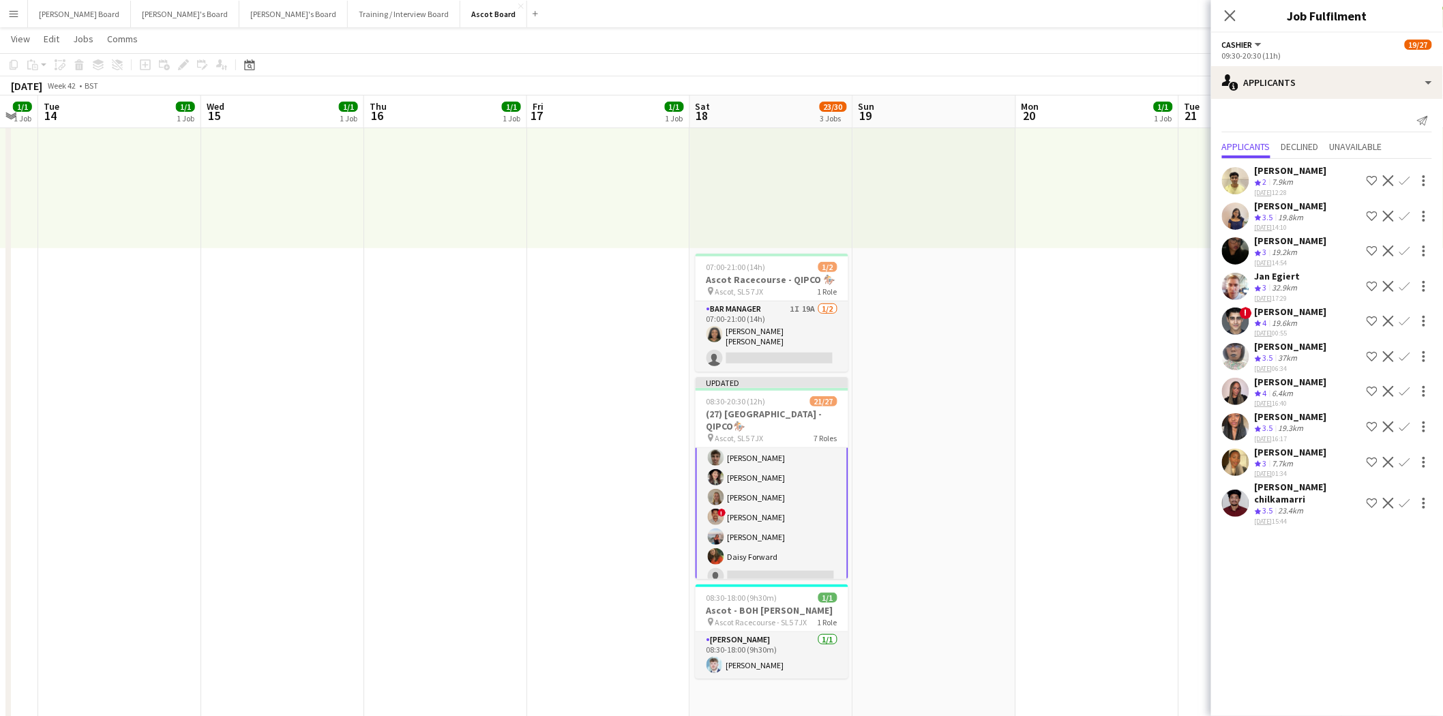
click at [1408, 386] on app-icon "Confirm" at bounding box center [1405, 391] width 11 height 11
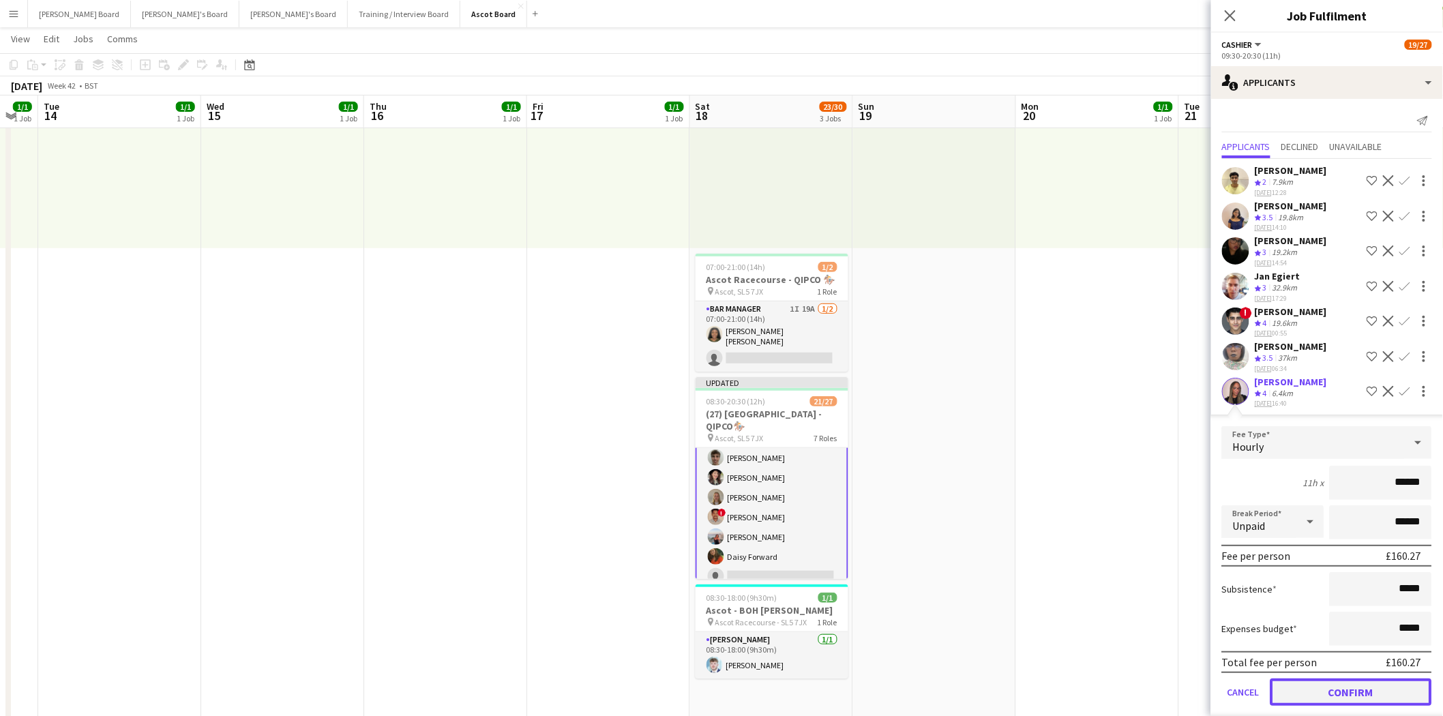
click at [1351, 679] on button "Confirm" at bounding box center [1352, 692] width 162 height 27
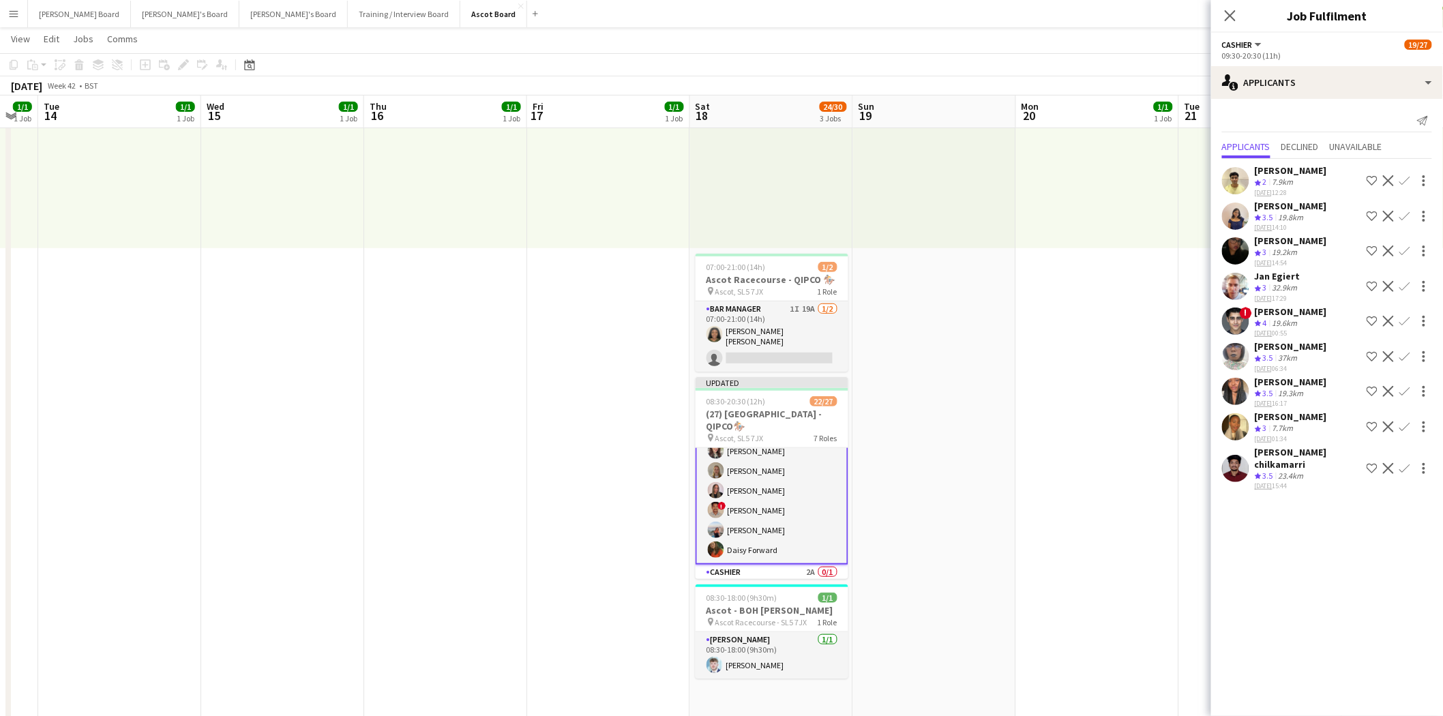
scroll to position [591, 0]
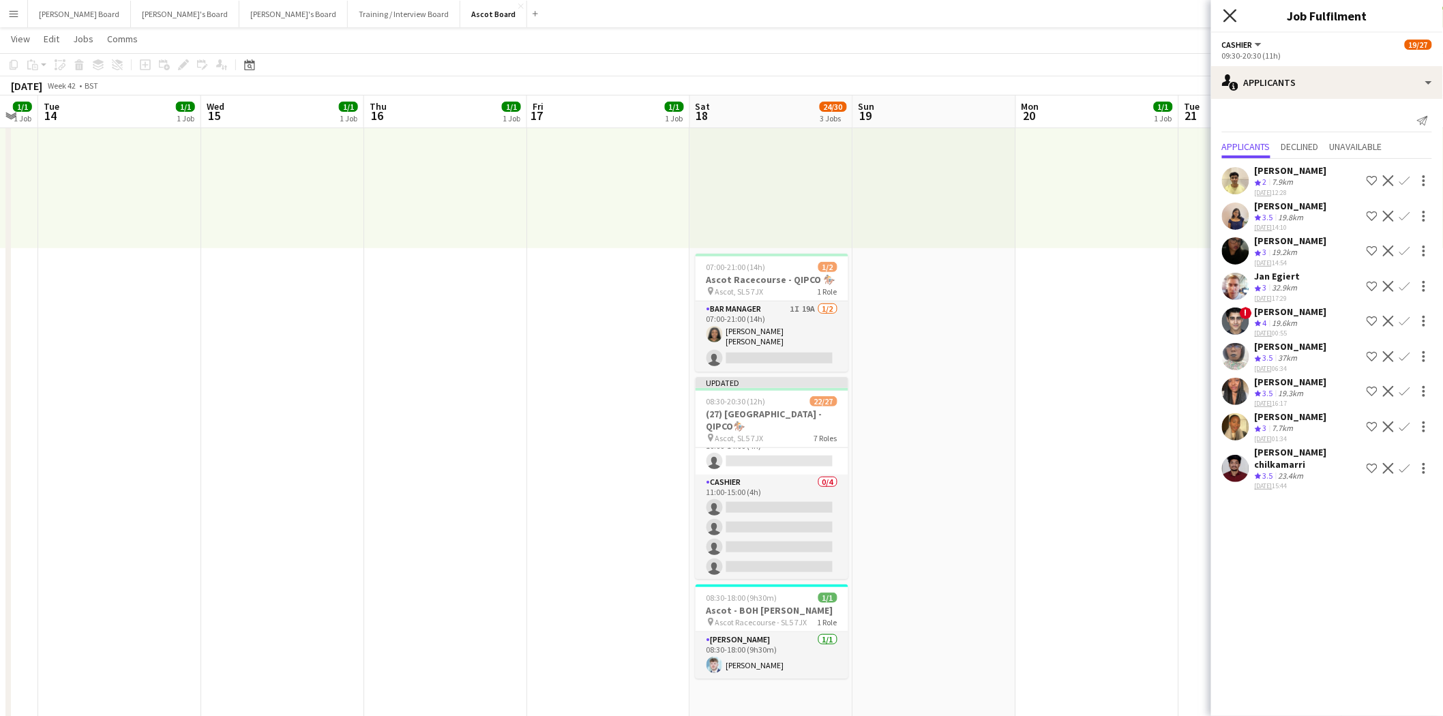
click at [1233, 16] on icon "Close pop-in" at bounding box center [1230, 15] width 13 height 13
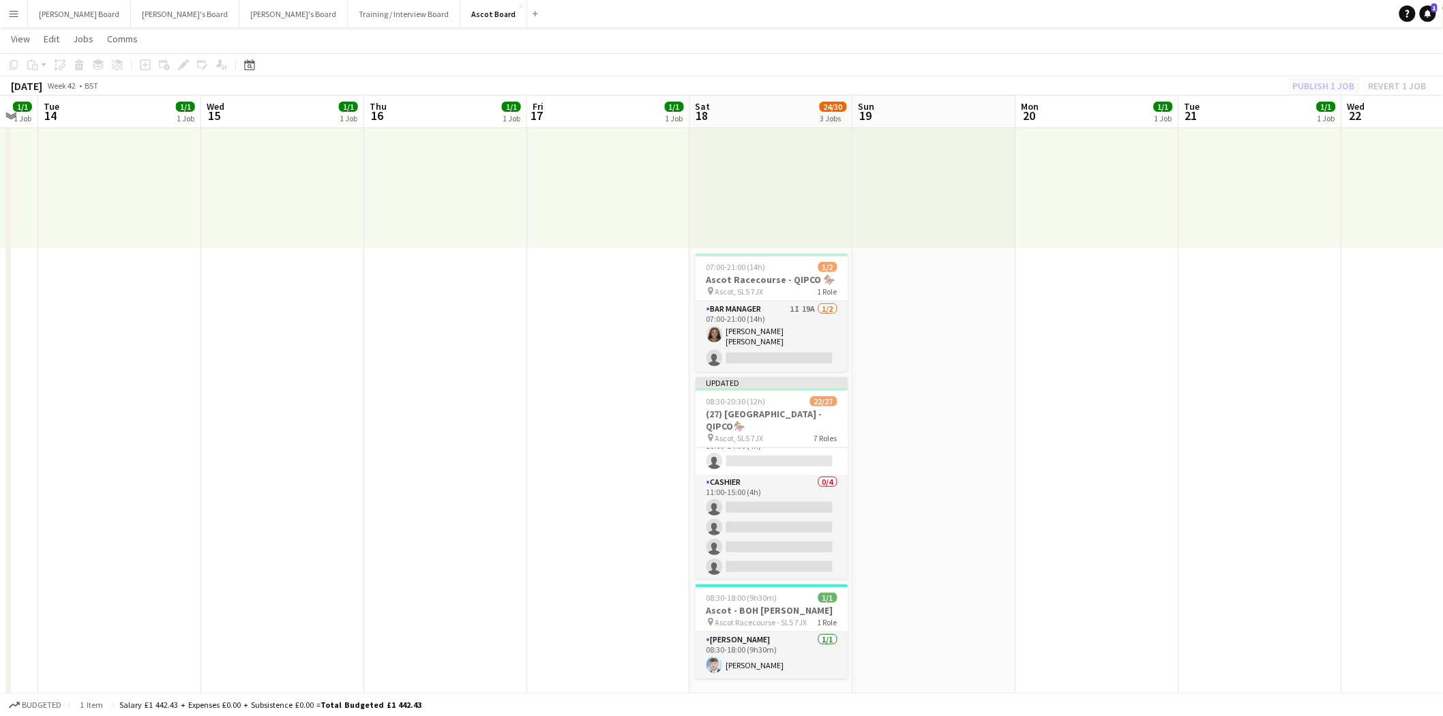
drag, startPoint x: 1326, startPoint y: 75, endPoint x: 1329, endPoint y: 83, distance: 8.6
click at [1326, 76] on div "Copy Paste Paste Ctrl+V Paste with crew Ctrl+Shift+V Paste linked Job [GEOGRAPH…" at bounding box center [721, 74] width 1443 height 42
drag, startPoint x: 1329, startPoint y: 80, endPoint x: 1312, endPoint y: 92, distance: 20.6
click at [1328, 80] on button "Publish 1 job" at bounding box center [1324, 86] width 73 height 18
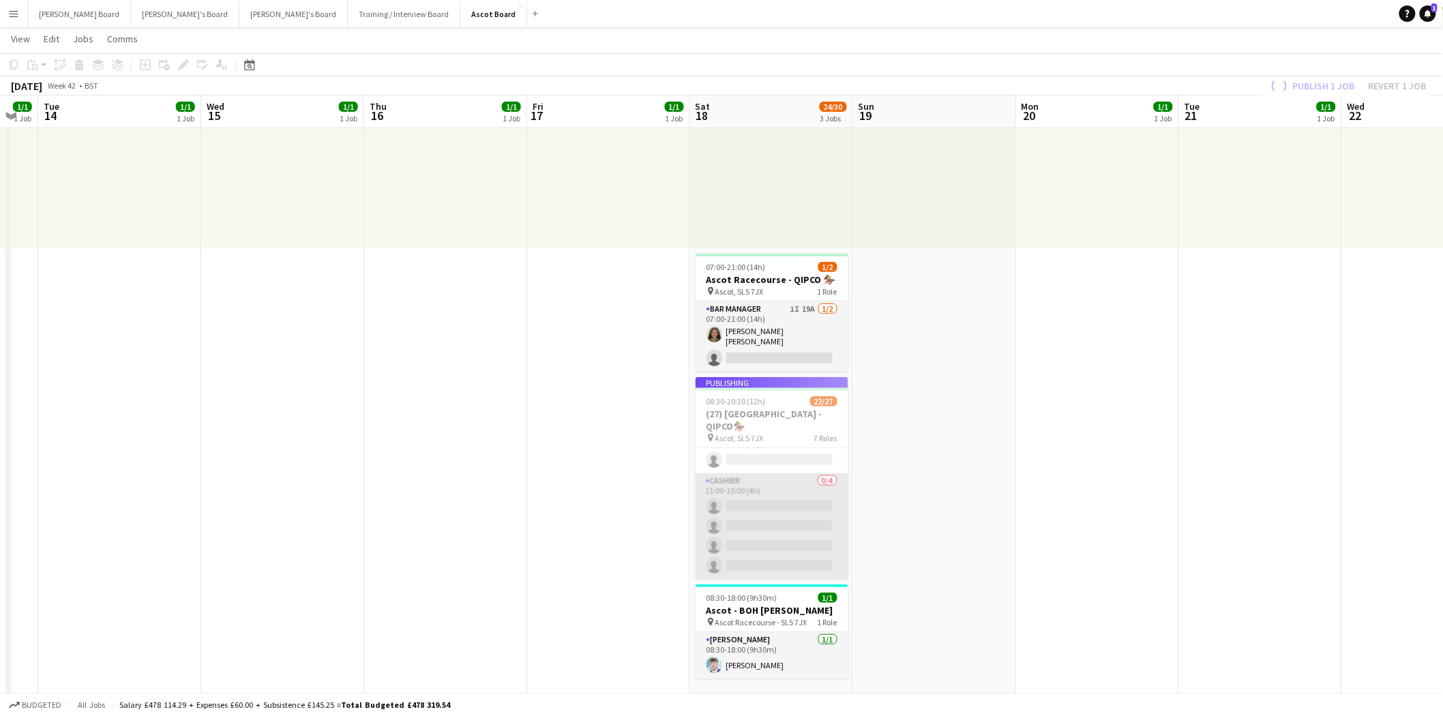
scroll to position [578, 0]
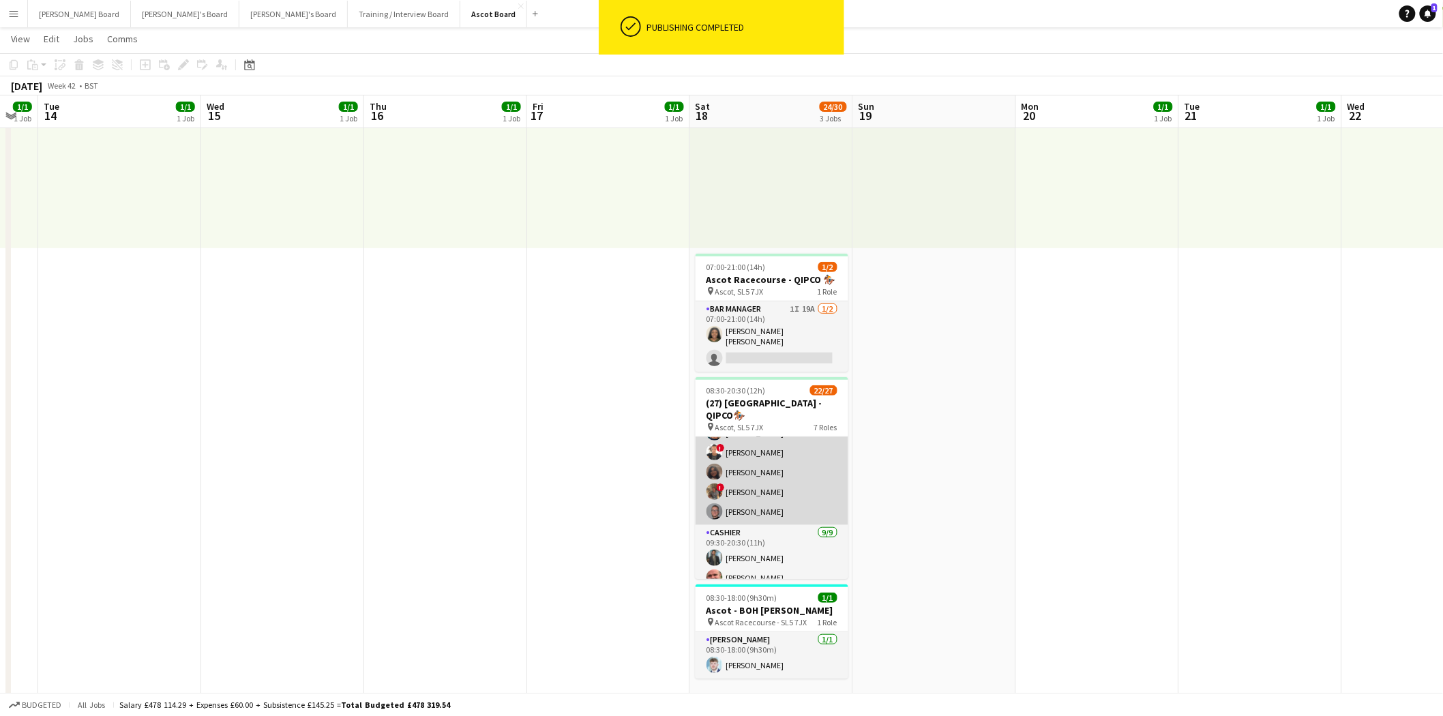
click at [791, 469] on app-card-role "Multiskilled - Boxes [DATE] 09:00-18:00 (9h) ! [PERSON_NAME] ! [PERSON_NAME] [P…" at bounding box center [772, 463] width 153 height 126
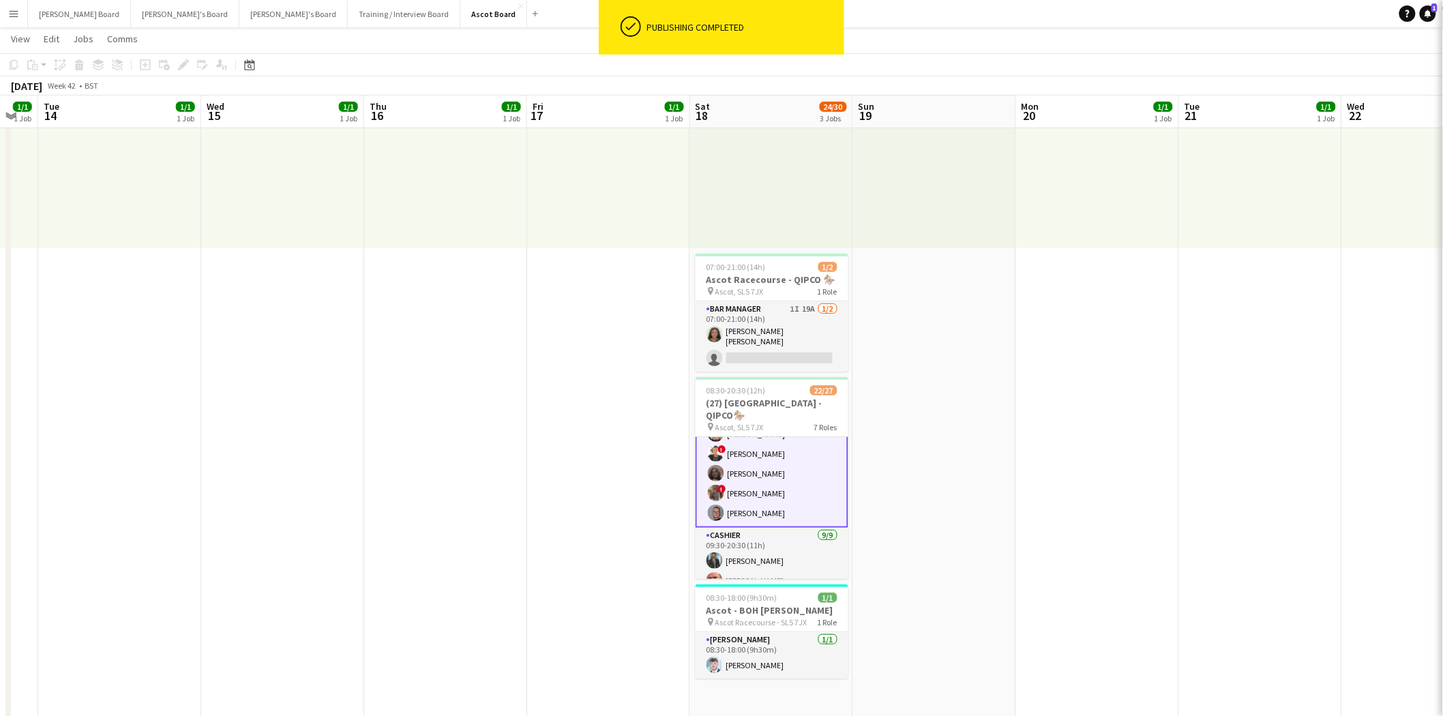
scroll to position [276, 0]
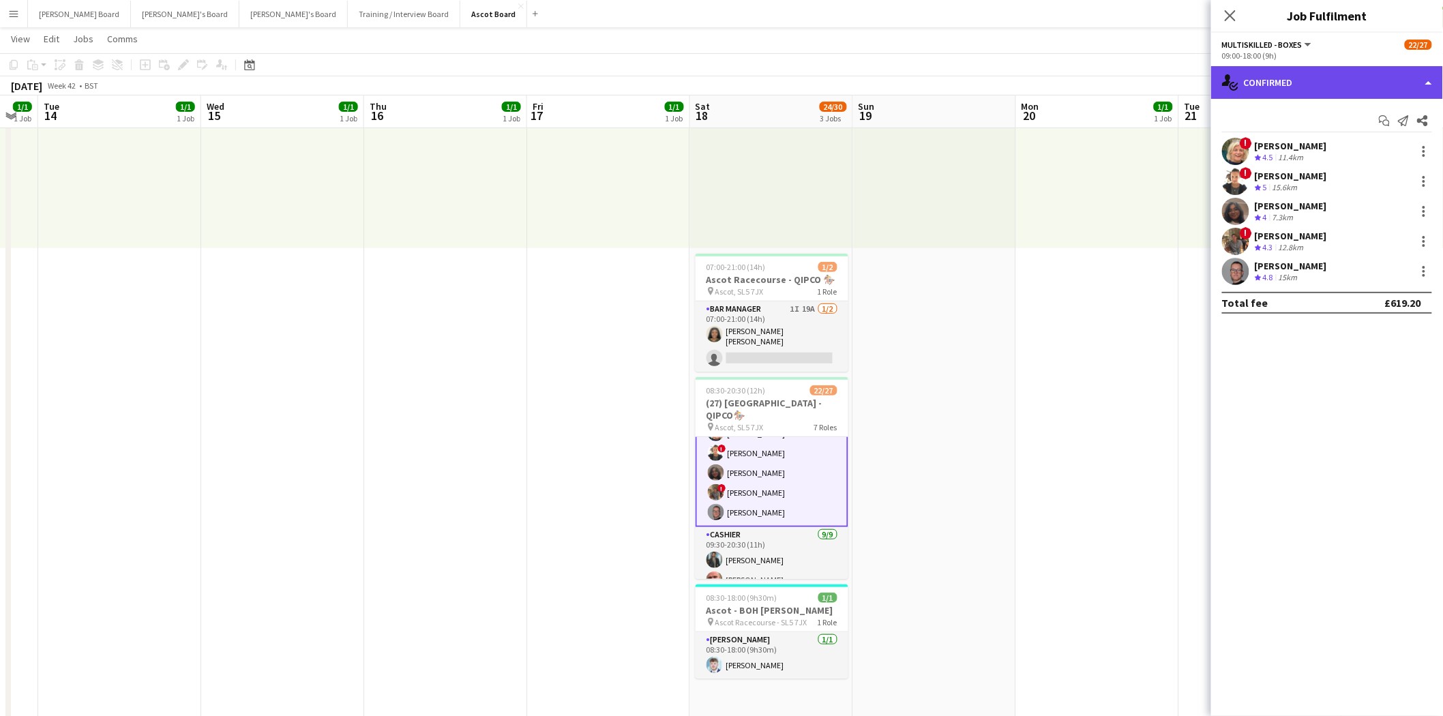
click at [1291, 80] on div "single-neutral-actions-check-2 Confirmed" at bounding box center [1327, 82] width 232 height 33
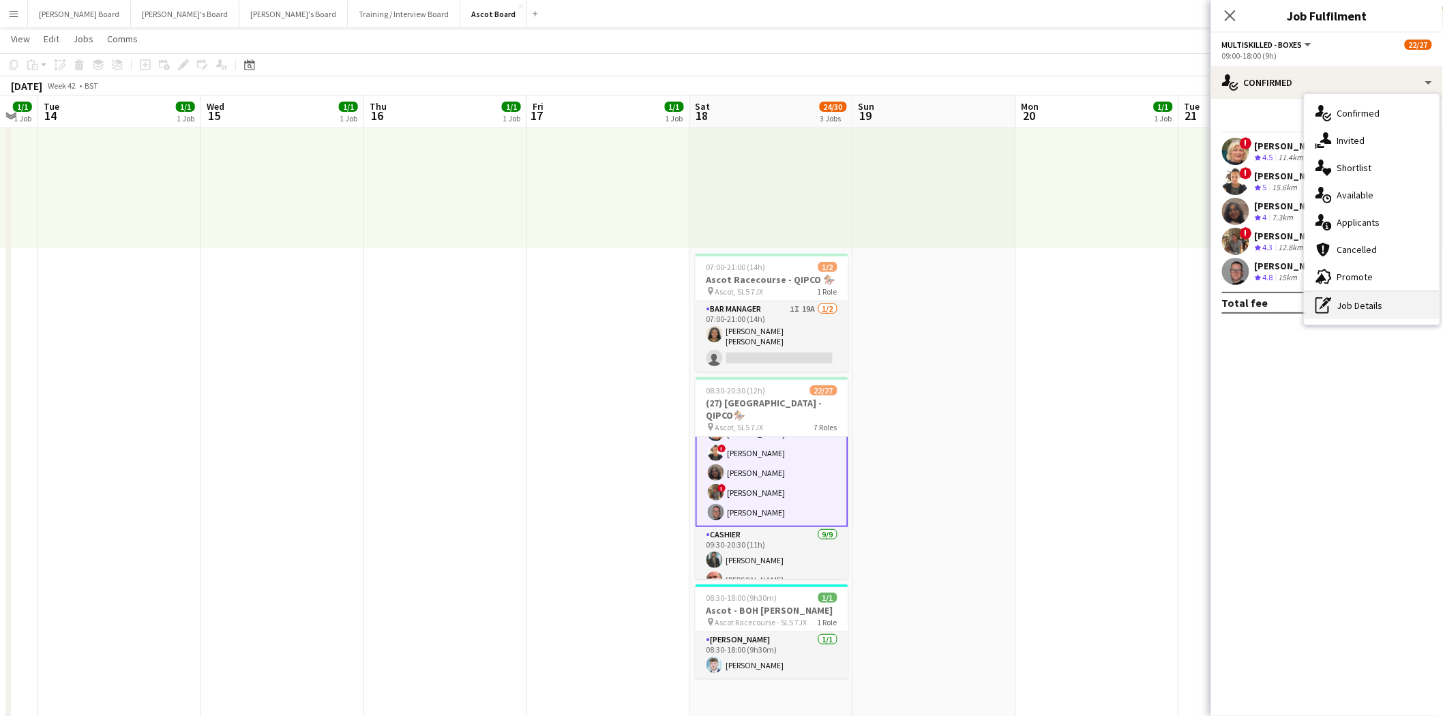
click at [1400, 307] on div "pen-write Job Details" at bounding box center [1372, 305] width 135 height 27
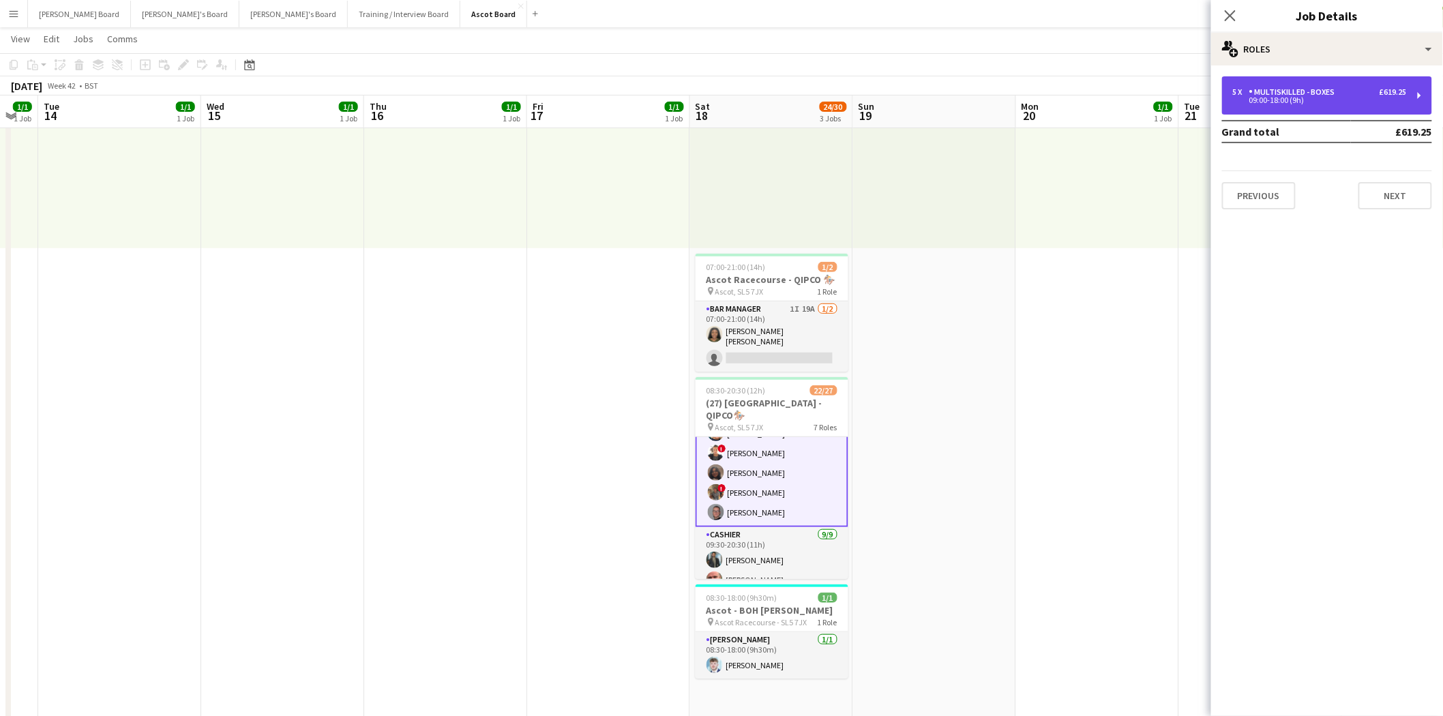
click at [1305, 103] on div "09:00-18:00 (9h)" at bounding box center [1320, 100] width 174 height 7
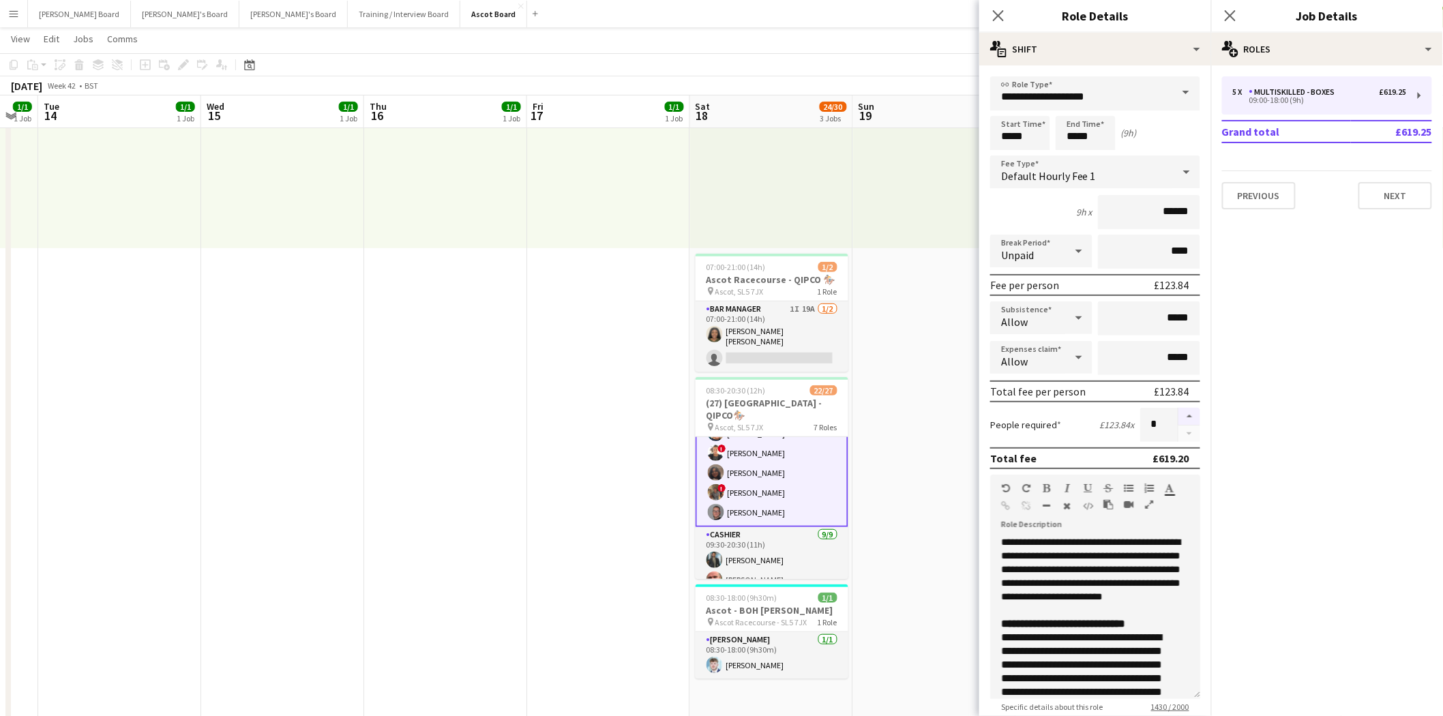
click at [1180, 411] on button "button" at bounding box center [1190, 417] width 22 height 18
type input "*"
click at [891, 327] on app-date-cell at bounding box center [934, 676] width 163 height 1351
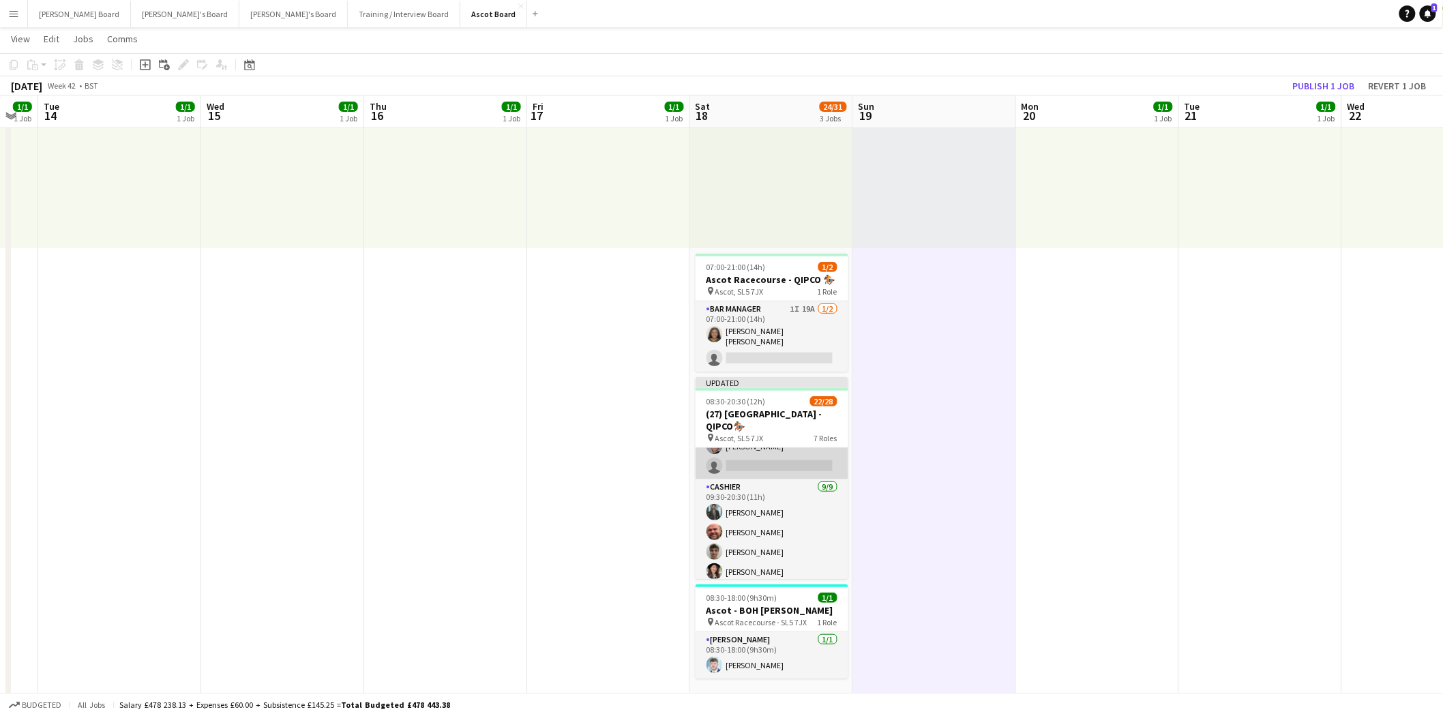
scroll to position [427, 0]
drag, startPoint x: 765, startPoint y: 486, endPoint x: 898, endPoint y: 455, distance: 136.5
click at [765, 486] on app-card-role "Cashier [DATE] 09:30-20:30 (11h) [PERSON_NAME] [PERSON_NAME] [PERSON_NAME] [PER…" at bounding box center [772, 506] width 153 height 205
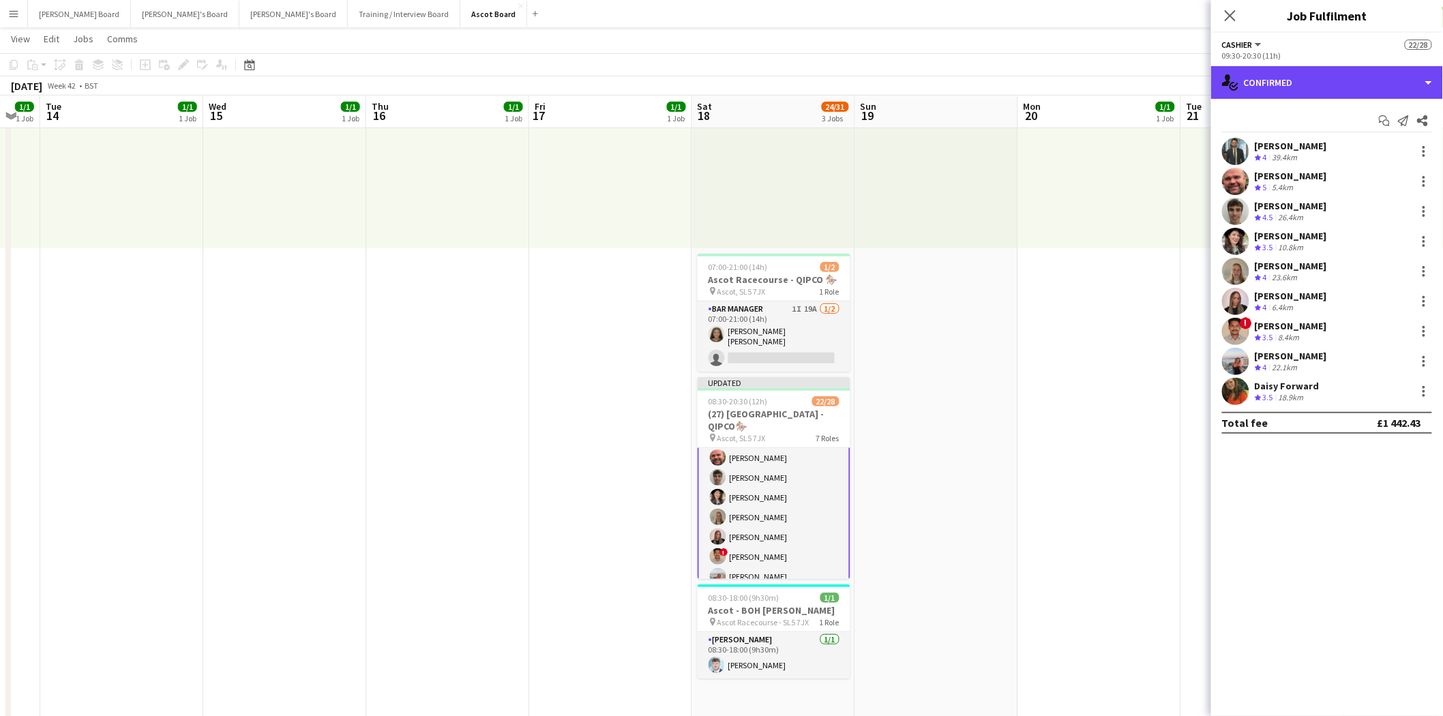
drag, startPoint x: 1301, startPoint y: 79, endPoint x: 1334, endPoint y: 118, distance: 50.8
click at [1303, 83] on div "single-neutral-actions-check-2 Confirmed" at bounding box center [1327, 82] width 232 height 33
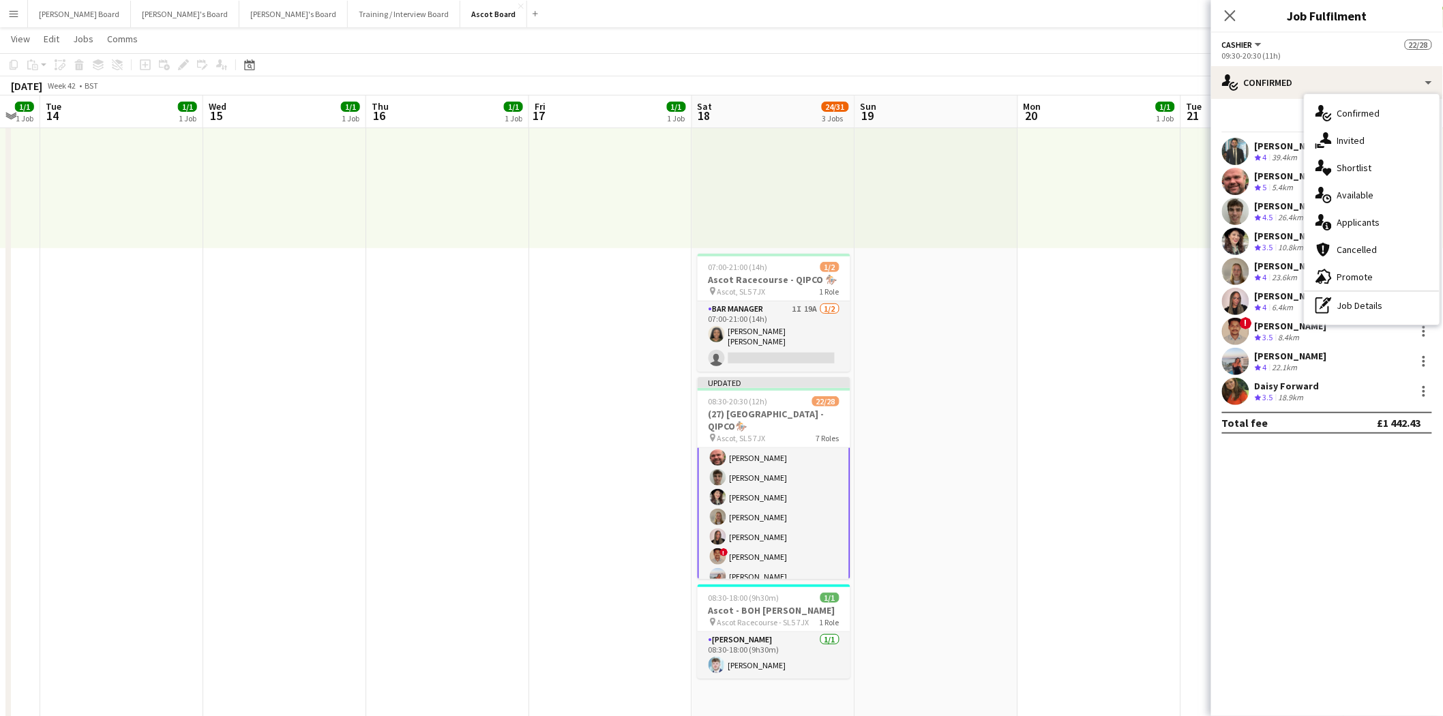
drag, startPoint x: 1379, startPoint y: 308, endPoint x: 1334, endPoint y: 283, distance: 51.0
click at [1378, 308] on div "pen-write Job Details" at bounding box center [1372, 305] width 135 height 27
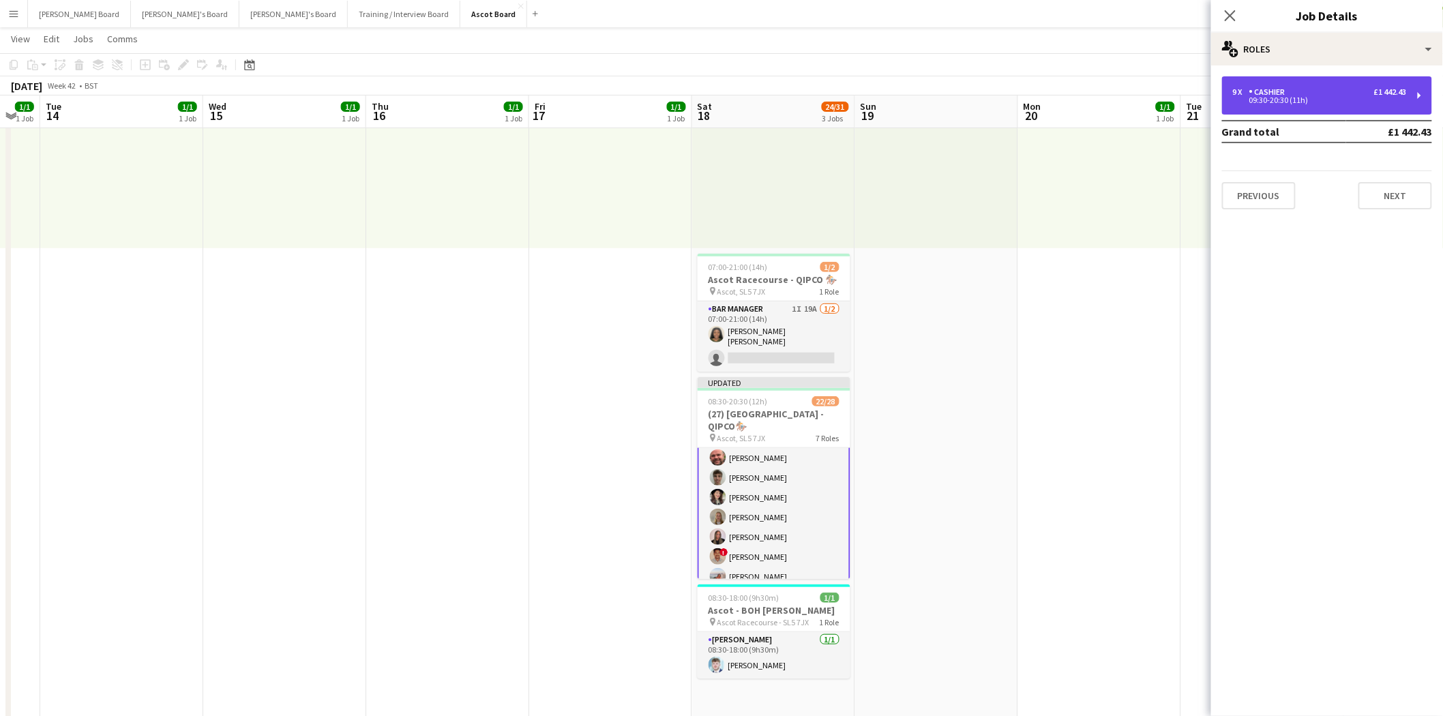
click at [1290, 98] on div "09:30-20:30 (11h)" at bounding box center [1320, 100] width 174 height 7
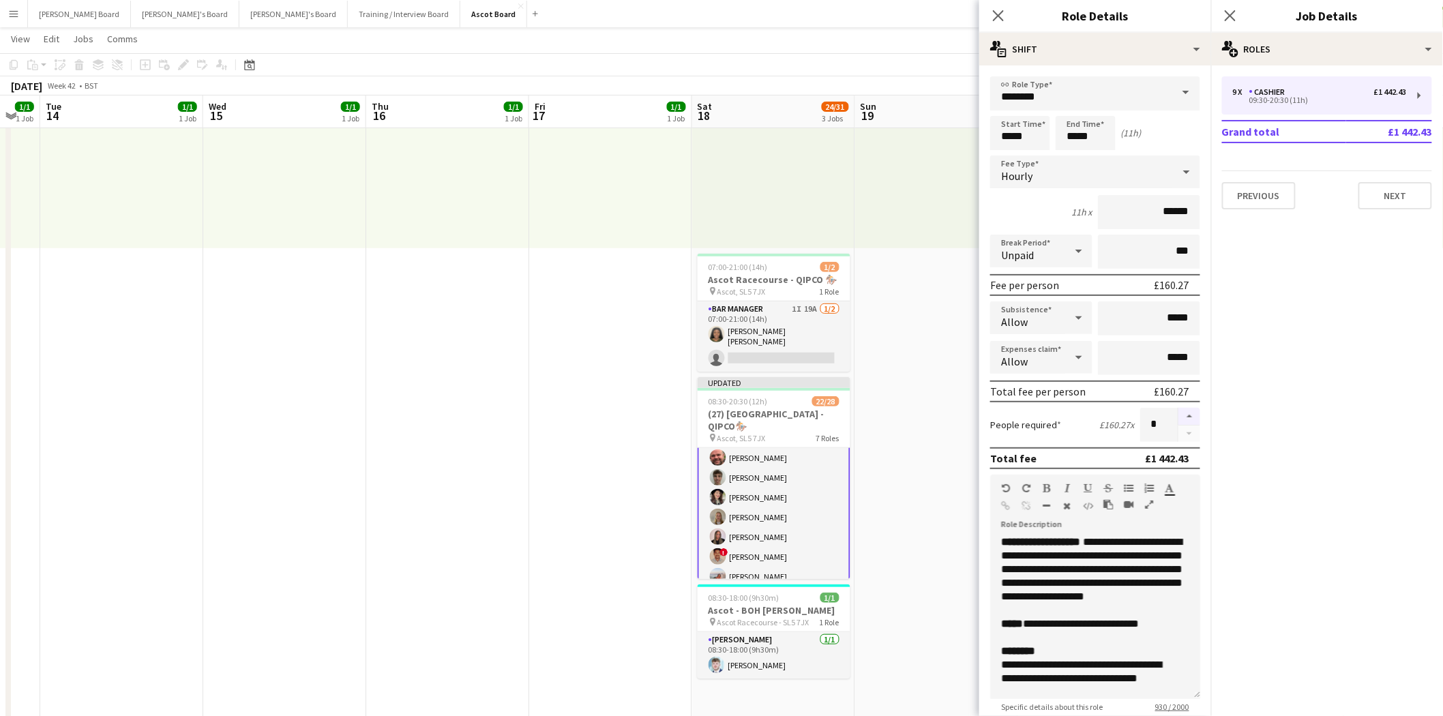
click at [1179, 408] on button "button" at bounding box center [1190, 417] width 22 height 18
type input "**"
drag, startPoint x: 936, startPoint y: 479, endPoint x: 864, endPoint y: 475, distance: 72.4
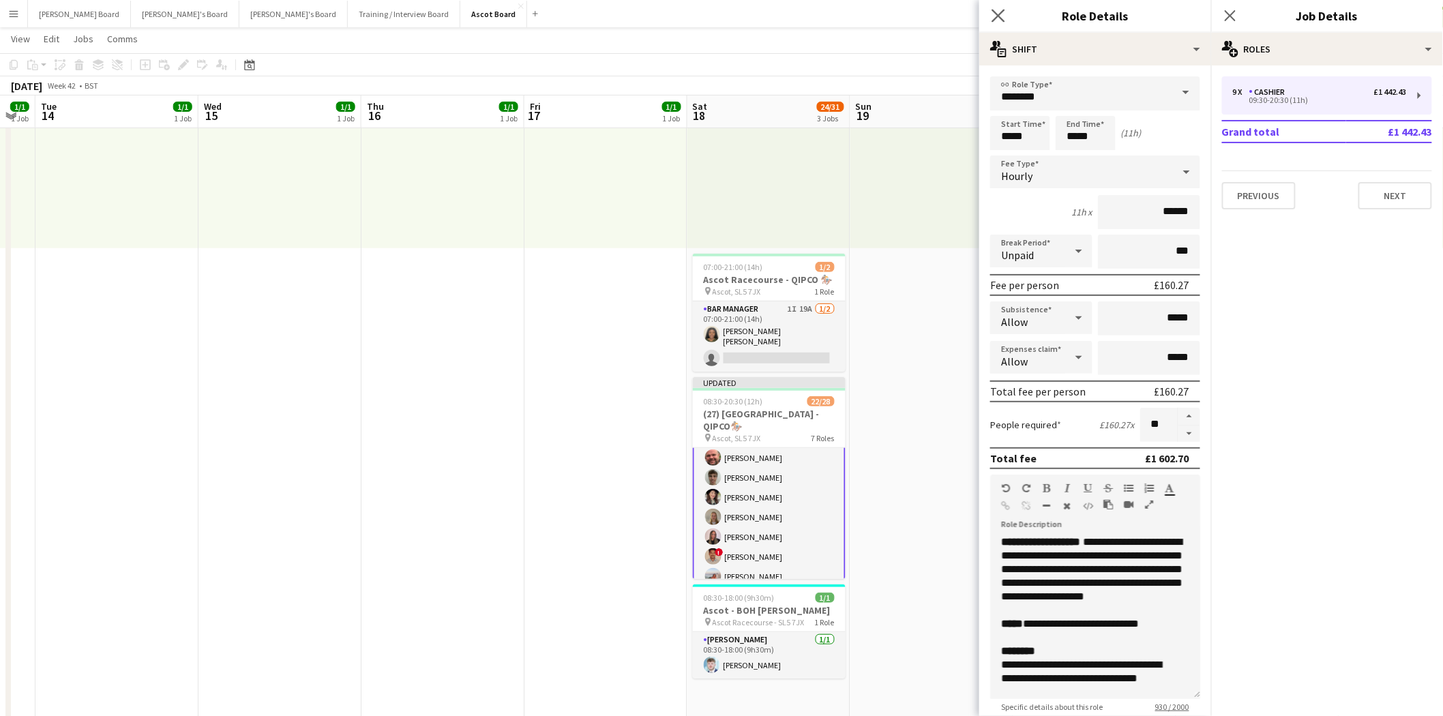
click at [990, 15] on app-icon "Close pop-in" at bounding box center [999, 16] width 20 height 20
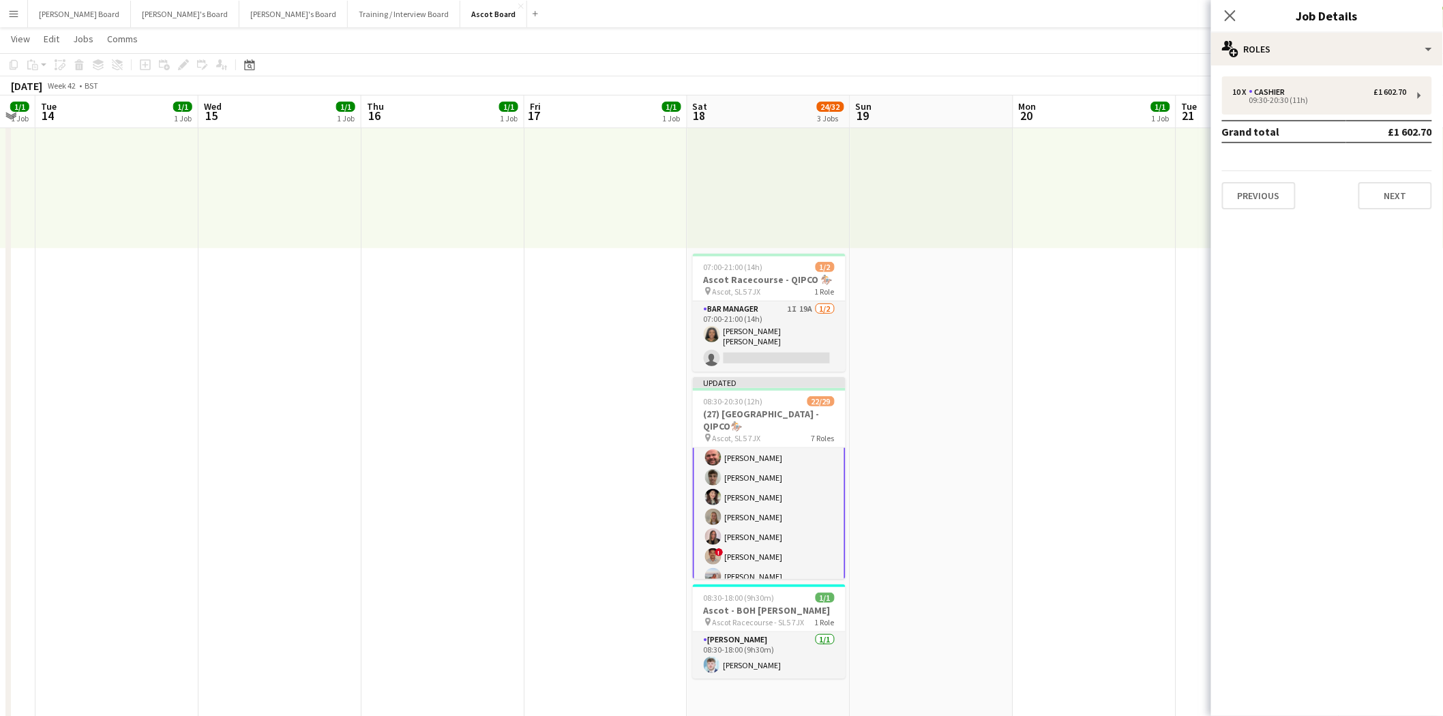
click at [785, 498] on app-card-role "Cashier 18A [DATE] 09:30-20:30 (11h) [PERSON_NAME] [PERSON_NAME] [PERSON_NAME] …" at bounding box center [769, 517] width 153 height 227
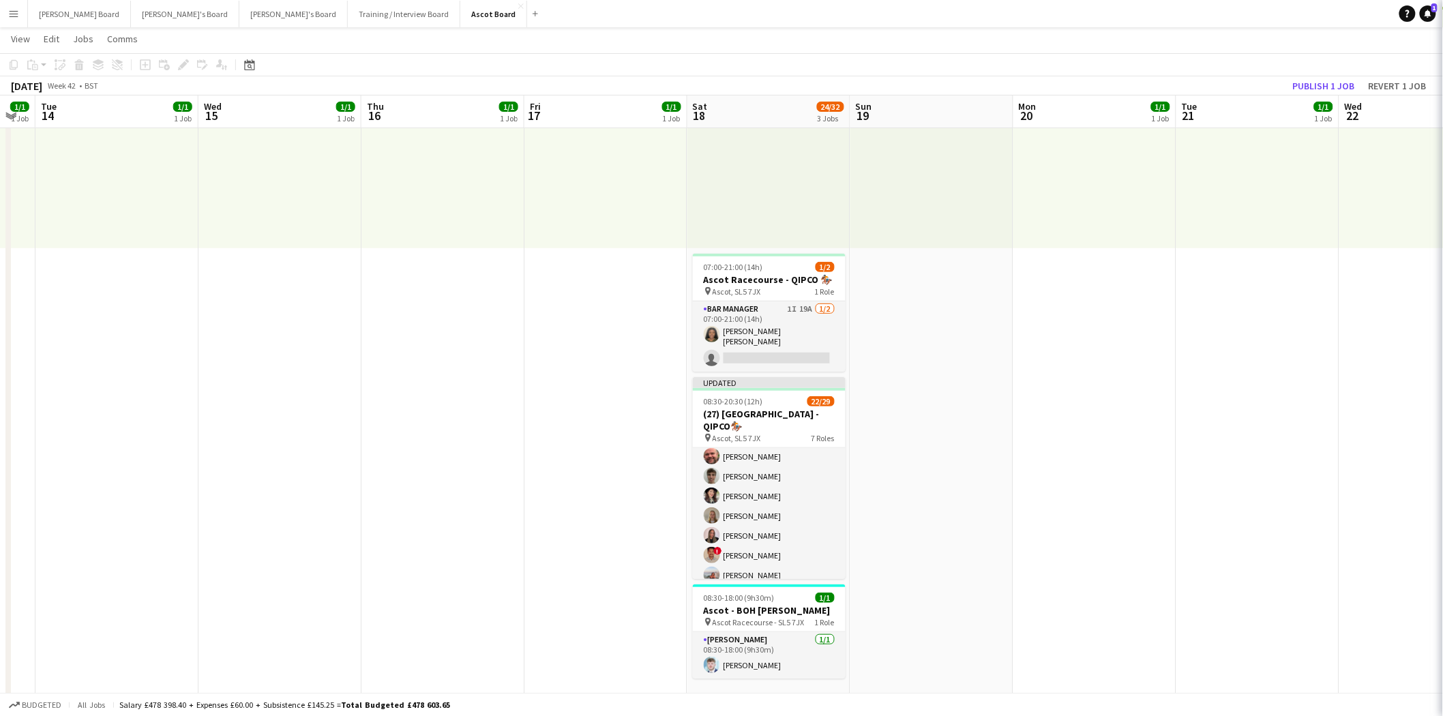
scroll to position [427, 0]
click at [1321, 85] on button "Publish 1 job" at bounding box center [1324, 86] width 73 height 18
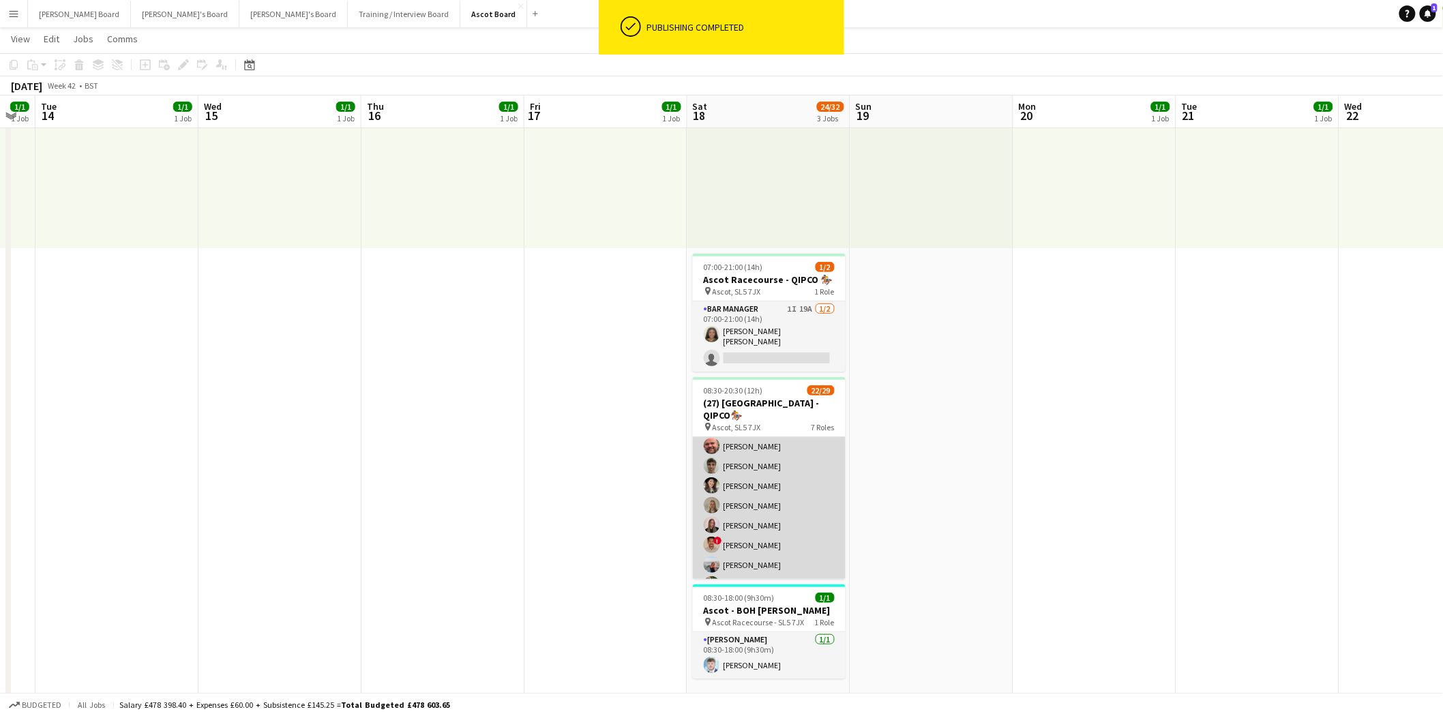
click at [776, 467] on app-card-role "Cashier 18A [DATE] 09:30-20:30 (11h) [PERSON_NAME] [PERSON_NAME] [PERSON_NAME] …" at bounding box center [769, 506] width 153 height 224
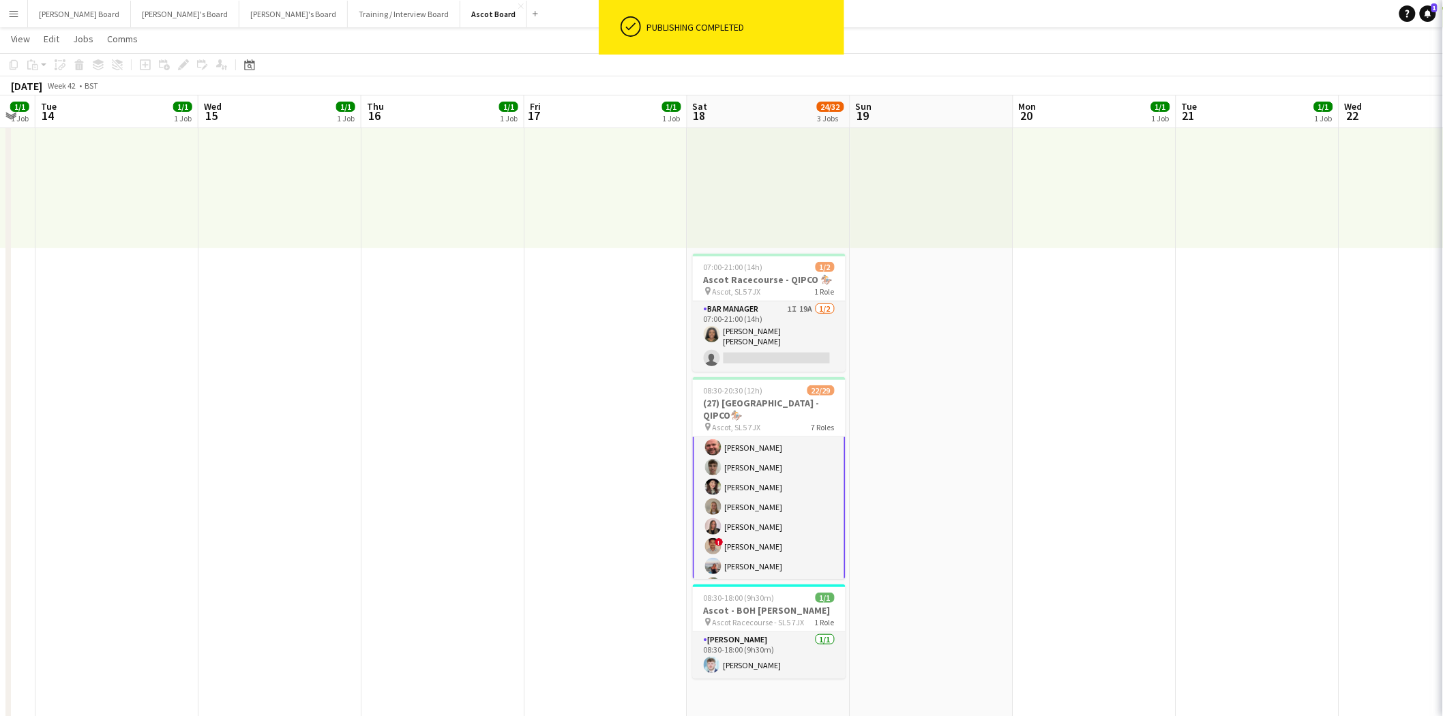
scroll to position [428, 0]
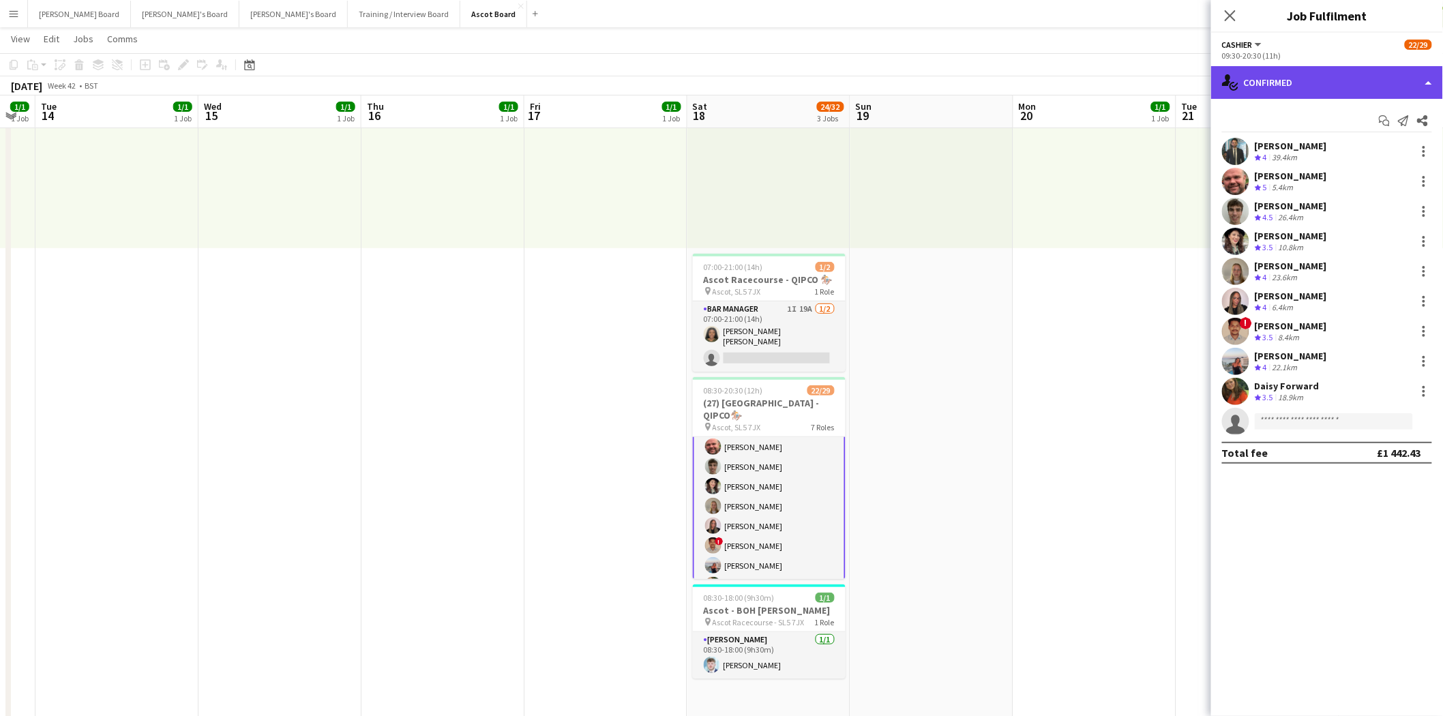
click at [1297, 82] on div "single-neutral-actions-check-2 Confirmed" at bounding box center [1327, 82] width 232 height 33
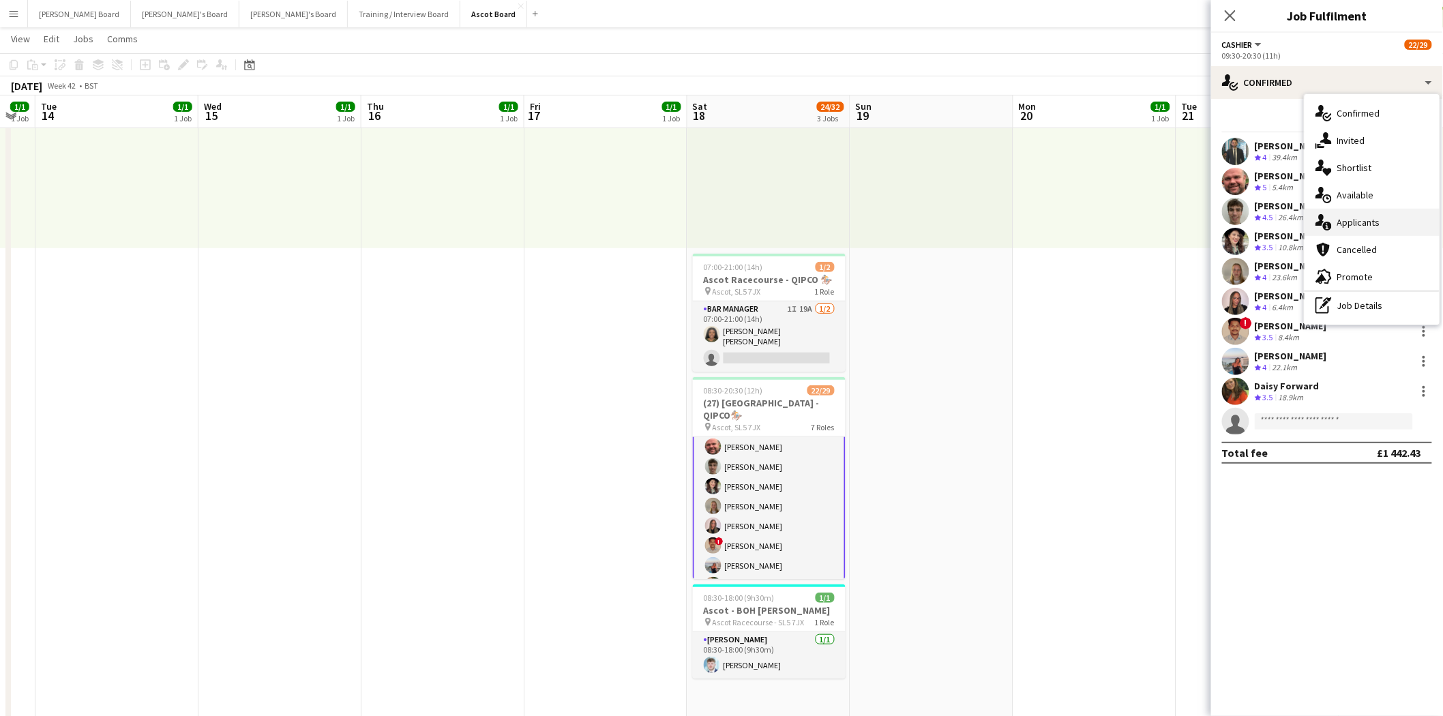
click at [1351, 220] on span "Applicants" at bounding box center [1359, 222] width 43 height 12
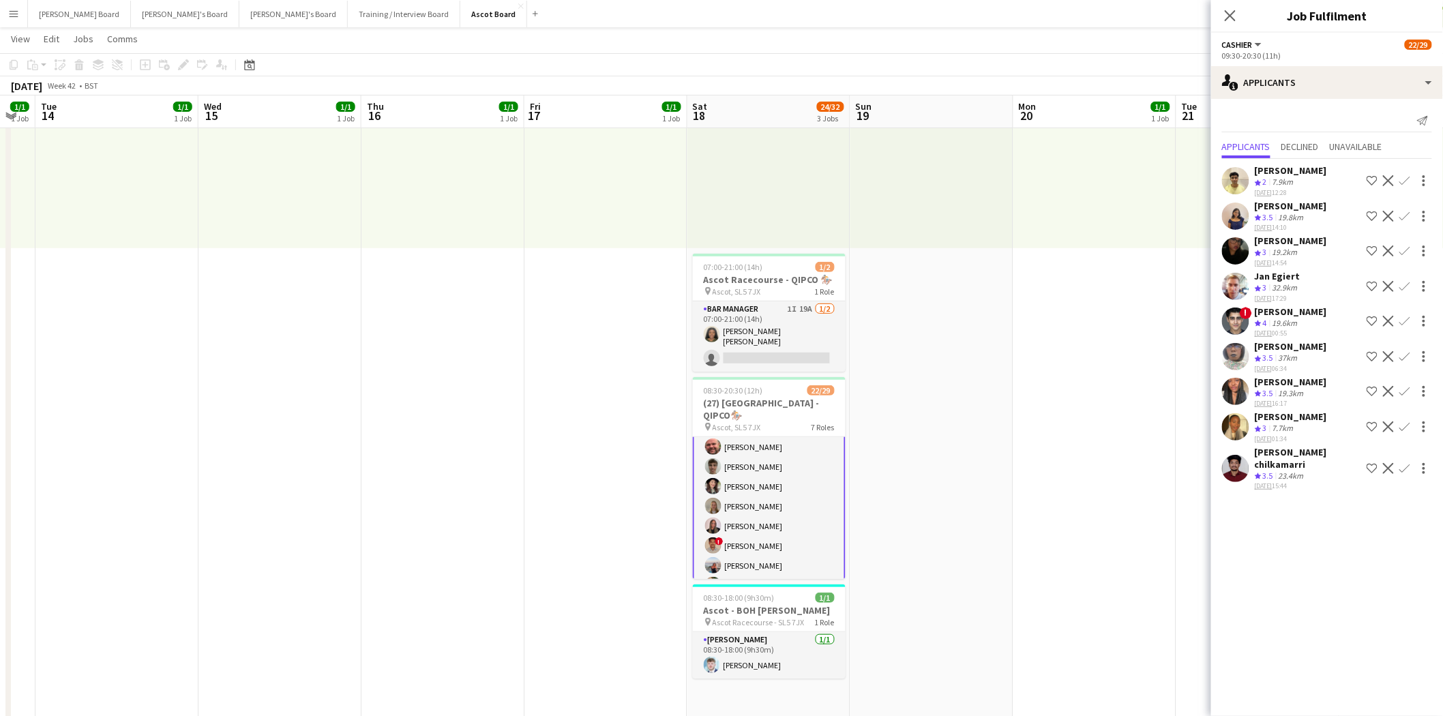
click at [1407, 316] on app-icon "Confirm" at bounding box center [1405, 321] width 11 height 11
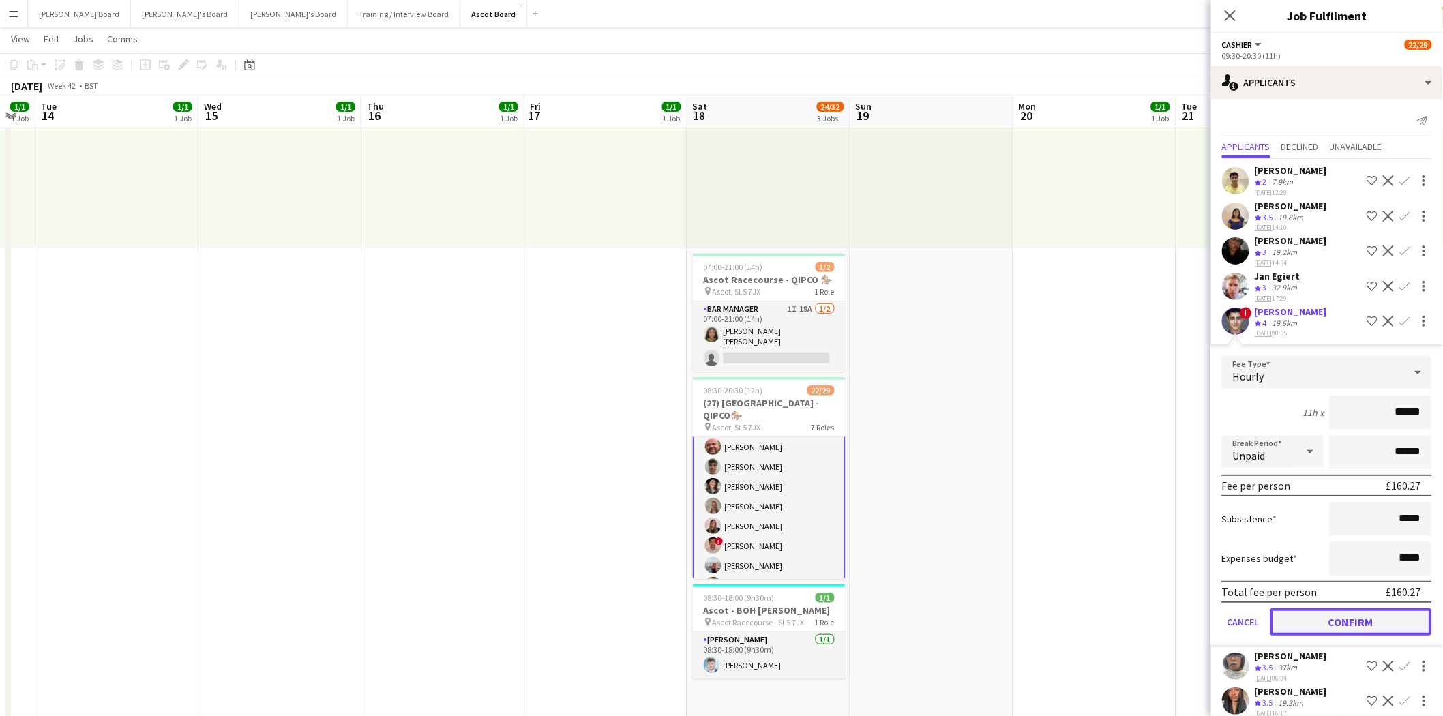
click at [1345, 619] on button "Confirm" at bounding box center [1352, 621] width 162 height 27
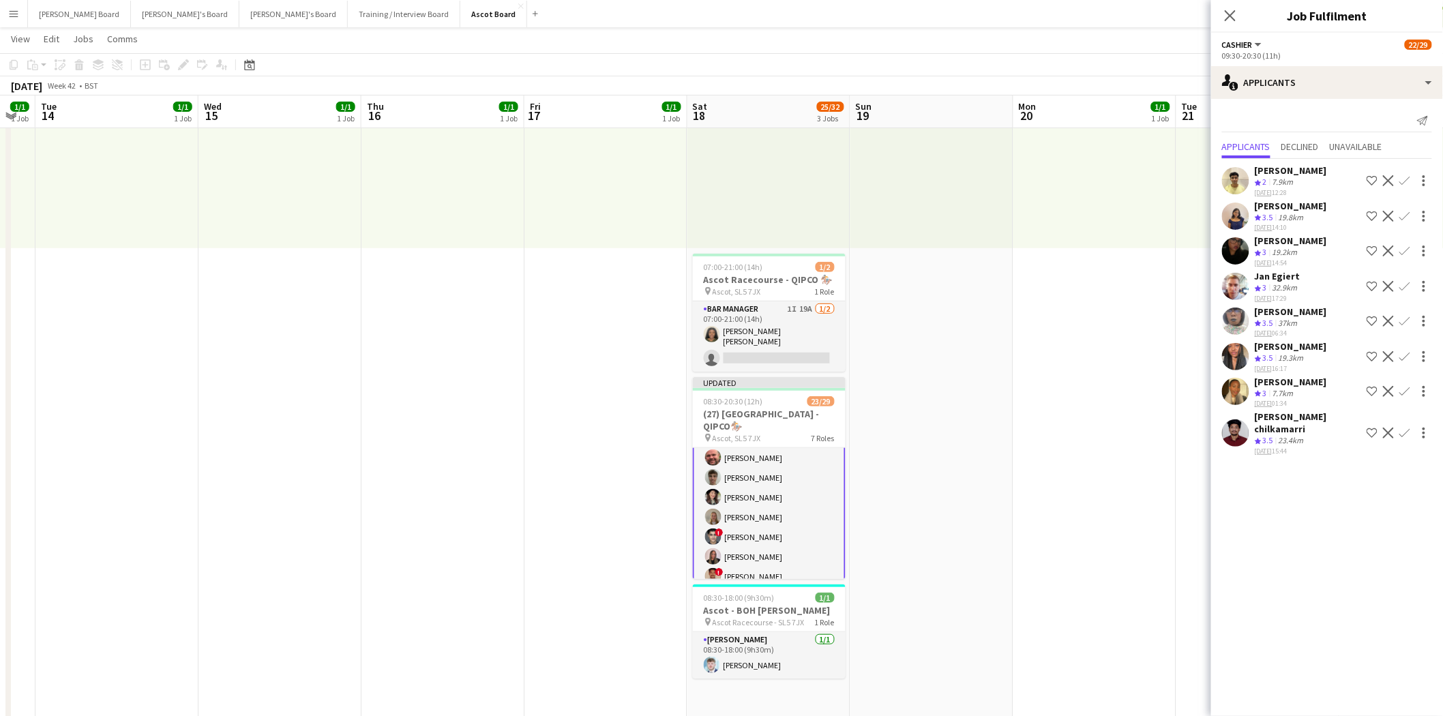
click at [1041, 344] on app-date-cell "09:00-17:30 (8h30m) 1/1 pin Farnham 1 Role Rail Administrator [DATE] 09:00-17:3…" at bounding box center [1095, 676] width 163 height 1351
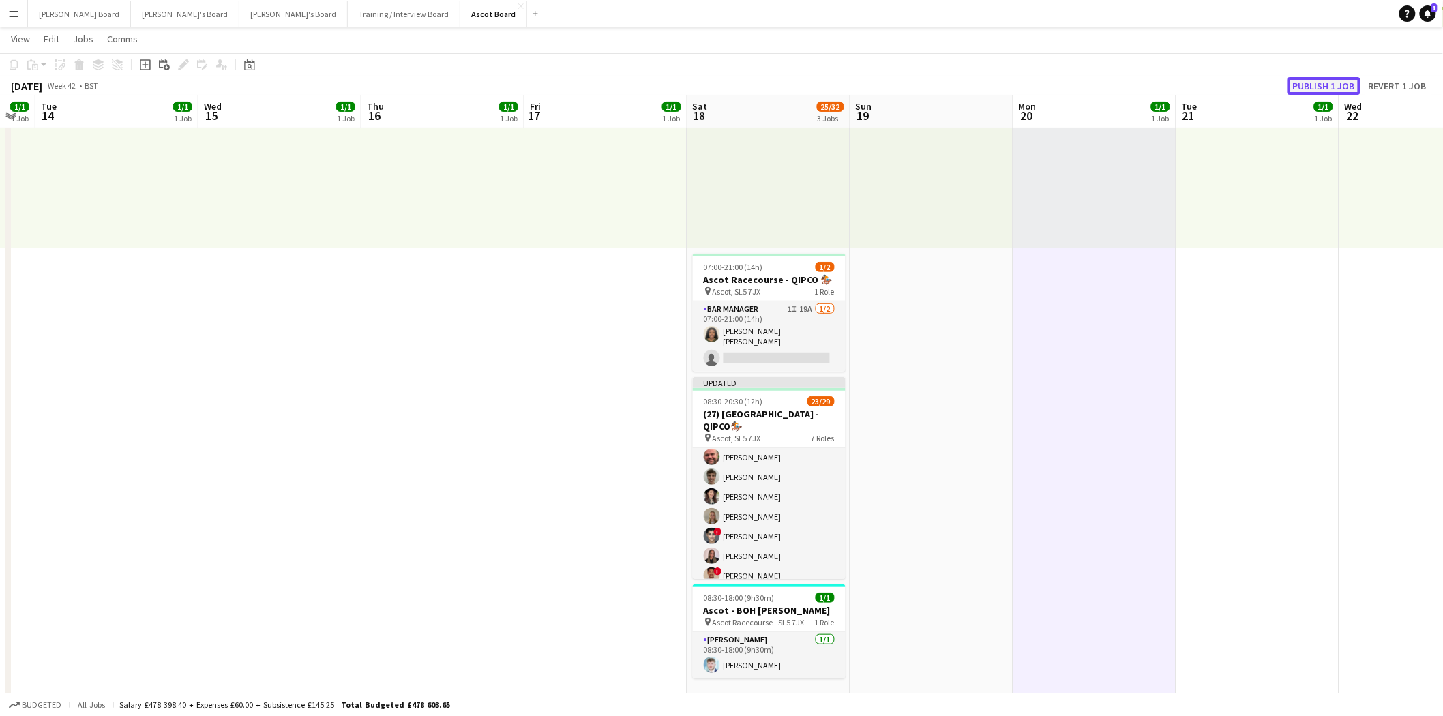
click at [1333, 80] on button "Publish 1 job" at bounding box center [1324, 86] width 73 height 18
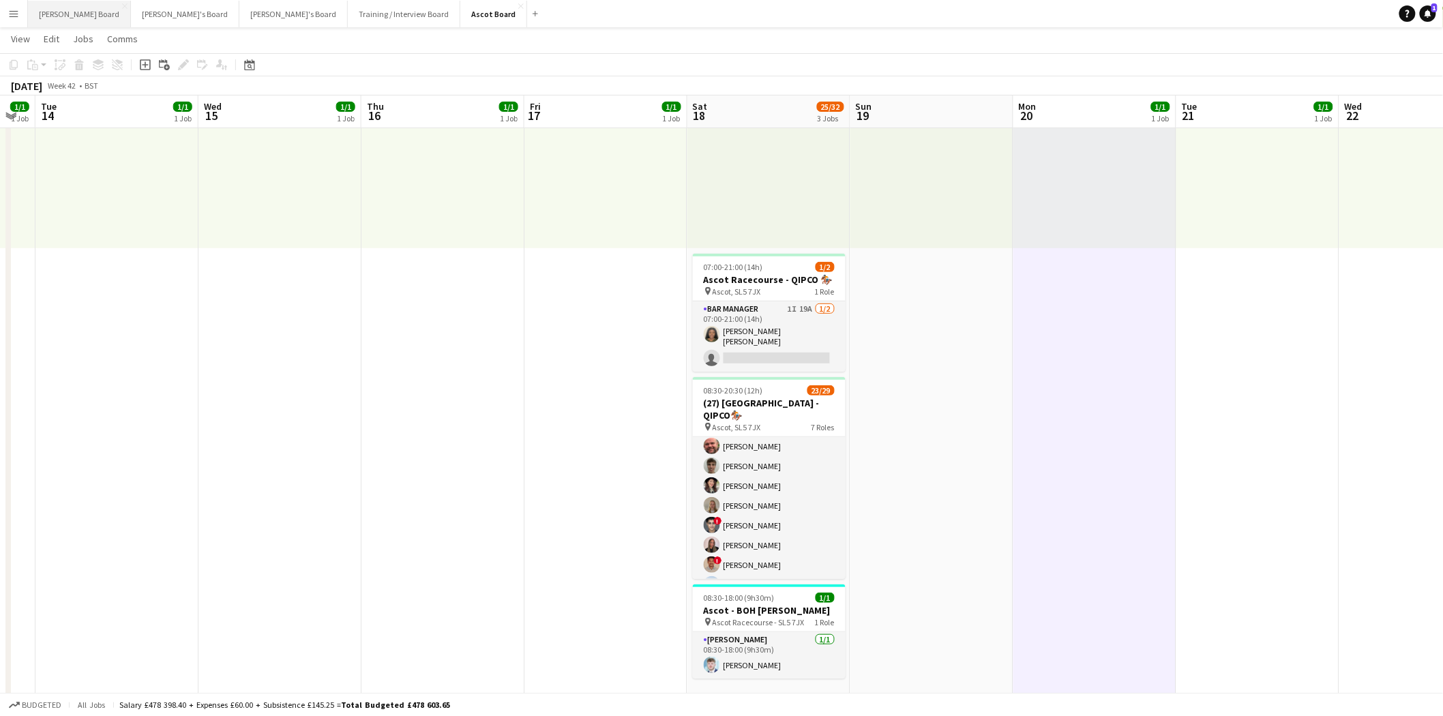
drag, startPoint x: 51, startPoint y: 16, endPoint x: 71, endPoint y: 25, distance: 22.0
click at [51, 16] on button "[PERSON_NAME] Board Close" at bounding box center [79, 14] width 103 height 27
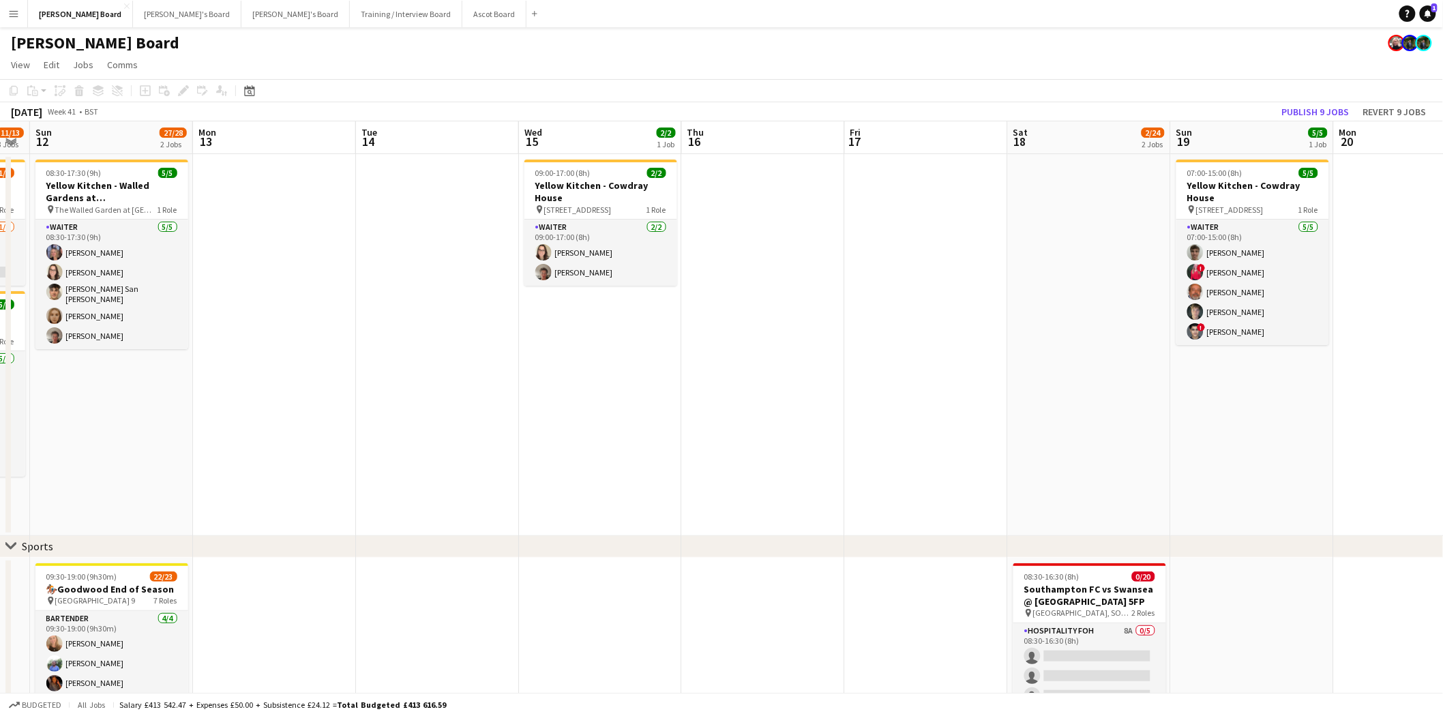
scroll to position [0, 423]
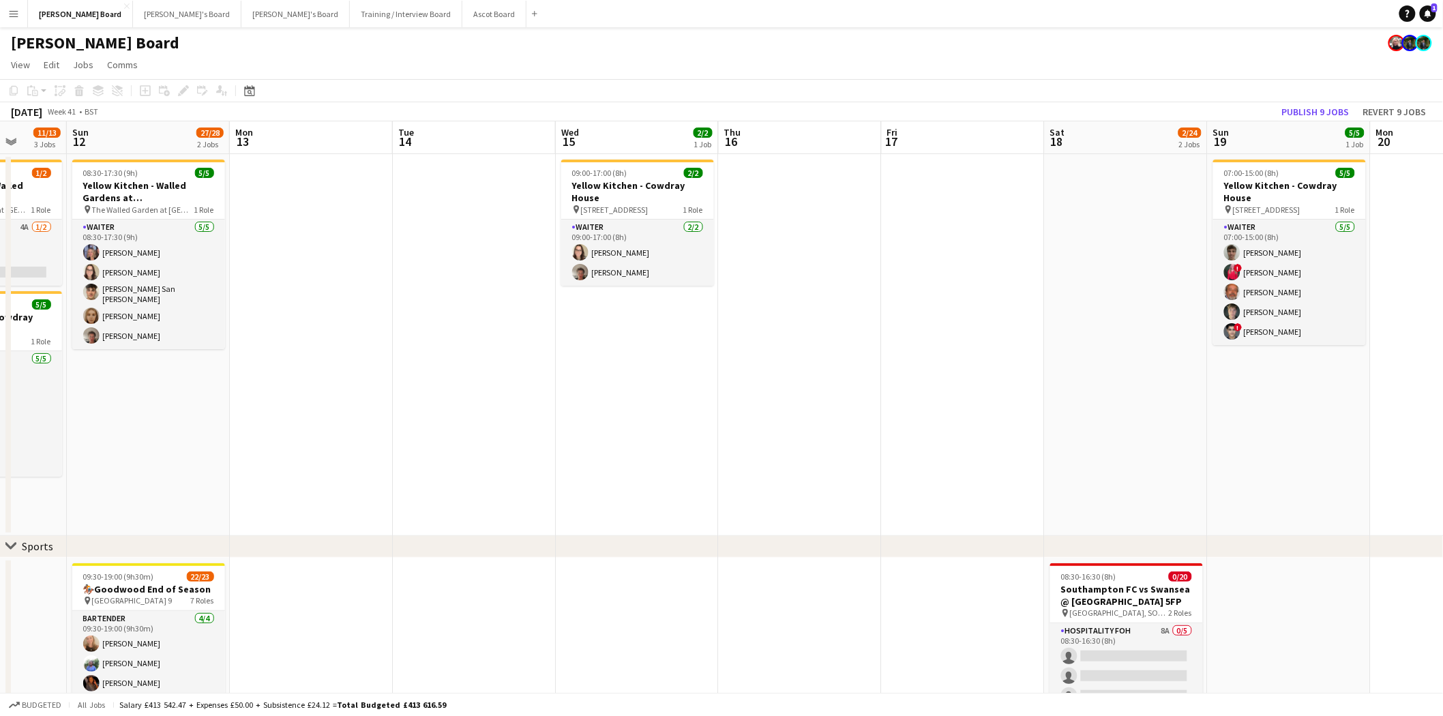
drag, startPoint x: 1237, startPoint y: 257, endPoint x: 165, endPoint y: 357, distance: 1076.3
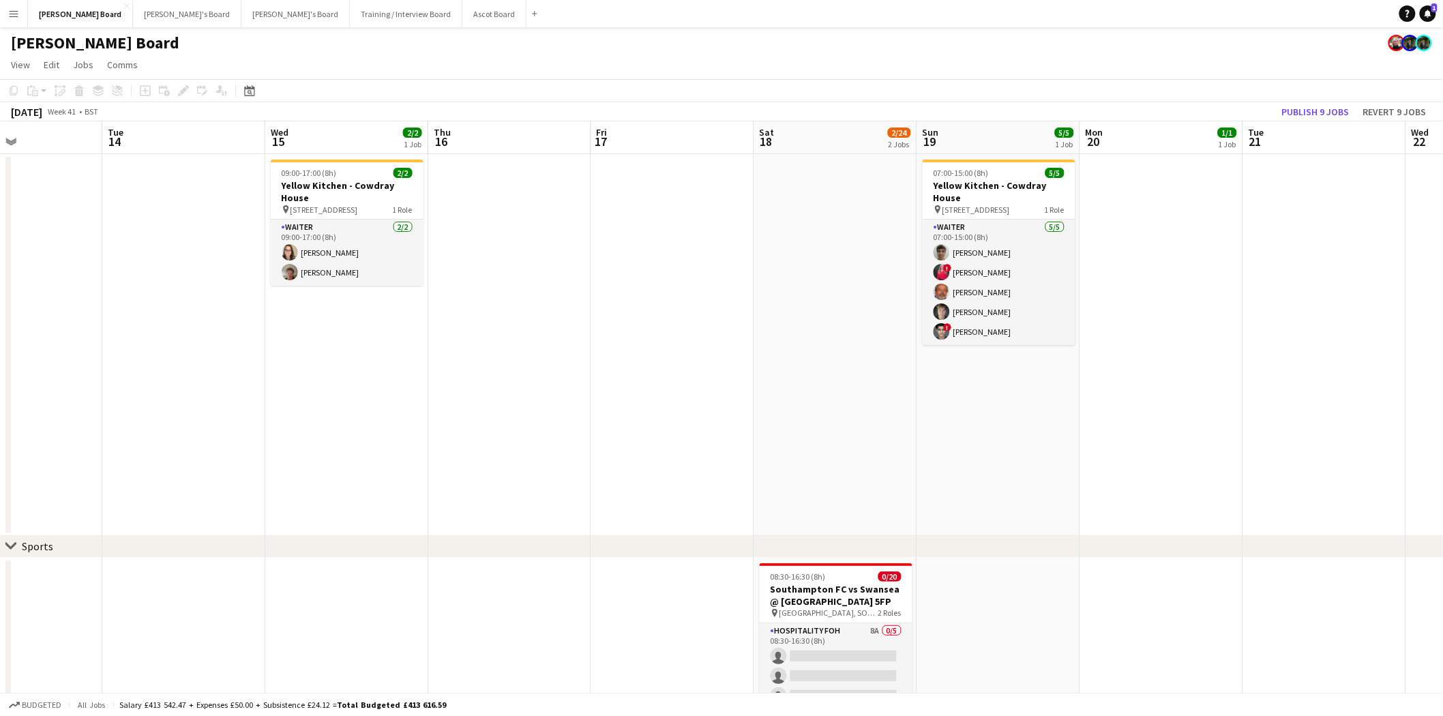
scroll to position [0, 538]
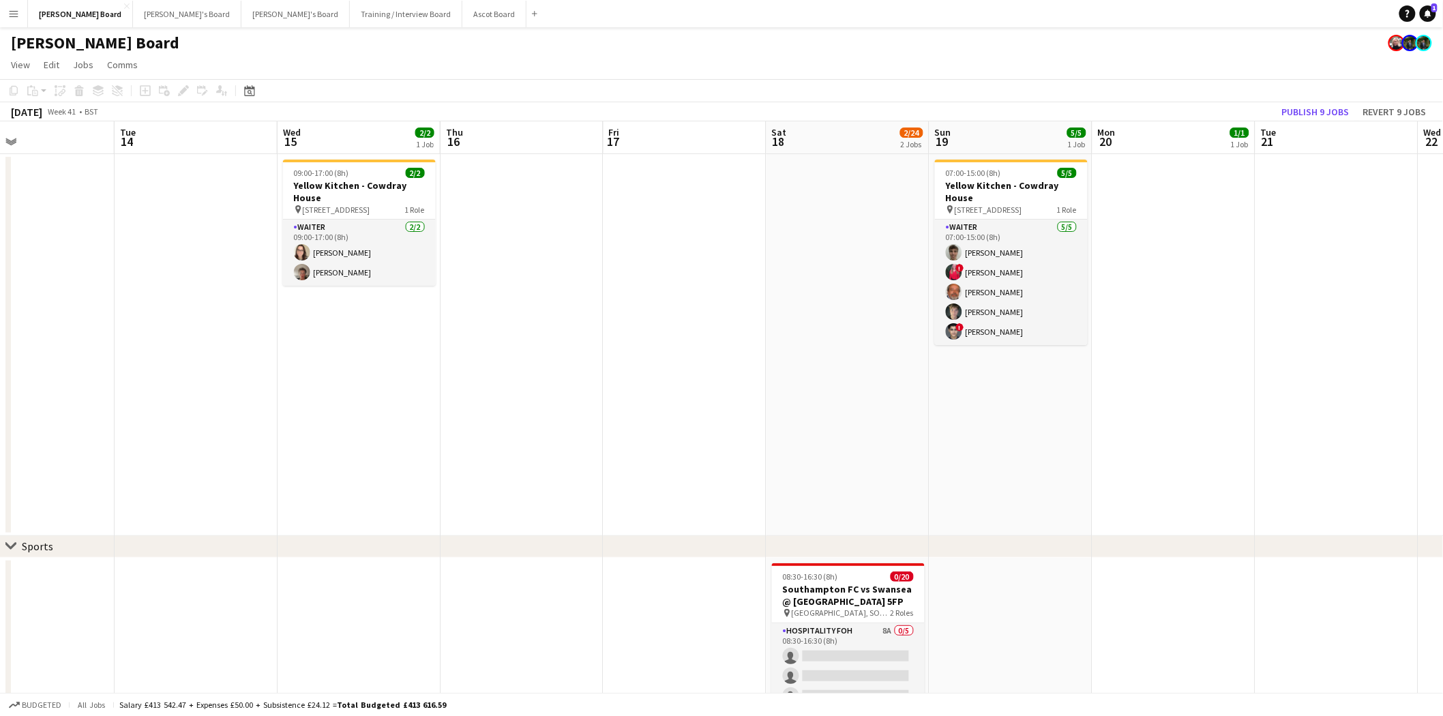
drag, startPoint x: 1020, startPoint y: 366, endPoint x: 741, endPoint y: 368, distance: 278.3
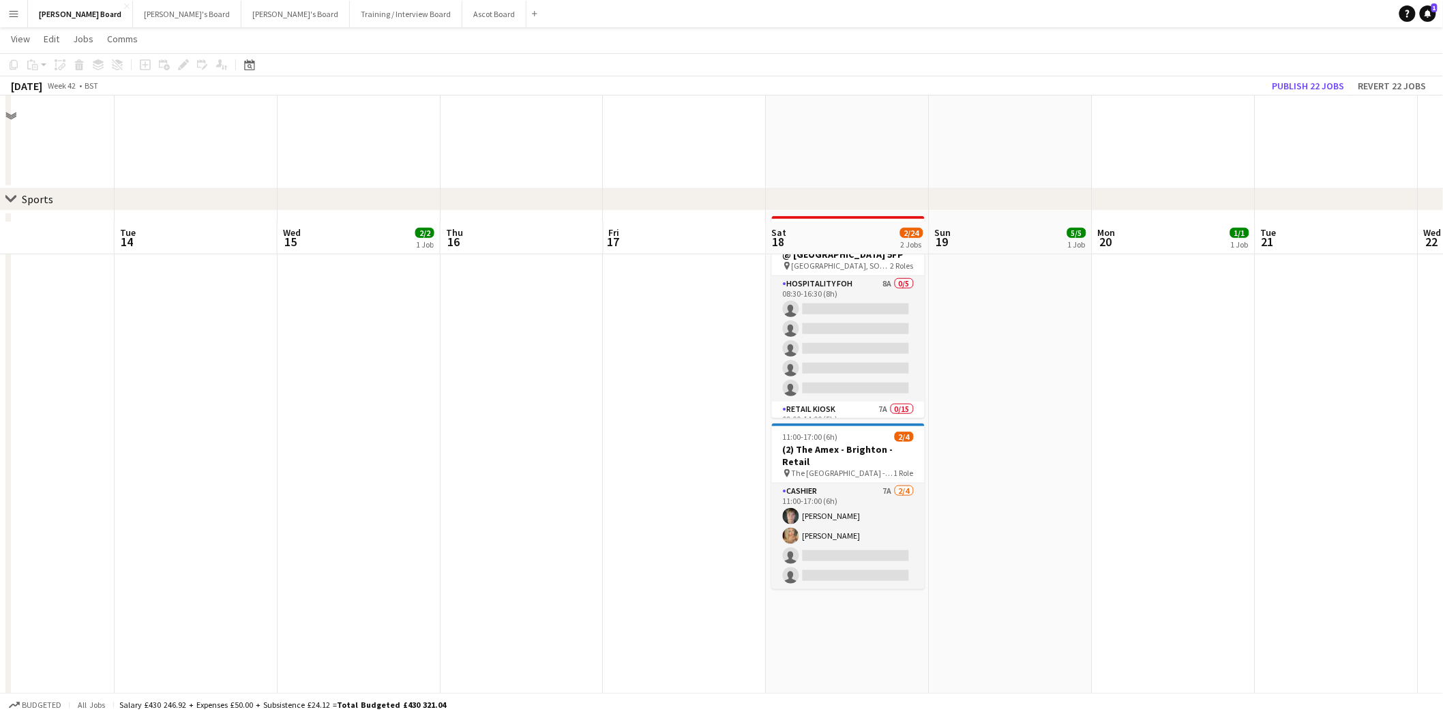
scroll to position [486, 0]
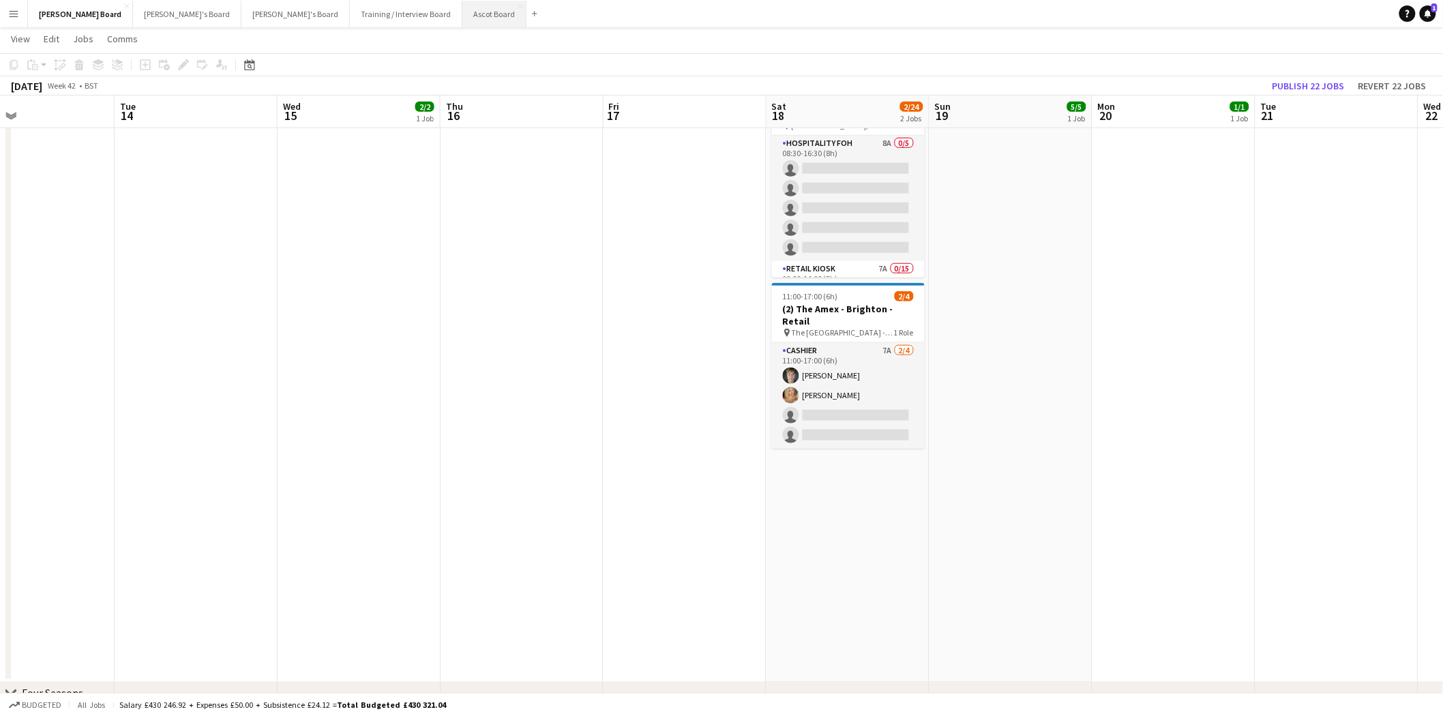
click at [462, 17] on button "Ascot Board Close" at bounding box center [494, 14] width 64 height 27
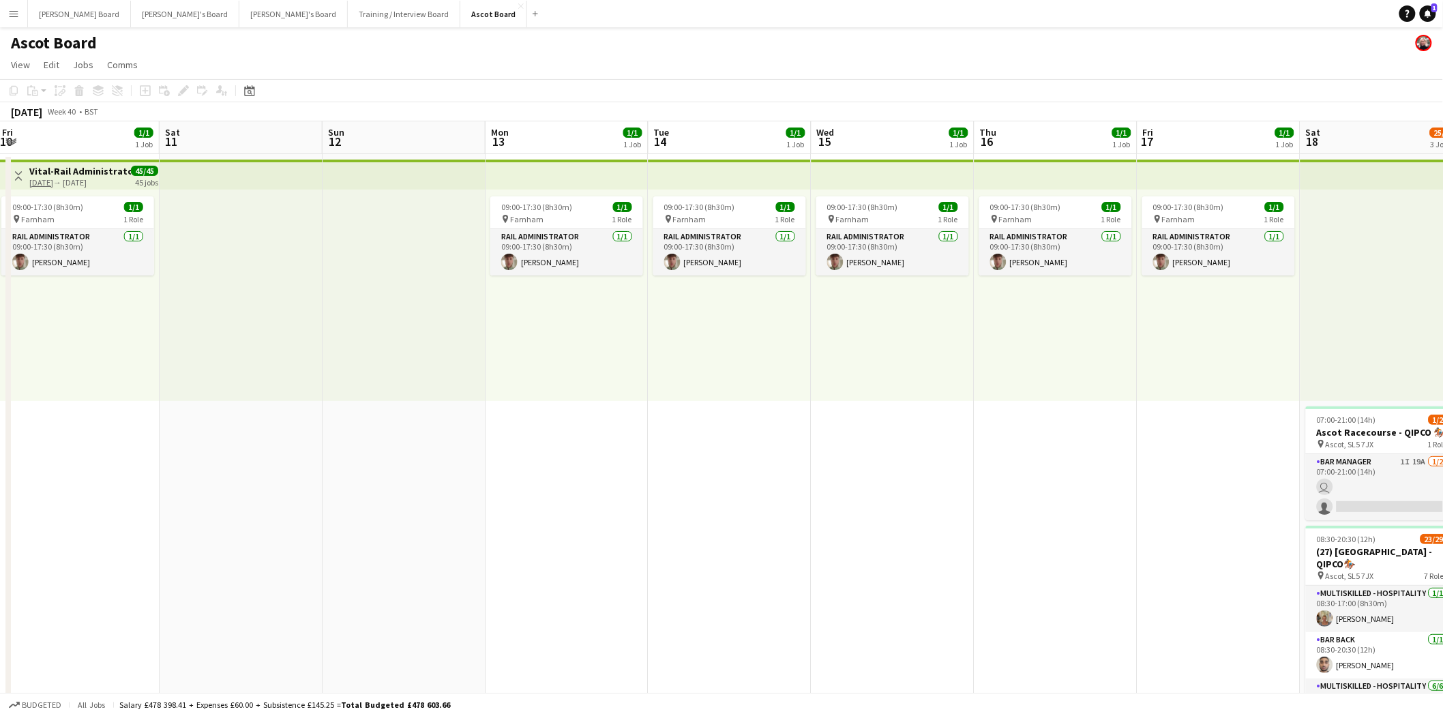
scroll to position [0, 437]
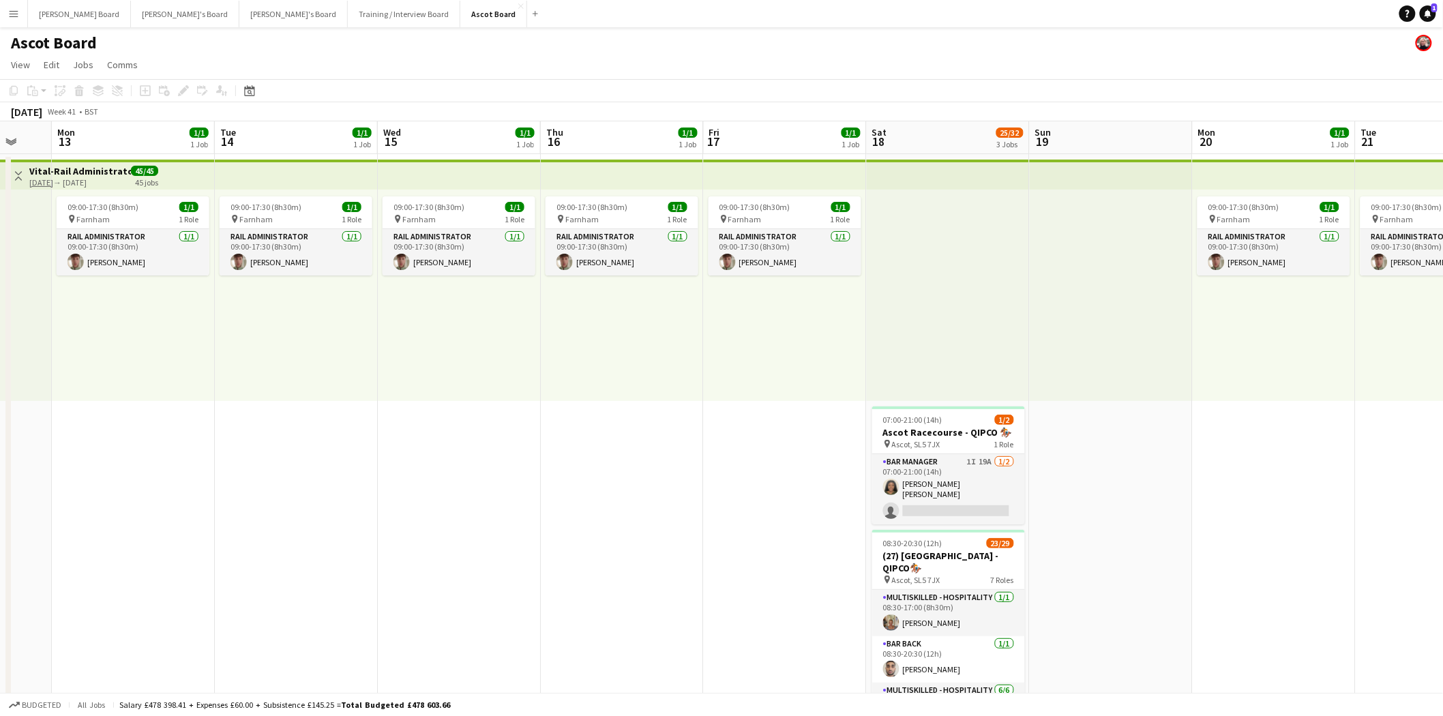
drag, startPoint x: 588, startPoint y: 508, endPoint x: -50, endPoint y: 522, distance: 637.9
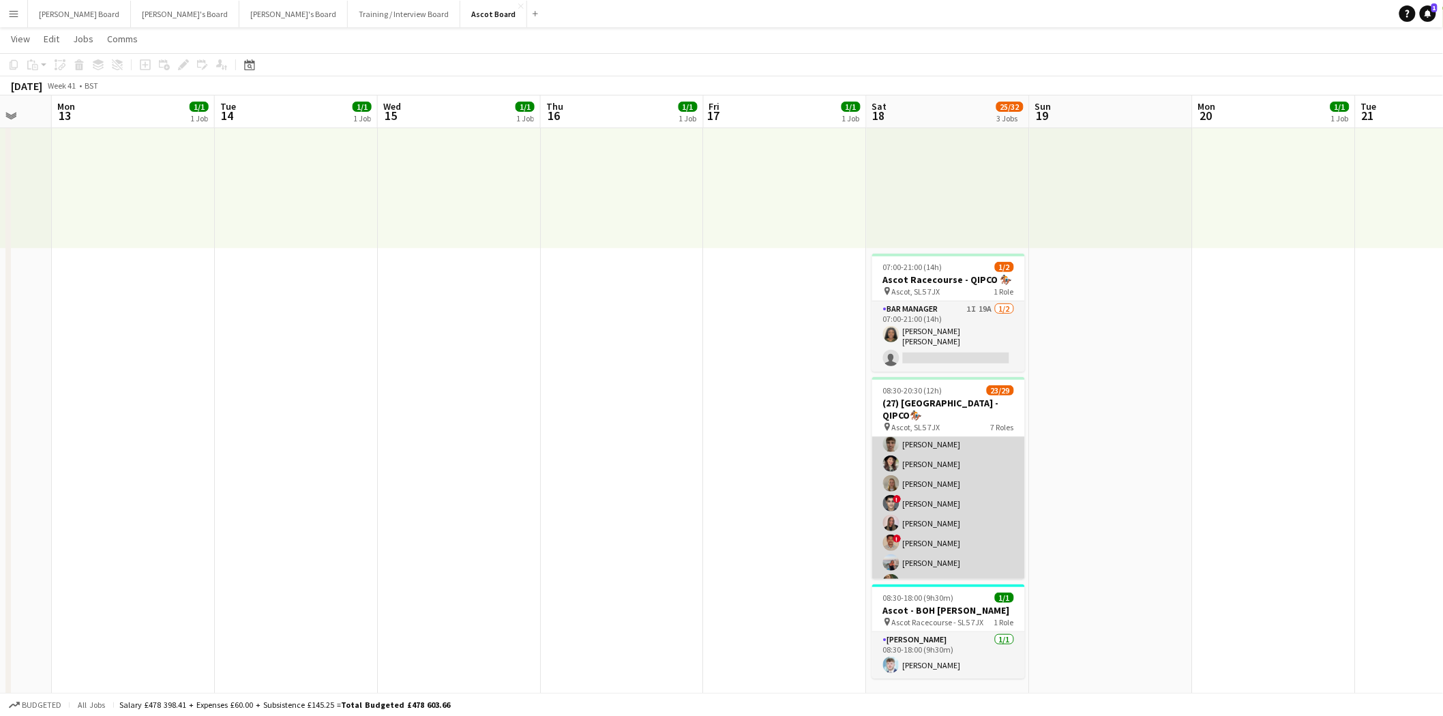
scroll to position [454, 0]
click at [951, 512] on app-card-role "Cashier [DATE] 09:30-20:30 (11h) [PERSON_NAME] [PERSON_NAME] [PERSON_NAME] [PER…" at bounding box center [948, 478] width 153 height 224
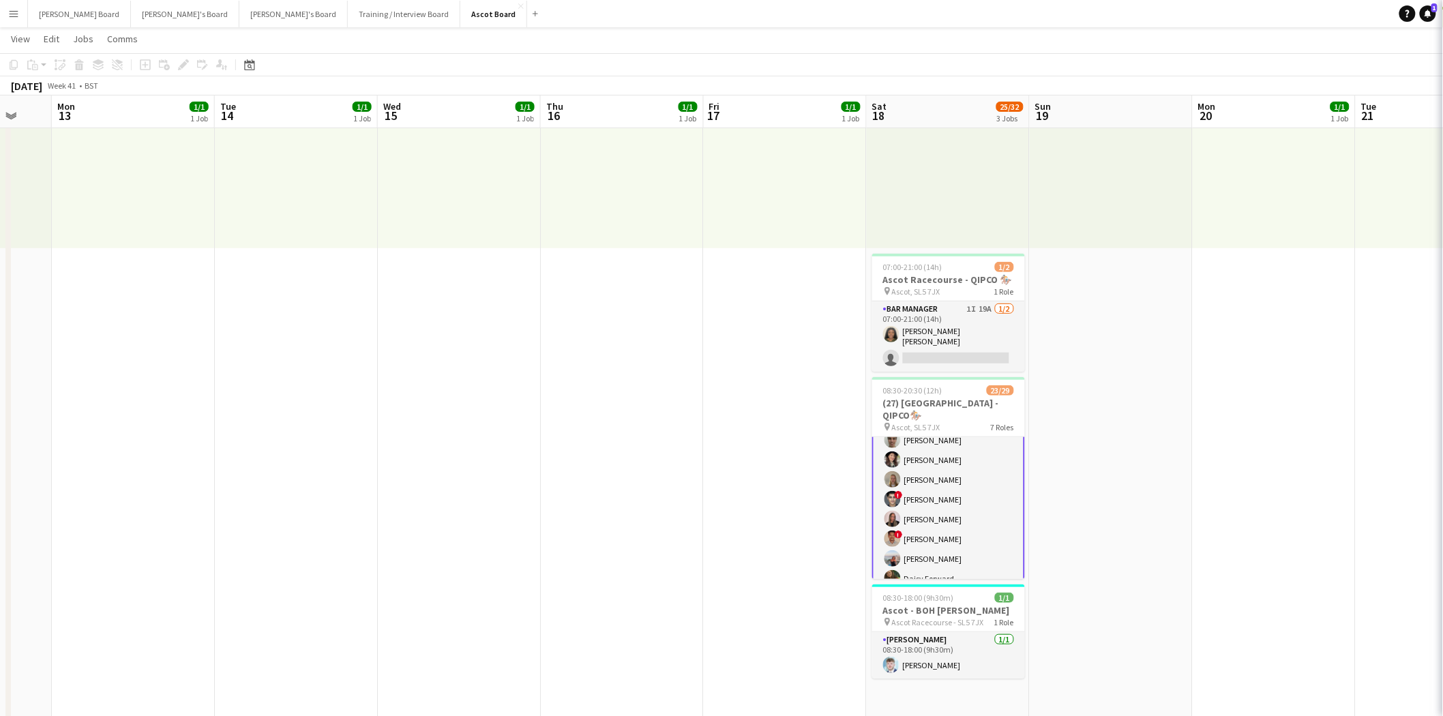
scroll to position [455, 0]
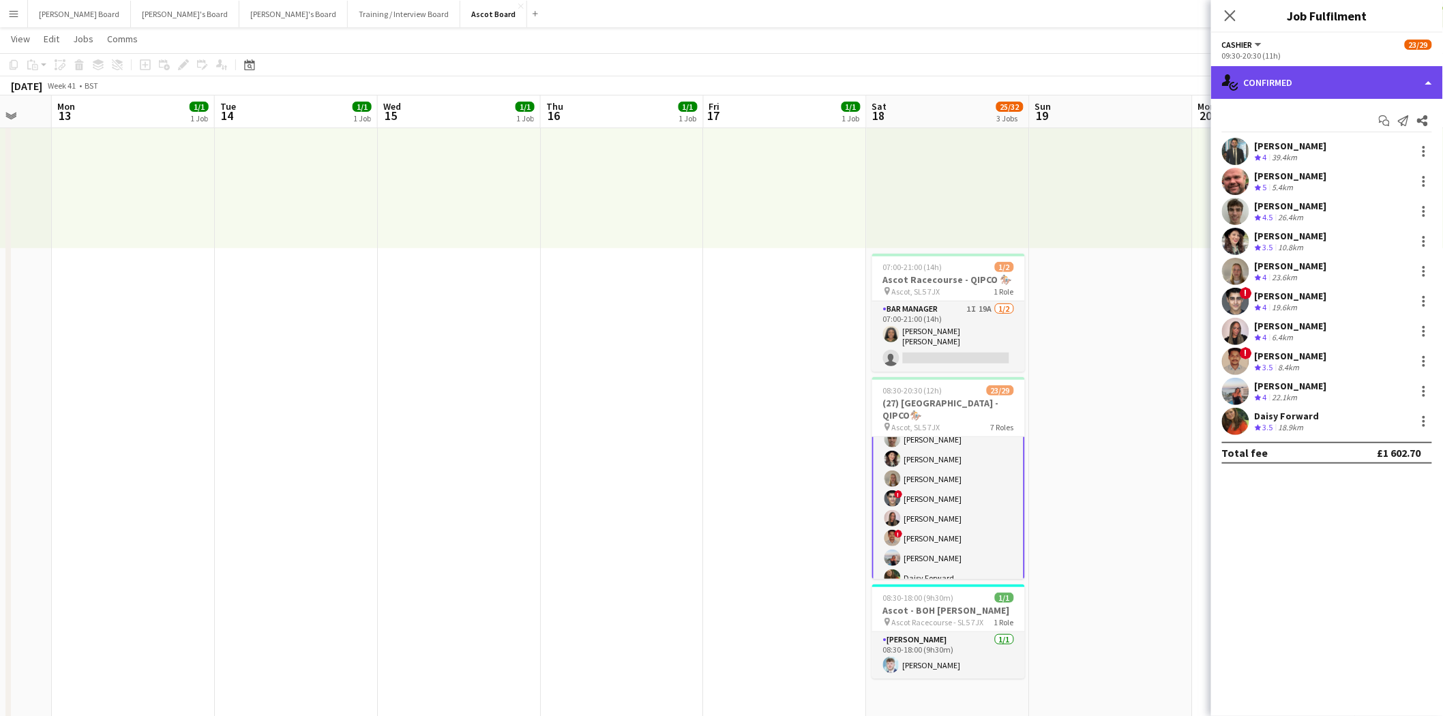
click at [1299, 78] on div "single-neutral-actions-check-2 Confirmed" at bounding box center [1327, 82] width 232 height 33
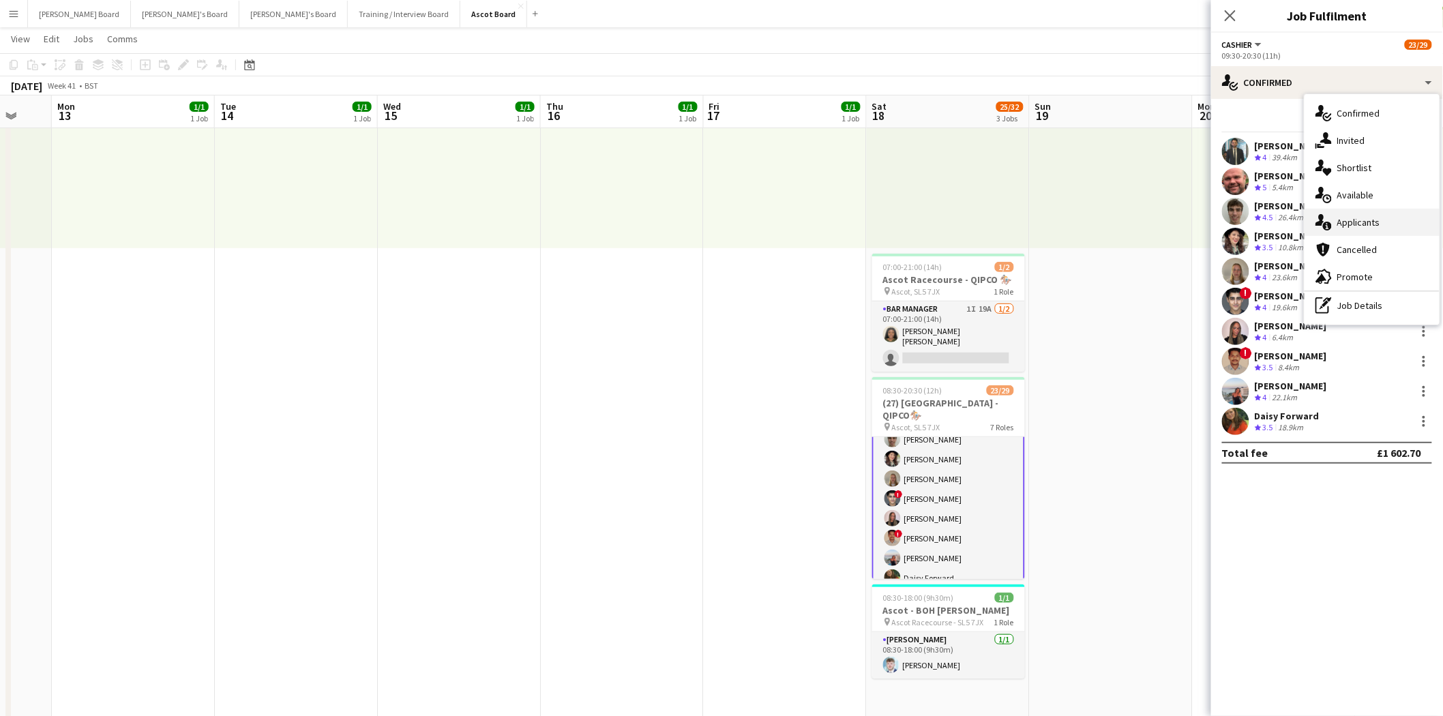
click at [1368, 222] on span "Applicants" at bounding box center [1359, 222] width 43 height 12
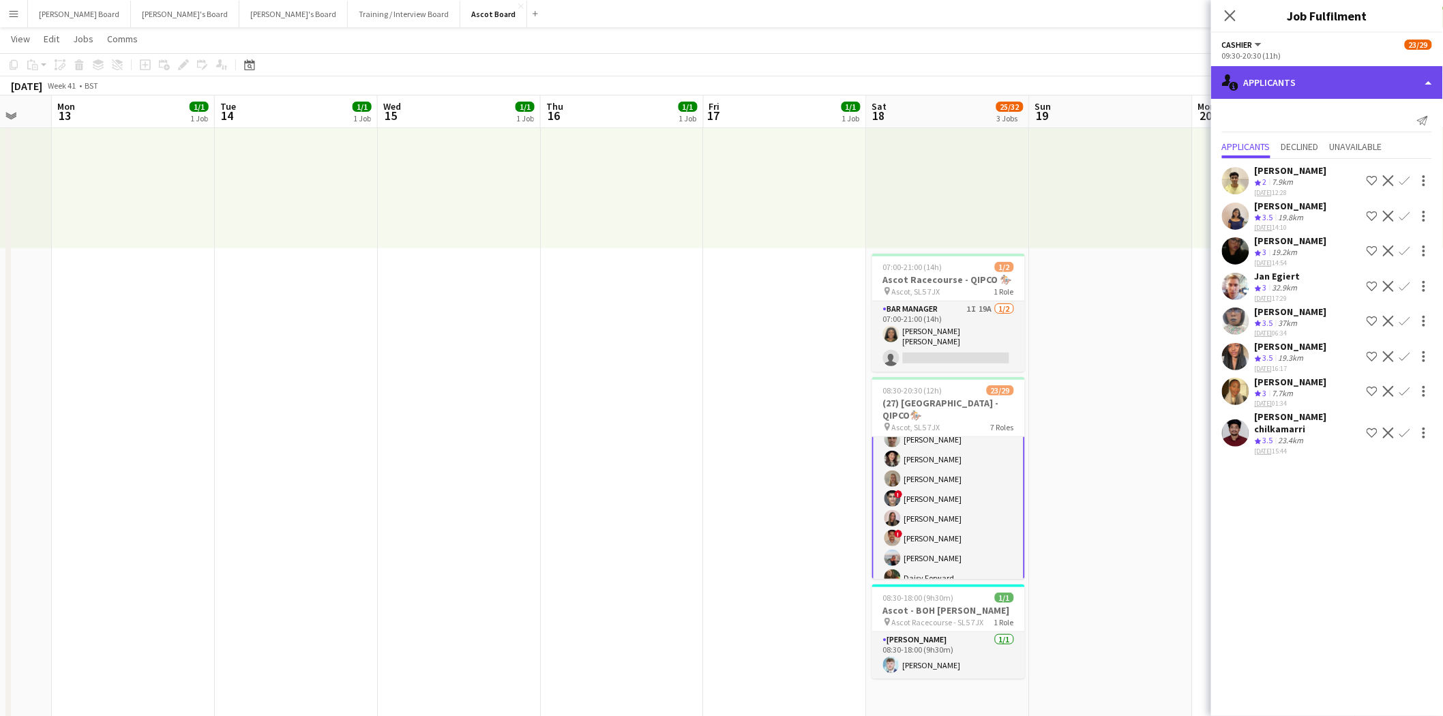
click at [1334, 72] on div "single-neutral-actions-information Applicants" at bounding box center [1327, 82] width 232 height 33
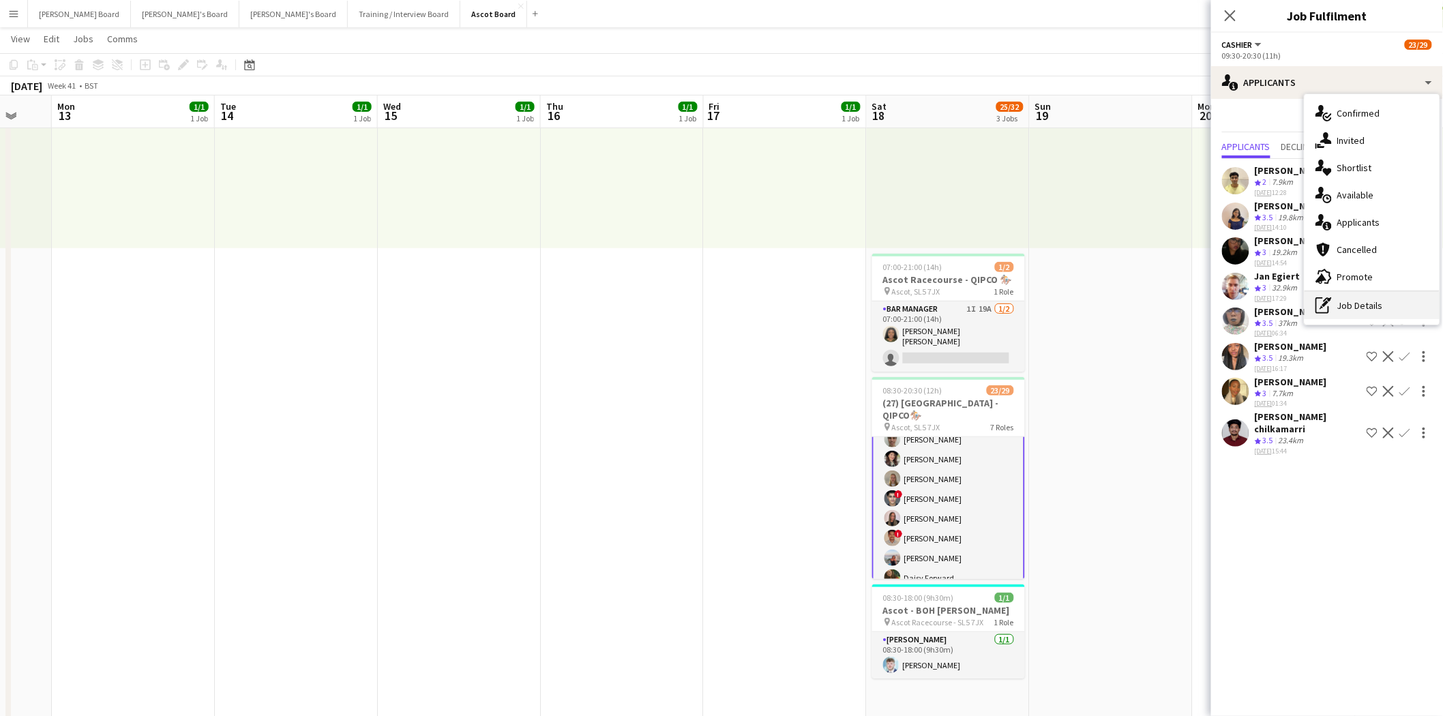
click at [1385, 304] on div "pen-write Job Details" at bounding box center [1372, 305] width 135 height 27
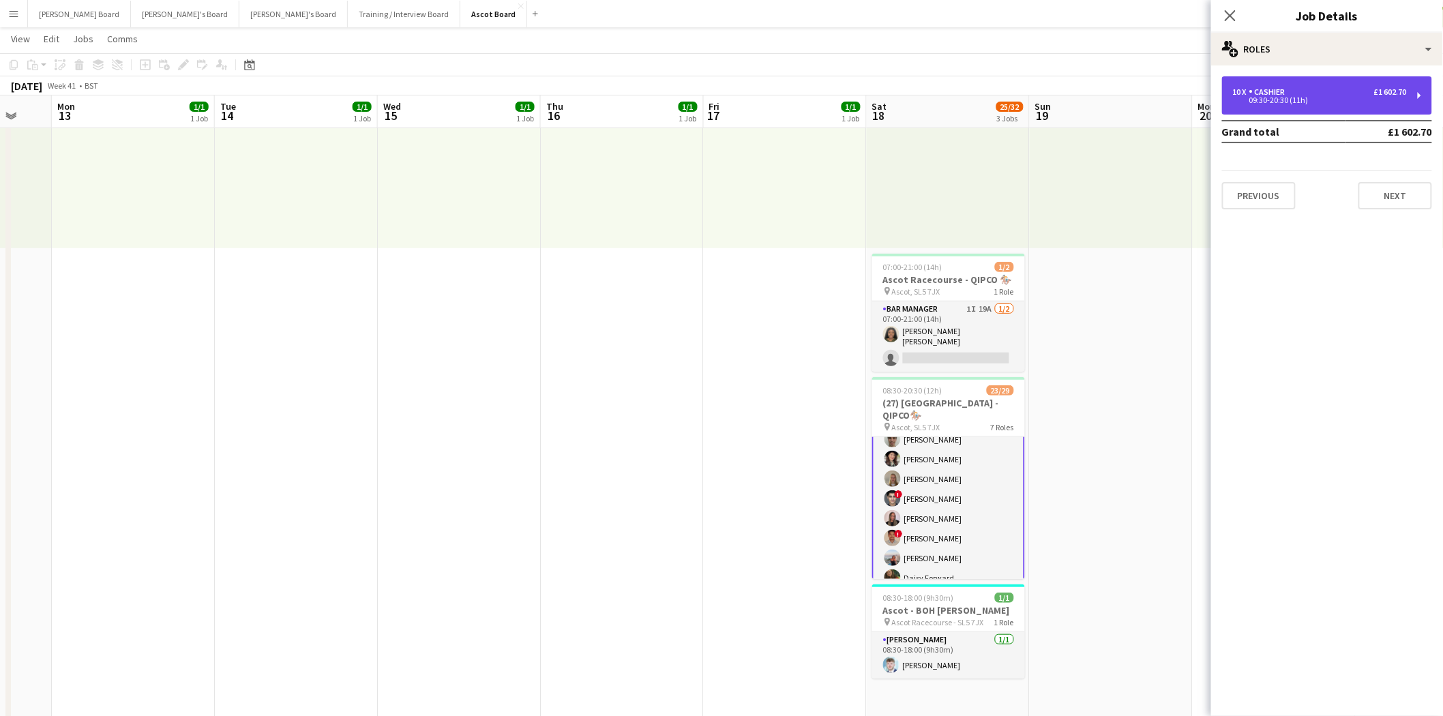
click at [1313, 100] on div "09:30-20:30 (11h)" at bounding box center [1320, 100] width 174 height 7
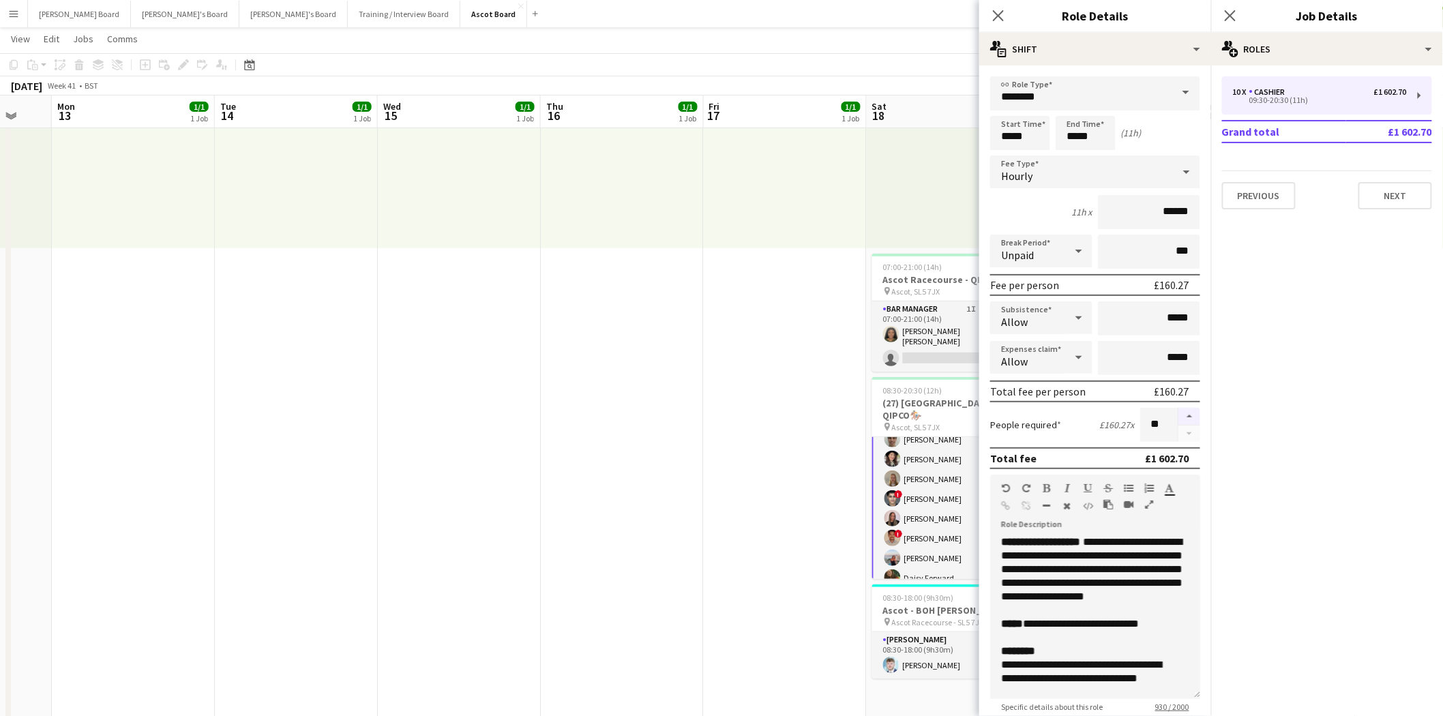
click at [1180, 410] on button "button" at bounding box center [1190, 417] width 22 height 18
type input "**"
drag, startPoint x: 646, startPoint y: 439, endPoint x: 771, endPoint y: 480, distance: 131.8
click at [647, 439] on app-date-cell "09:00-17:30 (8h30m) 1/1 pin Farnham 1 Role Rail Administrator [DATE] 09:00-17:3…" at bounding box center [622, 676] width 163 height 1351
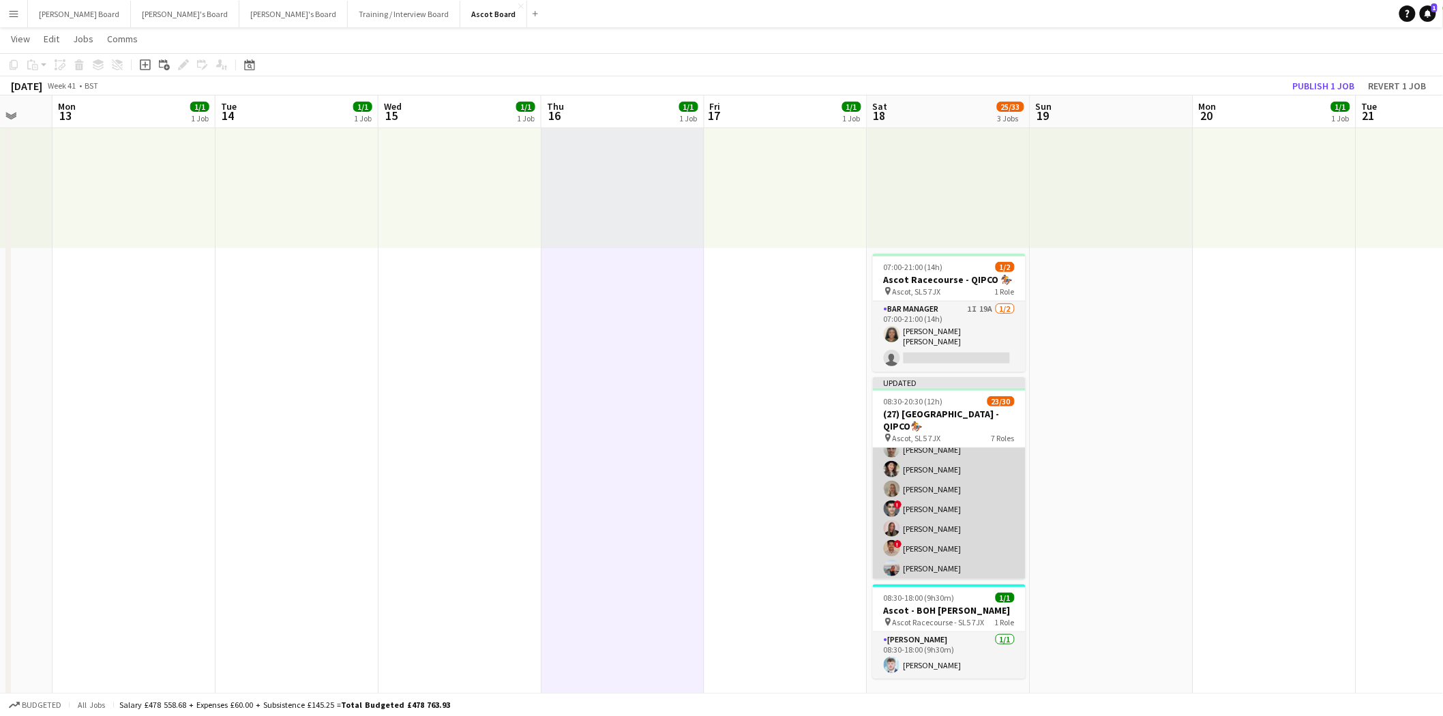
click at [923, 486] on app-card-role "Cashier 17A [DATE] 09:30-20:30 (11h) [PERSON_NAME] [PERSON_NAME] [PERSON_NAME] …" at bounding box center [949, 499] width 153 height 244
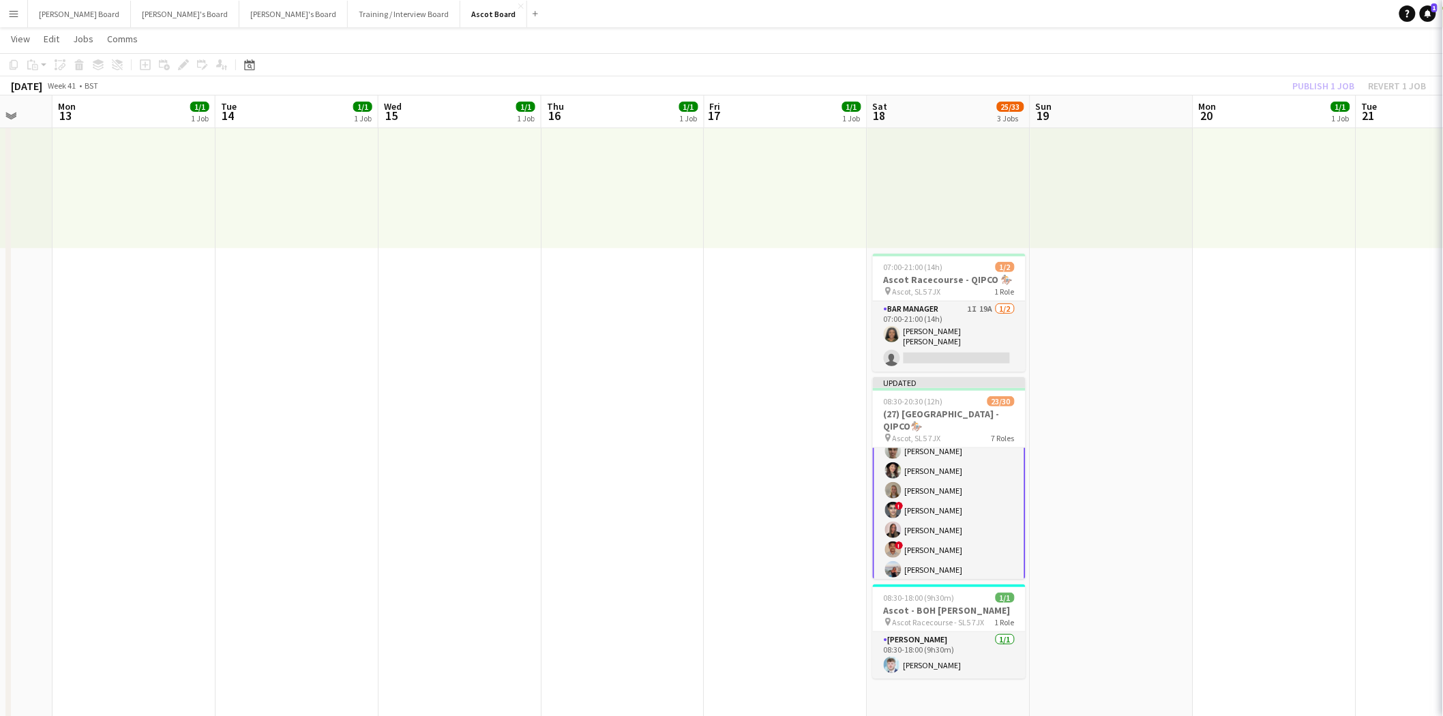
scroll to position [455, 0]
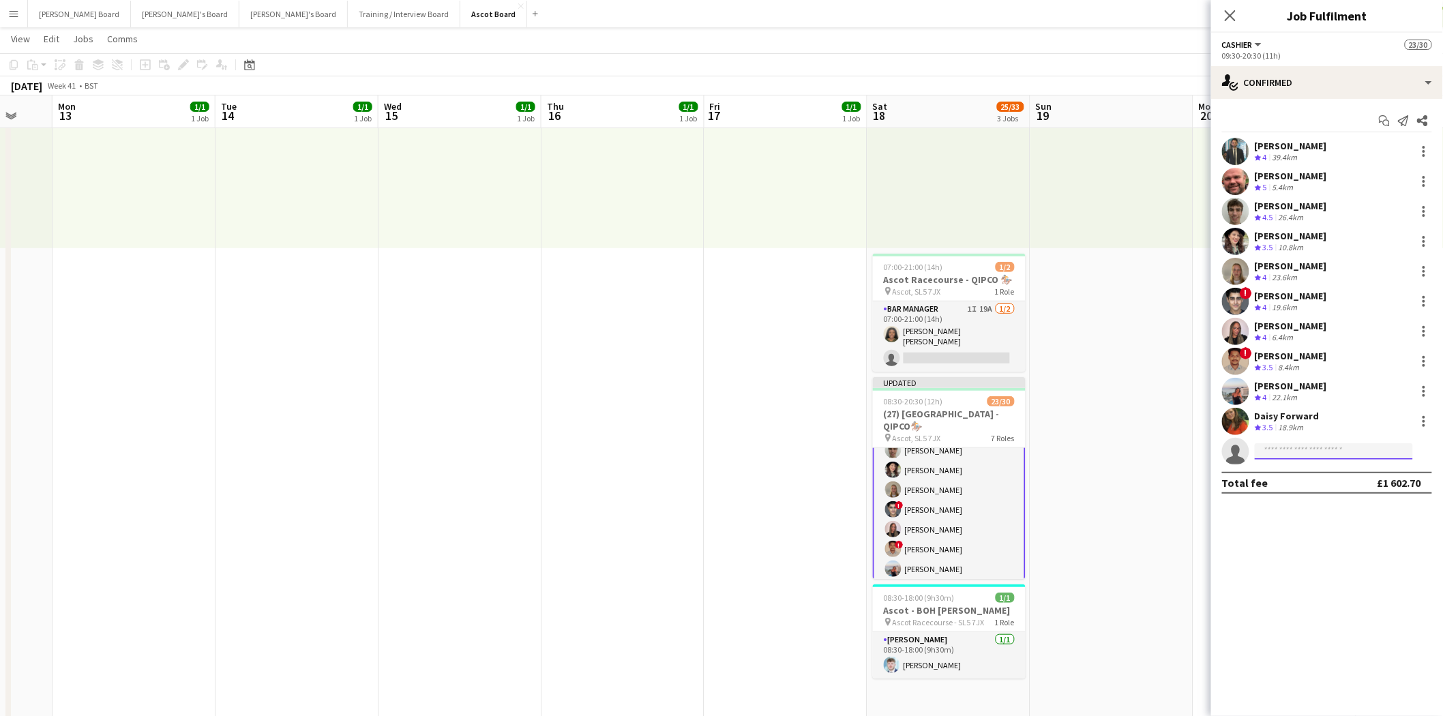
click at [1296, 450] on input at bounding box center [1334, 451] width 158 height 16
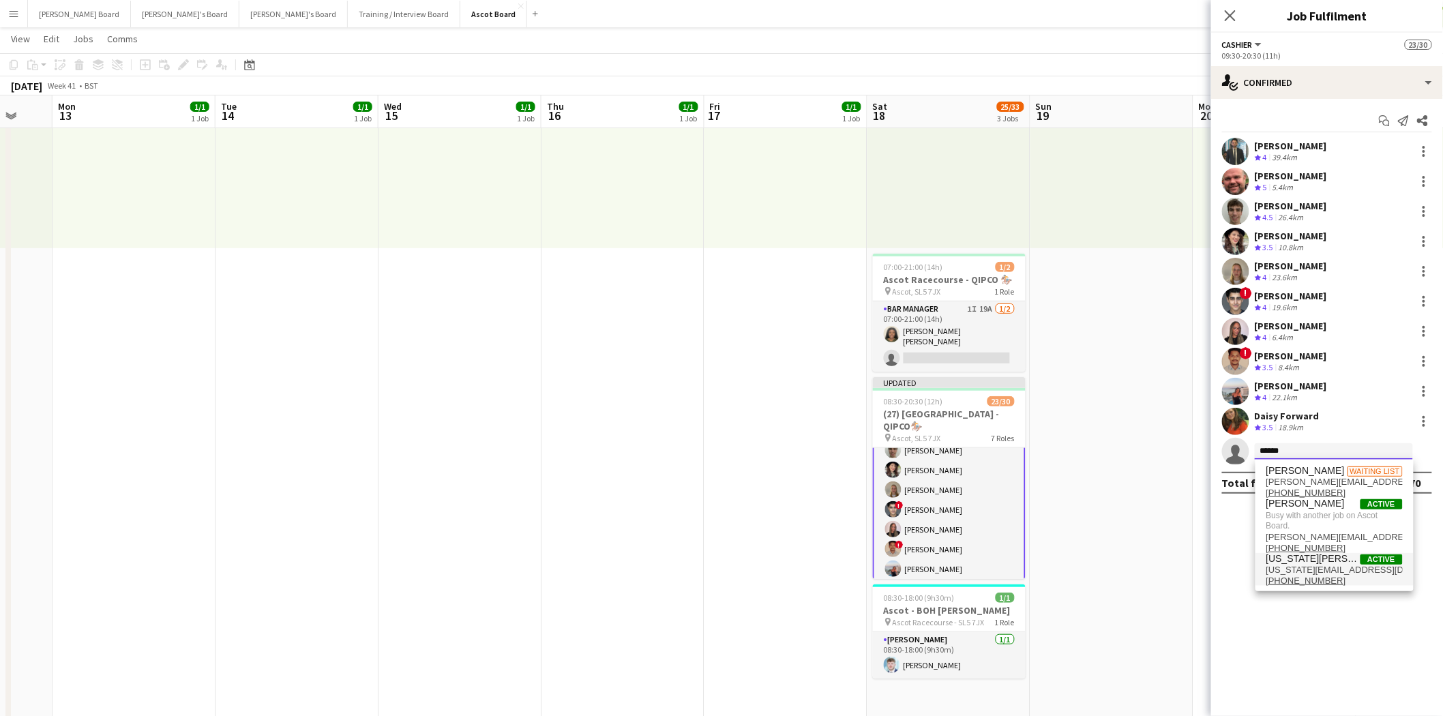
type input "******"
click at [1308, 568] on span "[US_STATE][EMAIL_ADDRESS][DOMAIN_NAME]" at bounding box center [1335, 570] width 136 height 11
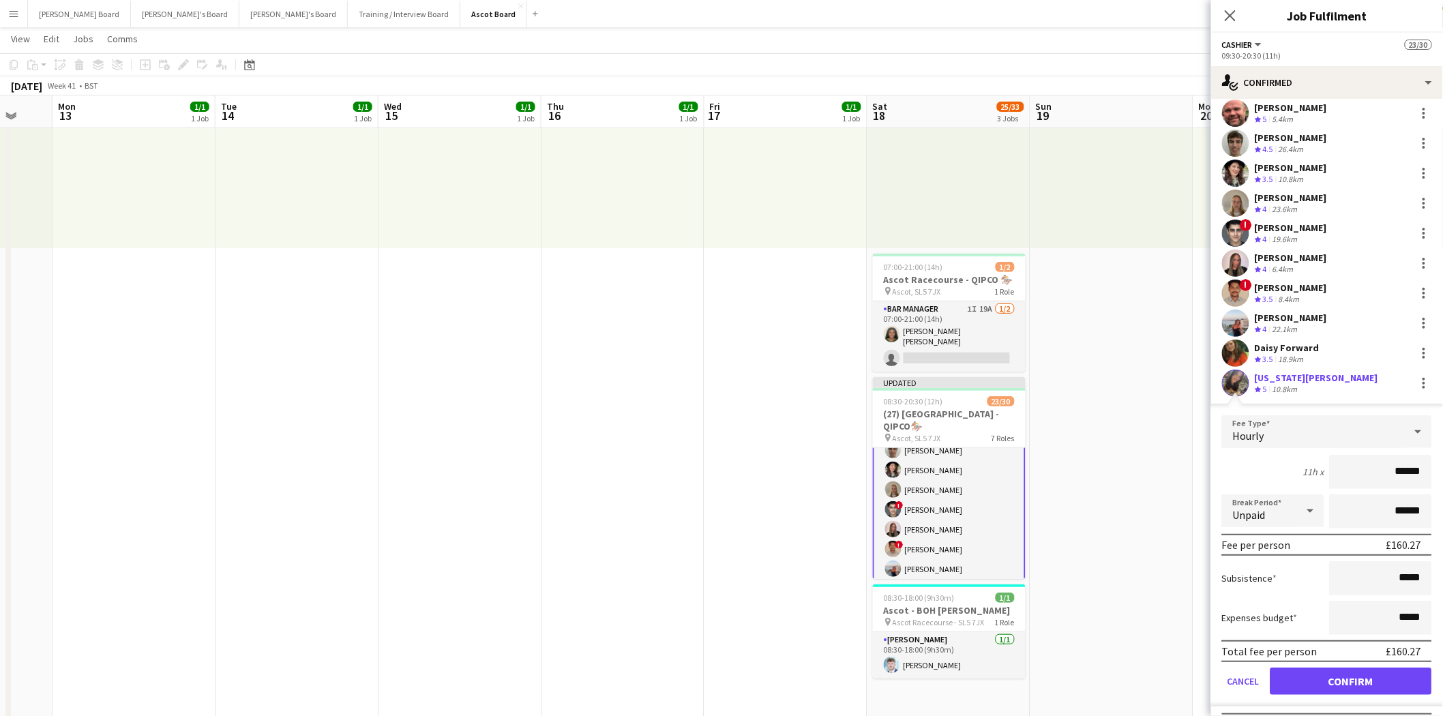
scroll to position [94, 0]
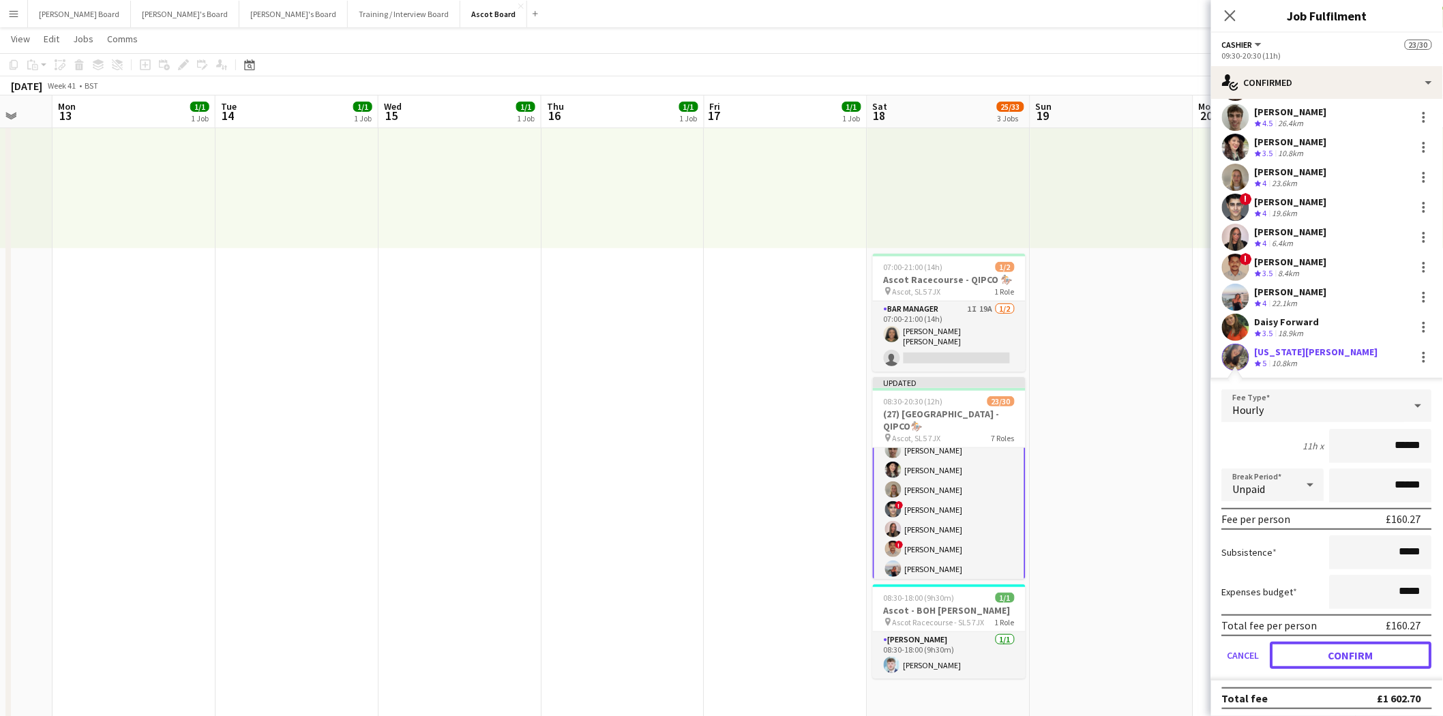
drag, startPoint x: 1365, startPoint y: 648, endPoint x: 1194, endPoint y: 592, distance: 180.1
click at [1364, 648] on button "Confirm" at bounding box center [1352, 655] width 162 height 27
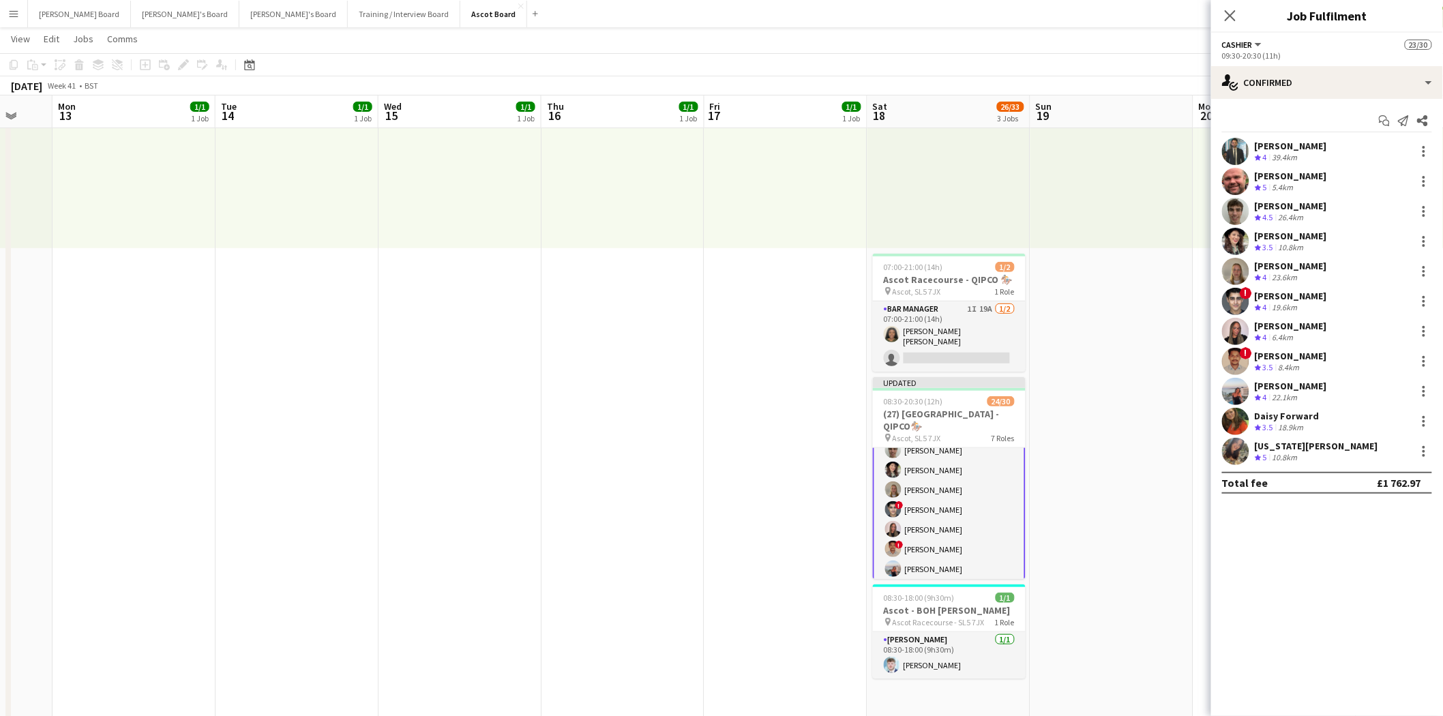
drag, startPoint x: 1104, startPoint y: 514, endPoint x: 1100, endPoint y: 499, distance: 15.6
click at [1104, 513] on app-date-cell at bounding box center [1112, 676] width 163 height 1351
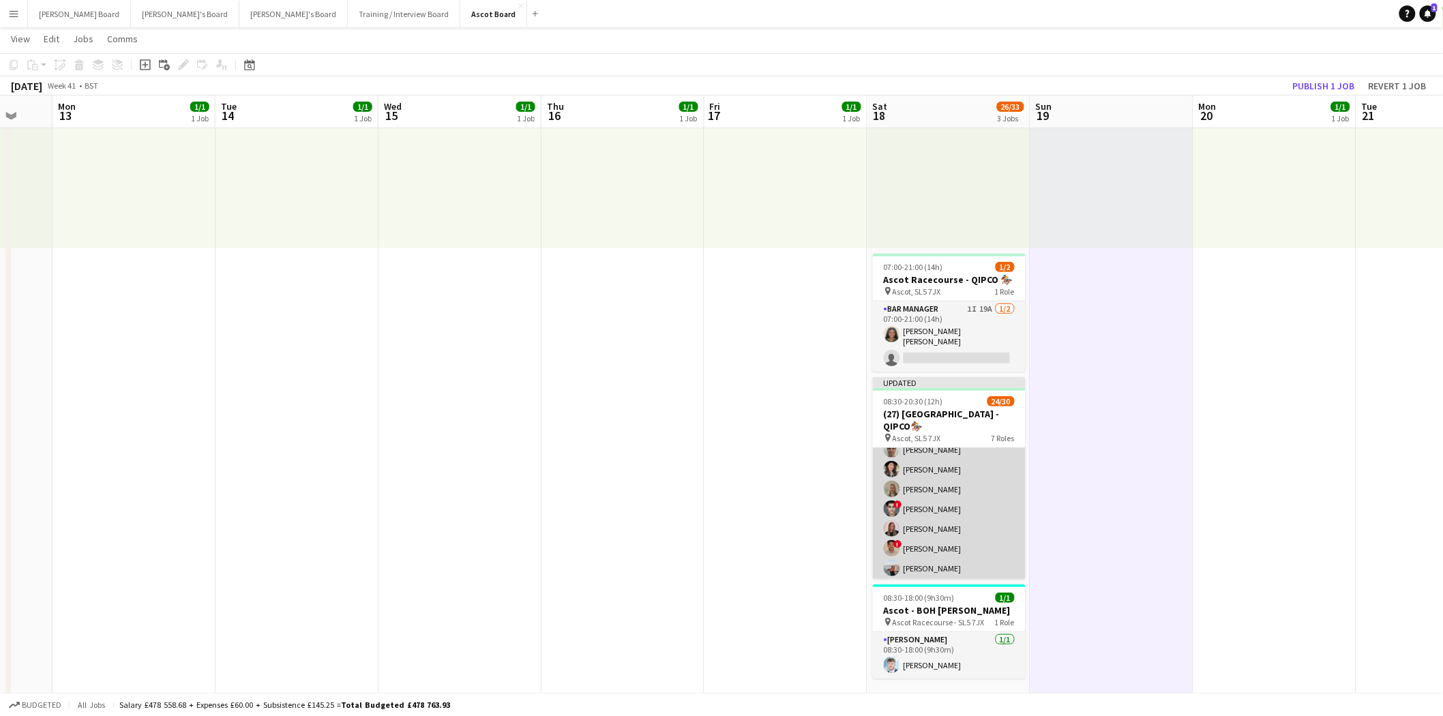
click at [924, 458] on app-card-role "Cashier [DATE] 09:30-20:30 (11h) [PERSON_NAME] [PERSON_NAME] [PERSON_NAME] [PER…" at bounding box center [949, 499] width 153 height 244
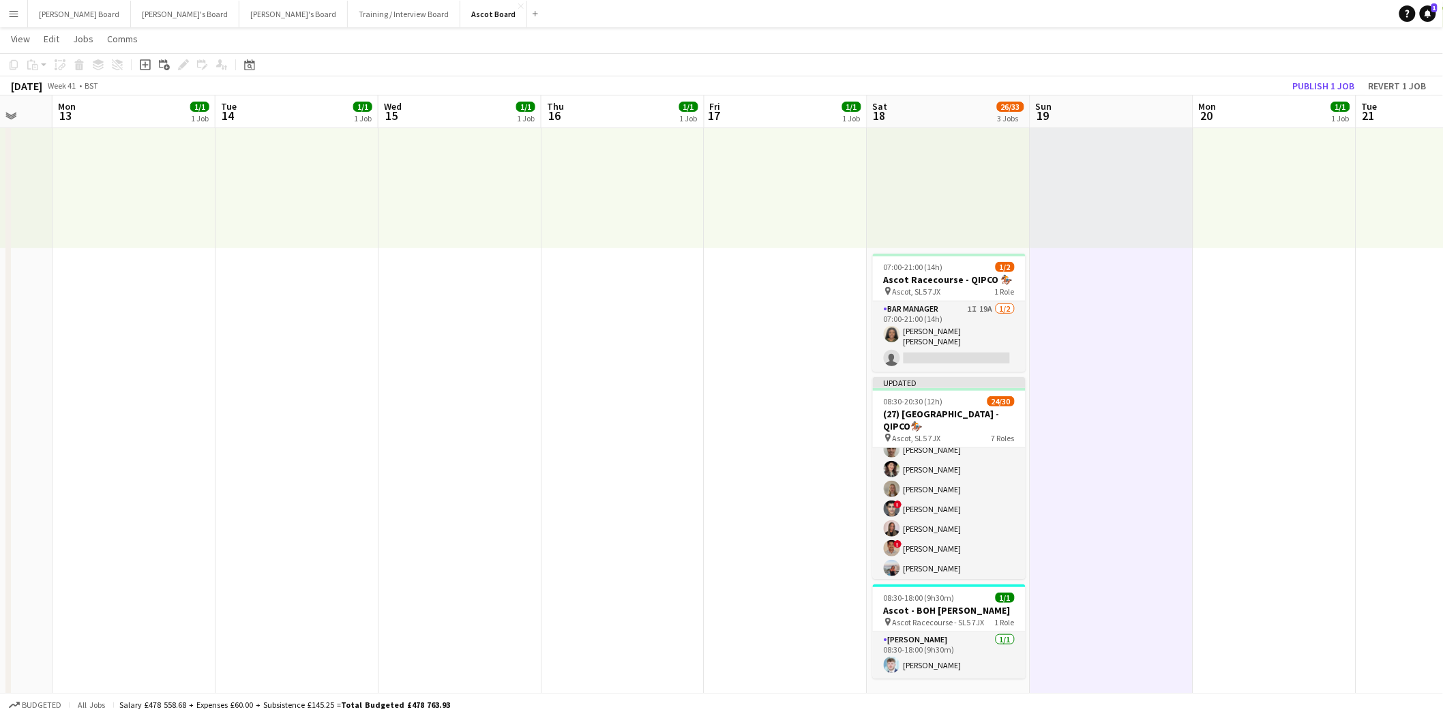
scroll to position [455, 0]
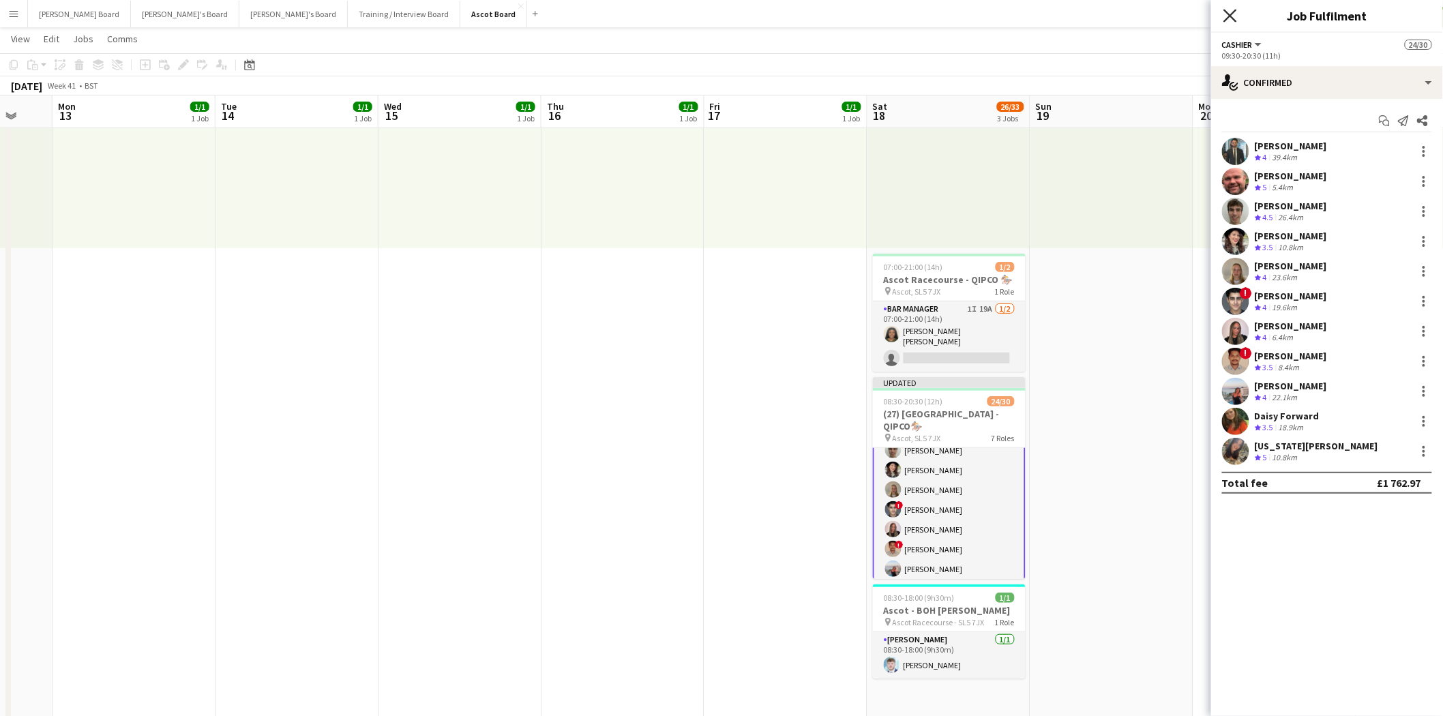
click at [1231, 14] on icon "Close pop-in" at bounding box center [1230, 15] width 13 height 13
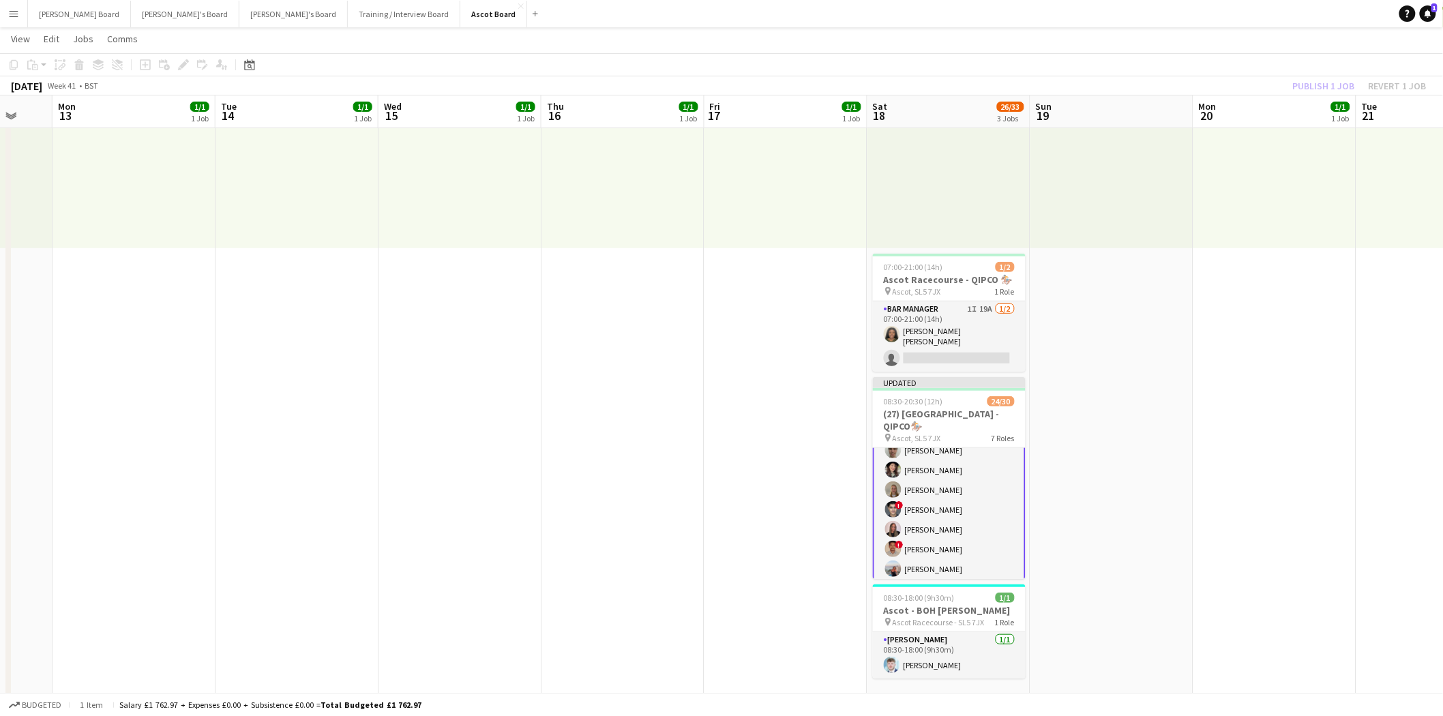
click at [1342, 84] on div "Publish 1 job Revert 1 job" at bounding box center [1360, 86] width 166 height 18
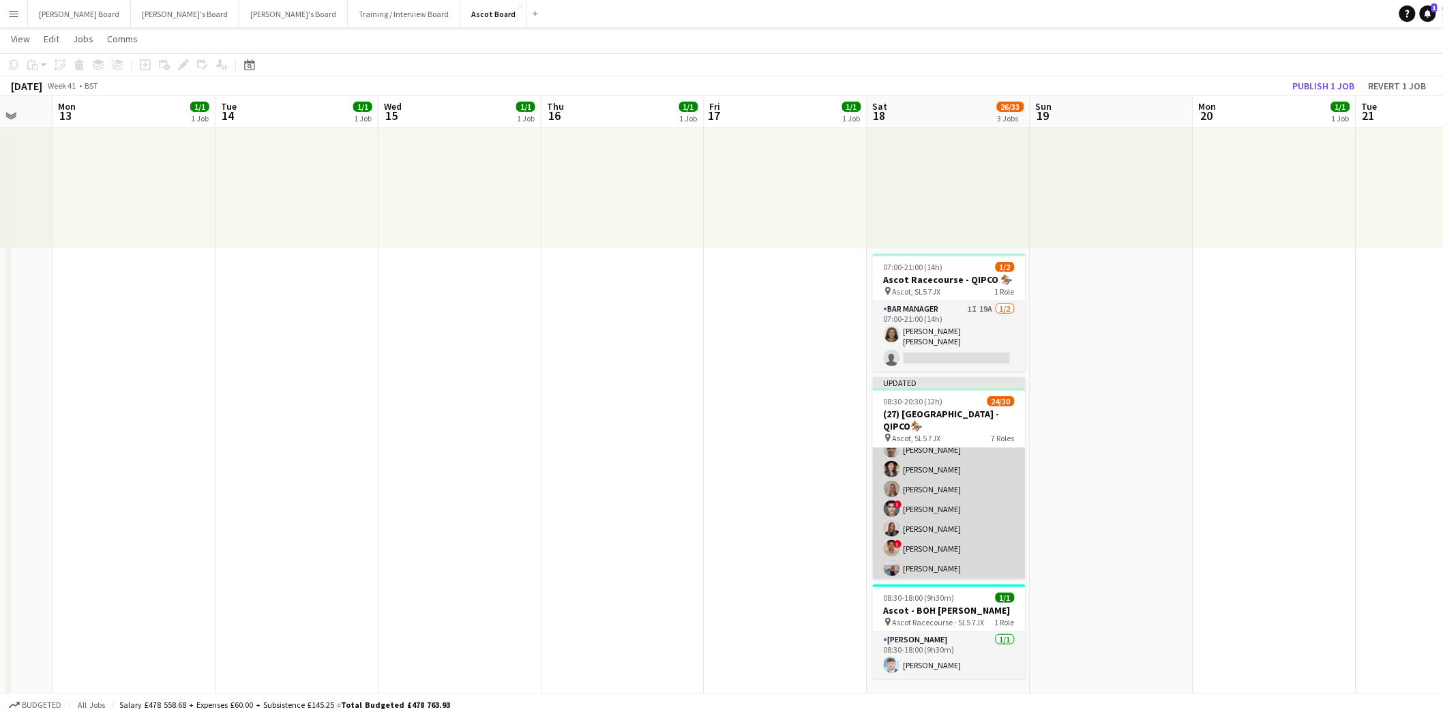
scroll to position [606, 0]
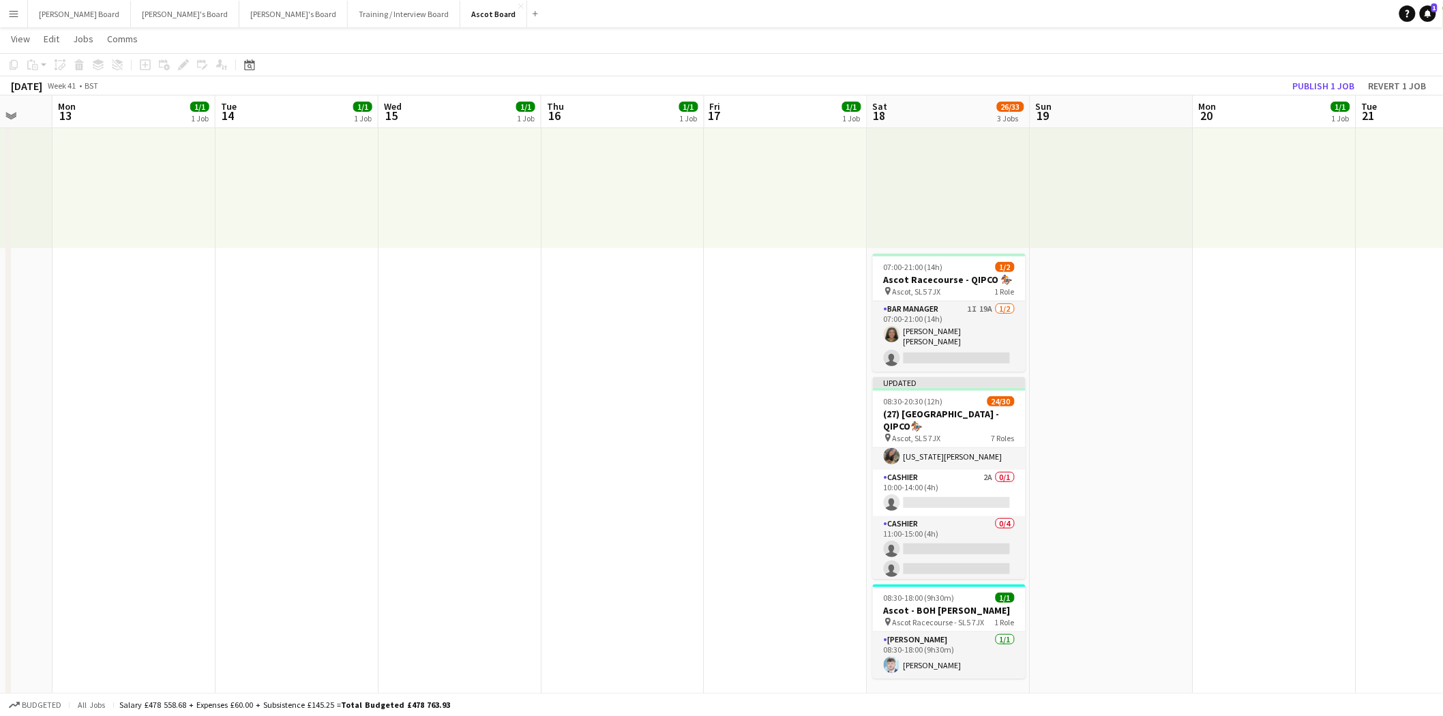
drag, startPoint x: 965, startPoint y: 536, endPoint x: 1026, endPoint y: 478, distance: 84.4
click at [965, 536] on app-card-role "Cashier 0/4 11:00-15:00 (4h) single-neutral-actions single-neutral-actions sing…" at bounding box center [949, 569] width 153 height 106
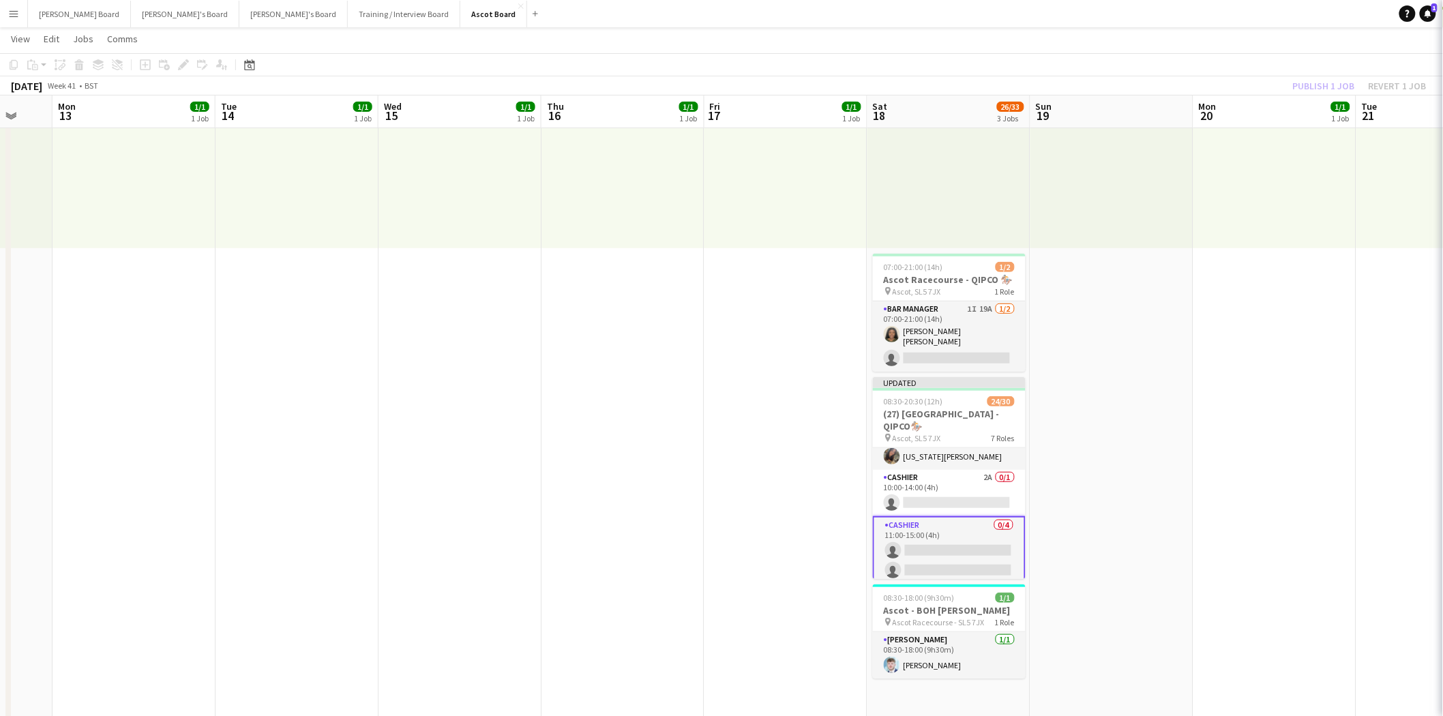
scroll to position [0, 435]
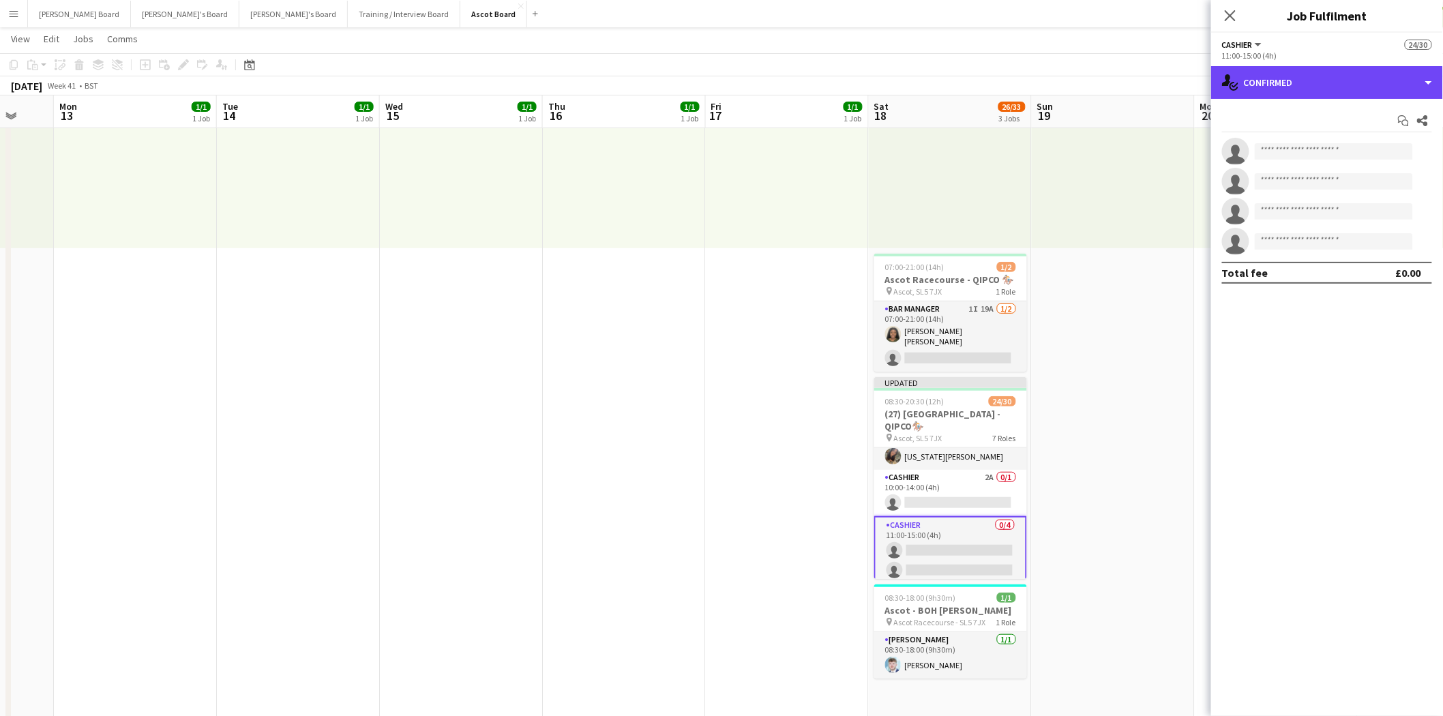
drag, startPoint x: 1307, startPoint y: 82, endPoint x: 1317, endPoint y: 103, distance: 23.5
click at [1308, 84] on div "single-neutral-actions-check-2 Confirmed" at bounding box center [1327, 82] width 232 height 33
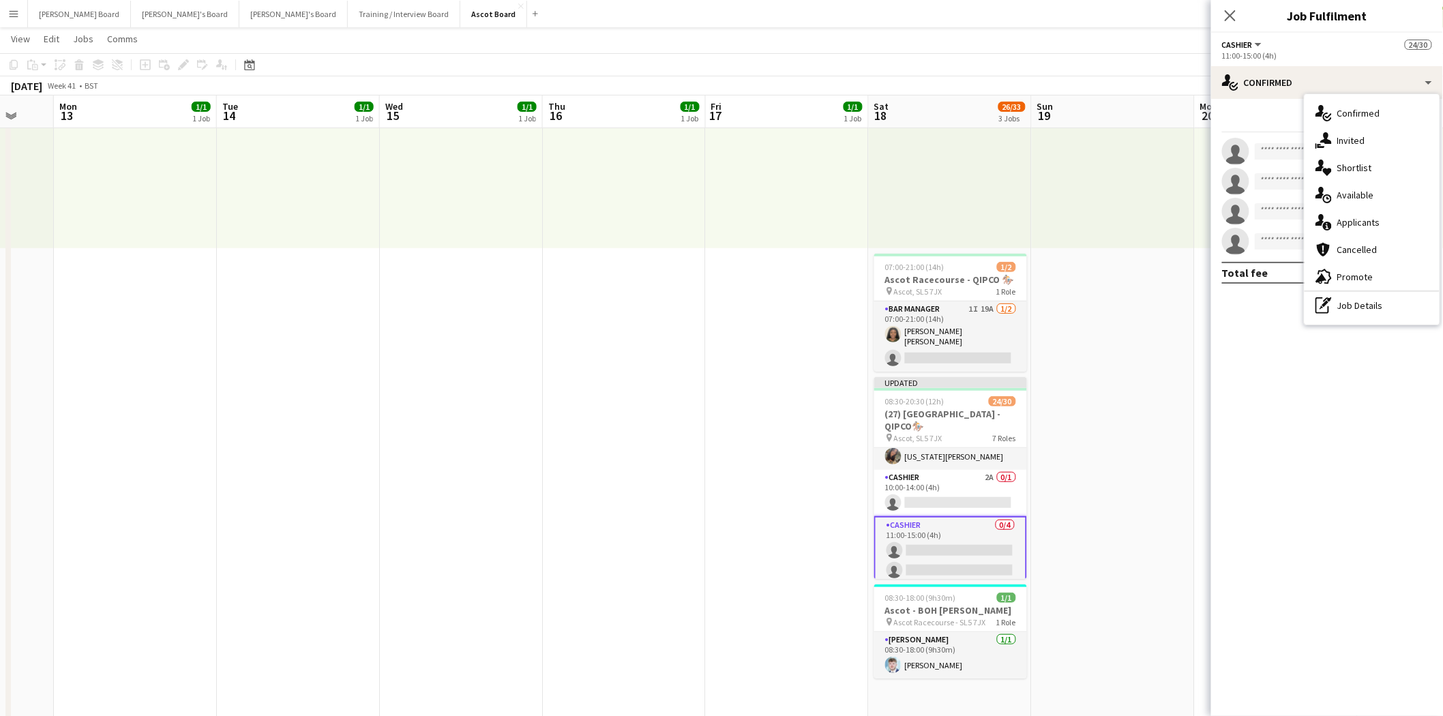
click at [1379, 220] on span "Applicants" at bounding box center [1359, 222] width 43 height 12
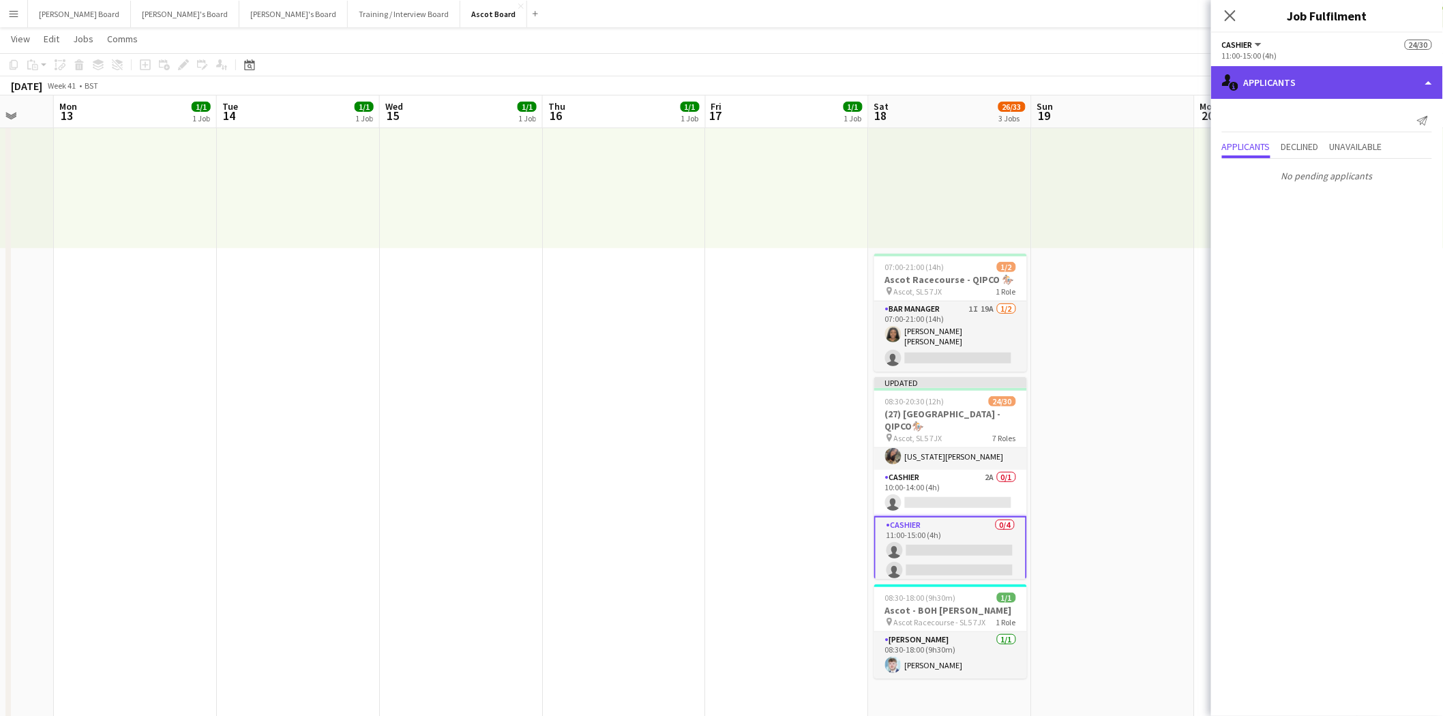
click at [1267, 87] on div "single-neutral-actions-information Applicants" at bounding box center [1327, 82] width 232 height 33
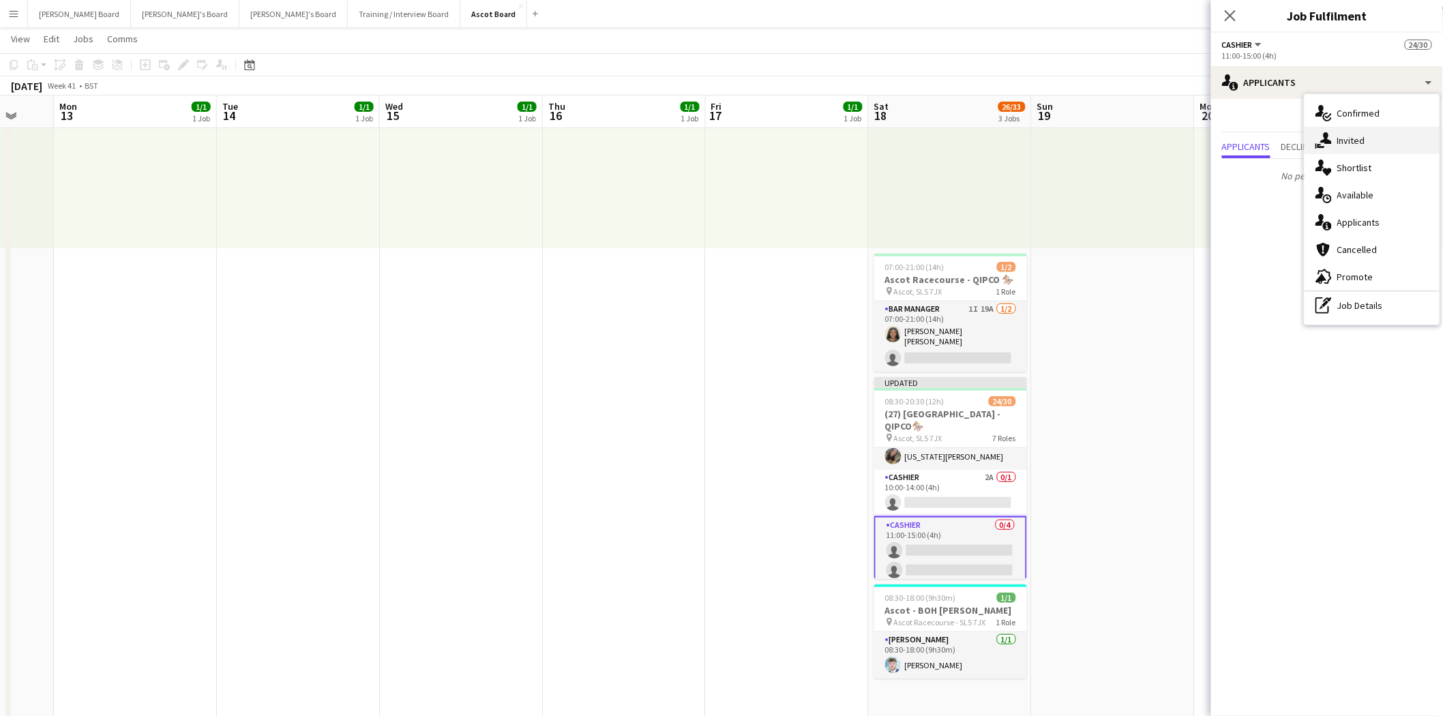
click at [1342, 142] on span "Invited" at bounding box center [1352, 140] width 28 height 12
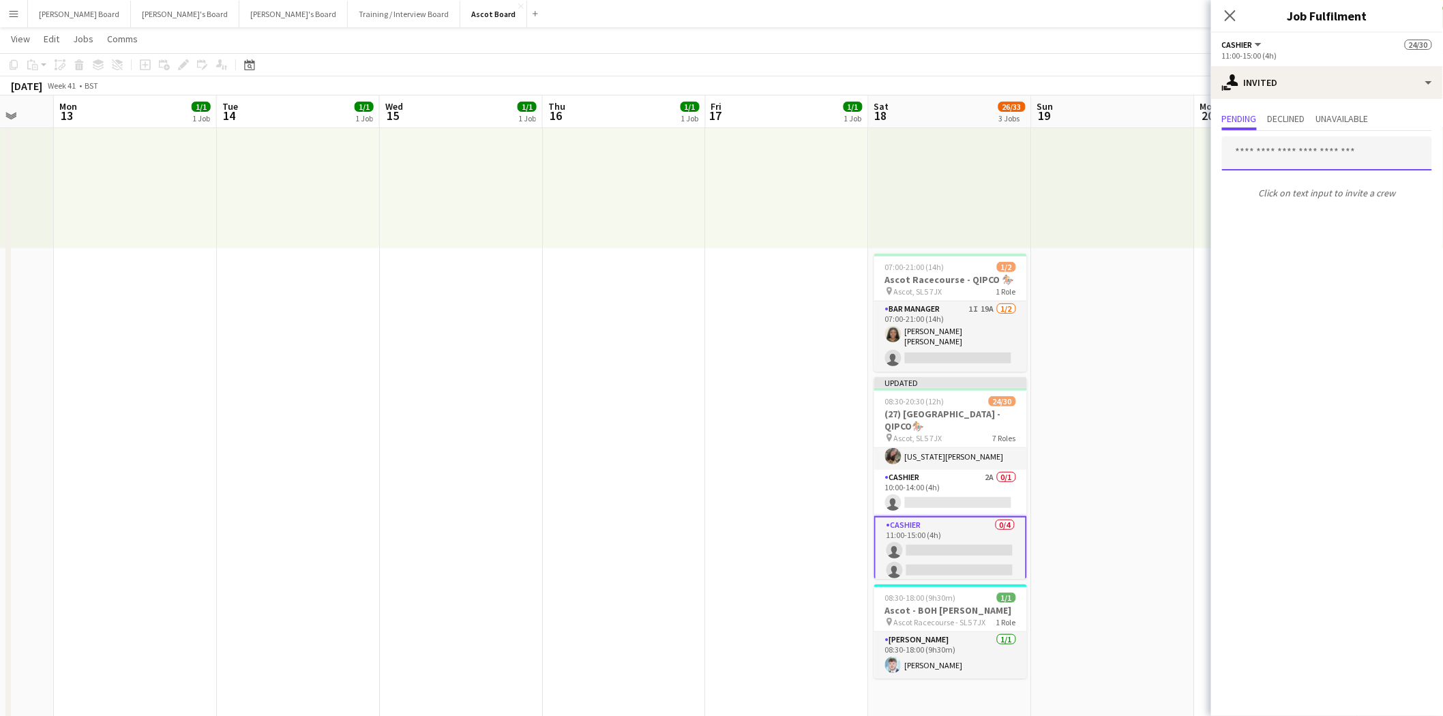
click at [1263, 152] on input "text" at bounding box center [1327, 153] width 210 height 34
type input "*******"
click at [1280, 195] on span "[EMAIL_ADDRESS][DOMAIN_NAME]" at bounding box center [1328, 197] width 188 height 11
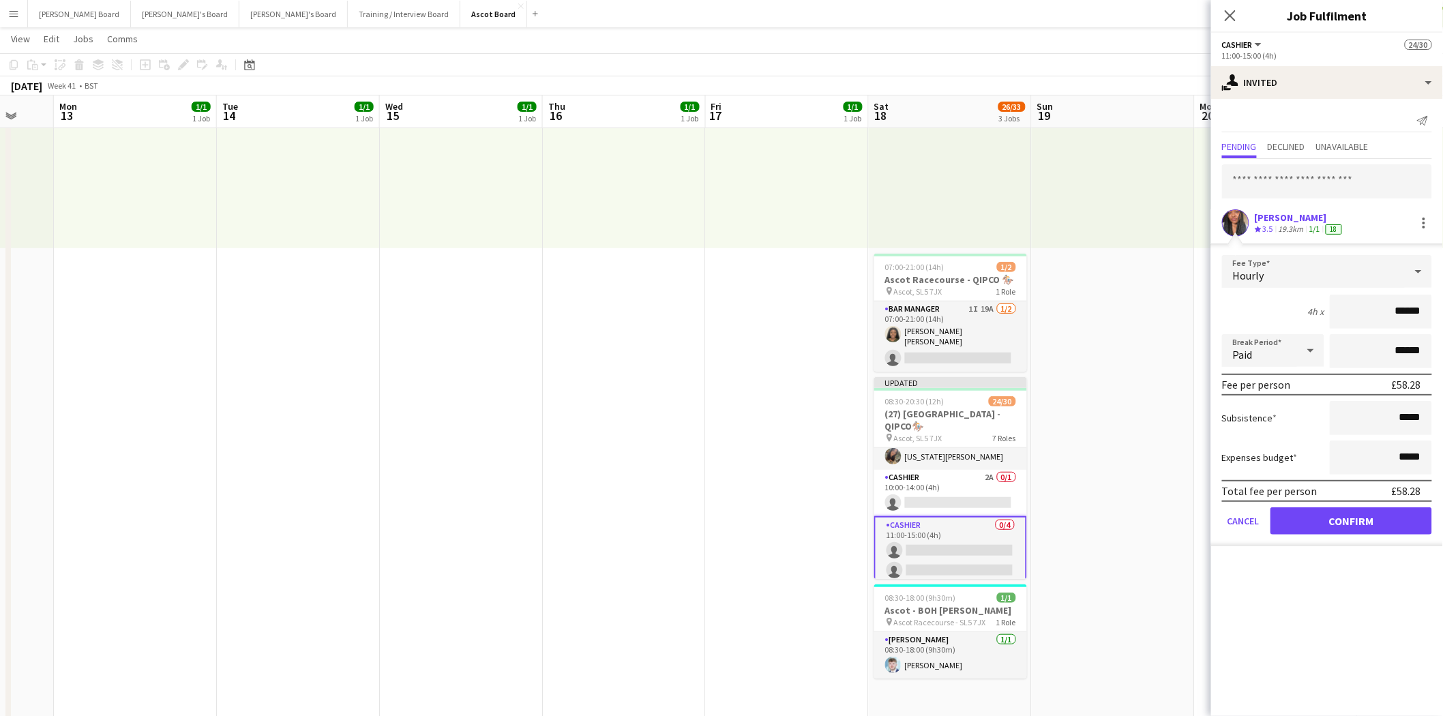
click at [1271, 217] on div "[PERSON_NAME]" at bounding box center [1300, 217] width 90 height 12
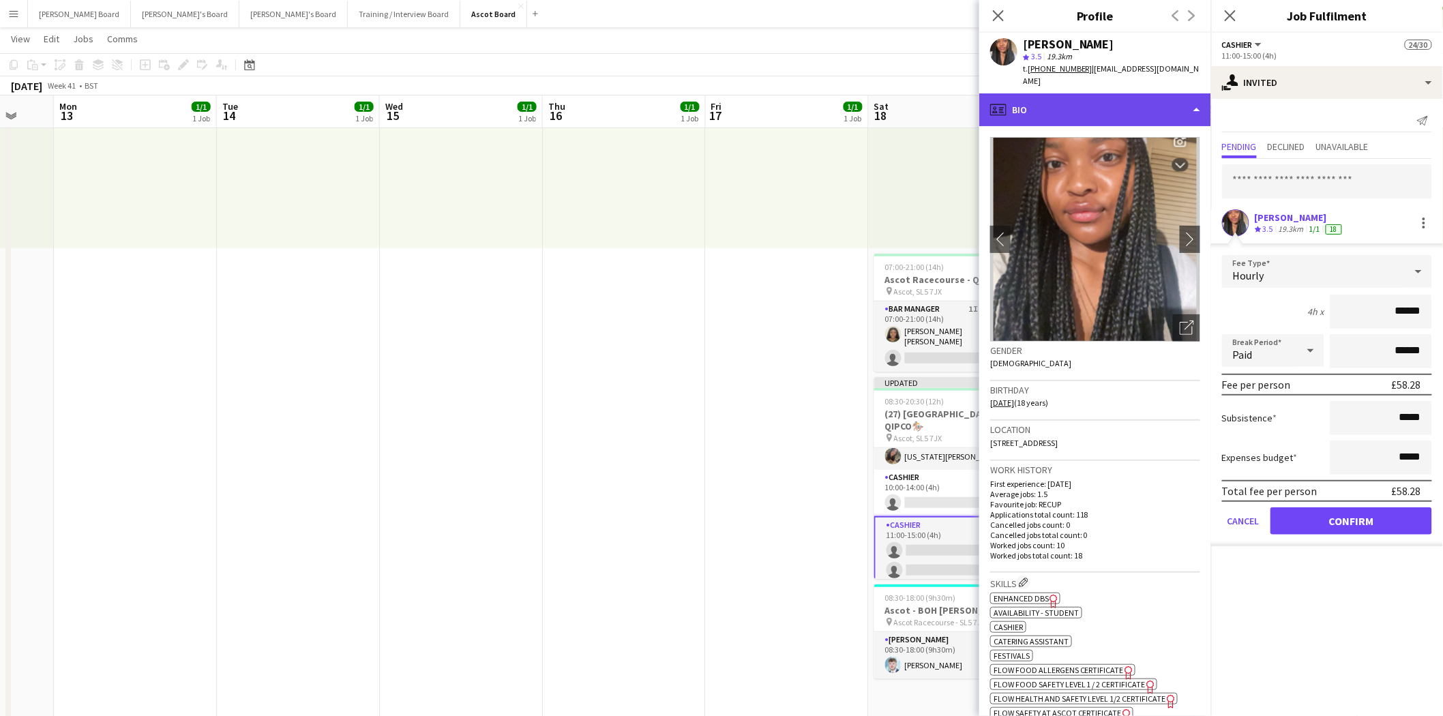
click at [1048, 99] on div "profile Bio" at bounding box center [1096, 109] width 232 height 33
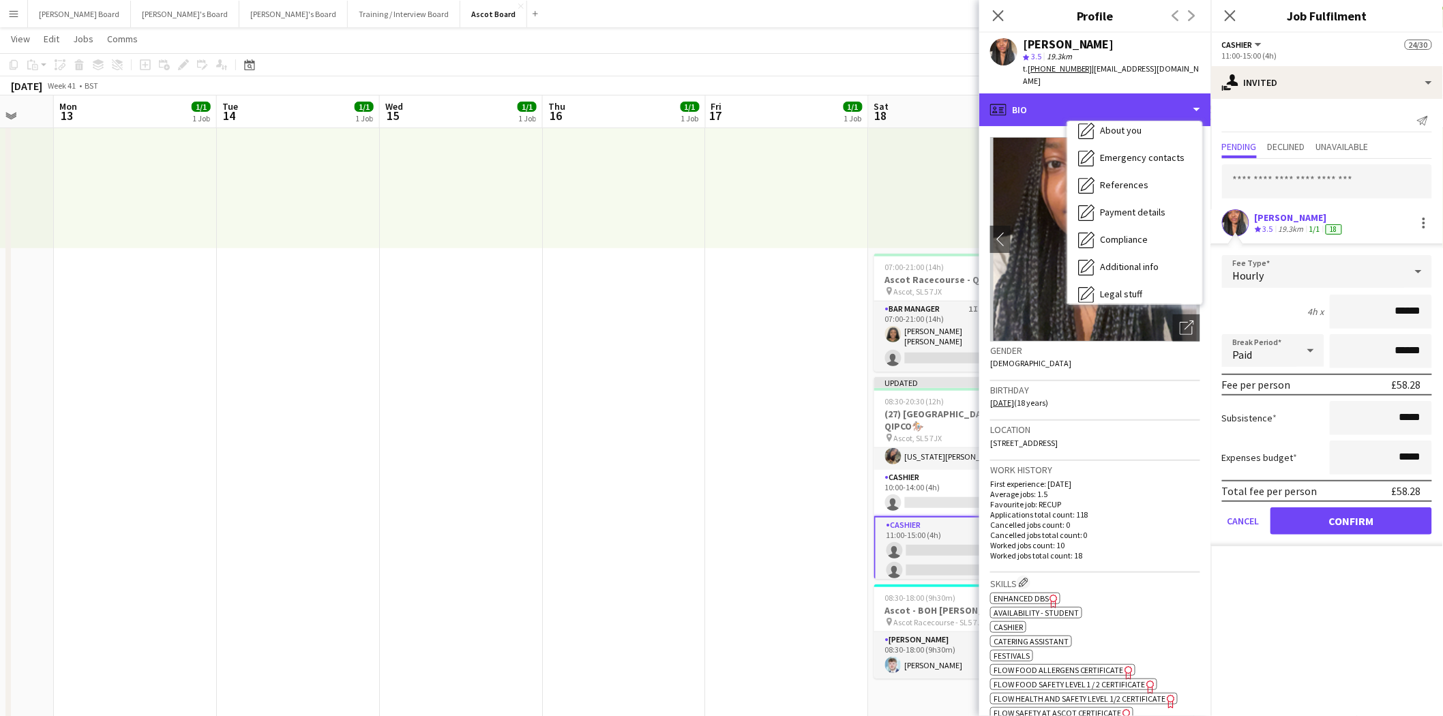
scroll to position [181, 0]
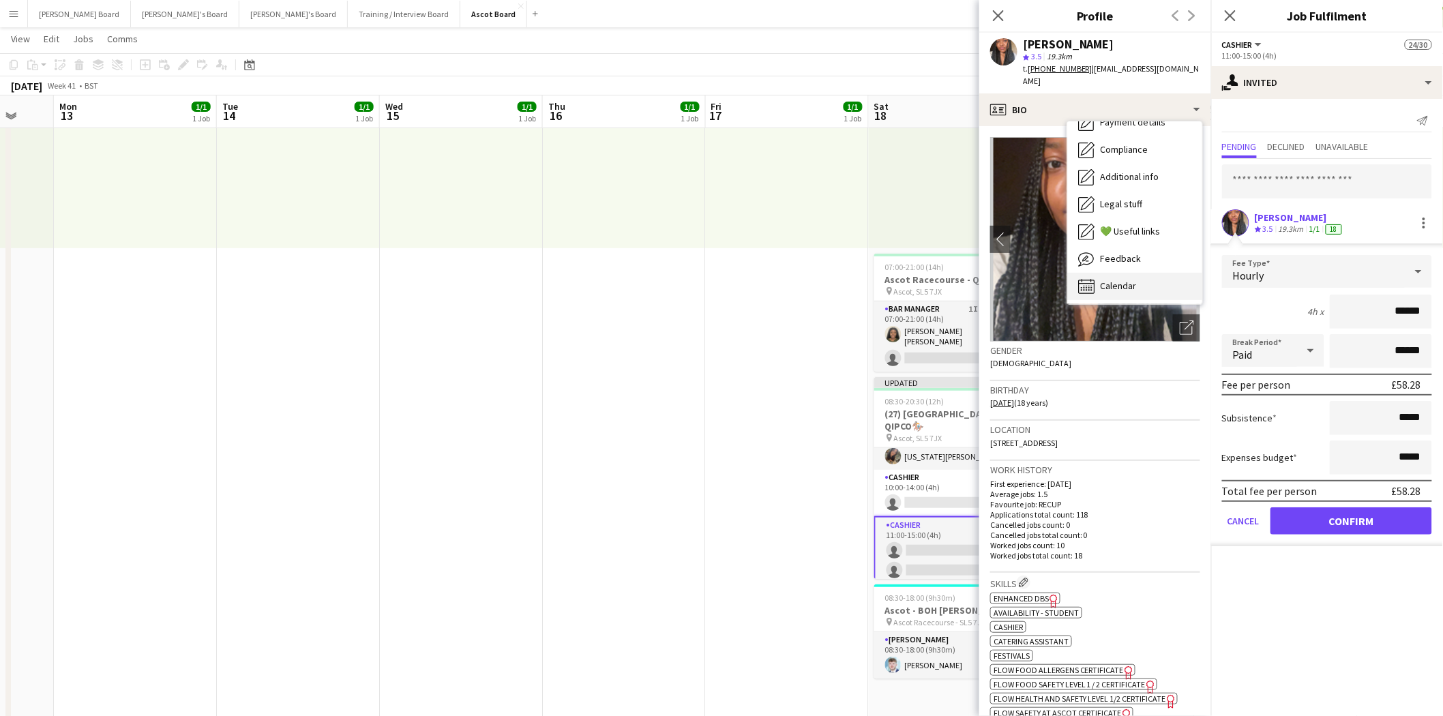
click at [1133, 280] on span "Calendar" at bounding box center [1118, 286] width 36 height 12
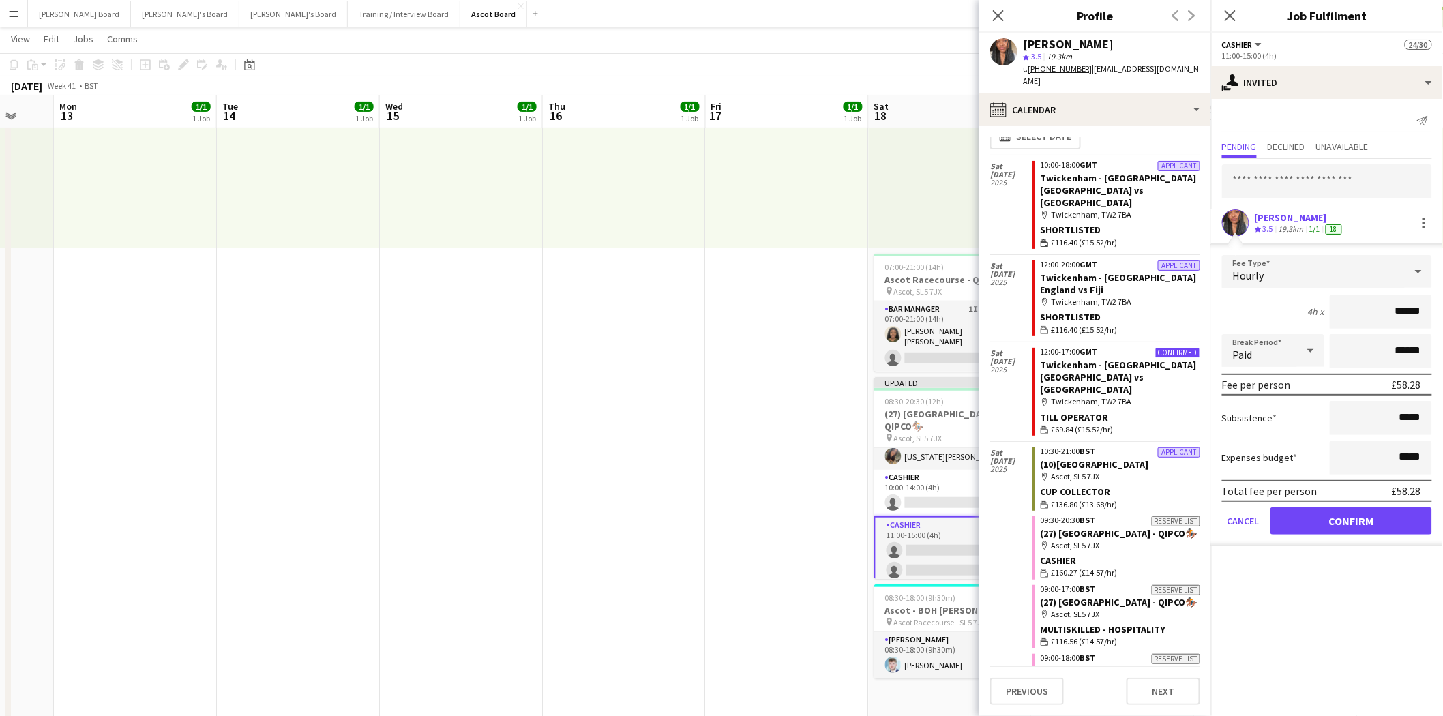
scroll to position [16, 0]
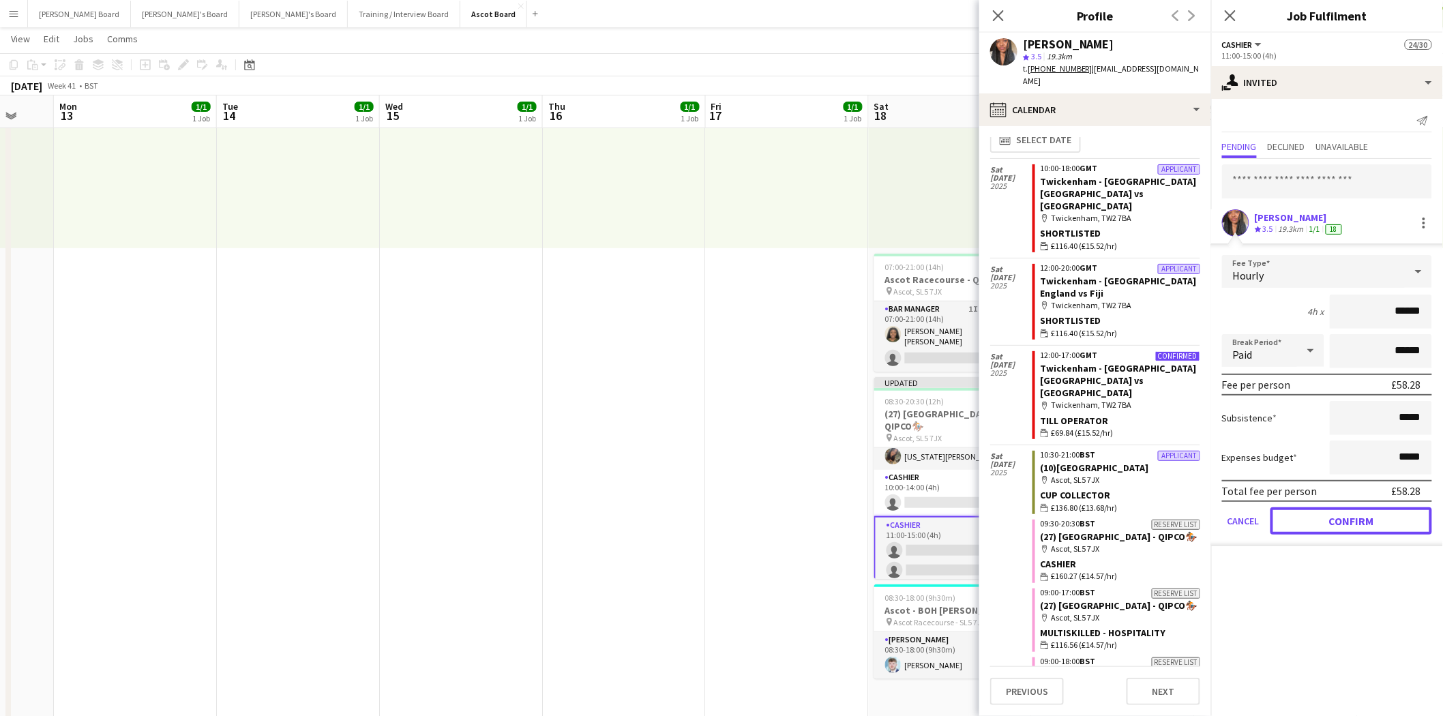
click at [1352, 519] on button "Confirm" at bounding box center [1352, 520] width 162 height 27
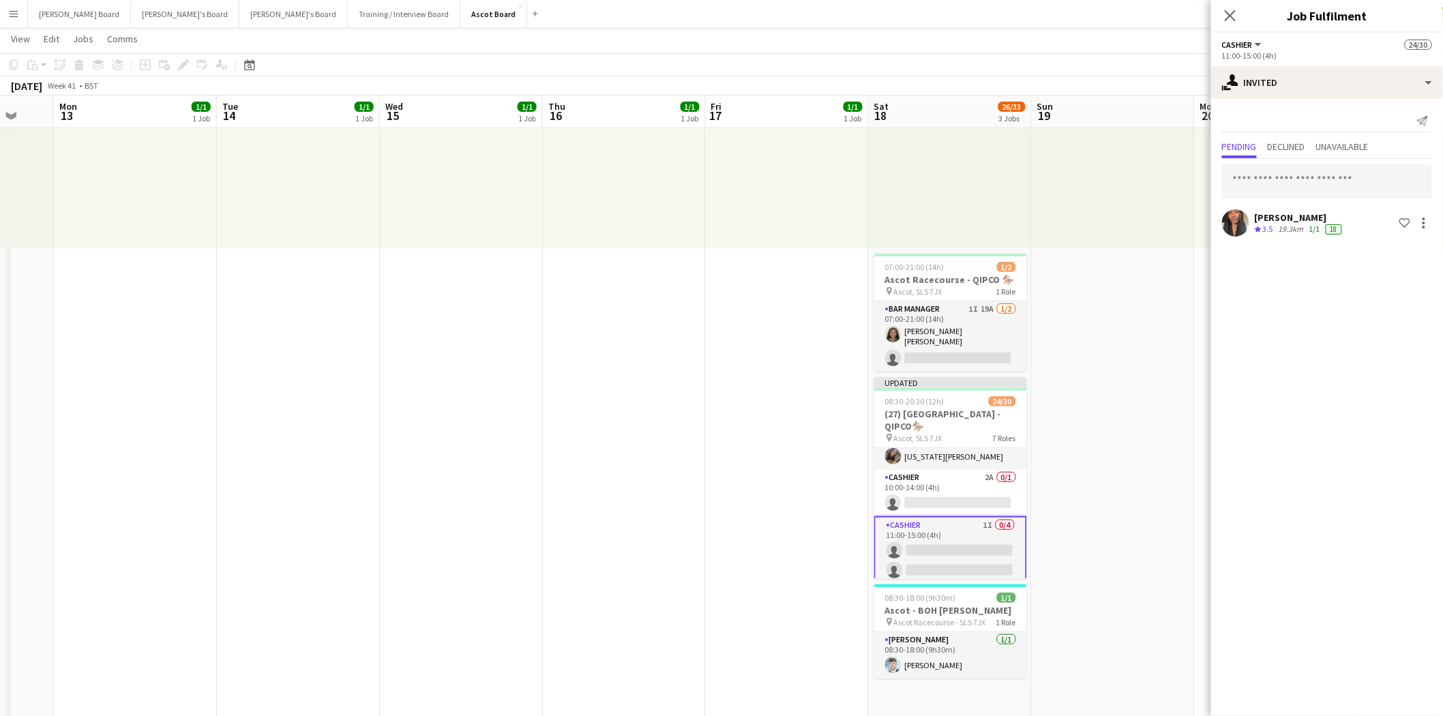
drag, startPoint x: 1231, startPoint y: 12, endPoint x: 1228, endPoint y: 42, distance: 30.8
click at [1232, 12] on icon "Close pop-in" at bounding box center [1230, 15] width 11 height 11
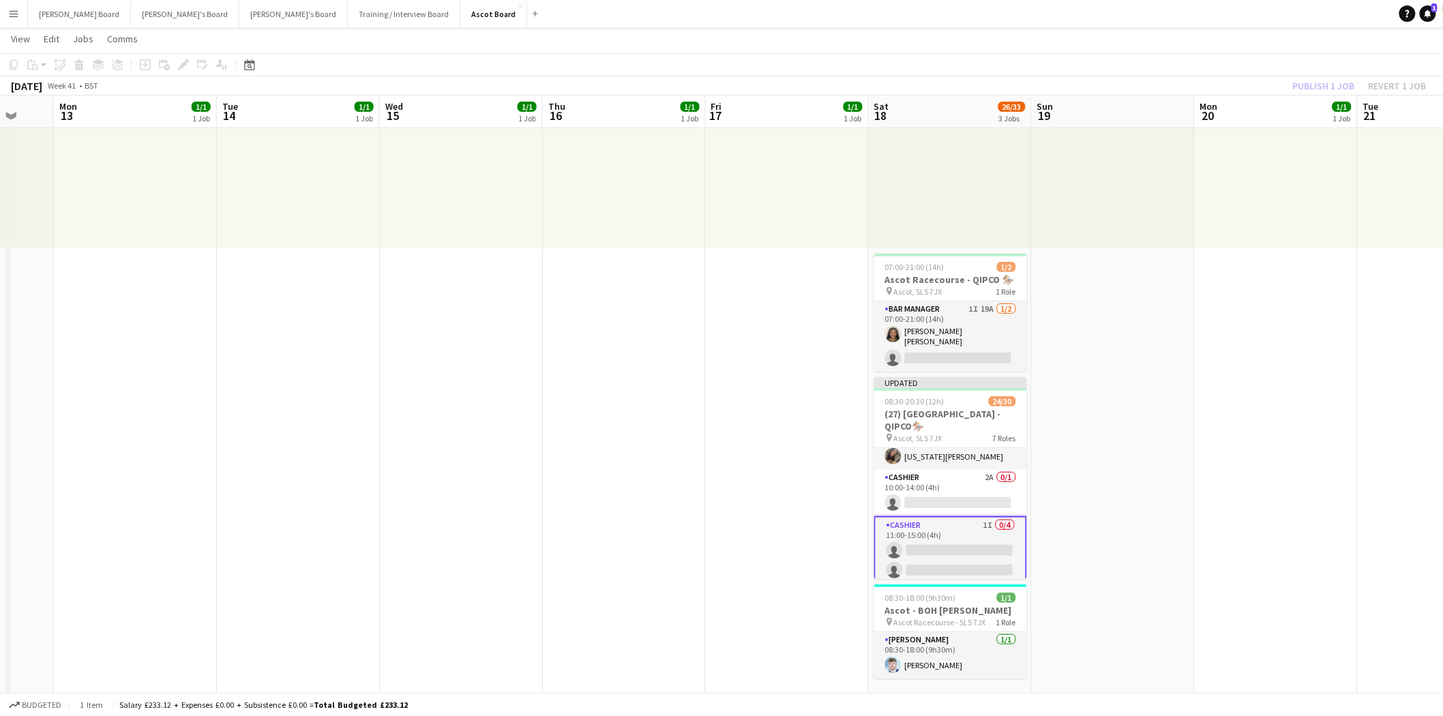
click at [960, 532] on app-card-role "Cashier 1I 0/4 11:00-15:00 (4h) single-neutral-actions single-neutral-actions s…" at bounding box center [950, 570] width 153 height 108
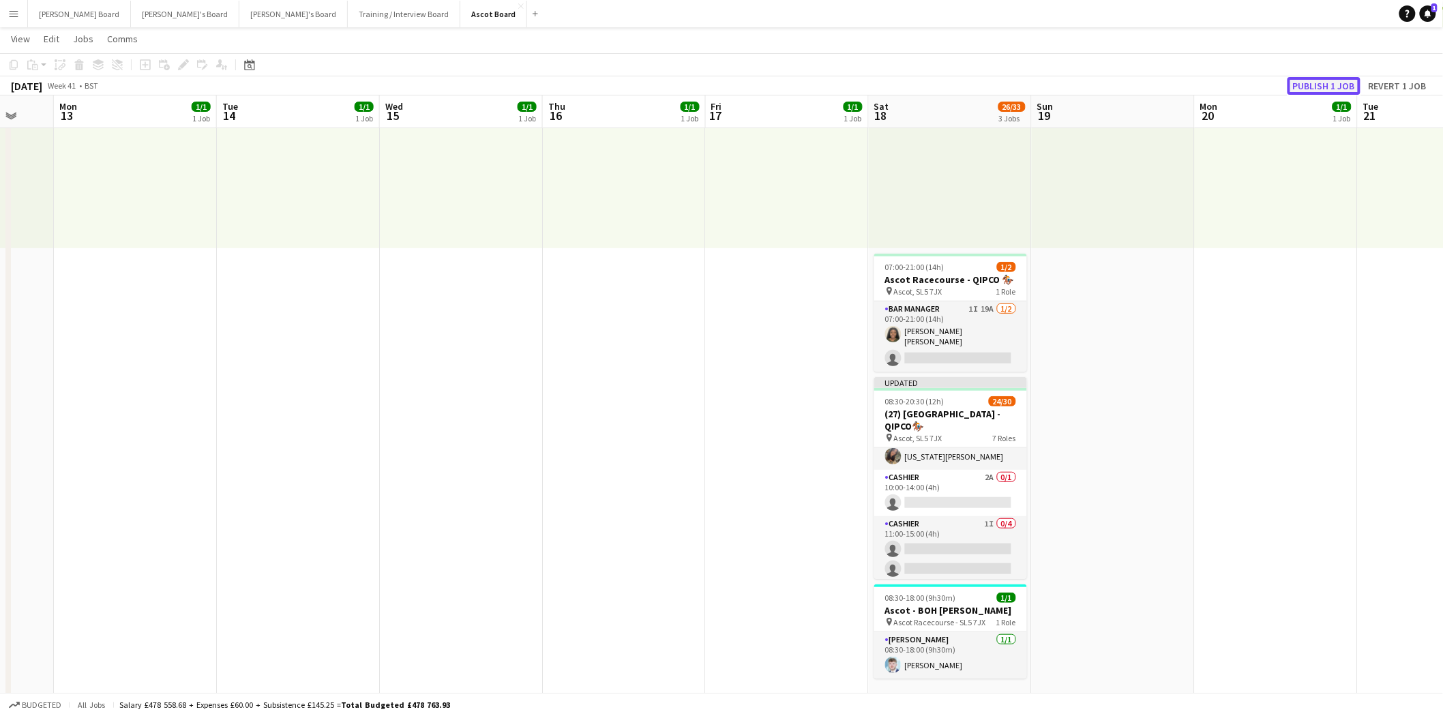
click at [1319, 77] on button "Publish 1 job" at bounding box center [1324, 86] width 73 height 18
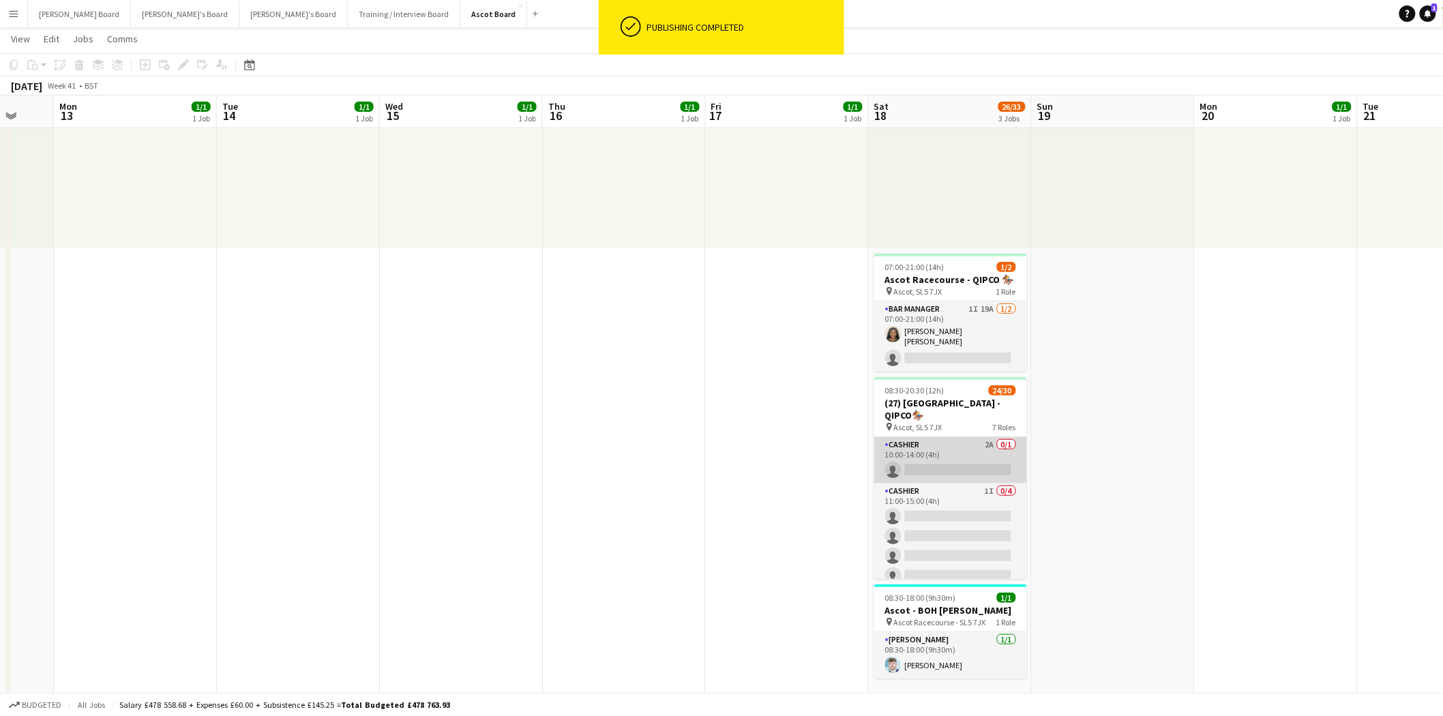
scroll to position [638, 0]
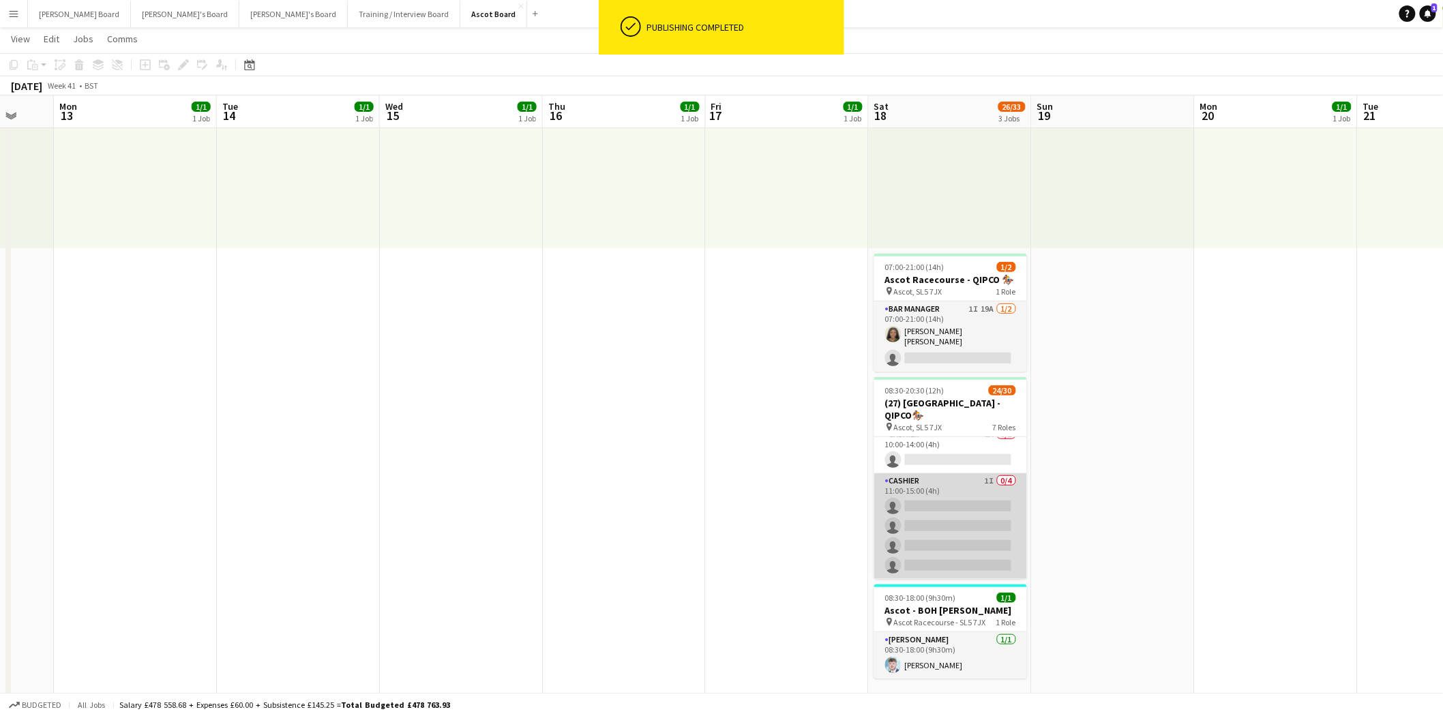
click at [939, 509] on app-card-role "Cashier 1I 0/4 11:00-15:00 (4h) single-neutral-actions single-neutral-actions s…" at bounding box center [950, 526] width 153 height 106
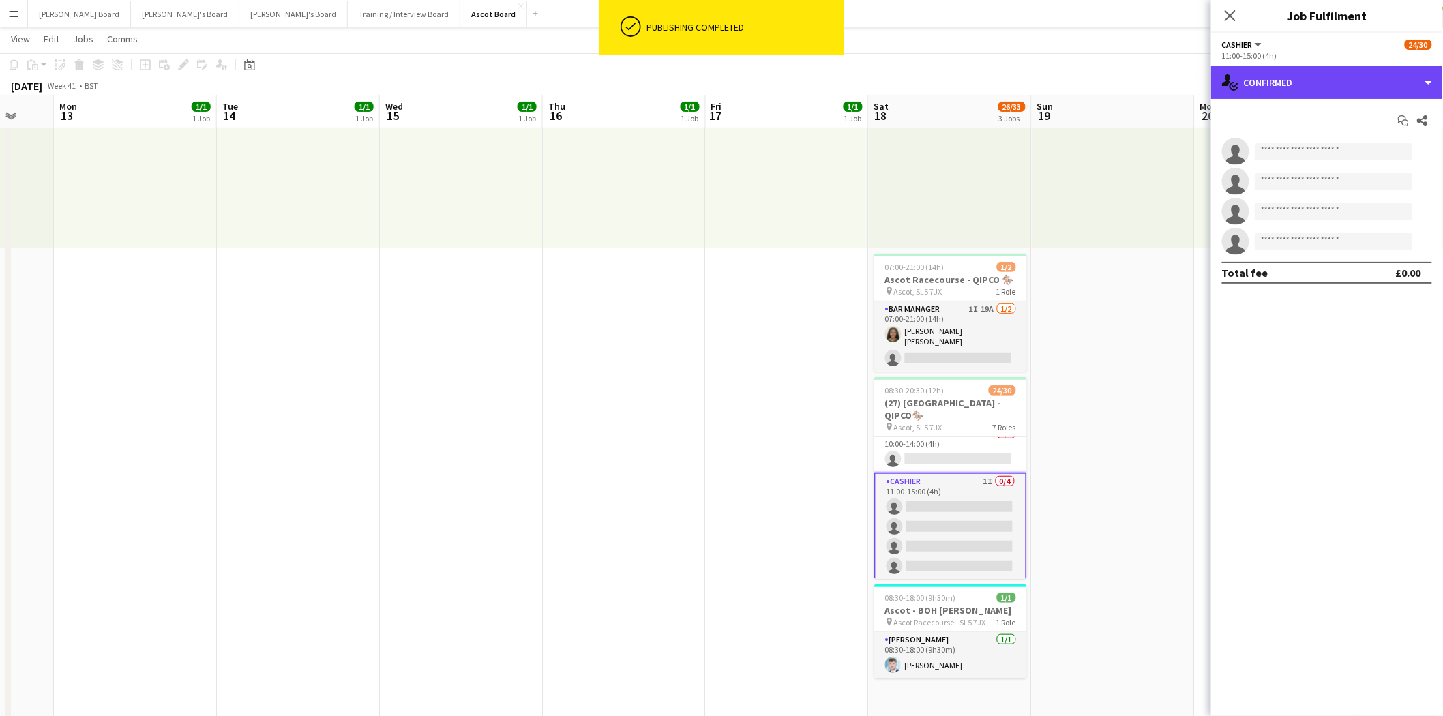
drag, startPoint x: 1362, startPoint y: 82, endPoint x: 1365, endPoint y: 101, distance: 19.3
click at [1362, 83] on div "single-neutral-actions-check-2 Confirmed" at bounding box center [1327, 82] width 232 height 33
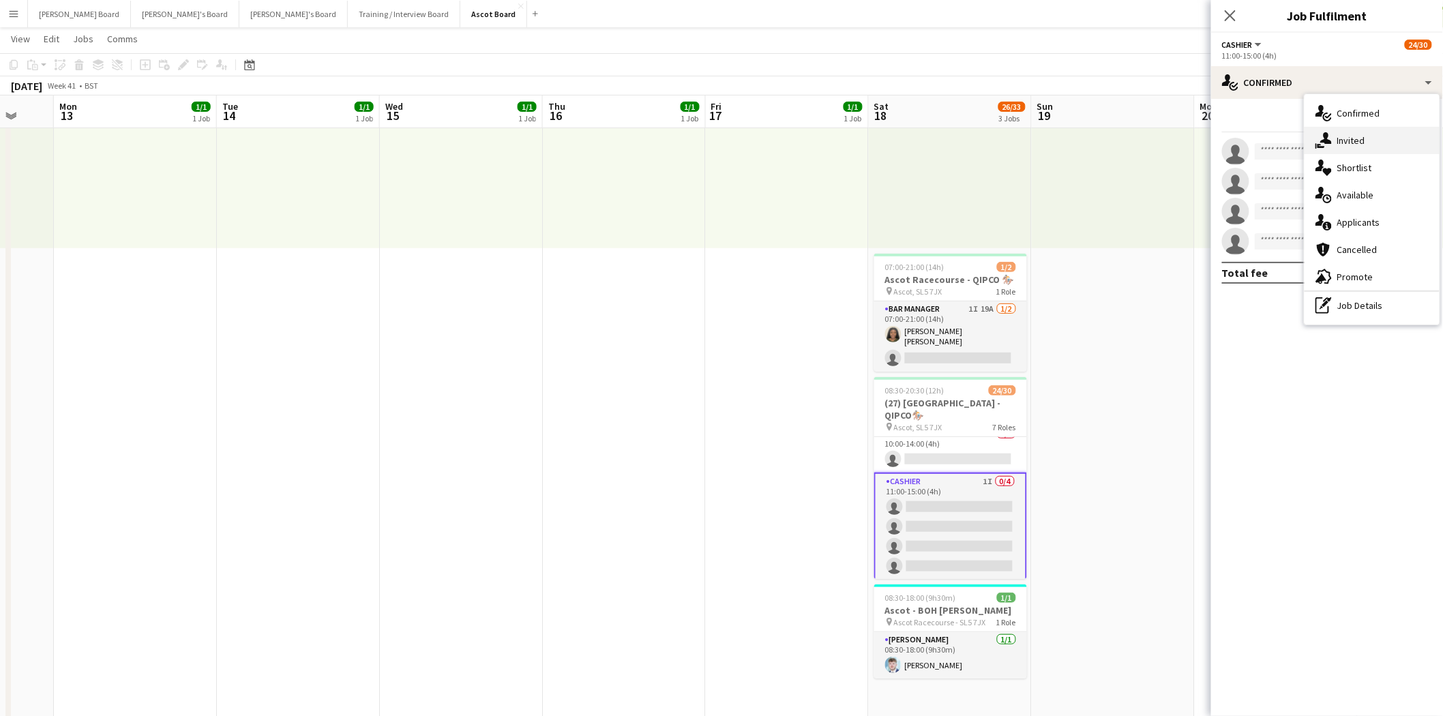
click at [1364, 140] on span "Invited" at bounding box center [1352, 140] width 28 height 12
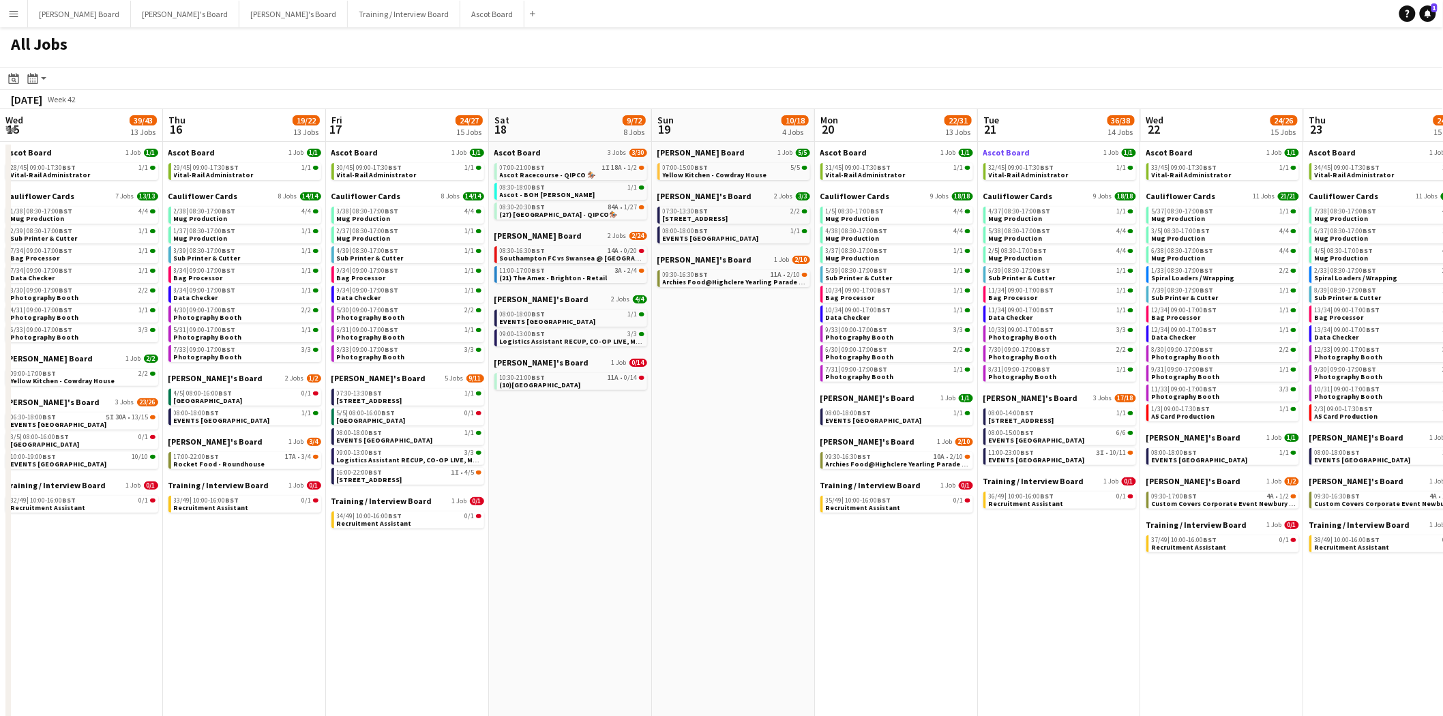
scroll to position [0, 445]
